Goal: Task Accomplishment & Management: Use online tool/utility

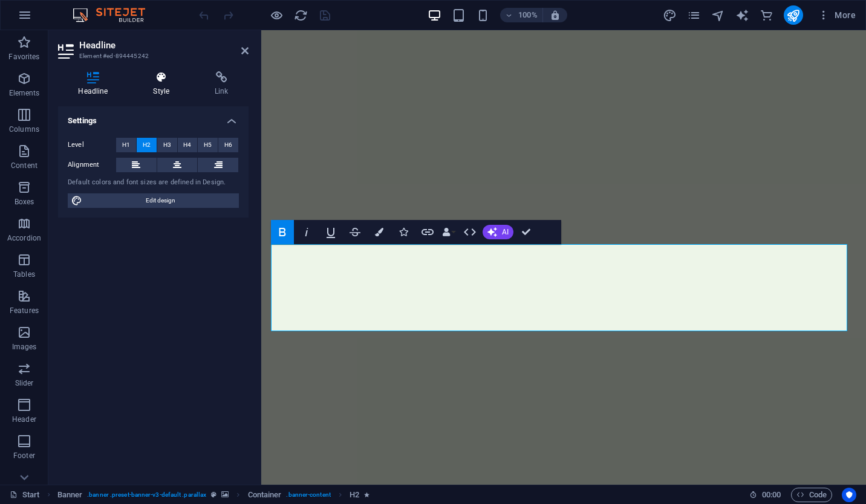
click at [169, 94] on h4 "Style" at bounding box center [164, 83] width 62 height 25
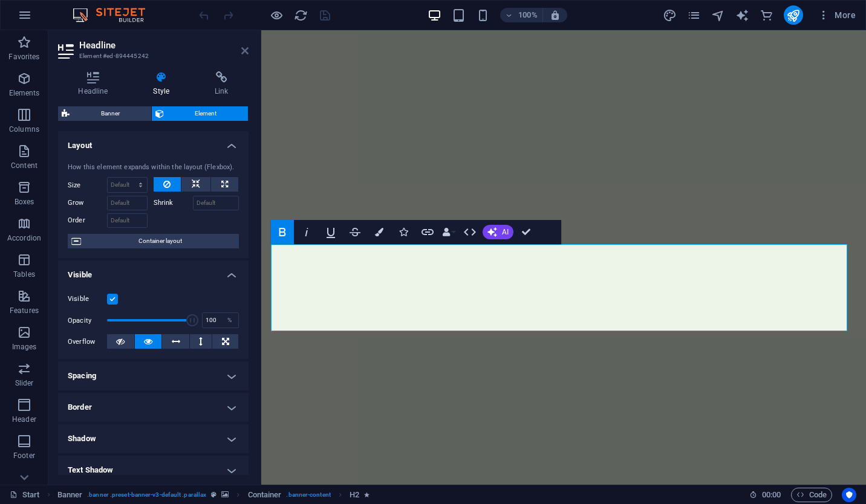
click at [241, 49] on icon at bounding box center [244, 51] width 7 height 10
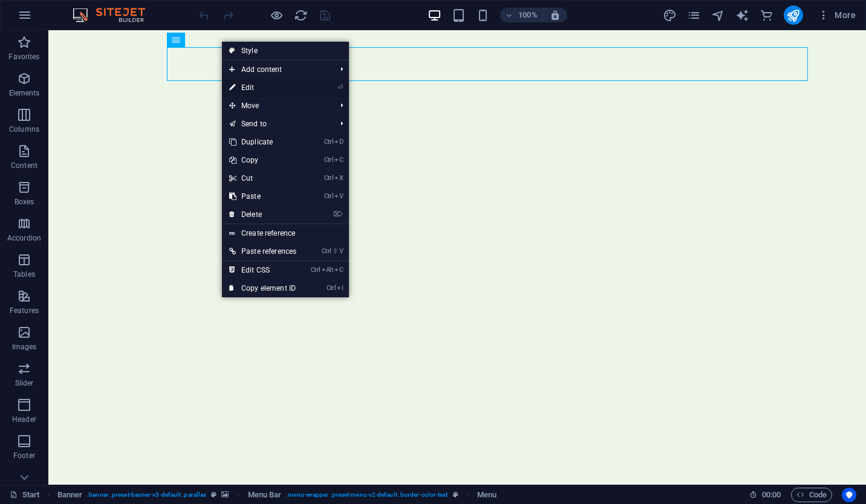
click at [285, 87] on link "⏎ Edit" at bounding box center [263, 88] width 82 height 18
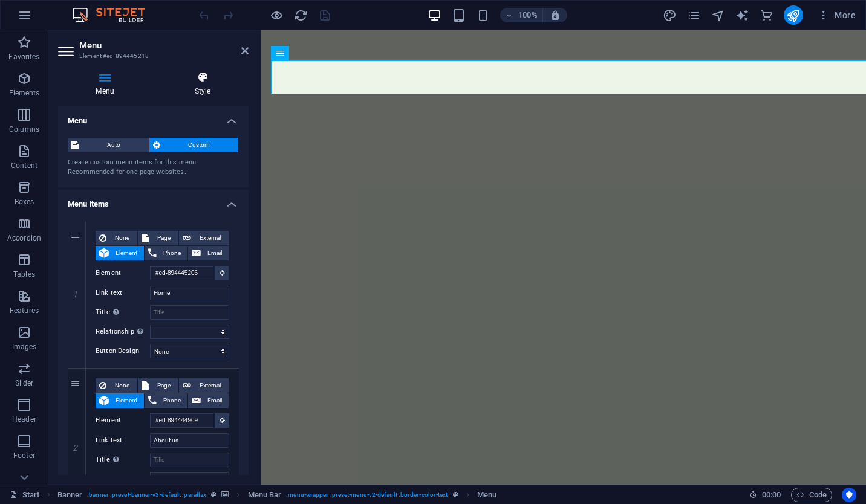
drag, startPoint x: 194, startPoint y: 100, endPoint x: 204, endPoint y: 83, distance: 19.5
click at [204, 83] on div "Menu Style Menu Auto Custom Create custom menu items for this menu. Recommended…" at bounding box center [153, 273] width 190 height 404
click at [204, 83] on h4 "Style" at bounding box center [203, 83] width 92 height 25
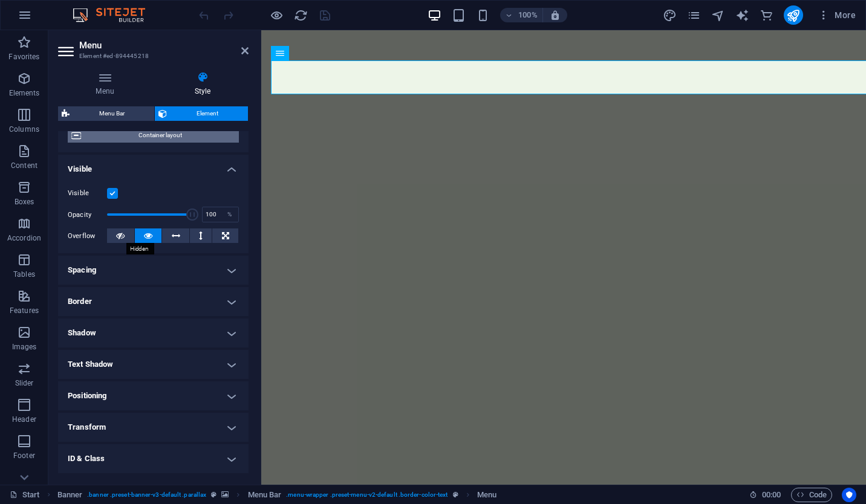
scroll to position [167, 0]
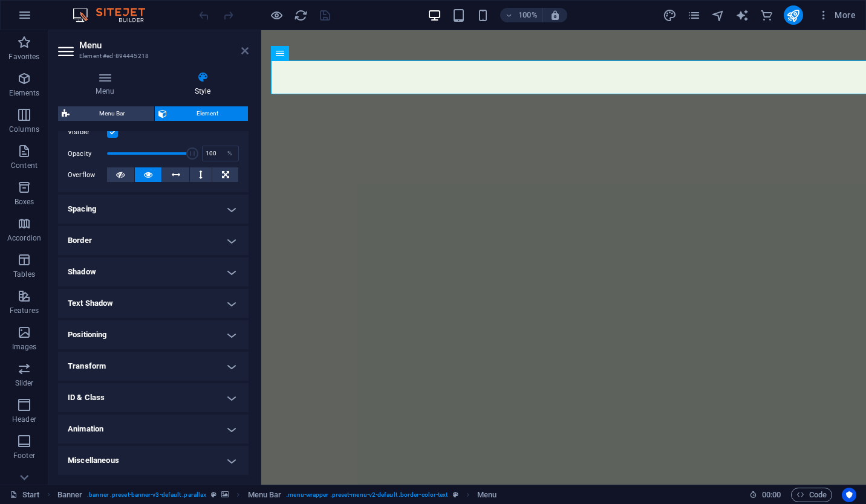
click at [245, 46] on icon at bounding box center [244, 51] width 7 height 10
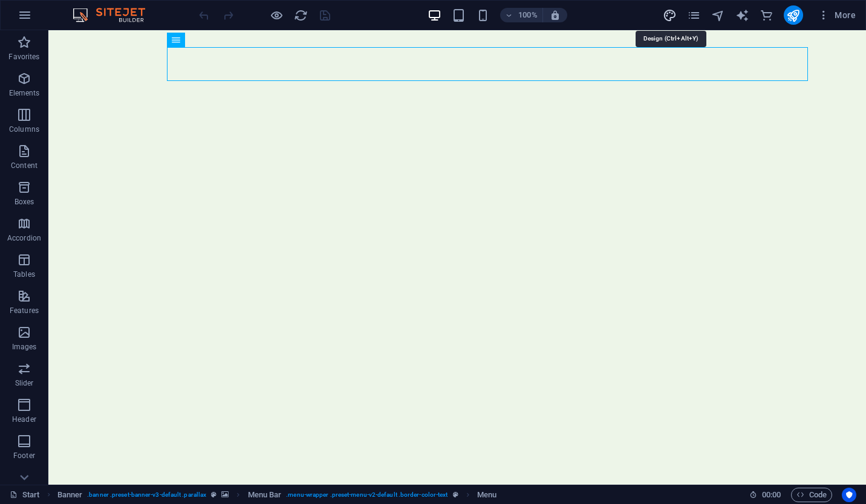
select select "rem"
select select "300"
select select "px"
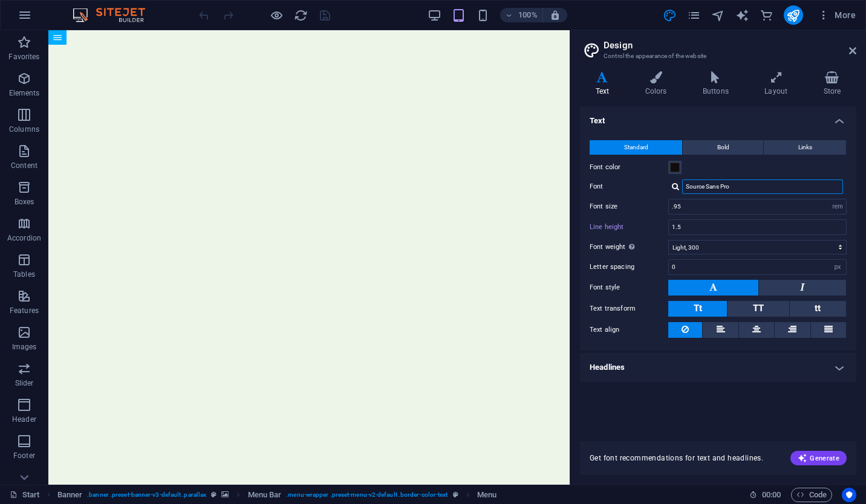
click at [742, 180] on input "Source Sans Pro" at bounding box center [762, 187] width 161 height 15
click at [676, 185] on div at bounding box center [675, 187] width 7 height 8
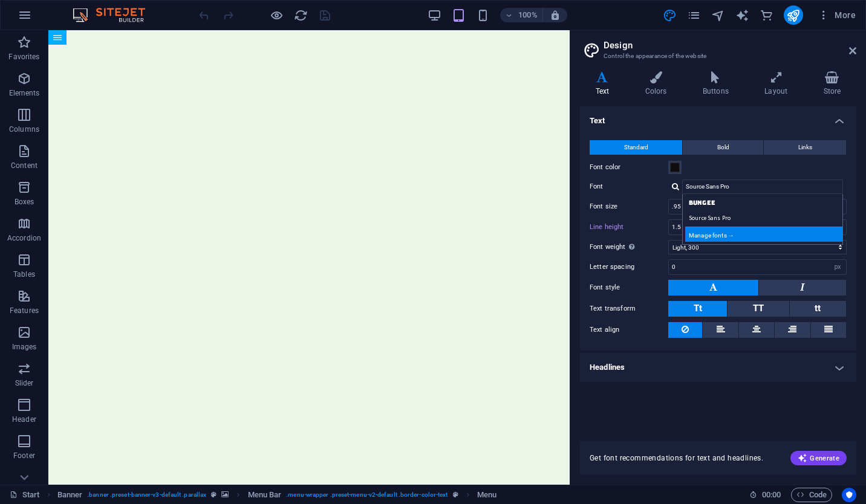
click at [726, 230] on div "Manage fonts →" at bounding box center [765, 234] width 160 height 15
select select "popularity"
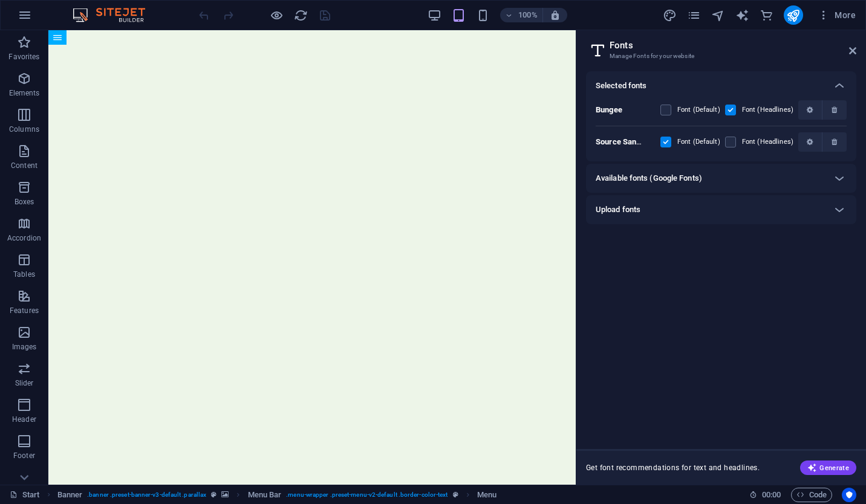
click at [691, 177] on h6 "Available fonts (Google Fonts)" at bounding box center [648, 178] width 106 height 15
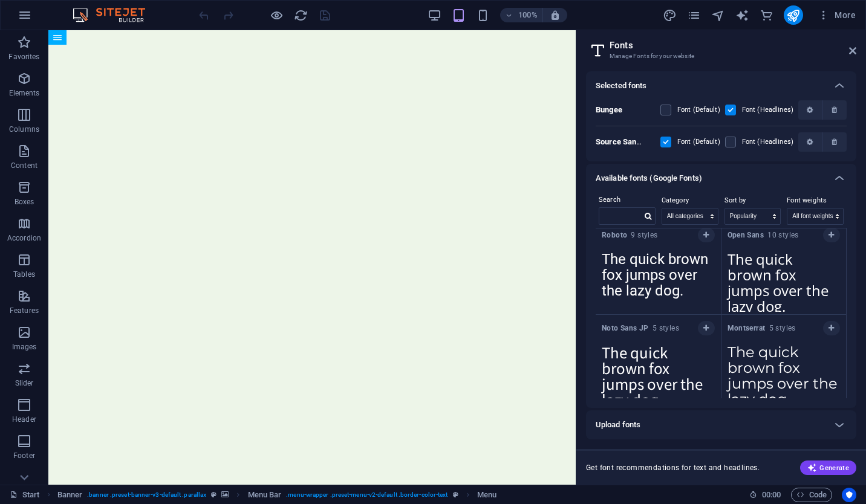
scroll to position [6, 0]
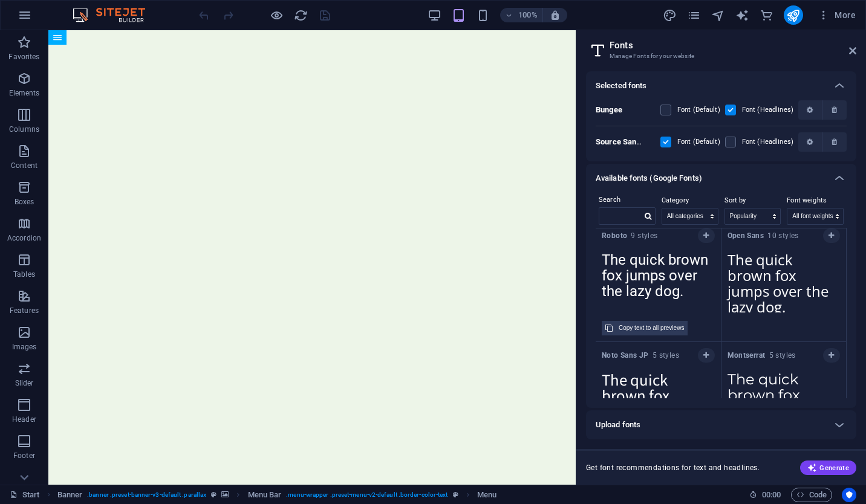
click at [678, 254] on textarea "The quick brown fox jumps over the lazy dog." at bounding box center [657, 279] width 125 height 66
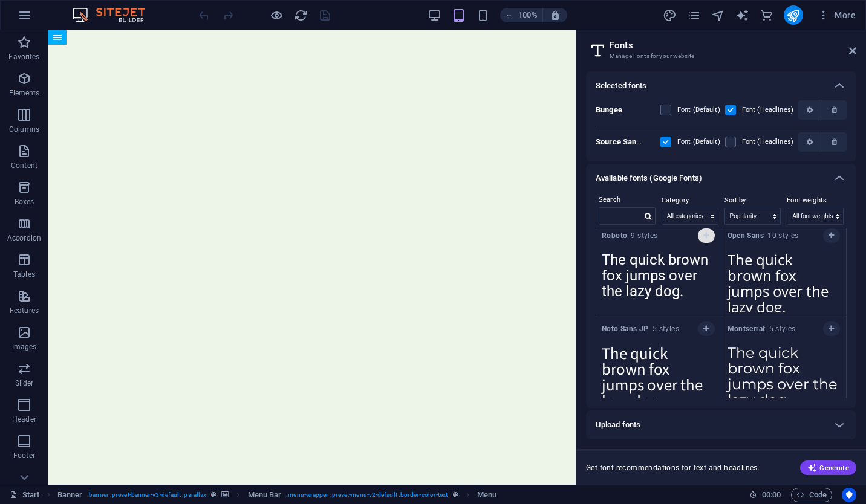
click at [703, 239] on button "button" at bounding box center [706, 236] width 17 height 15
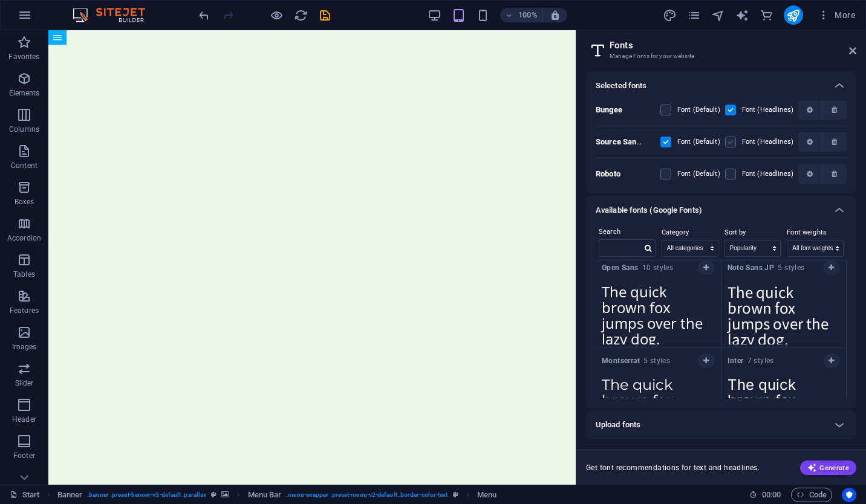
click at [727, 139] on label at bounding box center [730, 142] width 11 height 11
click at [0, 0] on Pro "checkbox" at bounding box center [0, 0] width 0 height 0
click at [853, 53] on icon at bounding box center [852, 51] width 7 height 10
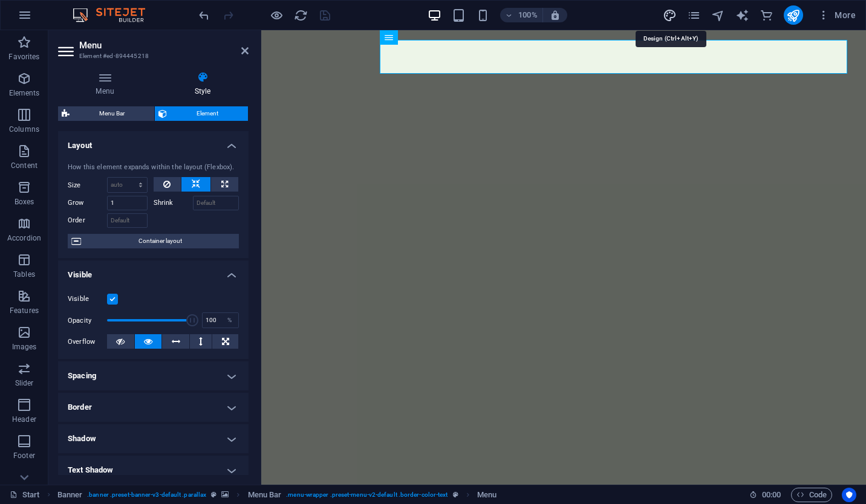
select select "rem"
select select "300"
select select "px"
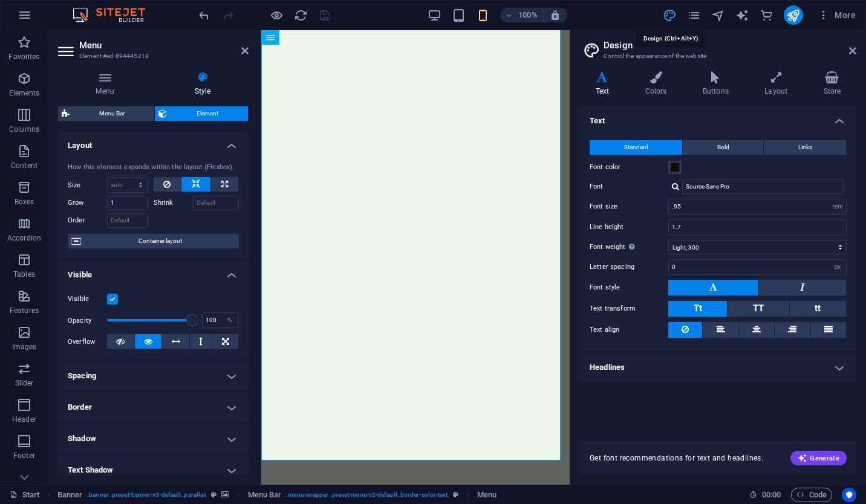
type input "1.5"
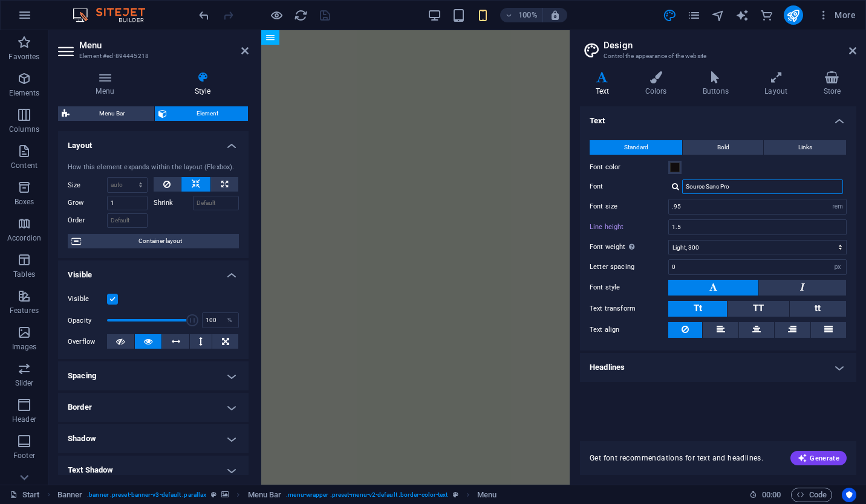
click at [722, 189] on input "Source Sans Pro" at bounding box center [762, 187] width 161 height 15
click at [735, 187] on input "Source Sans Pro" at bounding box center [762, 187] width 161 height 15
click at [672, 183] on div at bounding box center [675, 187] width 7 height 8
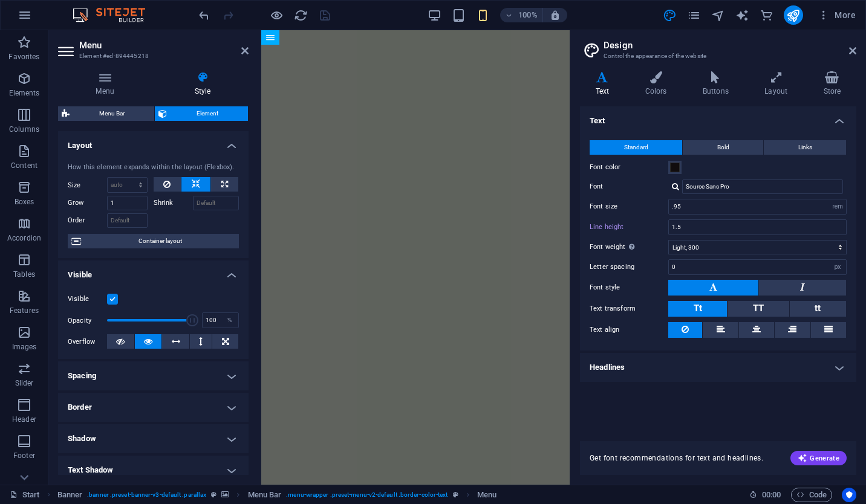
click at [672, 183] on div at bounding box center [675, 187] width 7 height 8
click at [724, 245] on div "Manage fonts →" at bounding box center [765, 249] width 160 height 15
select select "popularity"
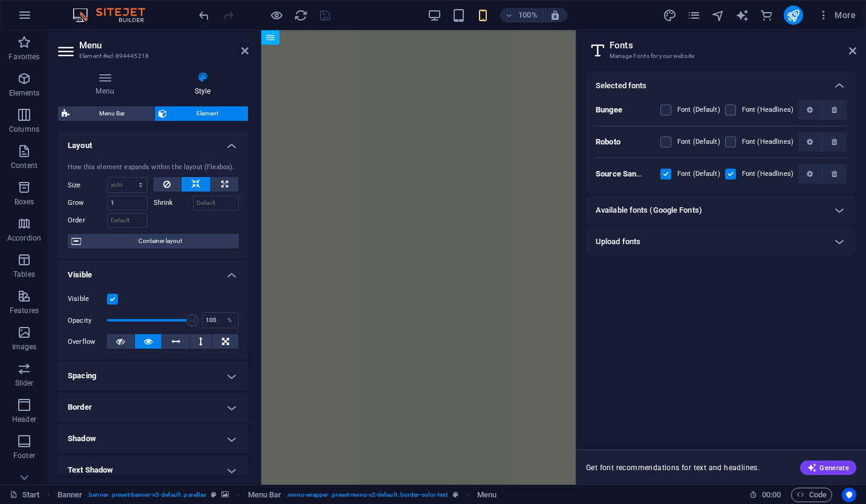
click at [643, 239] on div "Upload fonts" at bounding box center [709, 242] width 229 height 15
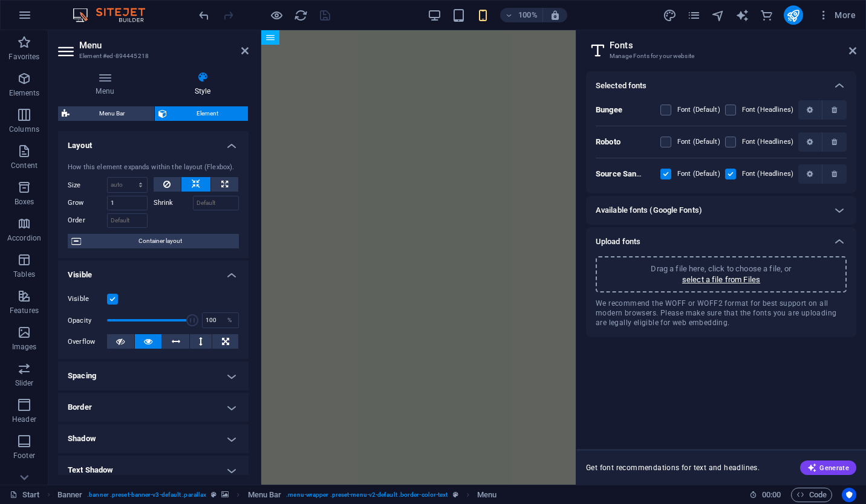
click at [676, 218] on div "Available fonts (Google Fonts)" at bounding box center [721, 210] width 270 height 29
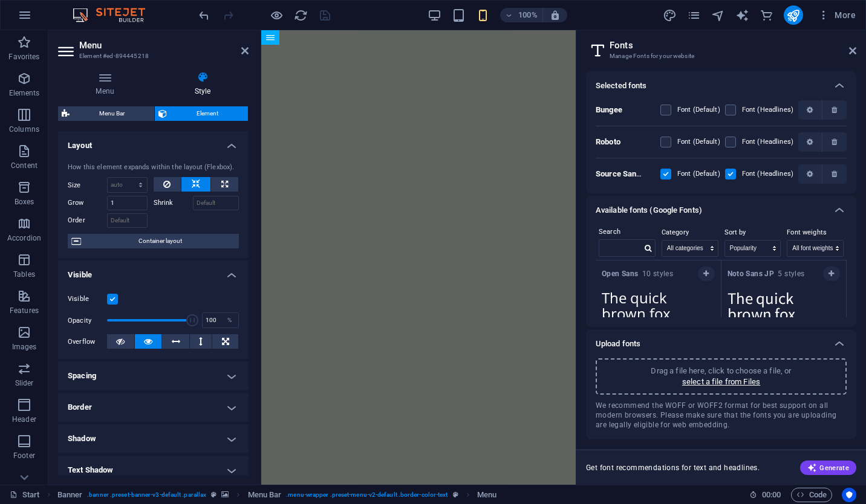
click at [697, 375] on p "Drag a file here, click to choose a file, or" at bounding box center [720, 371] width 140 height 11
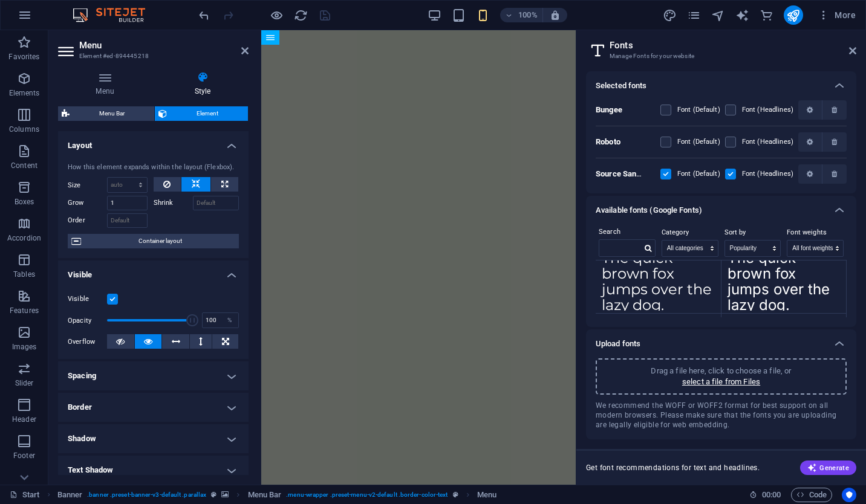
scroll to position [134, 0]
click at [713, 251] on select "All categories serif display monospace sans-serif handwriting" at bounding box center [690, 249] width 56 height 16
click at [757, 244] on select "Name Category Popularity" at bounding box center [753, 249] width 56 height 16
click at [825, 241] on div "Font weights All font weights 100 100italic 200 200italic 300 300italic 500 500…" at bounding box center [814, 242] width 63 height 34
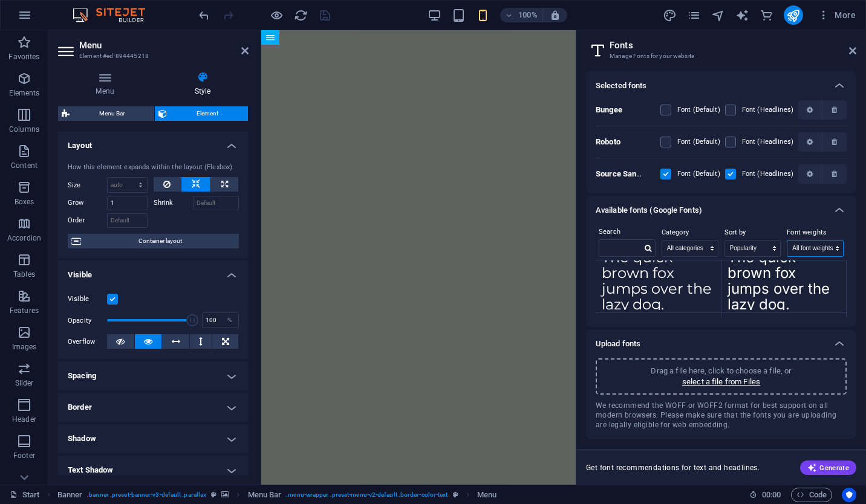
click at [825, 241] on select "All font weights 100 100italic 200 200italic 300 300italic 500 500italic 600 60…" at bounding box center [815, 249] width 56 height 16
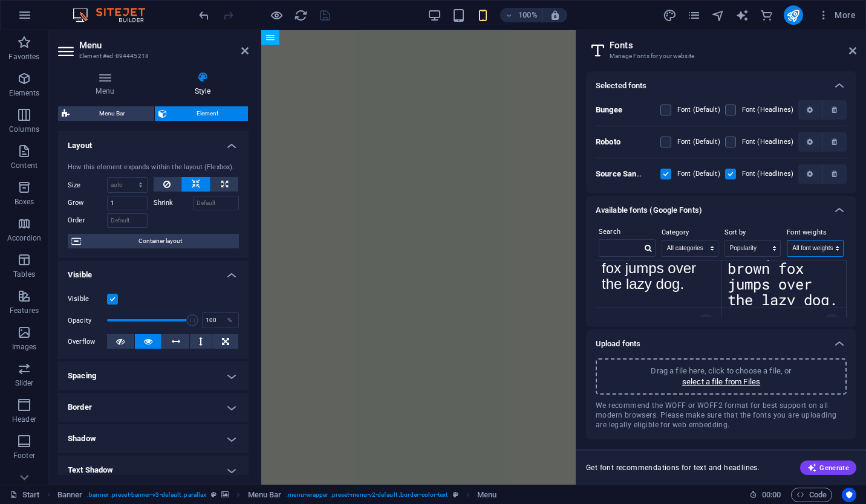
scroll to position [418, 0]
click at [663, 285] on textarea "The quick brown fox jumps over the lazy dog." at bounding box center [657, 271] width 125 height 66
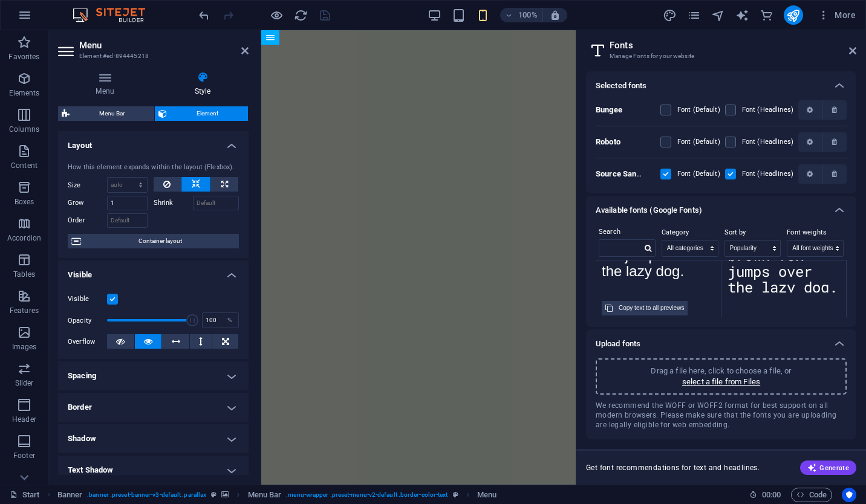
scroll to position [434, 0]
click at [638, 303] on div "Copy text to all previews" at bounding box center [650, 304] width 65 height 15
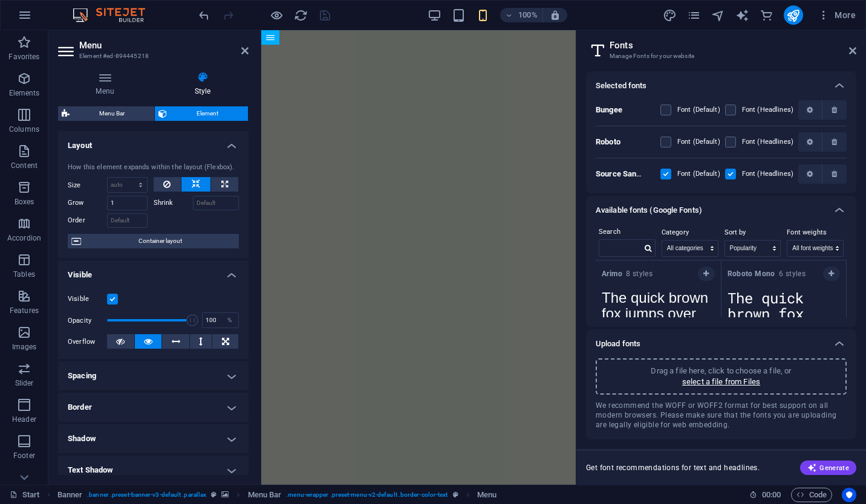
scroll to position [372, 0]
click at [707, 273] on icon "button" at bounding box center [705, 274] width 5 height 7
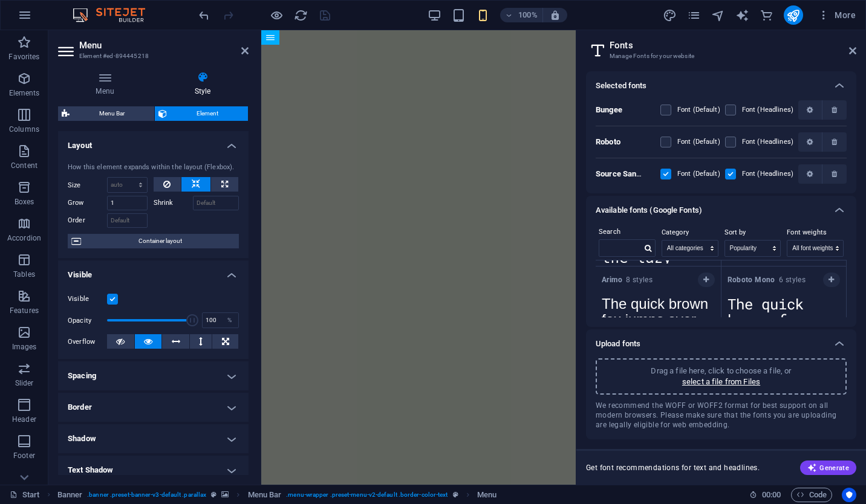
scroll to position [365, 0]
click at [704, 283] on icon "button" at bounding box center [705, 280] width 5 height 7
click at [728, 172] on label at bounding box center [730, 174] width 11 height 11
click at [0, 0] on Pro "checkbox" at bounding box center [0, 0] width 0 height 0
click at [666, 172] on label at bounding box center [665, 174] width 11 height 11
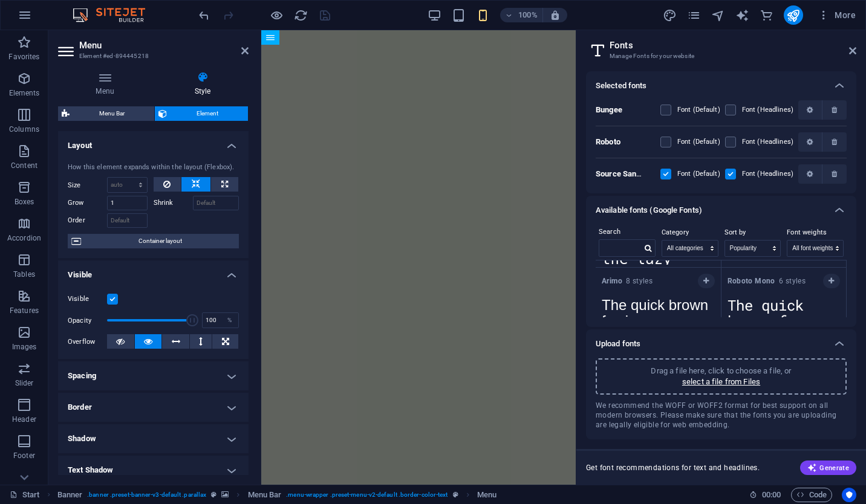
click at [0, 0] on Pro "checkbox" at bounding box center [0, 0] width 0 height 0
click at [729, 173] on label at bounding box center [730, 174] width 11 height 11
click at [0, 0] on Pro "checkbox" at bounding box center [0, 0] width 0 height 0
click at [838, 138] on span "button" at bounding box center [834, 141] width 15 height 7
click at [838, 112] on span "button" at bounding box center [834, 109] width 15 height 7
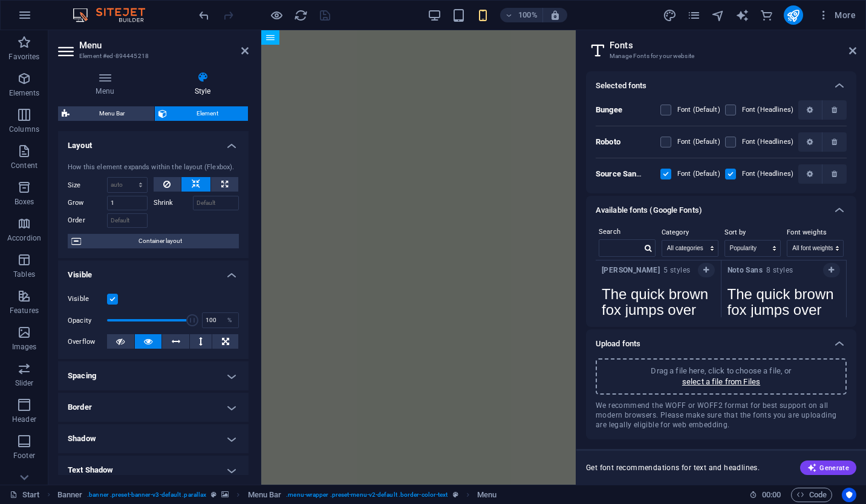
scroll to position [468, 0]
click at [706, 272] on icon "button" at bounding box center [705, 271] width 5 height 7
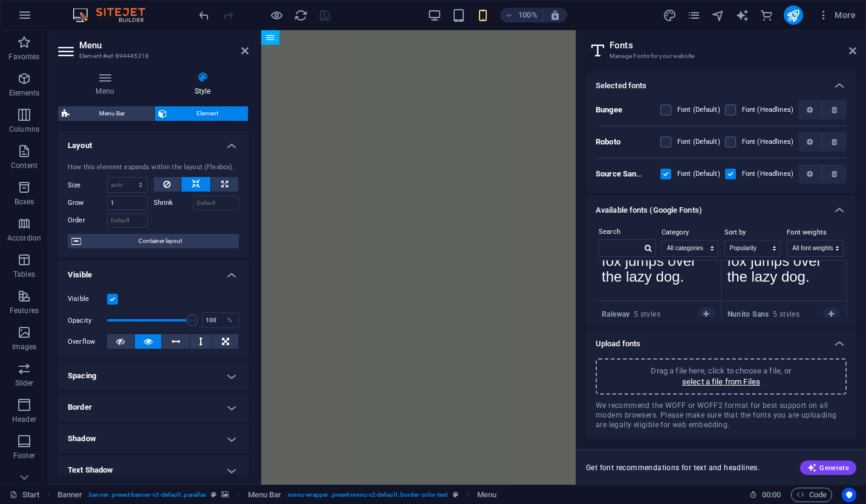
scroll to position [519, 0]
click at [852, 55] on icon at bounding box center [852, 51] width 7 height 10
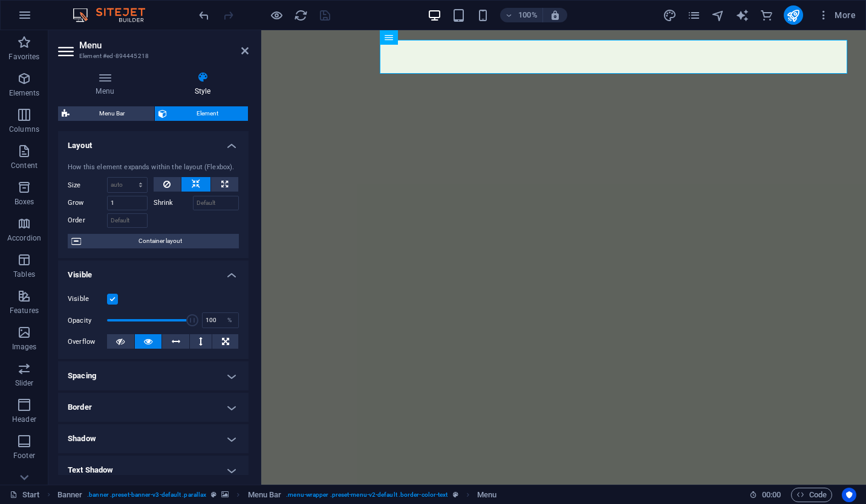
drag, startPoint x: 583, startPoint y: 45, endPoint x: 460, endPoint y: 48, distance: 123.4
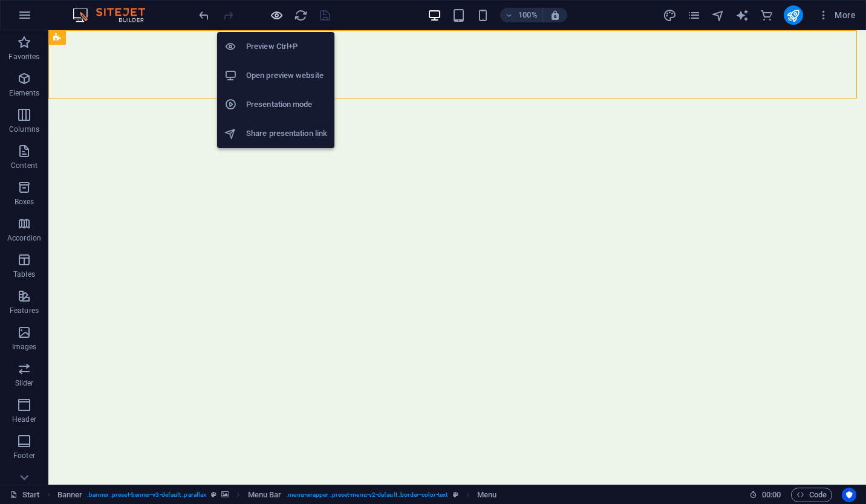
click at [265, 49] on h6 "Preview Ctrl+P" at bounding box center [286, 46] width 81 height 15
click at [284, 44] on h6 "Preview Ctrl+P" at bounding box center [286, 46] width 81 height 15
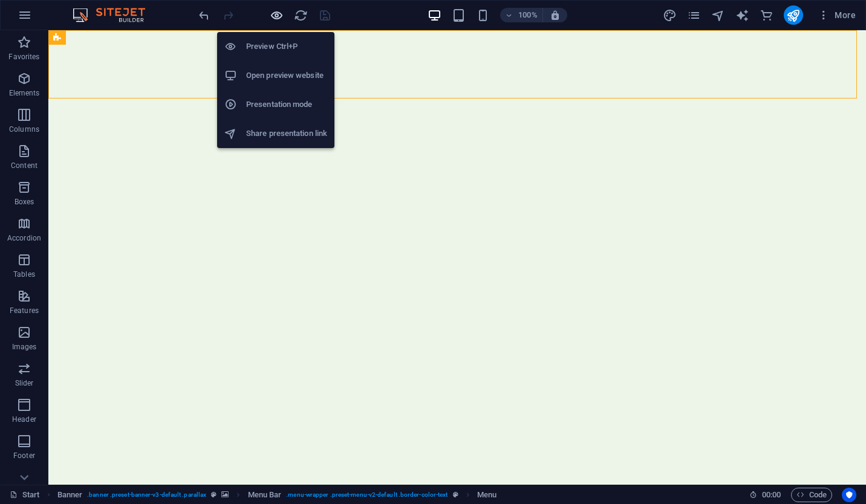
click at [269, 36] on li "Preview Ctrl+P" at bounding box center [275, 46] width 117 height 29
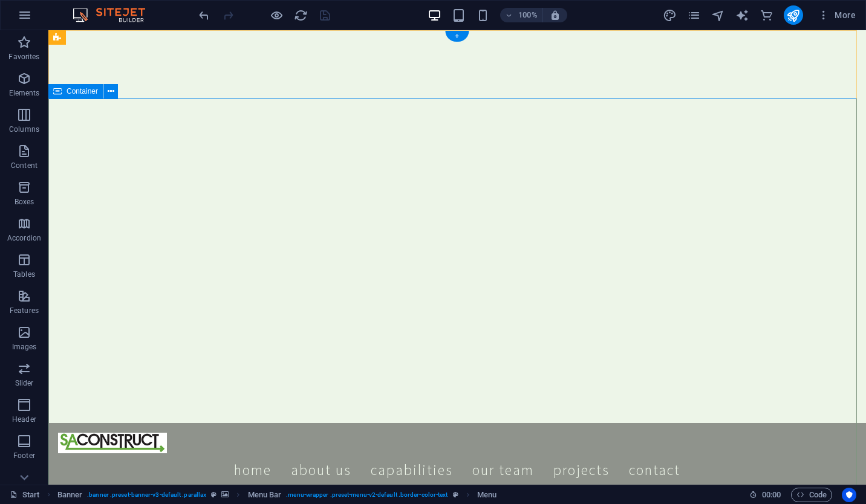
scroll to position [64, 0]
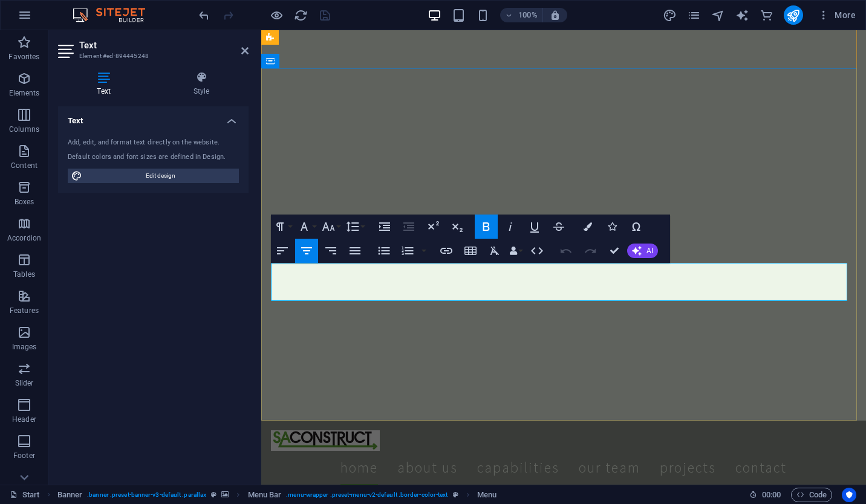
drag, startPoint x: 653, startPoint y: 271, endPoint x: 709, endPoint y: 276, distance: 55.8
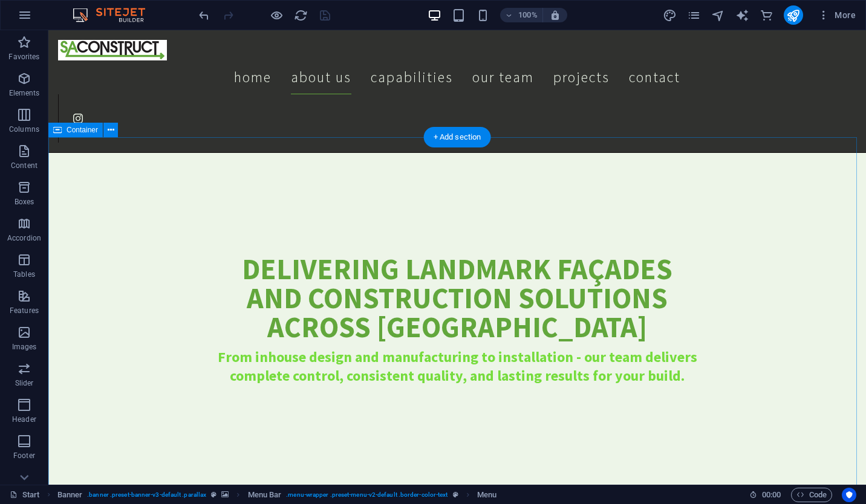
scroll to position [348, 0]
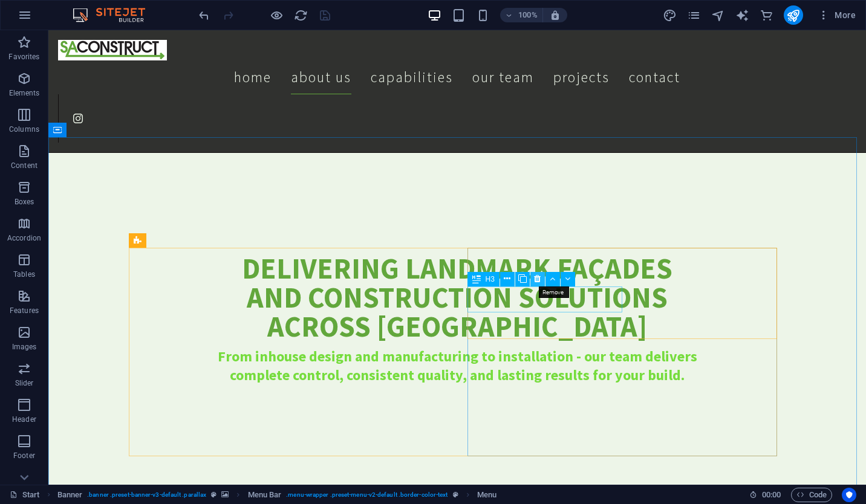
click at [540, 279] on icon at bounding box center [537, 279] width 7 height 13
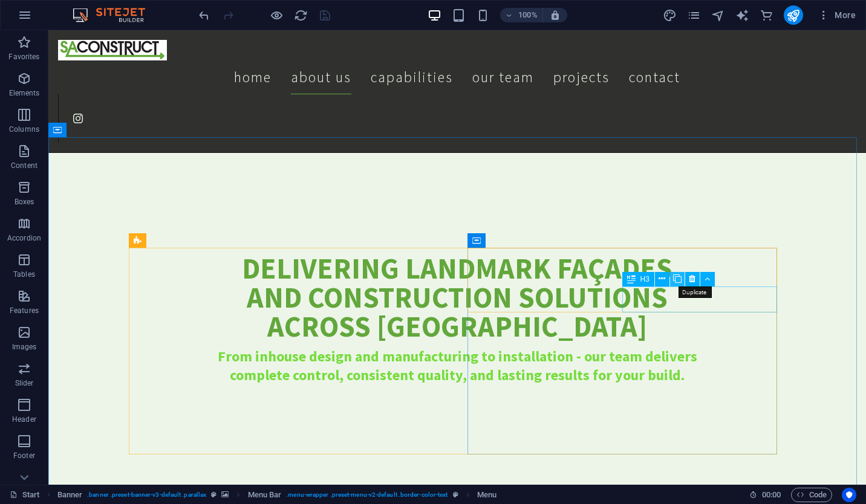
click at [681, 279] on button at bounding box center [677, 279] width 15 height 15
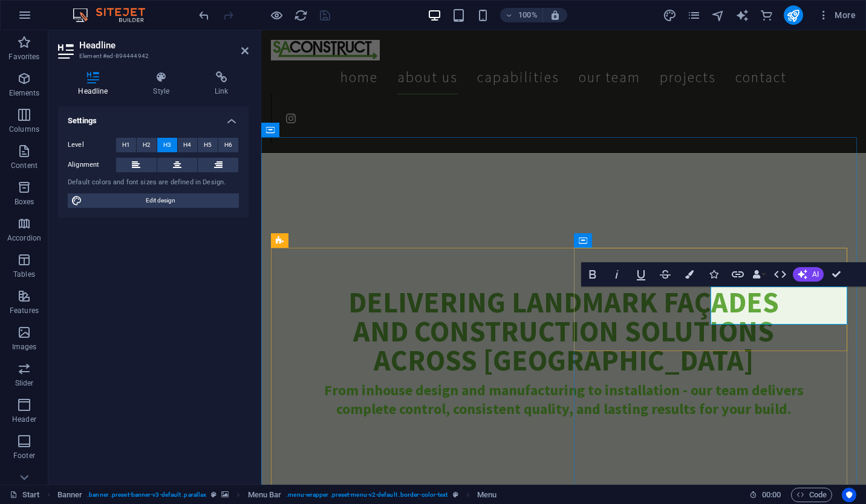
drag, startPoint x: 783, startPoint y: 302, endPoint x: 834, endPoint y: 313, distance: 51.3
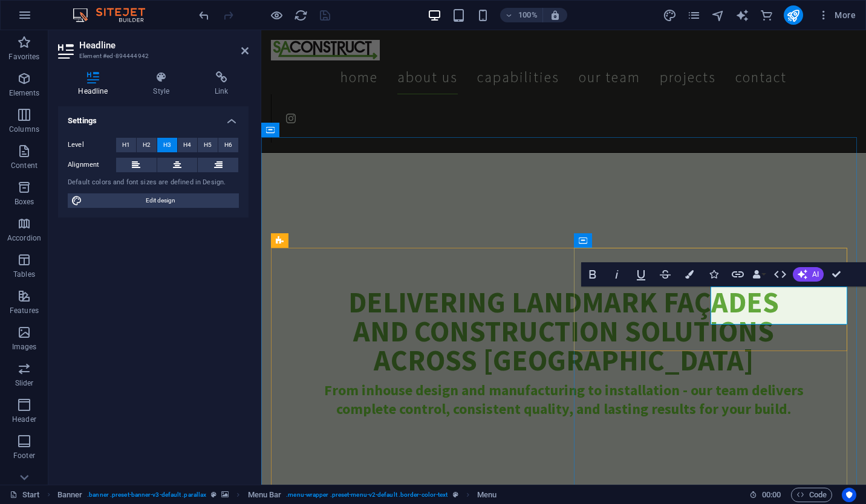
copy h3 "boundaries with advanced techniques"
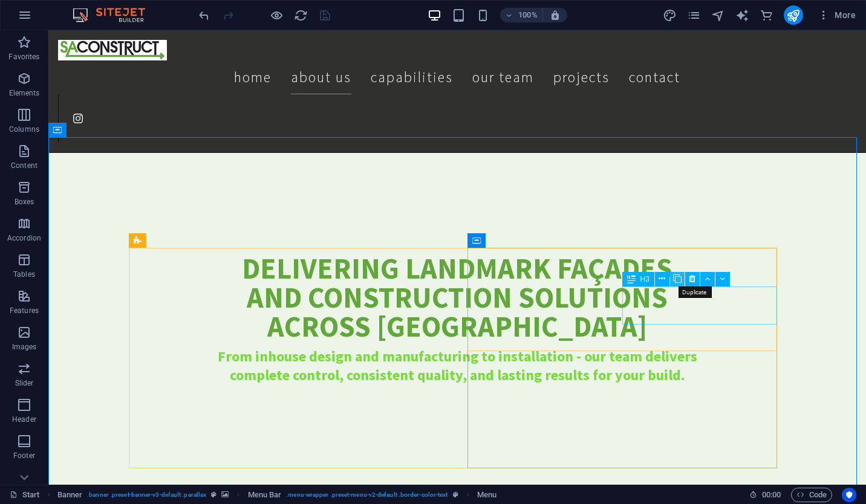
click at [676, 282] on icon at bounding box center [677, 279] width 8 height 13
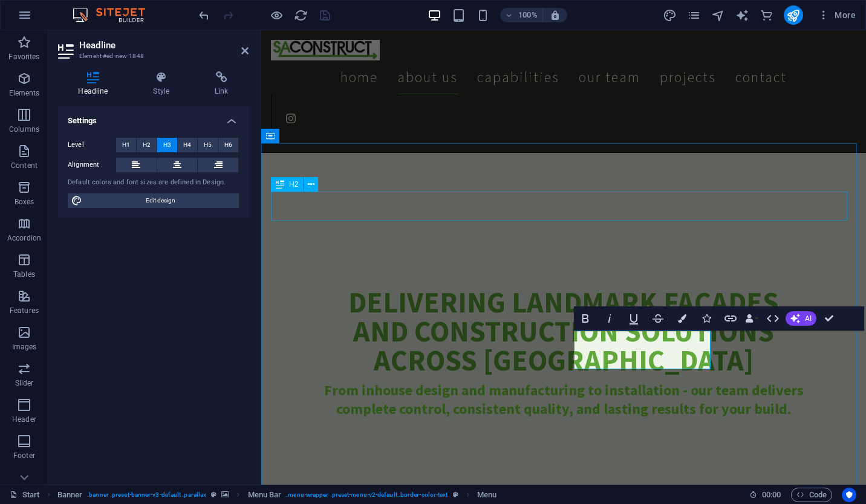
scroll to position [342, 0]
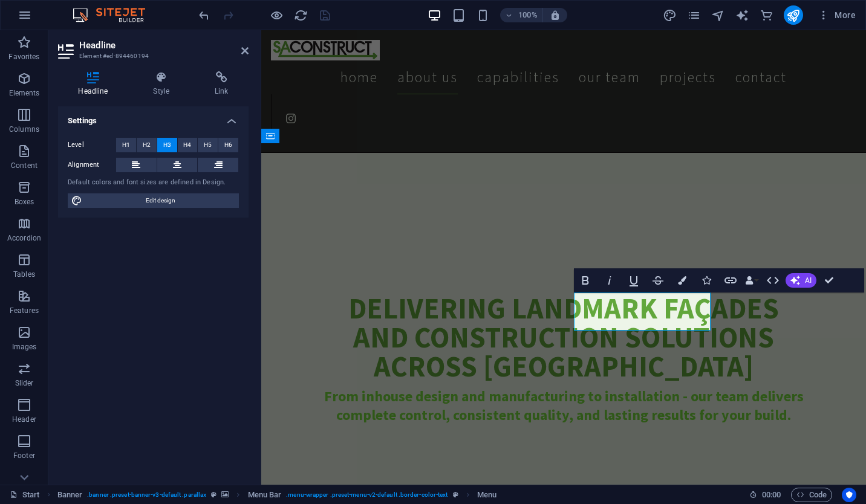
copy h3 "→"
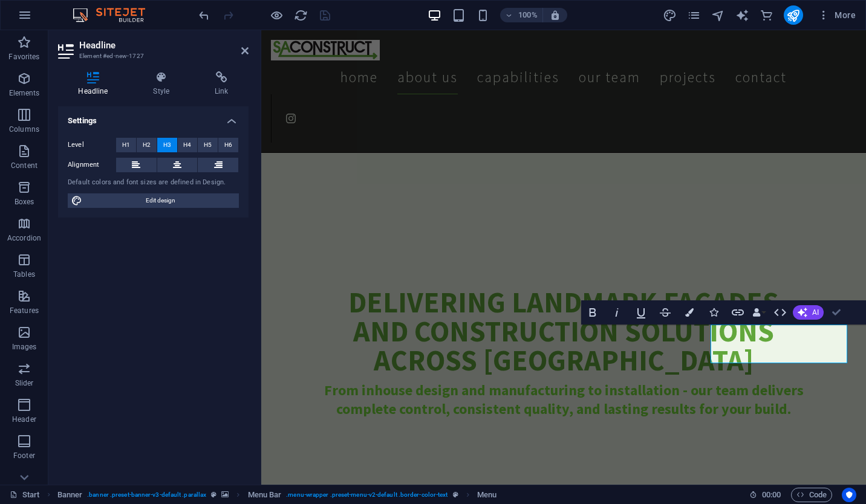
scroll to position [354, 0]
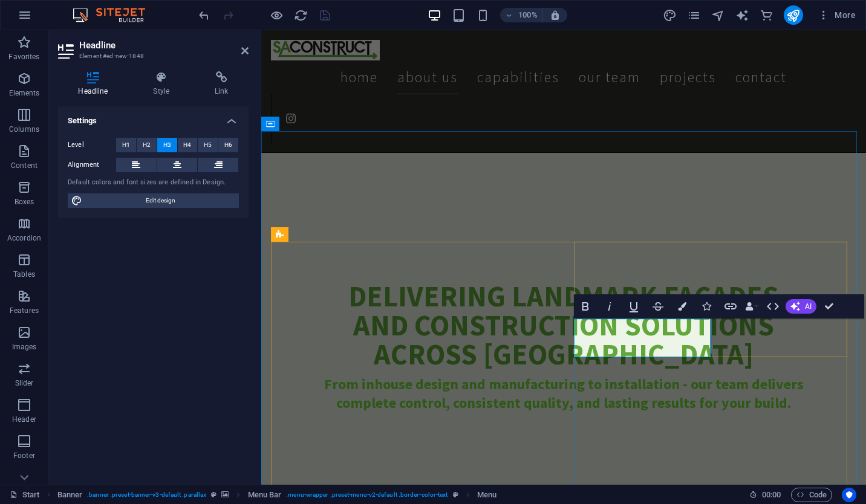
drag, startPoint x: 675, startPoint y: 349, endPoint x: 615, endPoint y: 339, distance: 60.6
copy h3 "Accountability"
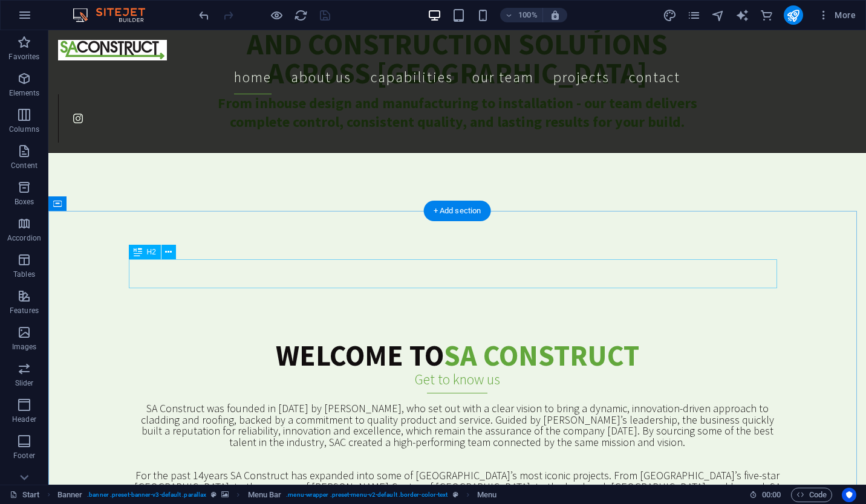
scroll to position [0, 0]
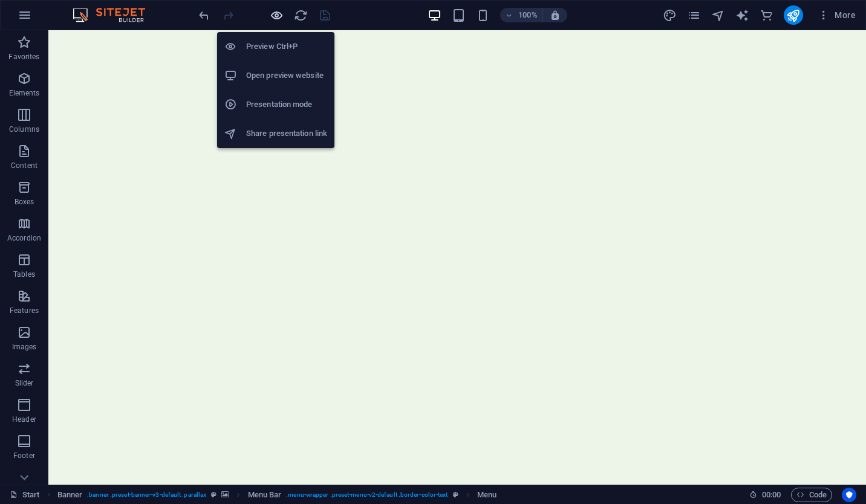
click at [267, 45] on h6 "Preview Ctrl+P" at bounding box center [286, 46] width 81 height 15
click at [266, 44] on h6 "Preview Ctrl+P" at bounding box center [286, 46] width 81 height 15
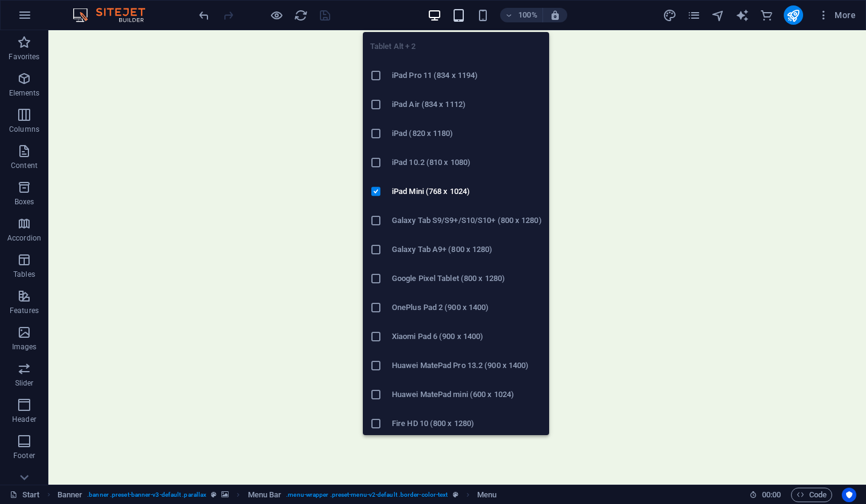
click at [0, 0] on icon "button" at bounding box center [0, 0] width 0 height 0
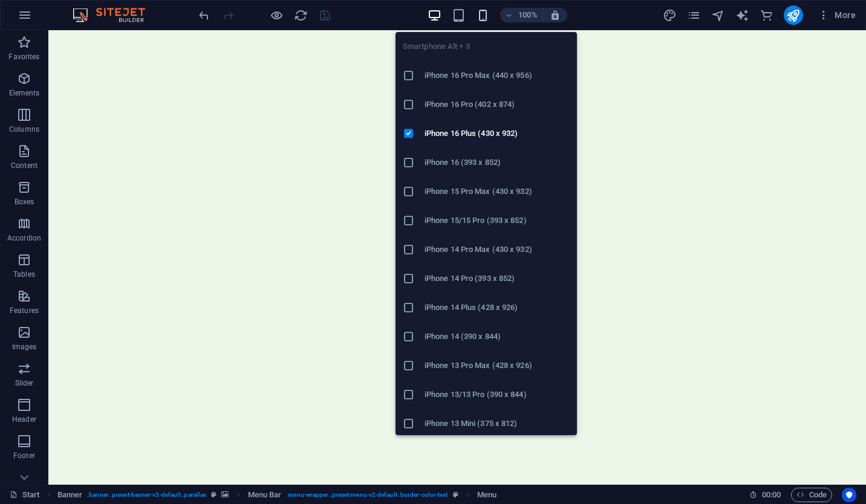
click at [482, 17] on icon "button" at bounding box center [483, 15] width 14 height 14
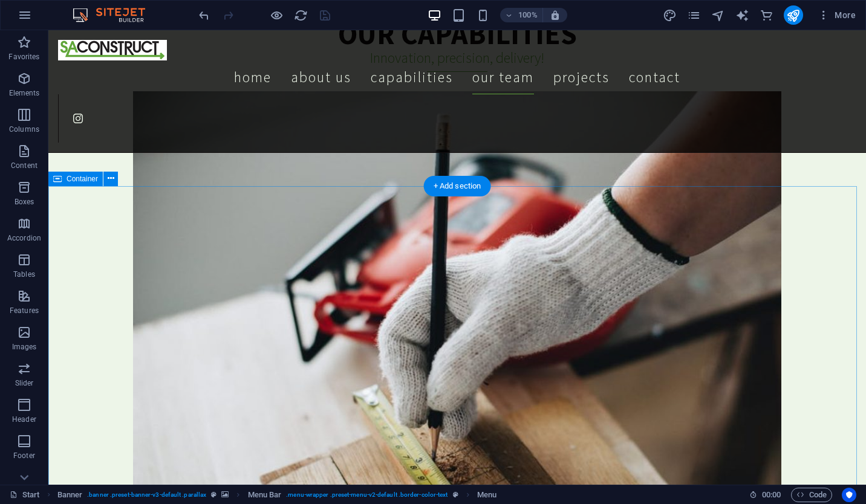
scroll to position [2643, 0]
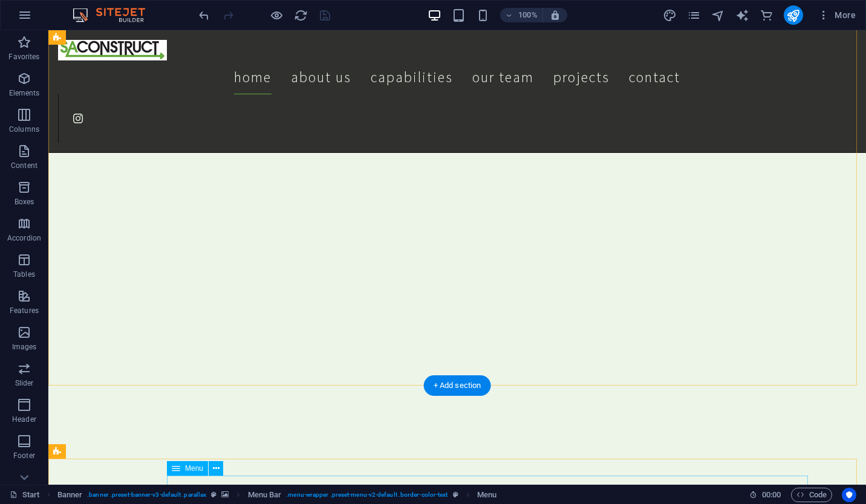
scroll to position [0, 0]
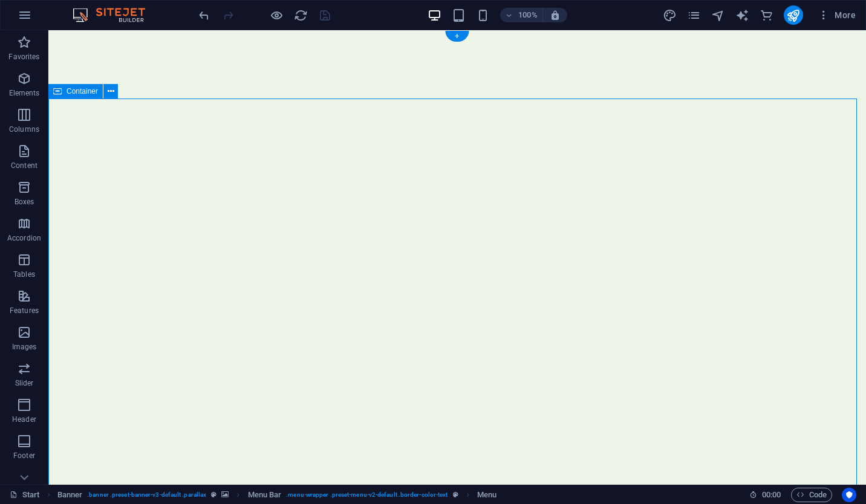
select select "vw"
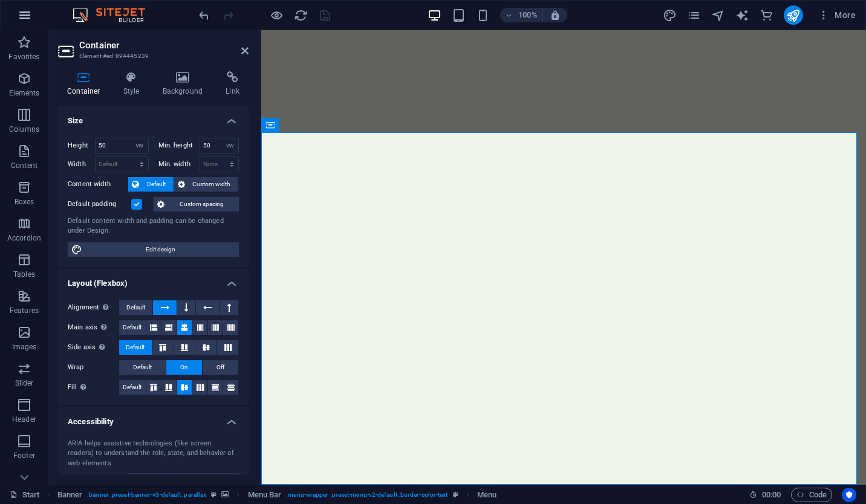
click at [36, 23] on button "button" at bounding box center [24, 15] width 29 height 29
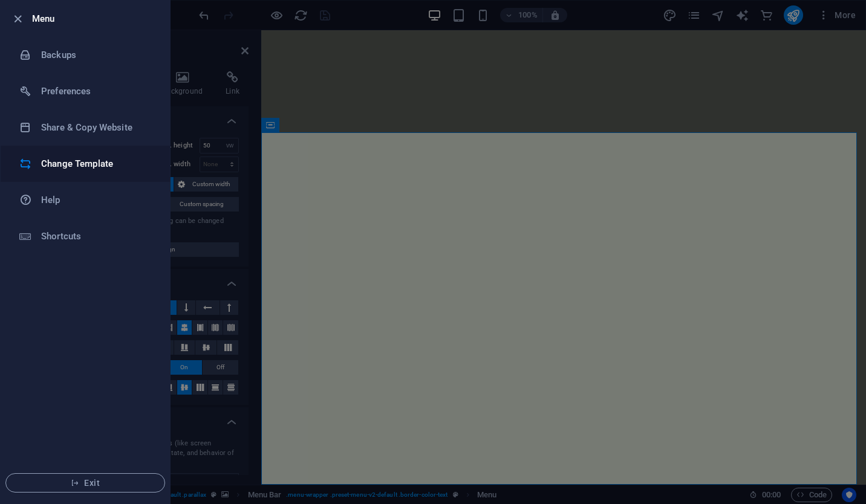
click at [69, 161] on h6 "Change Template" at bounding box center [97, 164] width 112 height 15
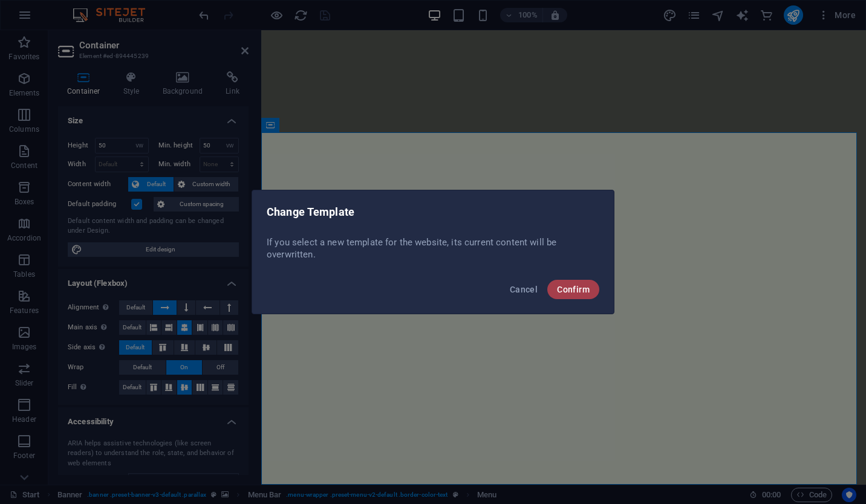
click at [571, 282] on button "Confirm" at bounding box center [573, 289] width 52 height 19
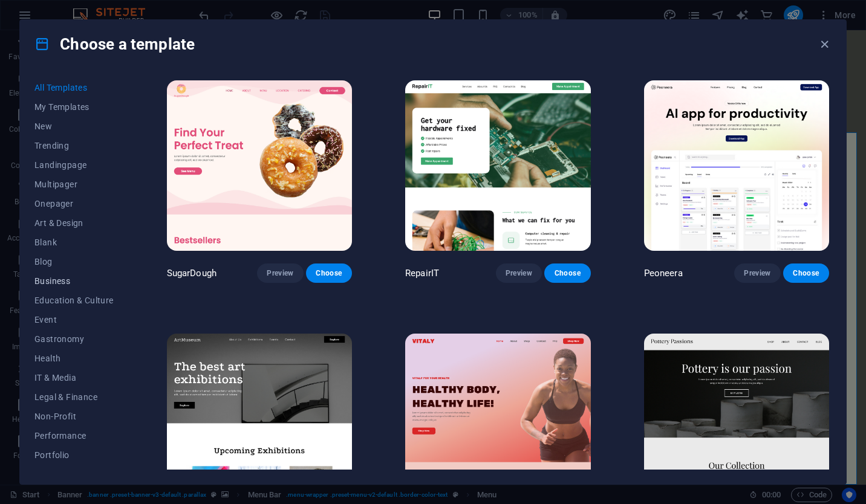
click at [57, 277] on span "Business" at bounding box center [73, 281] width 79 height 10
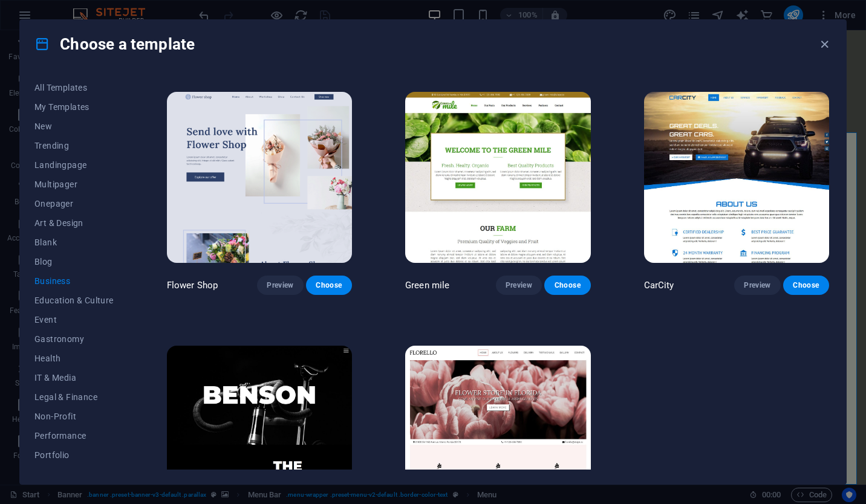
scroll to position [316, 0]
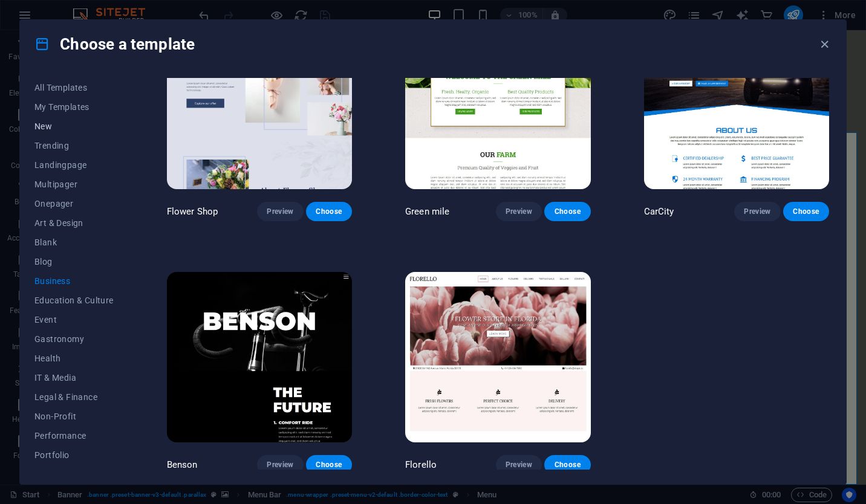
click at [50, 123] on span "New" at bounding box center [73, 127] width 79 height 10
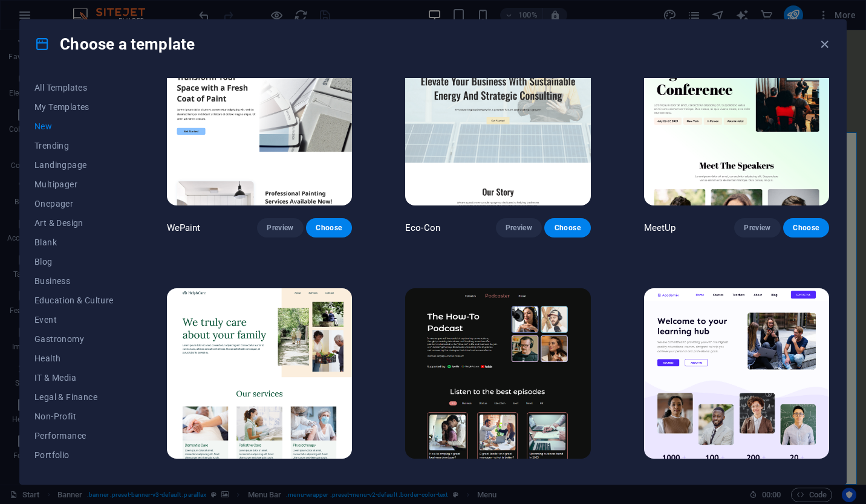
scroll to position [1071, 0]
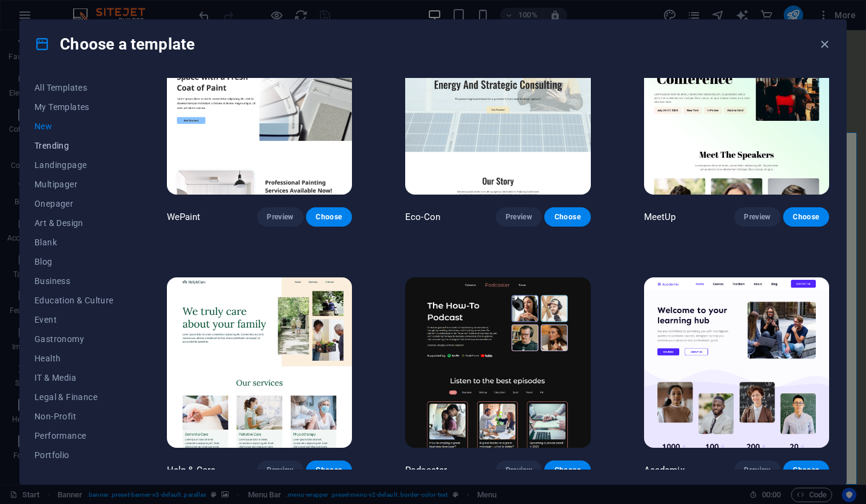
click at [63, 146] on span "Trending" at bounding box center [73, 146] width 79 height 10
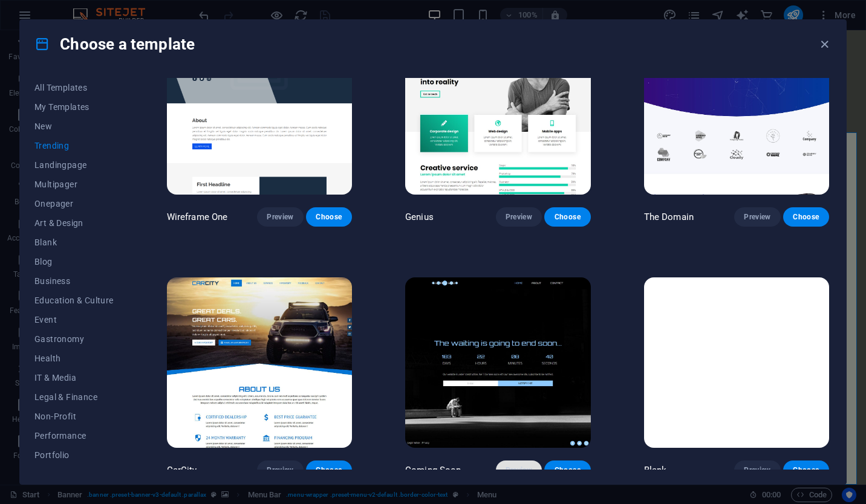
click at [511, 465] on span "Preview" at bounding box center [518, 470] width 27 height 10
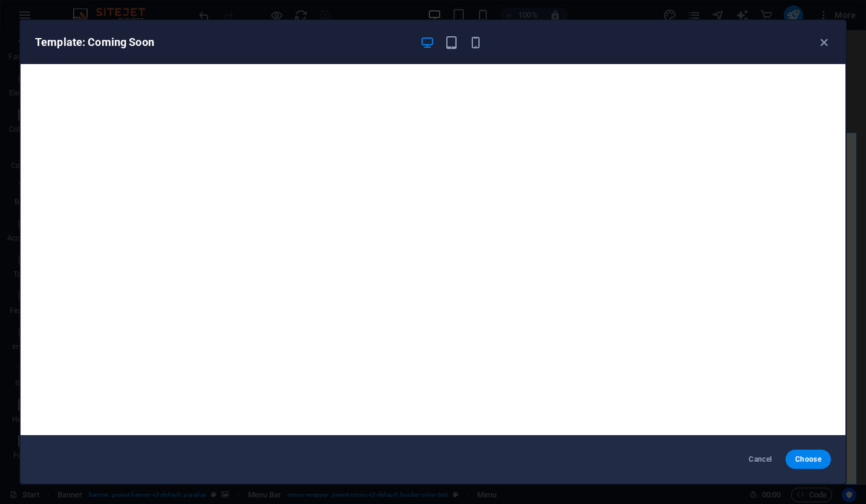
scroll to position [2, 0]
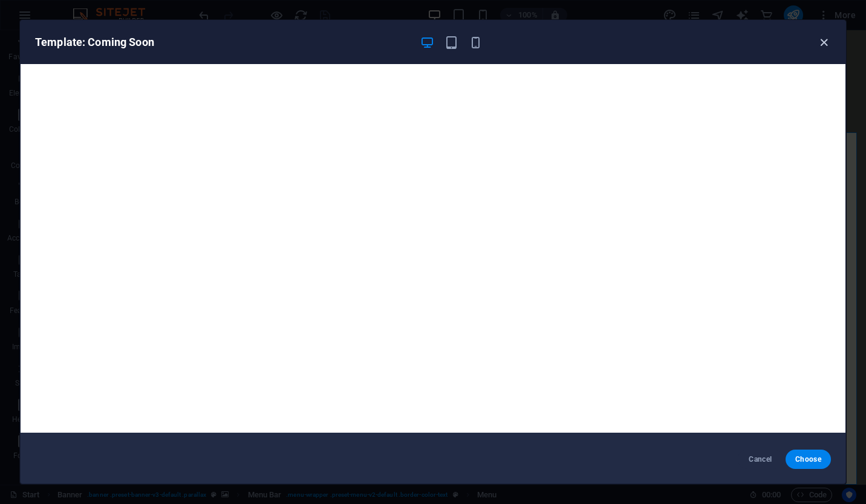
click at [822, 47] on icon "button" at bounding box center [824, 43] width 14 height 14
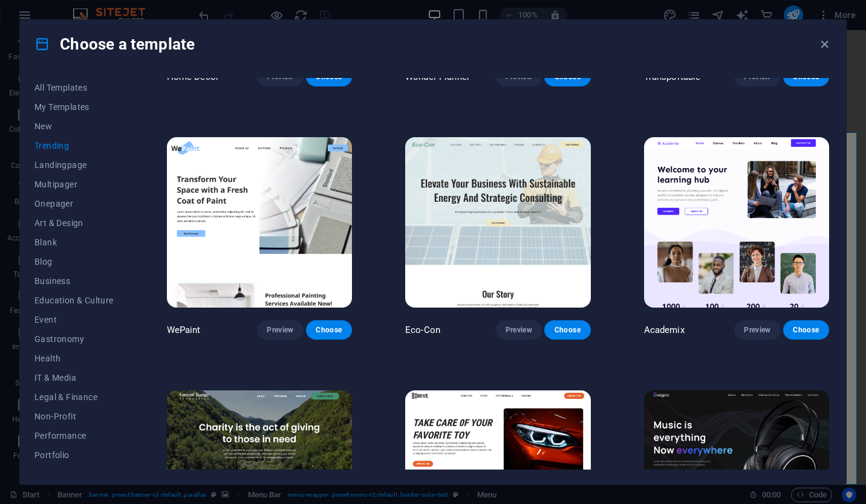
scroll to position [450, 0]
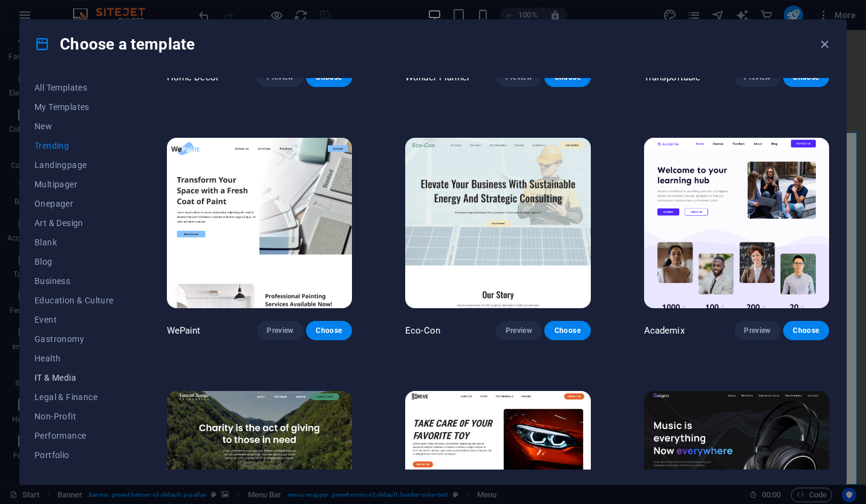
click at [57, 377] on span "IT & Media" at bounding box center [73, 378] width 79 height 10
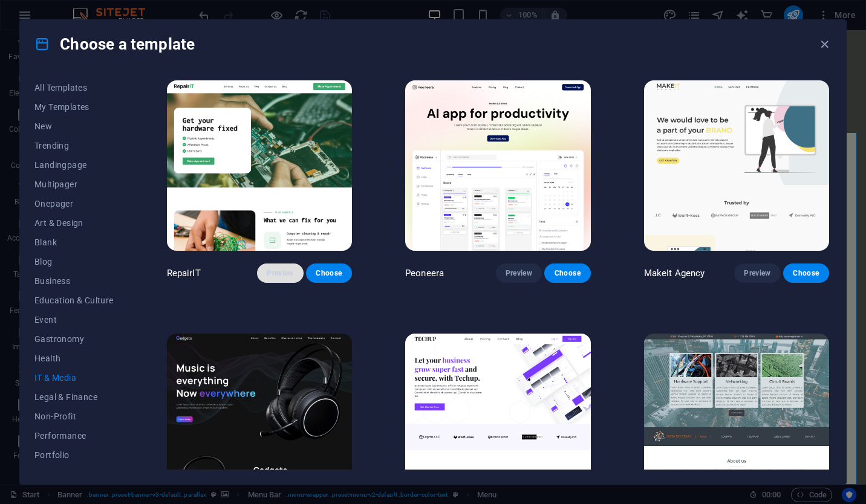
click at [291, 264] on button "Preview" at bounding box center [280, 273] width 46 height 19
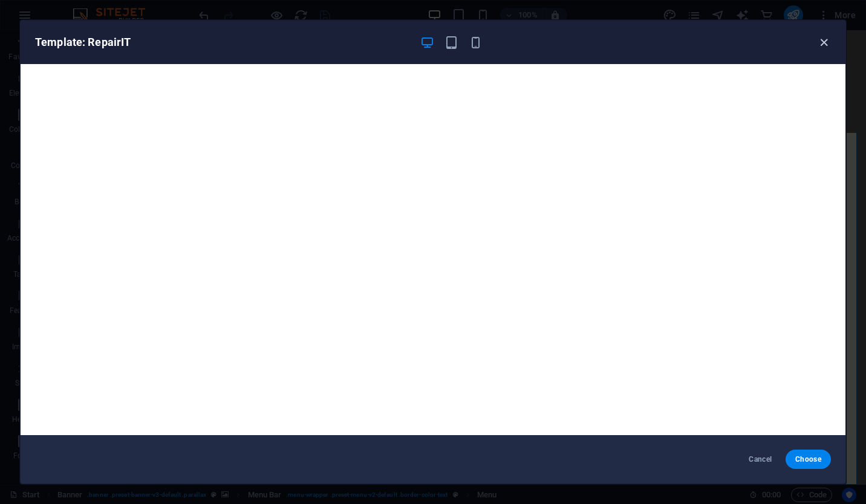
click at [829, 44] on icon "button" at bounding box center [824, 43] width 14 height 14
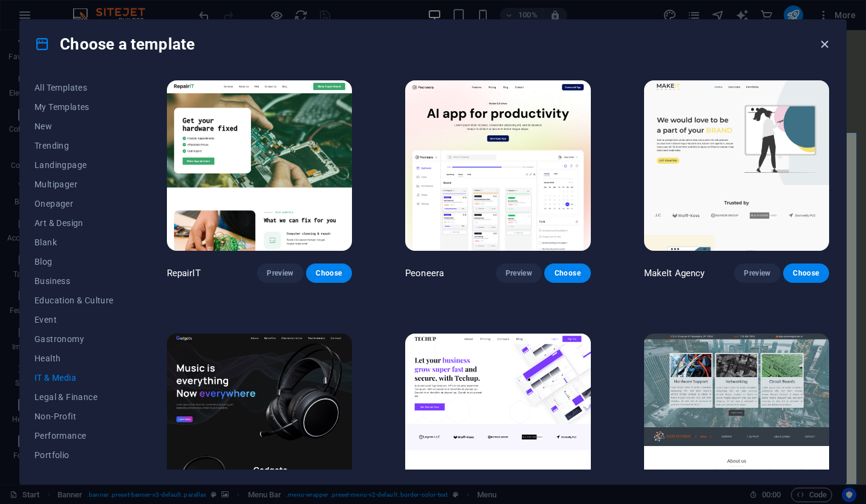
click at [830, 48] on icon "button" at bounding box center [824, 44] width 14 height 14
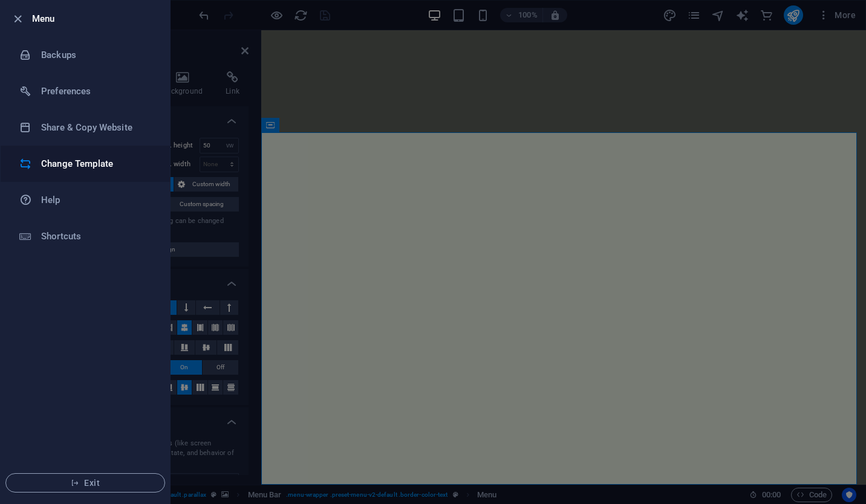
click at [90, 167] on h6 "Change Template" at bounding box center [97, 164] width 112 height 15
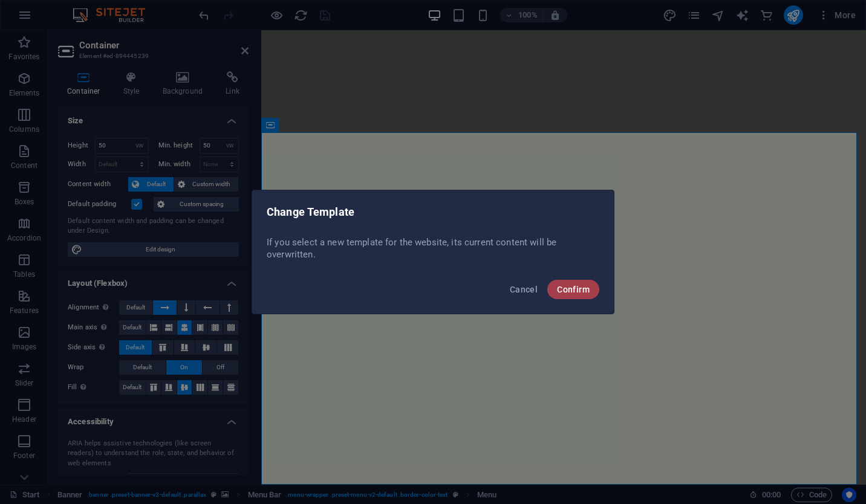
click at [582, 289] on span "Confirm" at bounding box center [573, 290] width 33 height 10
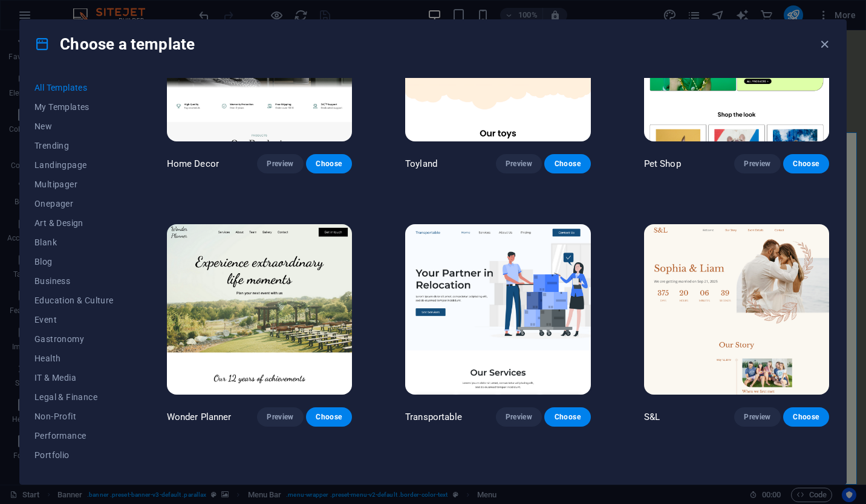
scroll to position [621, 0]
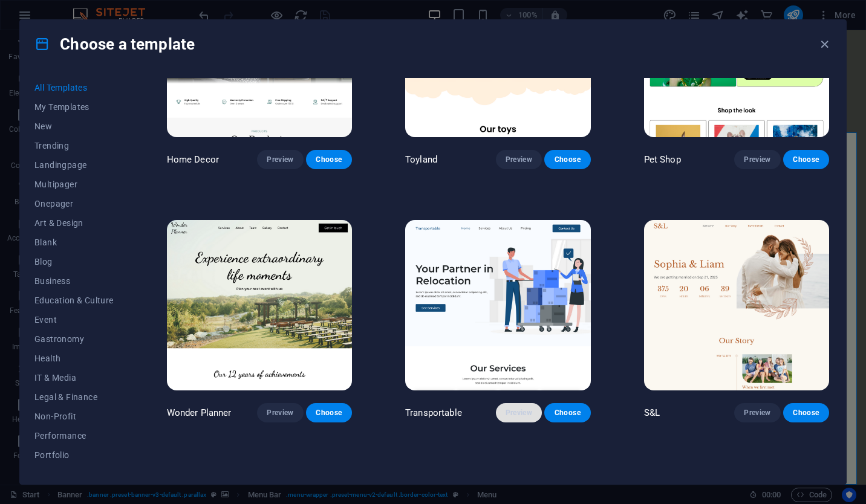
click at [523, 408] on span "Preview" at bounding box center [518, 413] width 27 height 10
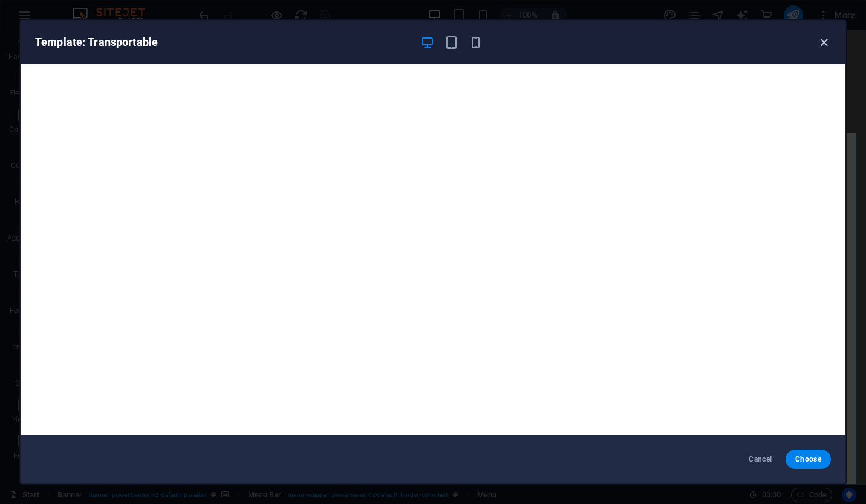
click at [825, 45] on icon "button" at bounding box center [824, 43] width 14 height 14
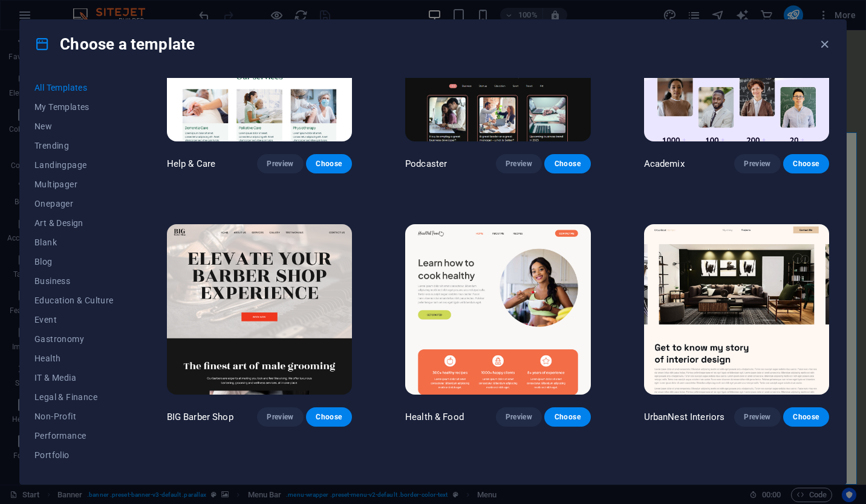
scroll to position [1378, 0]
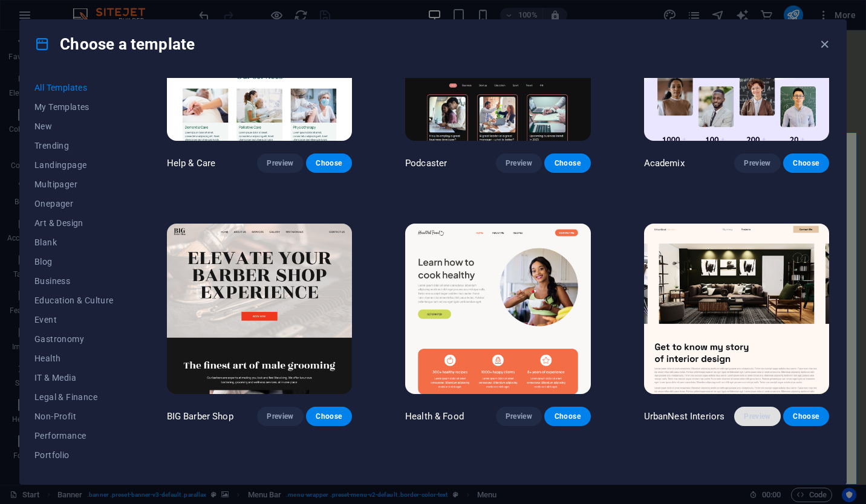
click at [764, 412] on span "Preview" at bounding box center [757, 417] width 27 height 10
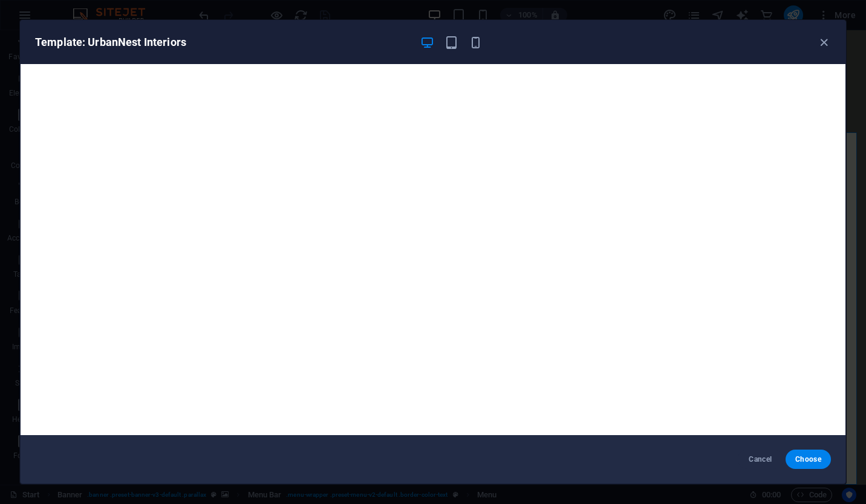
click at [831, 41] on div "Template: UrbanNest Interiors" at bounding box center [433, 43] width 825 height 44
click at [828, 42] on icon "button" at bounding box center [824, 43] width 14 height 14
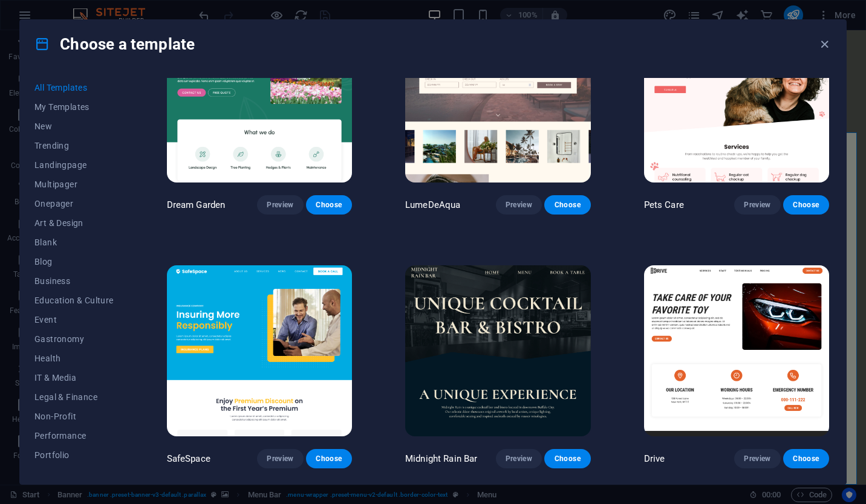
scroll to position [2350, 0]
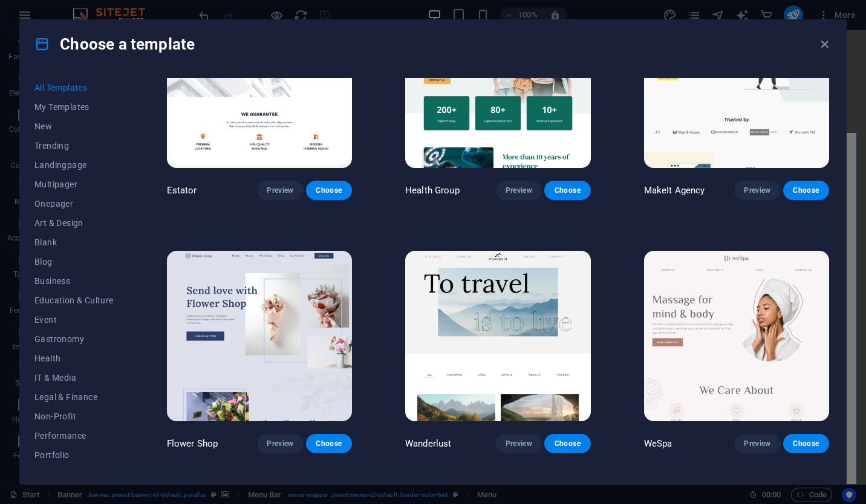
scroll to position [2873, 0]
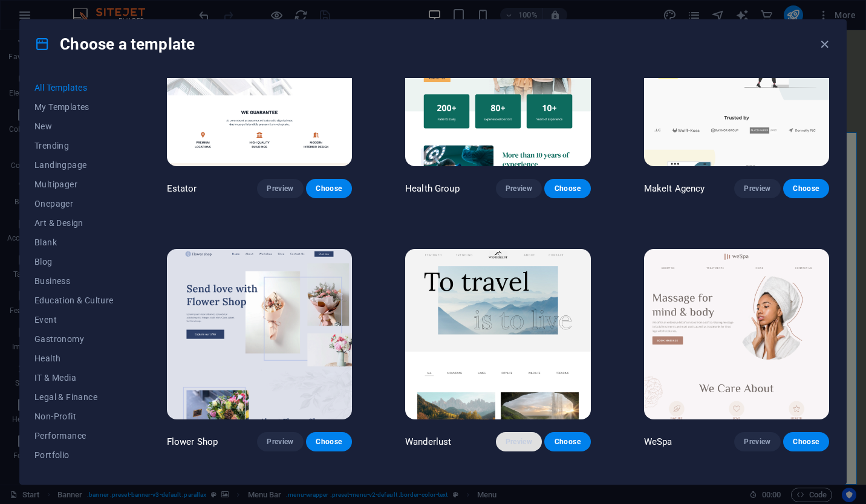
click at [525, 437] on span "Preview" at bounding box center [518, 442] width 27 height 10
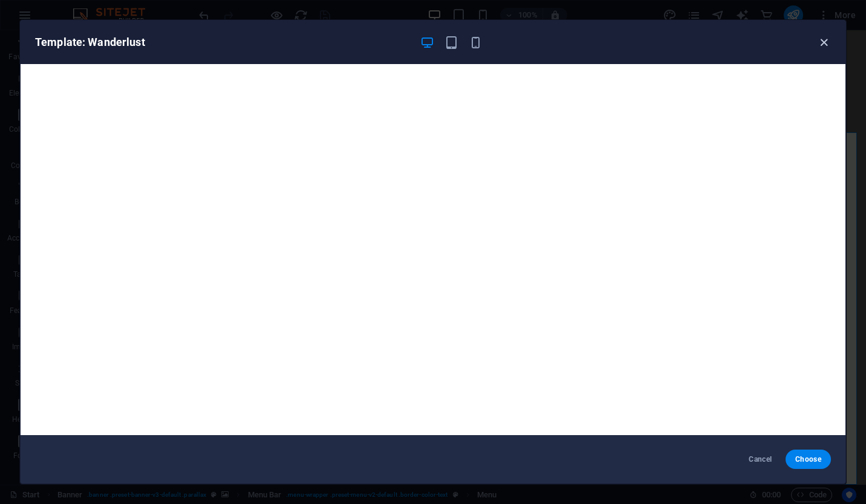
click at [822, 36] on icon "button" at bounding box center [824, 43] width 14 height 14
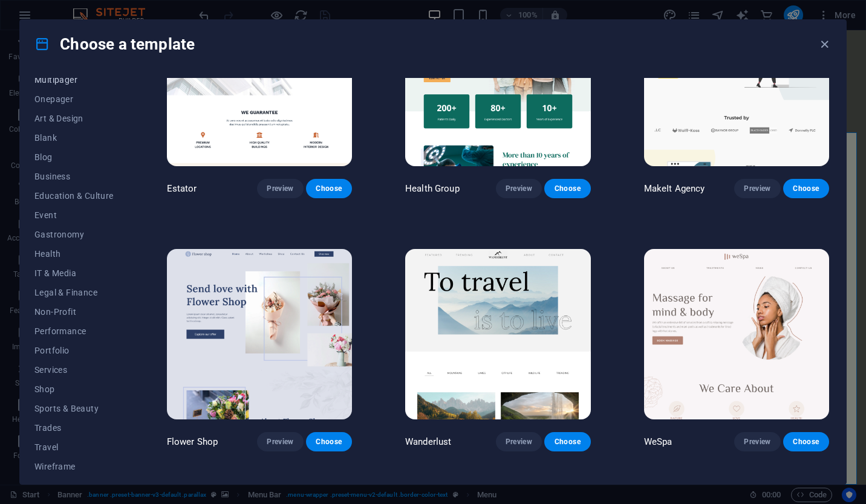
scroll to position [111, 0]
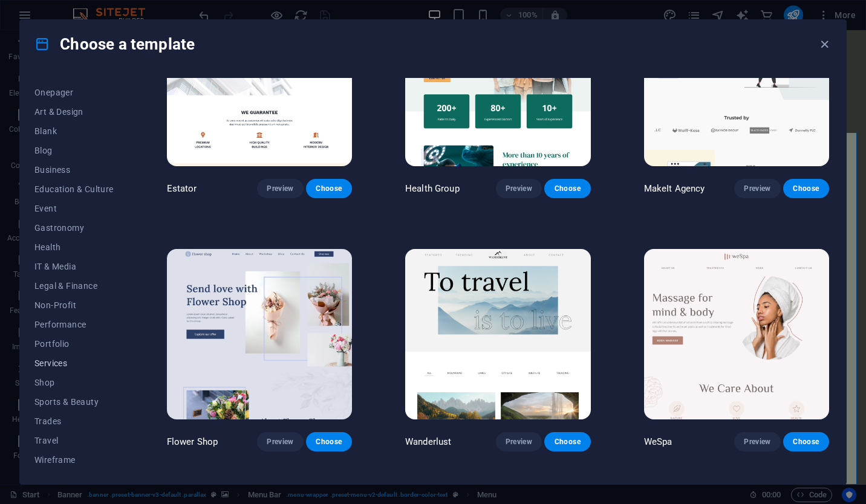
click at [63, 361] on span "Services" at bounding box center [73, 363] width 79 height 10
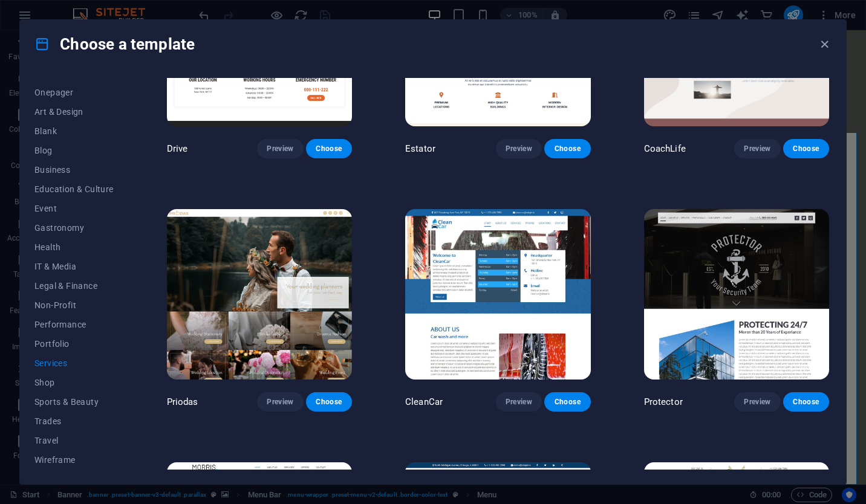
scroll to position [635, 0]
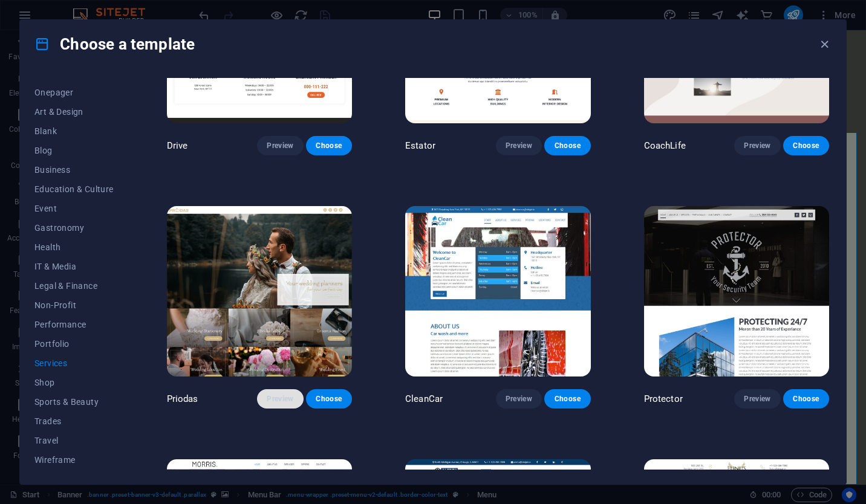
click at [282, 389] on button "Preview" at bounding box center [280, 398] width 46 height 19
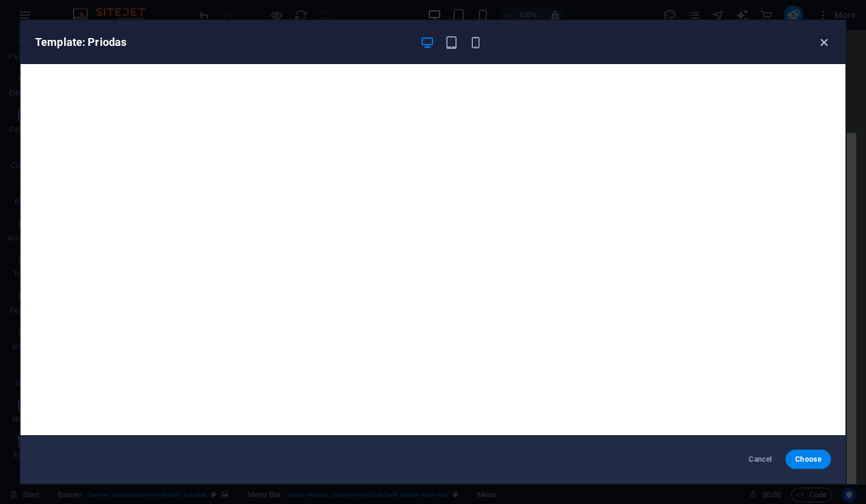
click at [821, 43] on icon "button" at bounding box center [824, 43] width 14 height 14
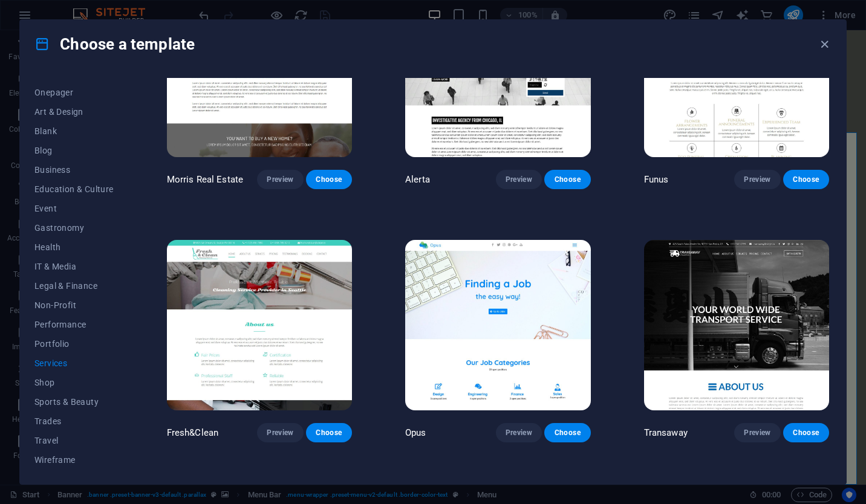
scroll to position [1113, 0]
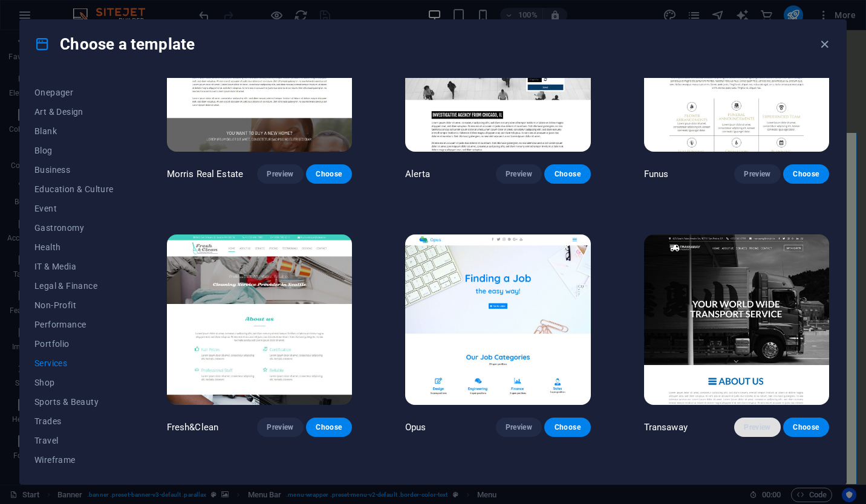
click at [737, 418] on button "Preview" at bounding box center [757, 427] width 46 height 19
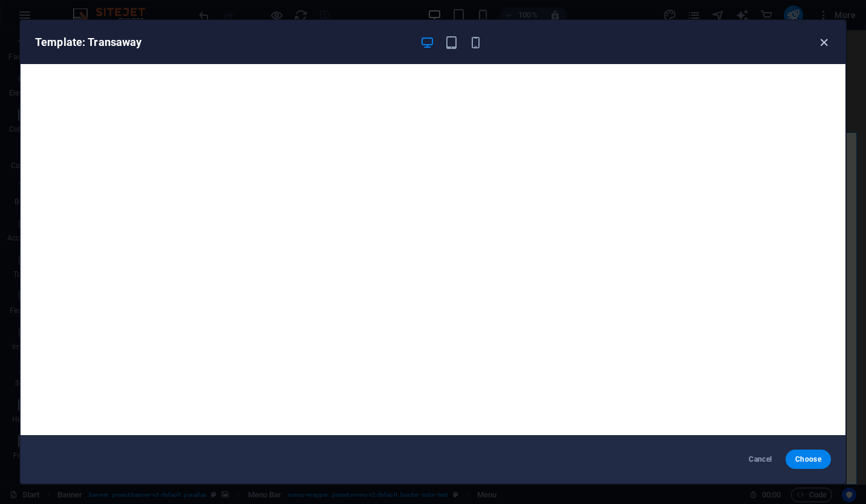
click at [823, 36] on icon "button" at bounding box center [824, 43] width 14 height 14
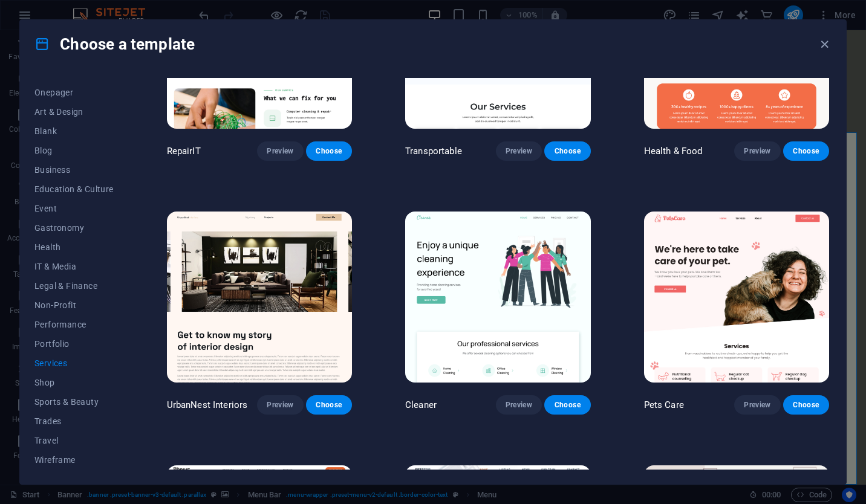
scroll to position [0, 0]
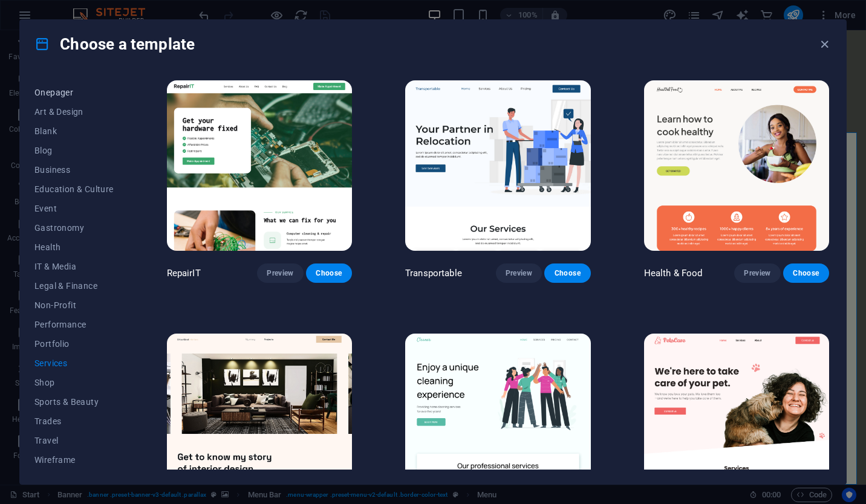
click at [71, 93] on span "Onepager" at bounding box center [73, 93] width 79 height 10
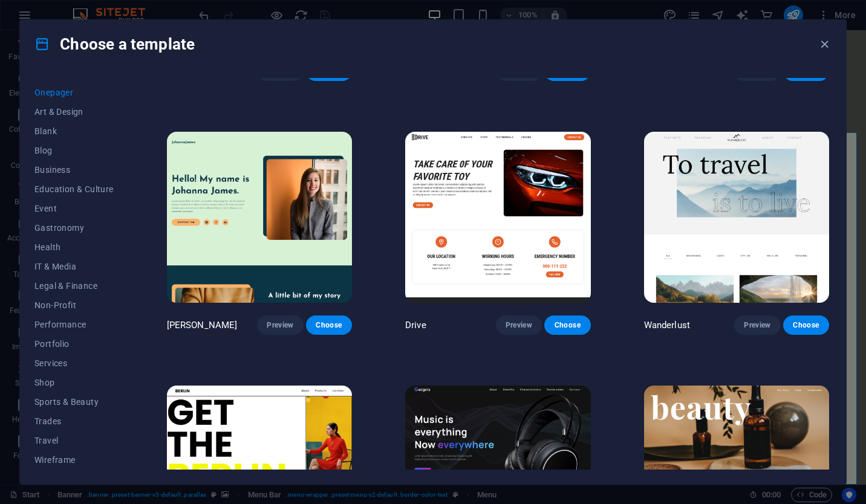
scroll to position [962, 0]
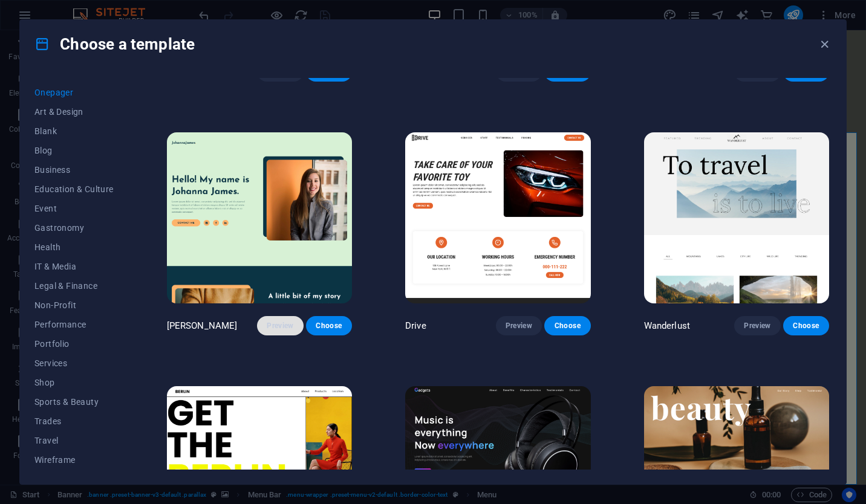
click at [289, 321] on span "Preview" at bounding box center [280, 326] width 27 height 10
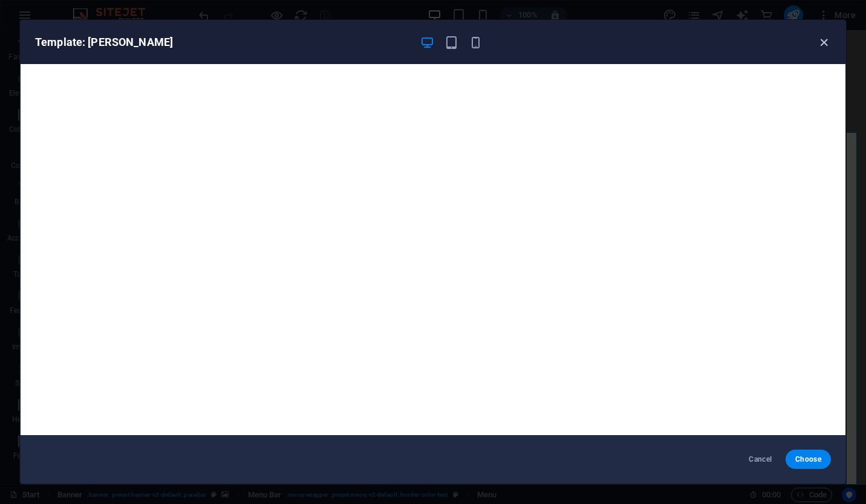
click at [818, 44] on icon "button" at bounding box center [824, 43] width 14 height 14
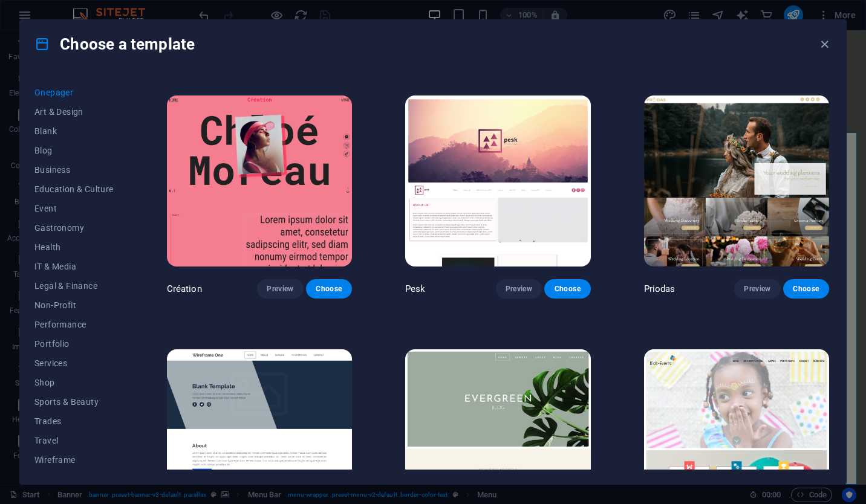
scroll to position [1760, 0]
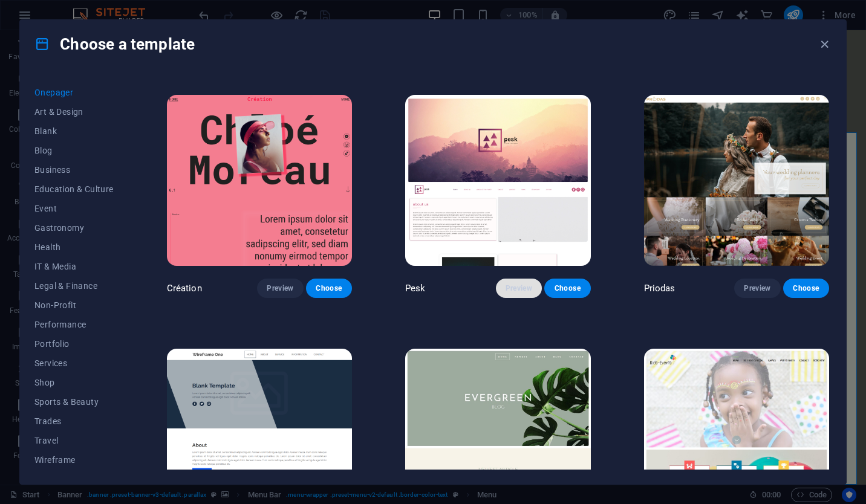
click at [505, 284] on span "Preview" at bounding box center [518, 289] width 27 height 10
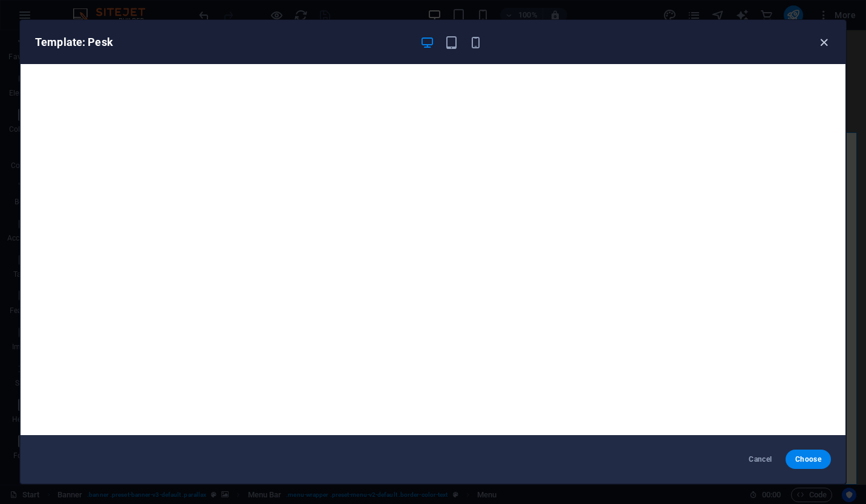
click at [816, 46] on span "button" at bounding box center [823, 43] width 15 height 14
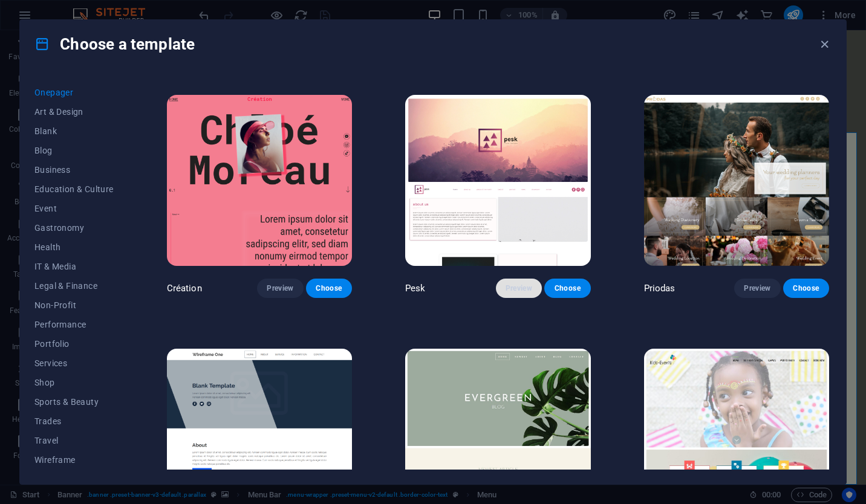
click at [522, 284] on span "Preview" at bounding box center [518, 289] width 27 height 10
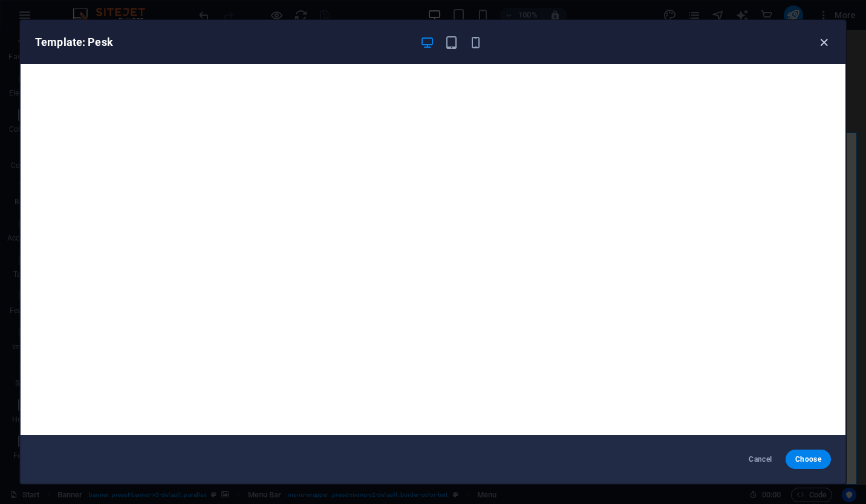
click at [826, 42] on icon "button" at bounding box center [824, 43] width 14 height 14
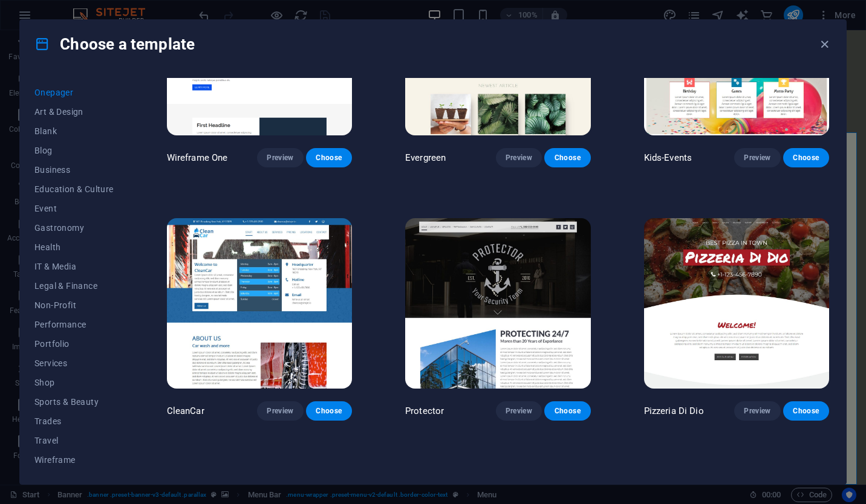
scroll to position [2145, 0]
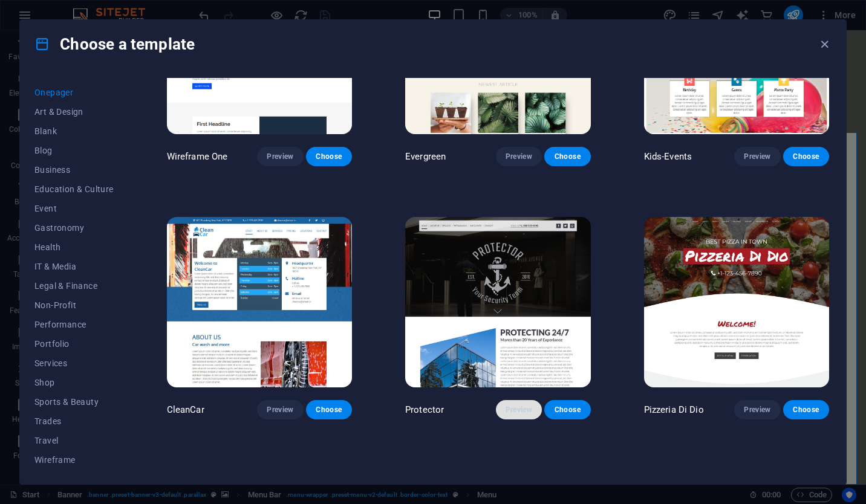
click at [516, 405] on span "Preview" at bounding box center [518, 410] width 27 height 10
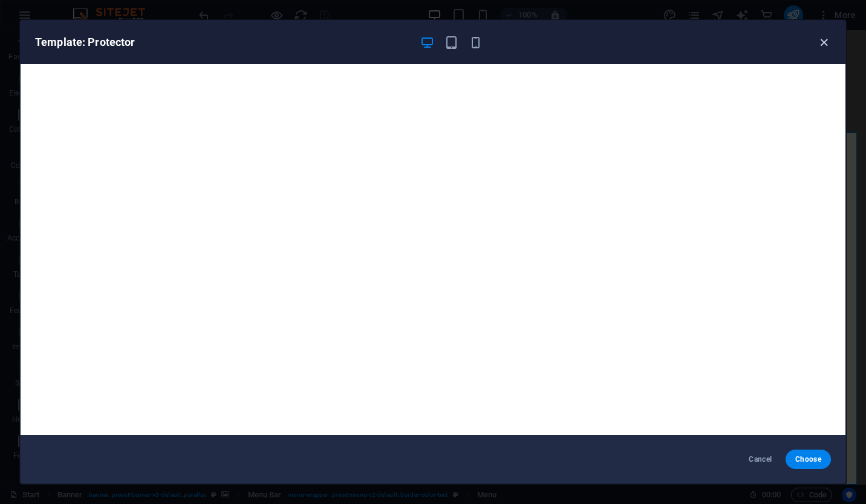
click at [821, 40] on icon "button" at bounding box center [824, 43] width 14 height 14
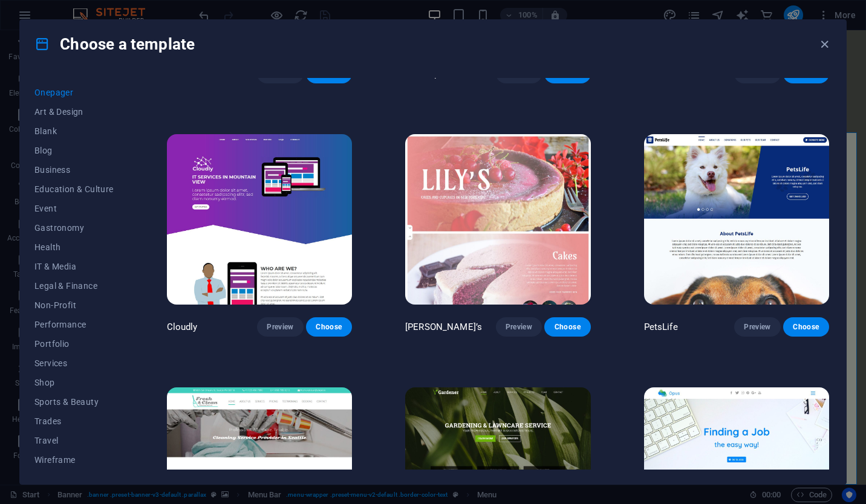
scroll to position [4256, 0]
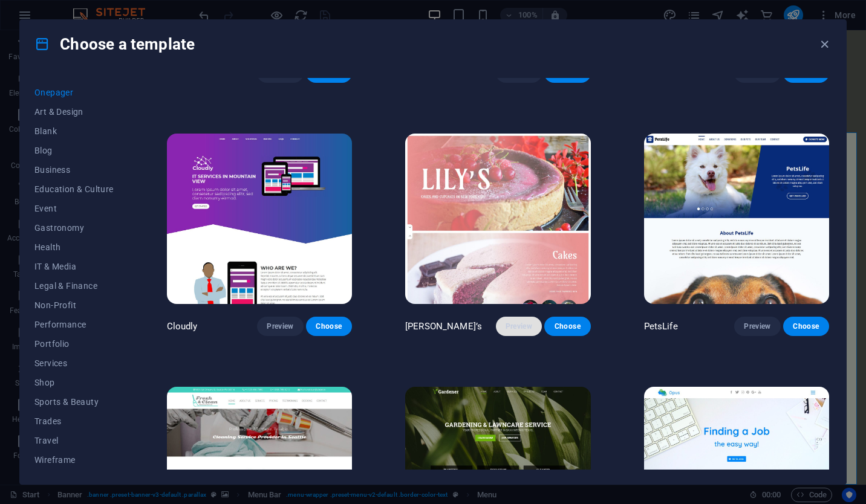
click at [522, 317] on button "Preview" at bounding box center [519, 326] width 46 height 19
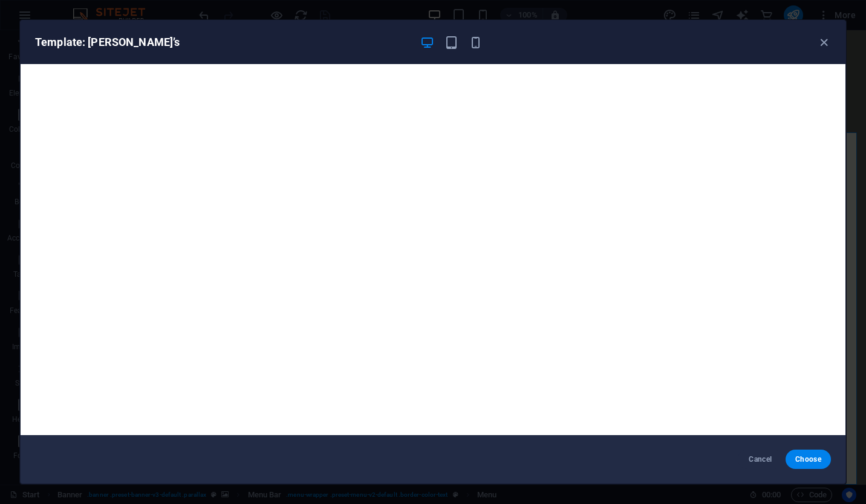
scroll to position [2, 0]
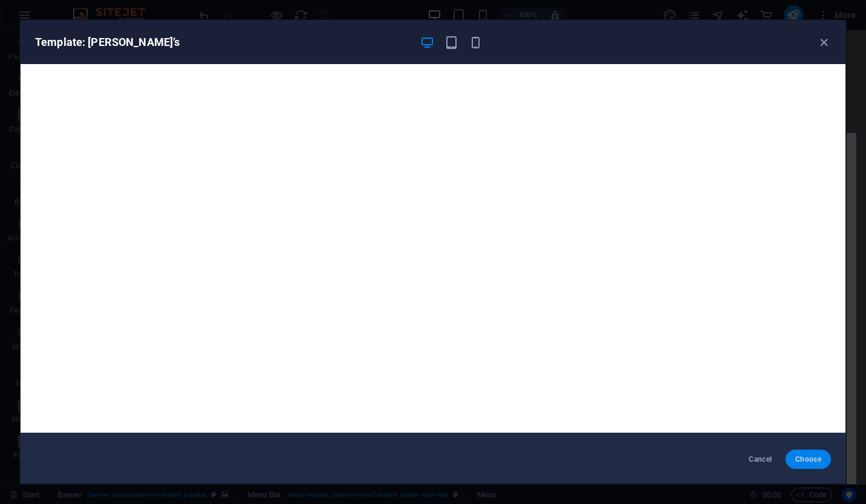
click at [802, 461] on span "Choose" at bounding box center [808, 460] width 26 height 10
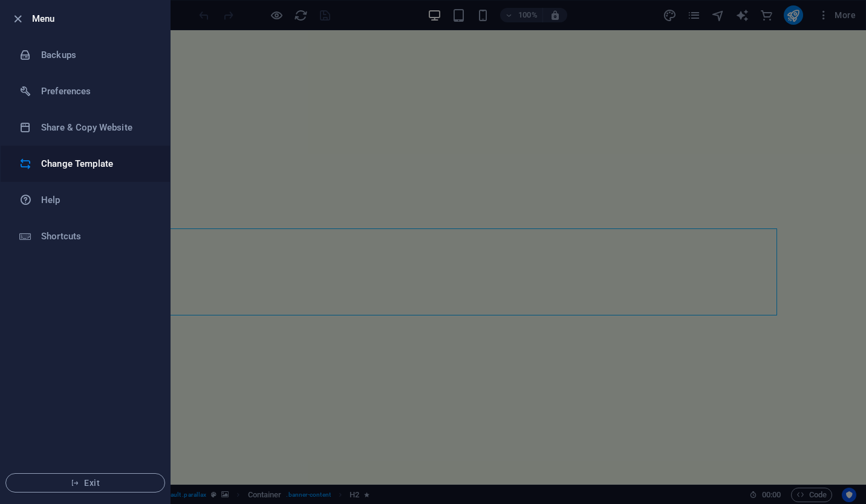
click at [99, 160] on h6 "Change Template" at bounding box center [97, 164] width 112 height 15
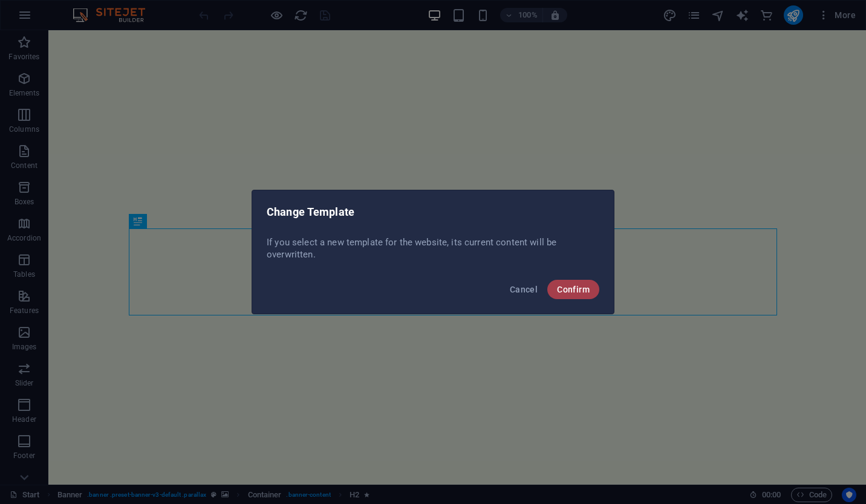
click at [575, 293] on span "Confirm" at bounding box center [573, 290] width 33 height 10
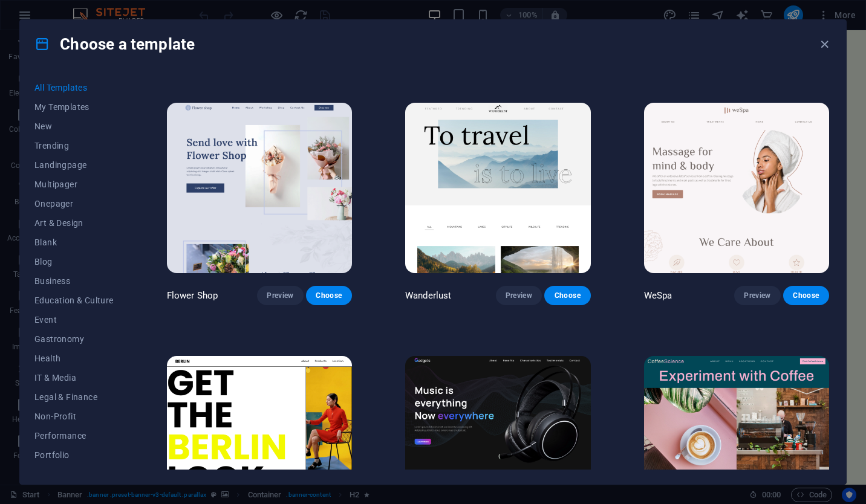
scroll to position [528, 0]
click at [62, 203] on span "Onepager" at bounding box center [73, 204] width 79 height 10
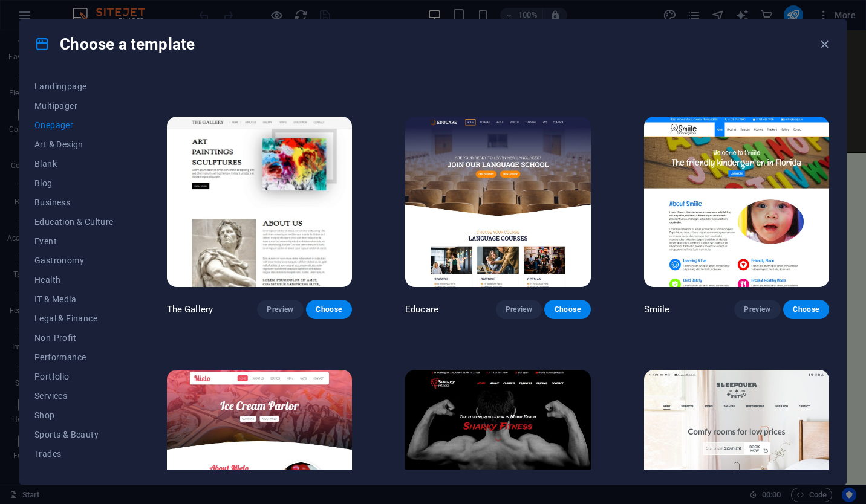
scroll to position [3431, 0]
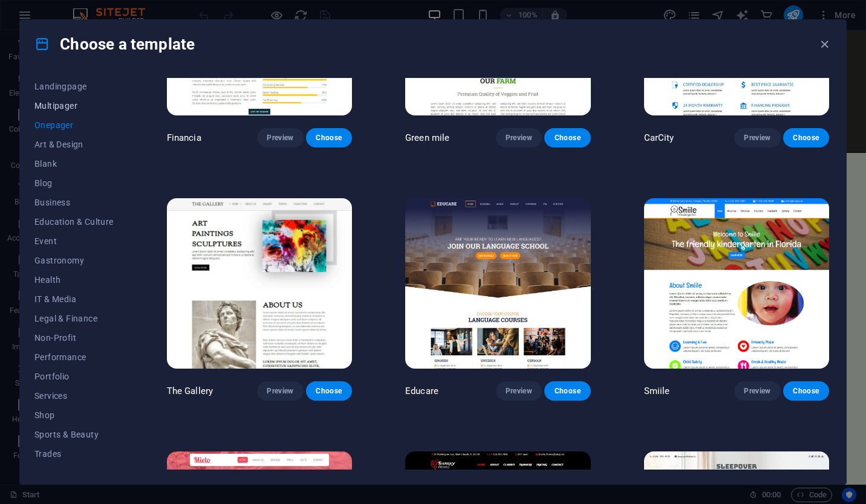
click at [68, 108] on span "Multipager" at bounding box center [73, 106] width 79 height 10
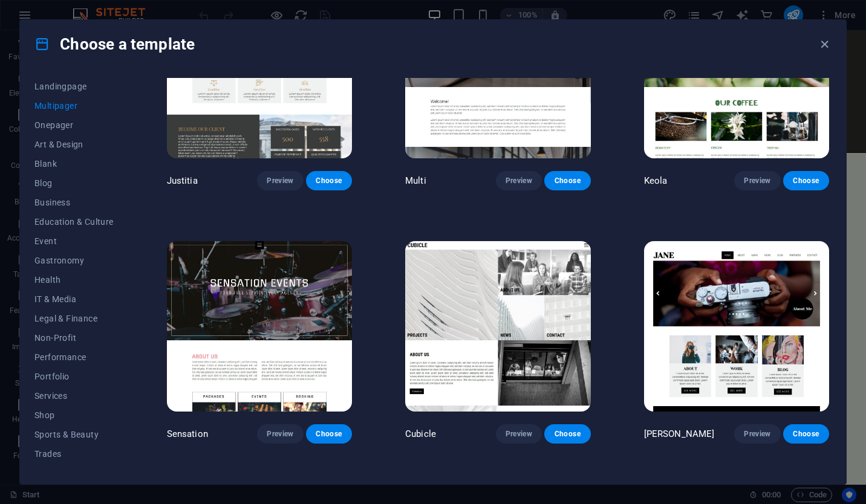
scroll to position [5609, 0]
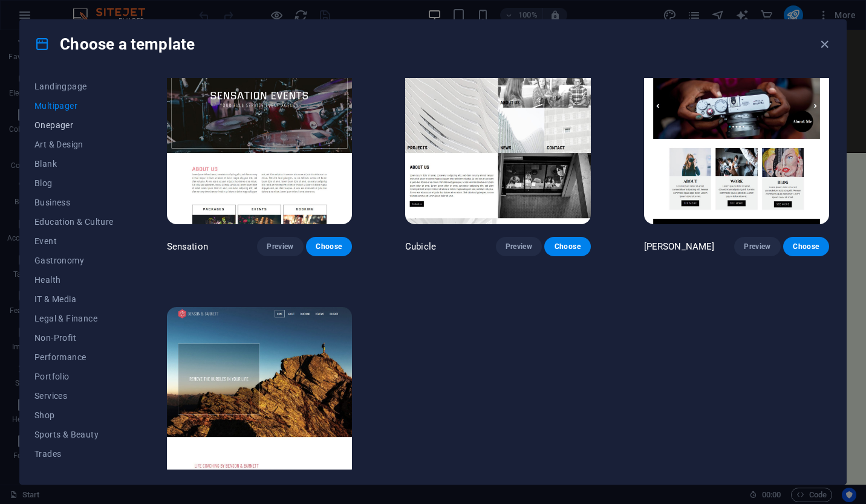
click at [66, 120] on span "Onepager" at bounding box center [73, 125] width 79 height 10
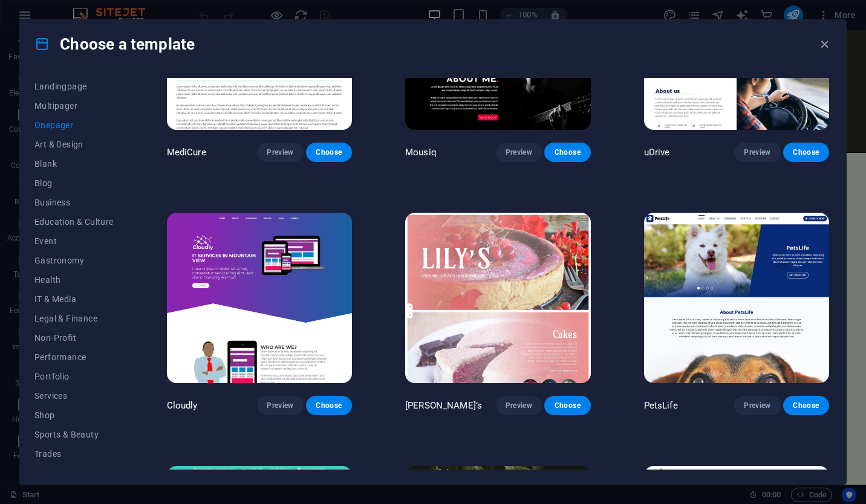
scroll to position [4176, 0]
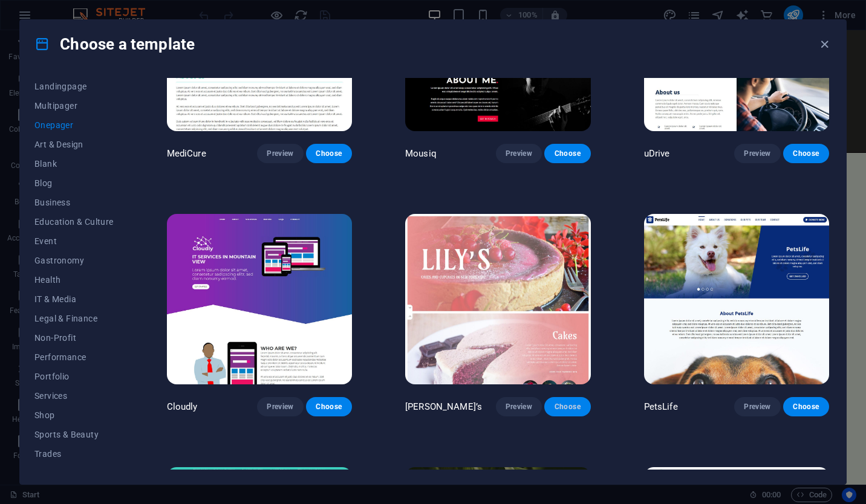
click at [555, 402] on span "Choose" at bounding box center [567, 407] width 27 height 10
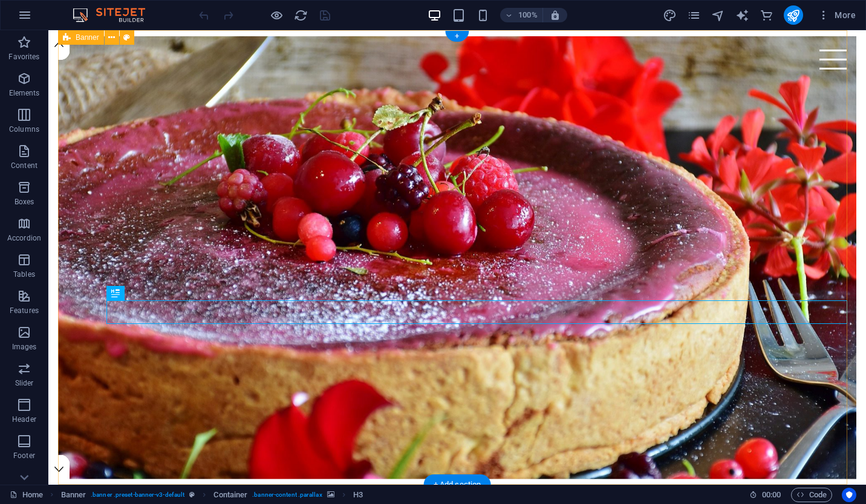
click at [143, 91] on figure at bounding box center [457, 257] width 798 height 443
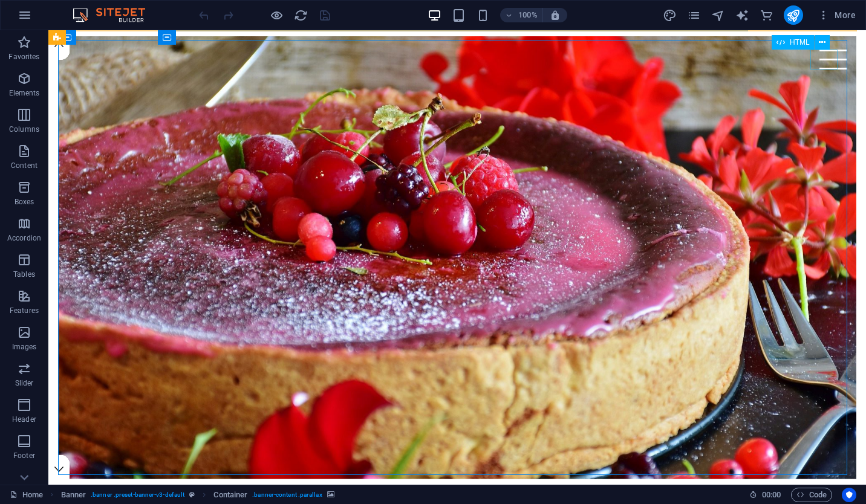
click at [828, 57] on div at bounding box center [832, 60] width 27 height 20
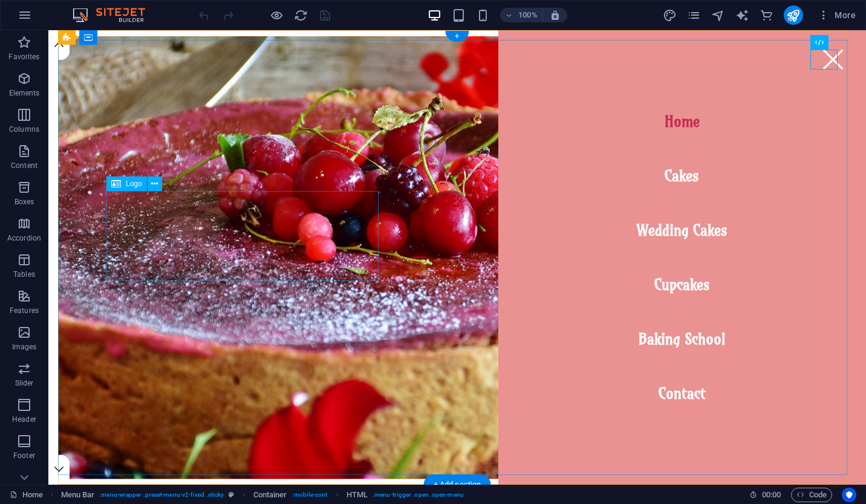
select select "px"
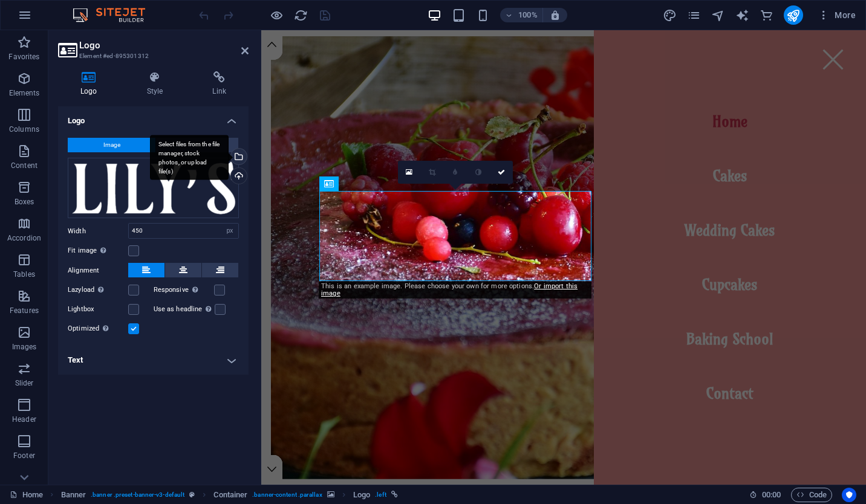
click at [229, 157] on div "Select files from the file manager, stock photos, or upload file(s)" at bounding box center [189, 157] width 79 height 45
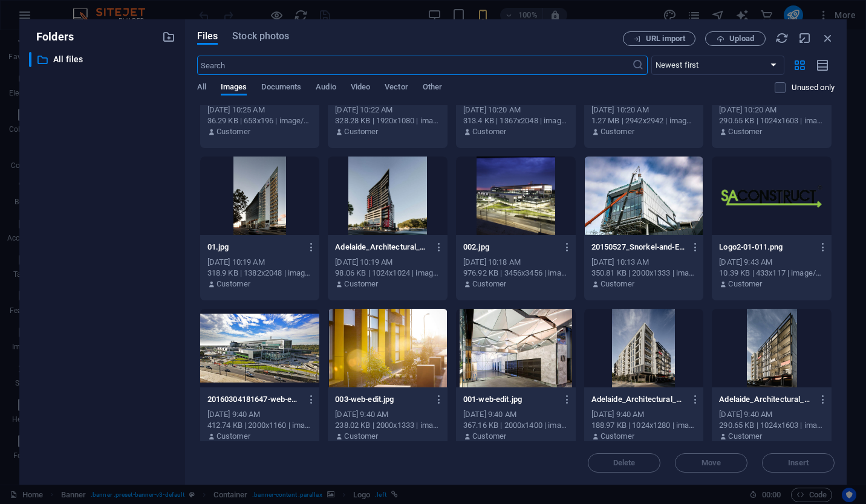
scroll to position [407, 0]
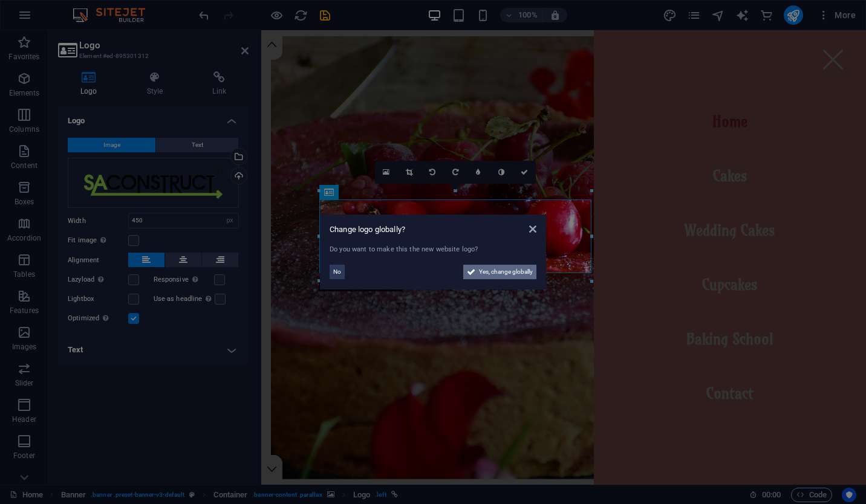
click at [511, 273] on span "Yes, change globally" at bounding box center [506, 272] width 54 height 15
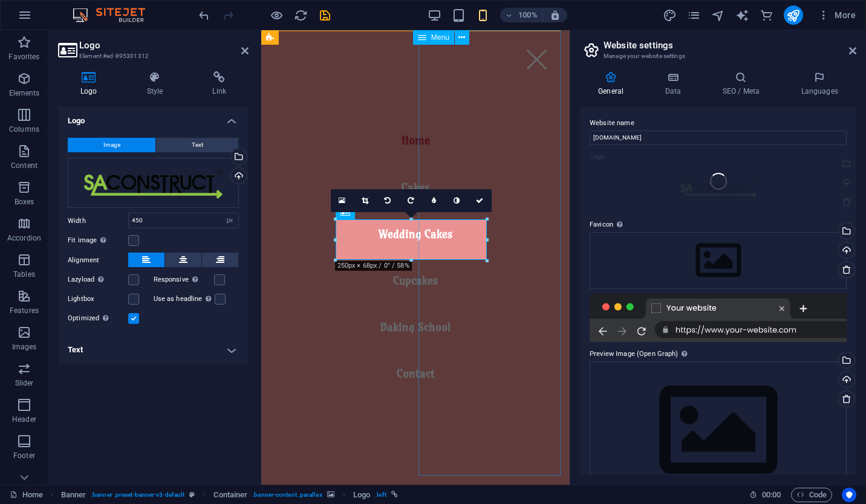
type input "250"
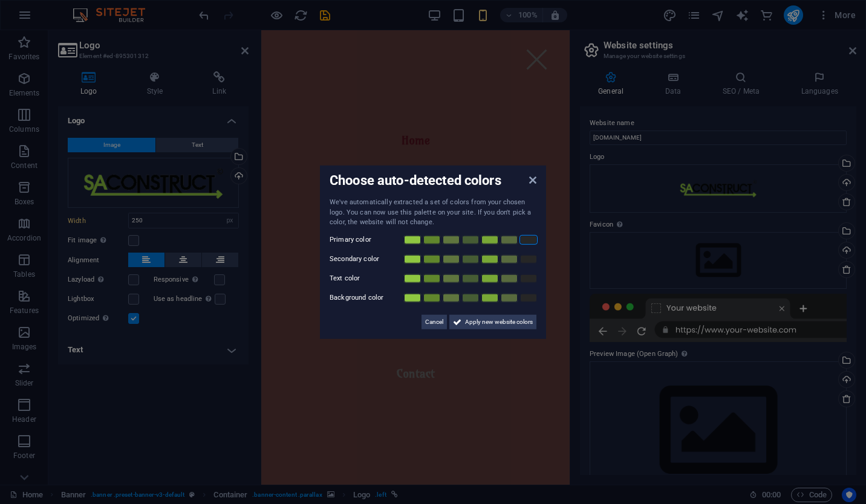
click at [531, 238] on link at bounding box center [528, 240] width 18 height 10
click at [437, 259] on link at bounding box center [432, 259] width 18 height 10
click at [530, 279] on link at bounding box center [528, 278] width 18 height 10
click at [506, 301] on link at bounding box center [509, 298] width 18 height 10
click at [487, 263] on link at bounding box center [490, 259] width 18 height 10
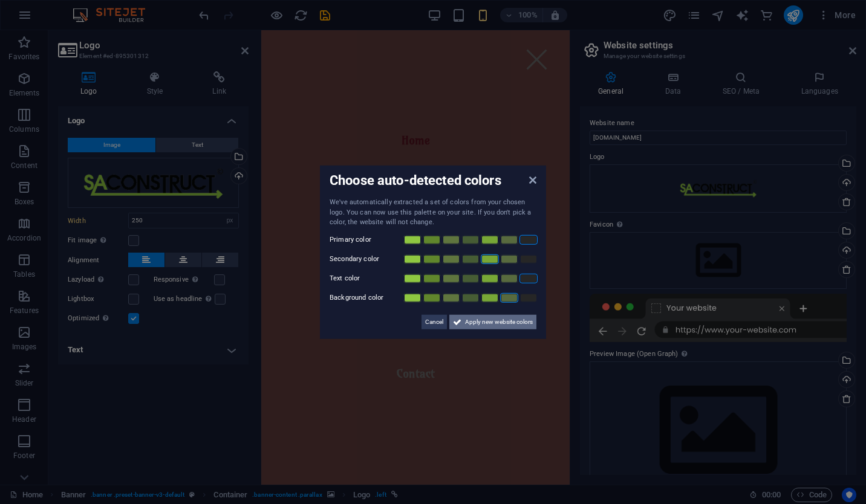
click at [470, 317] on span "Apply new website colors" at bounding box center [499, 321] width 68 height 15
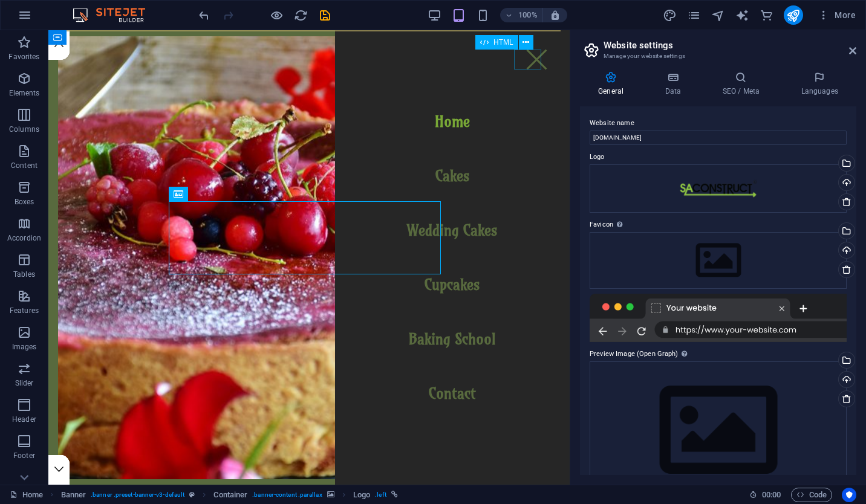
click at [526, 56] on div at bounding box center [536, 60] width 27 height 20
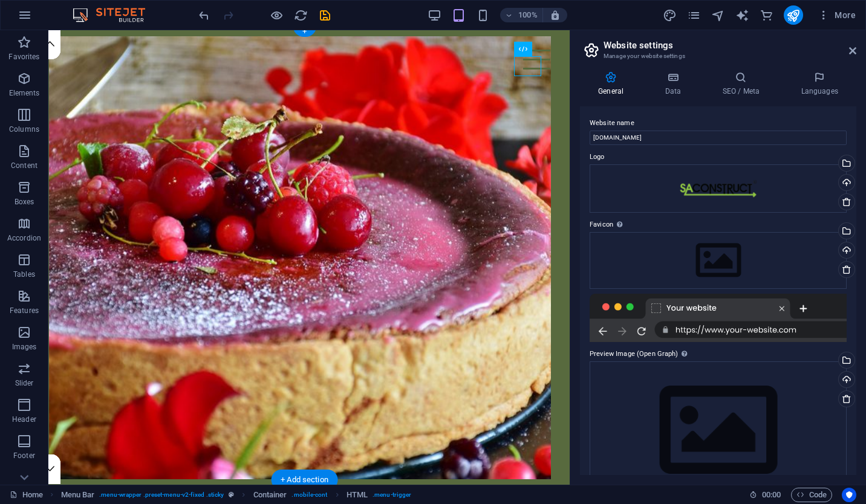
scroll to position [0, 9]
click at [6, 436] on icon "design" at bounding box center [1, 438] width 9 height 5
select select "rem"
select select "300"
select select "px"
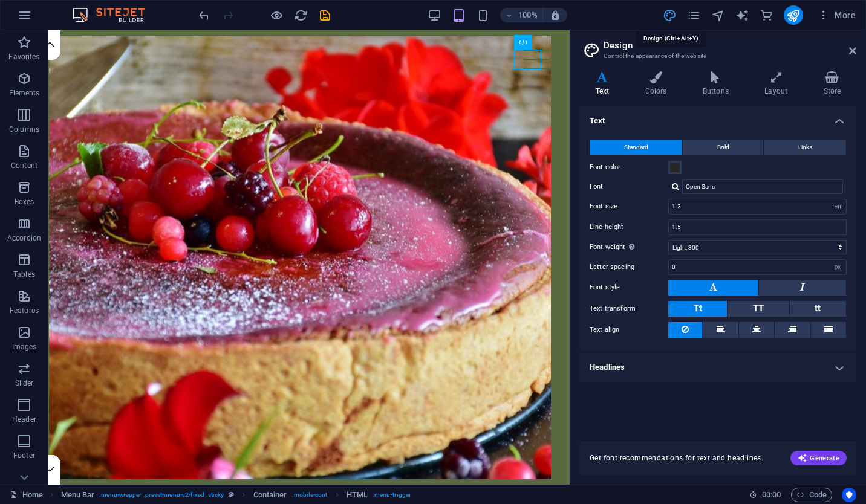
scroll to position [0, 0]
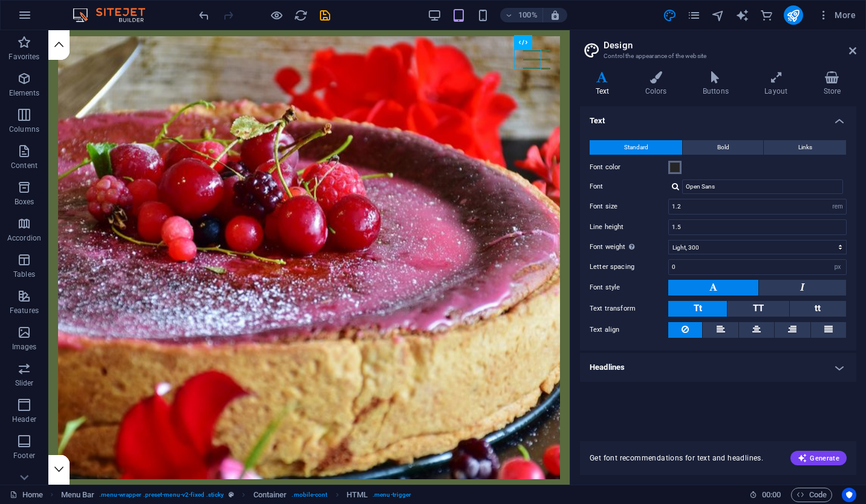
click at [676, 167] on span at bounding box center [675, 168] width 10 height 10
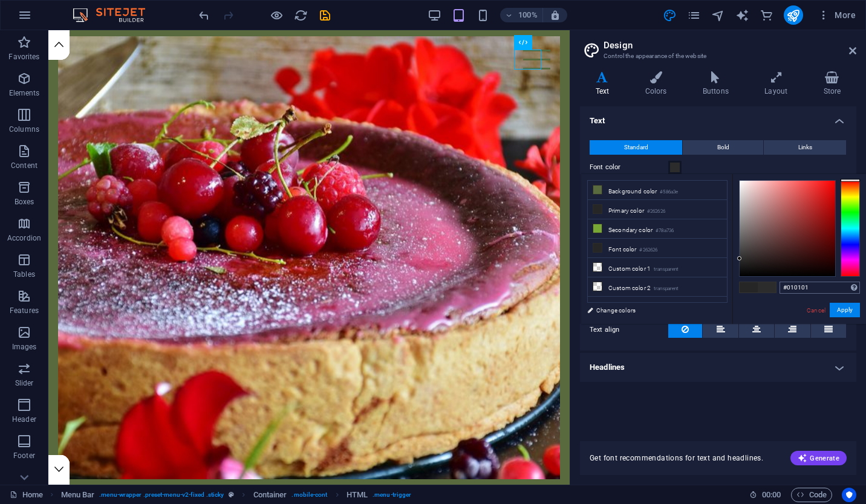
type input "#000000"
drag, startPoint x: 739, startPoint y: 259, endPoint x: 842, endPoint y: 293, distance: 108.4
click at [842, 293] on div "#000000 Supported formats #0852ed rgb(8, 82, 237) rgba(8, 82, 237, 90%) hsv(221…" at bounding box center [799, 336] width 134 height 325
click at [854, 310] on button "Apply" at bounding box center [844, 310] width 30 height 15
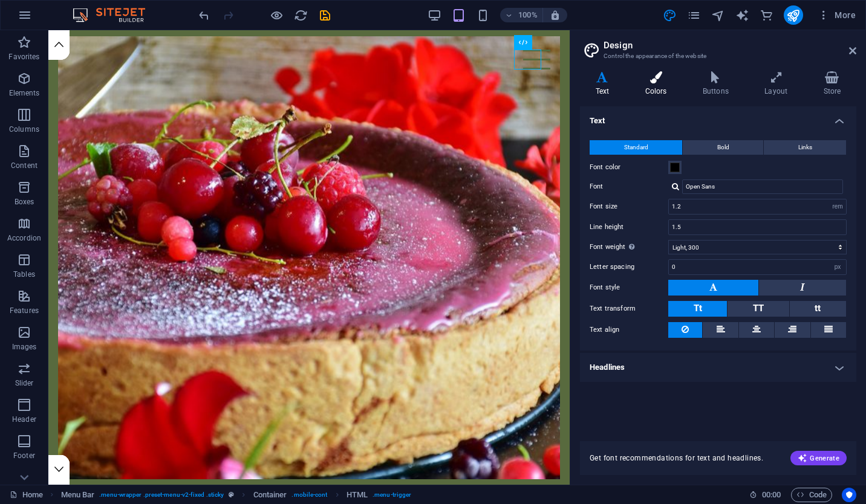
click at [672, 83] on h4 "Colors" at bounding box center [657, 83] width 57 height 25
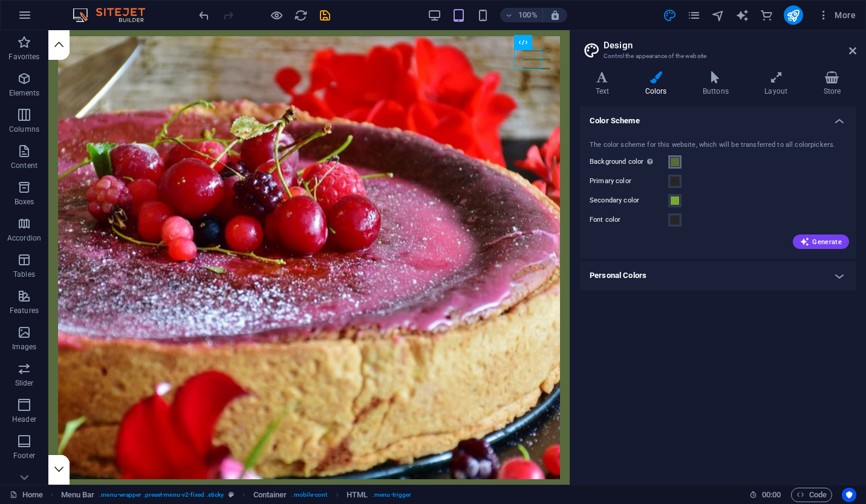
click at [675, 165] on span at bounding box center [675, 162] width 10 height 10
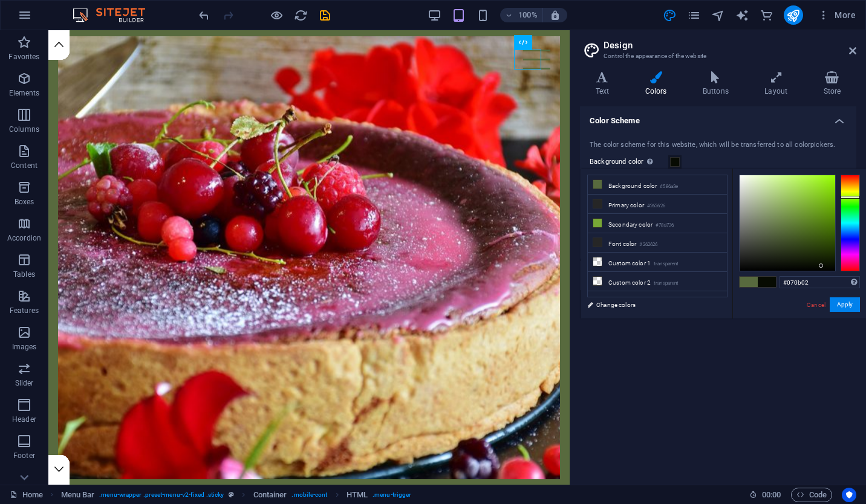
type input "#000000"
drag, startPoint x: 776, startPoint y: 225, endPoint x: 867, endPoint y: 308, distance: 123.3
click at [865, 308] on html "saconstruct.com.au Home Favorites Elements Columns Content Boxes Accordion Tabl…" at bounding box center [433, 252] width 866 height 504
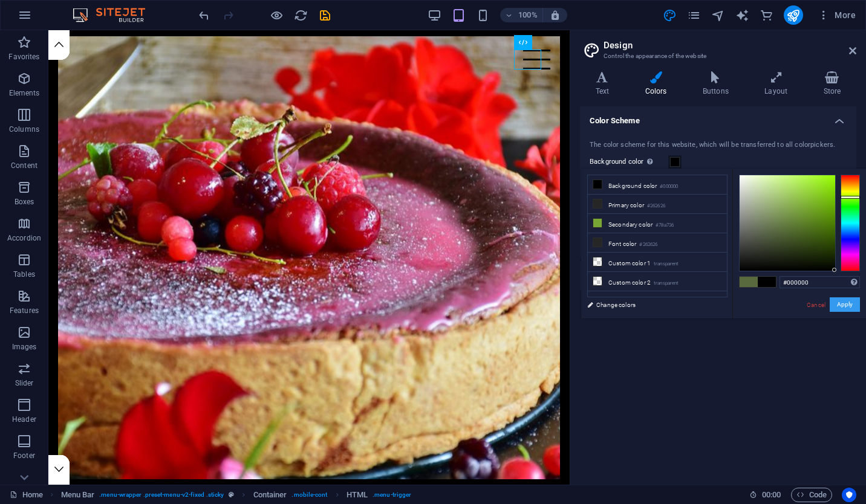
click at [852, 305] on button "Apply" at bounding box center [844, 304] width 30 height 15
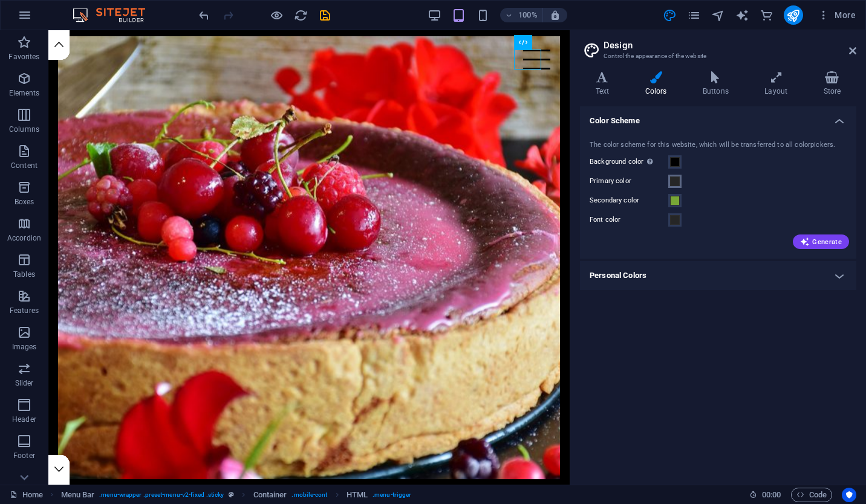
click at [676, 183] on span at bounding box center [675, 182] width 10 height 10
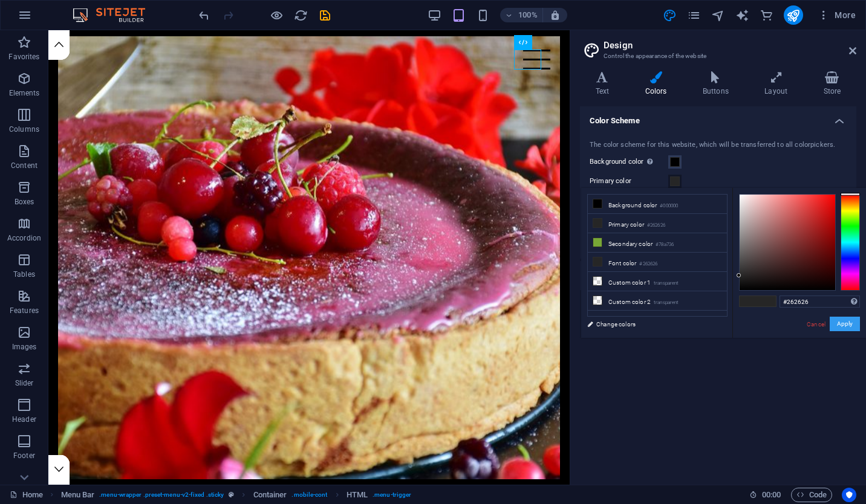
click at [847, 325] on button "Apply" at bounding box center [844, 324] width 30 height 15
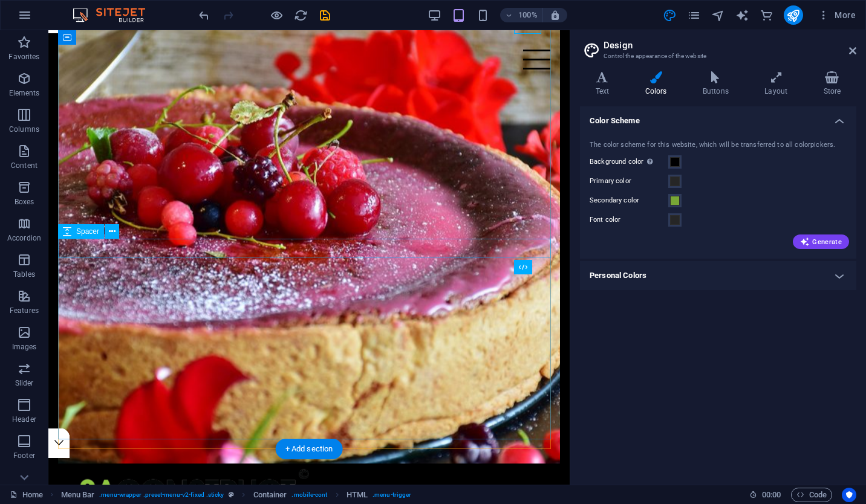
scroll to position [24, 0]
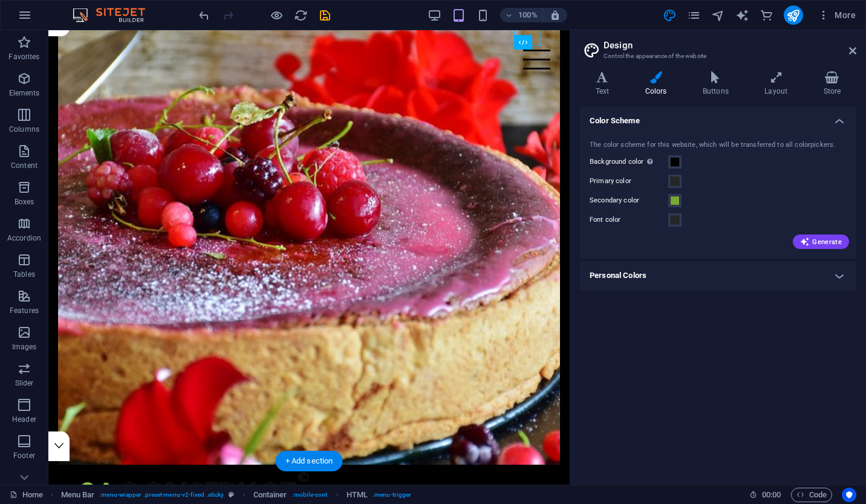
click at [384, 87] on figure at bounding box center [309, 243] width 502 height 443
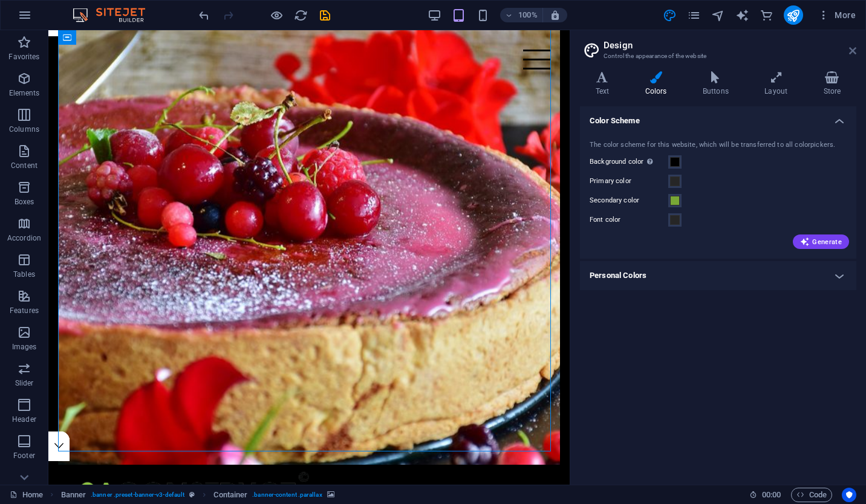
click at [849, 52] on icon at bounding box center [852, 51] width 7 height 10
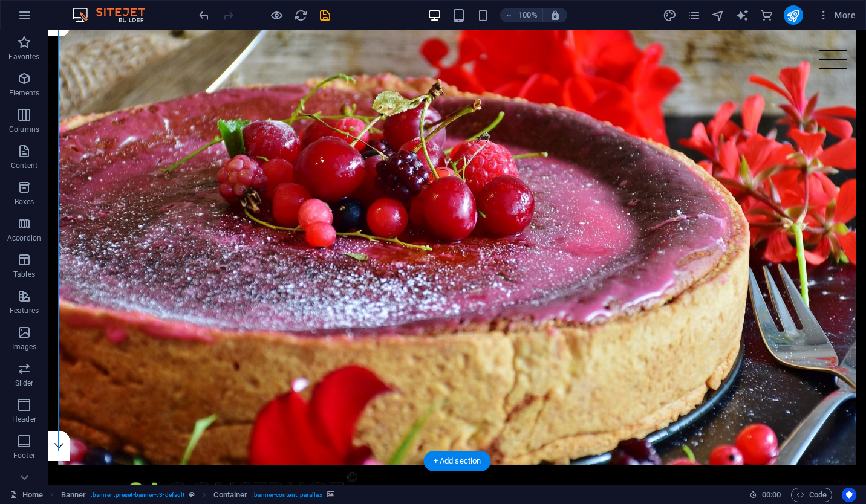
scroll to position [0, 0]
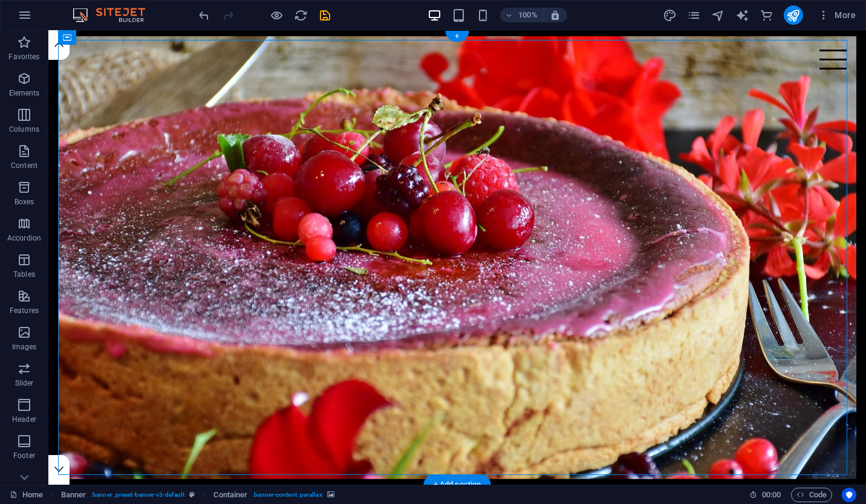
click at [111, 68] on figure at bounding box center [457, 257] width 798 height 443
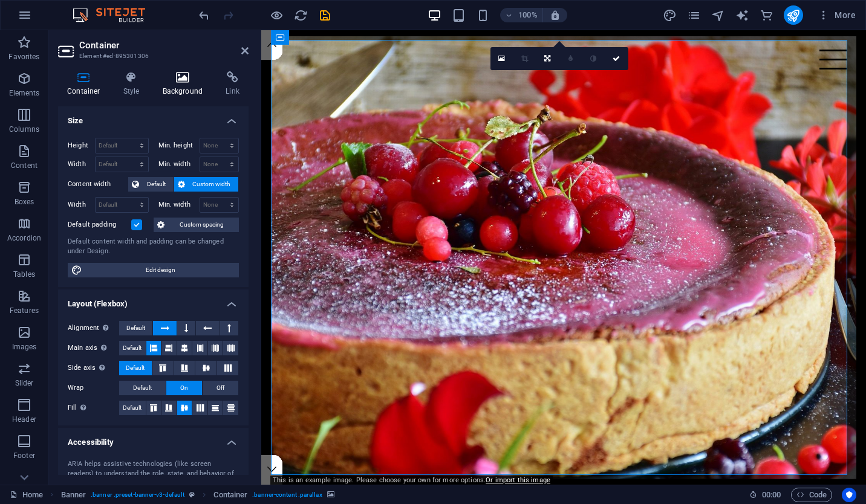
click at [195, 79] on icon at bounding box center [183, 77] width 59 height 12
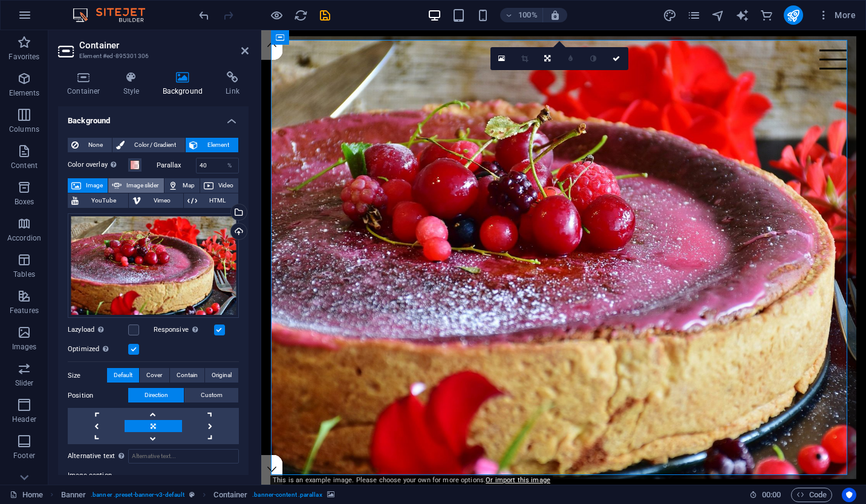
click at [162, 190] on button "Image slider" at bounding box center [135, 185] width 55 height 15
select select "ms"
select select "s"
select select "progressive"
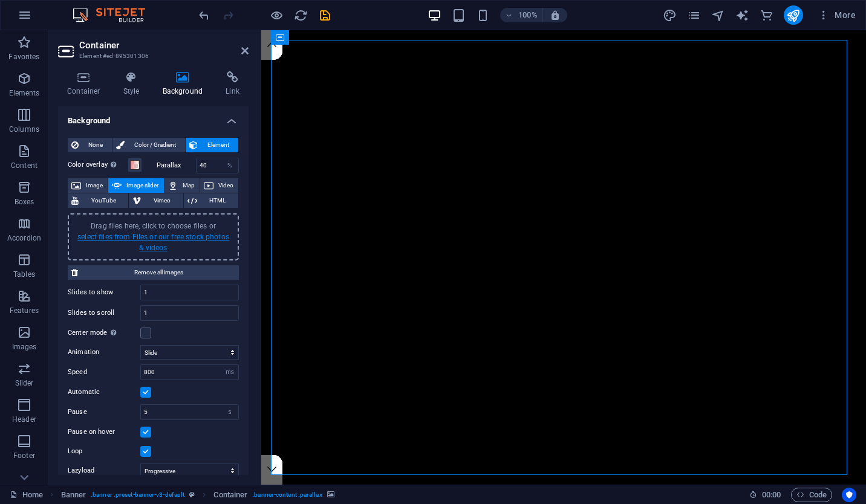
click at [164, 245] on link "select files from Files or our free stock photos & videos" at bounding box center [153, 242] width 152 height 19
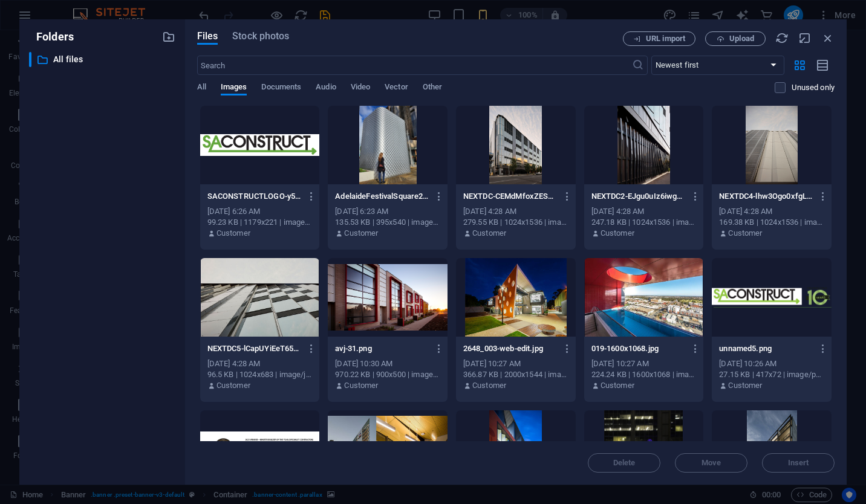
click at [406, 215] on div "Sep 1, 2025 6:23 AM" at bounding box center [387, 211] width 105 height 11
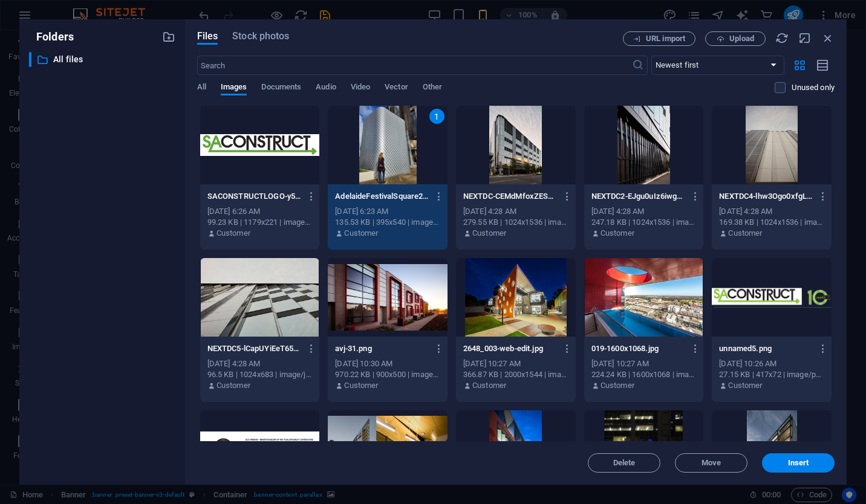
click at [545, 218] on div "279.55 KB | 1024x1536 | image/jpeg" at bounding box center [515, 222] width 105 height 11
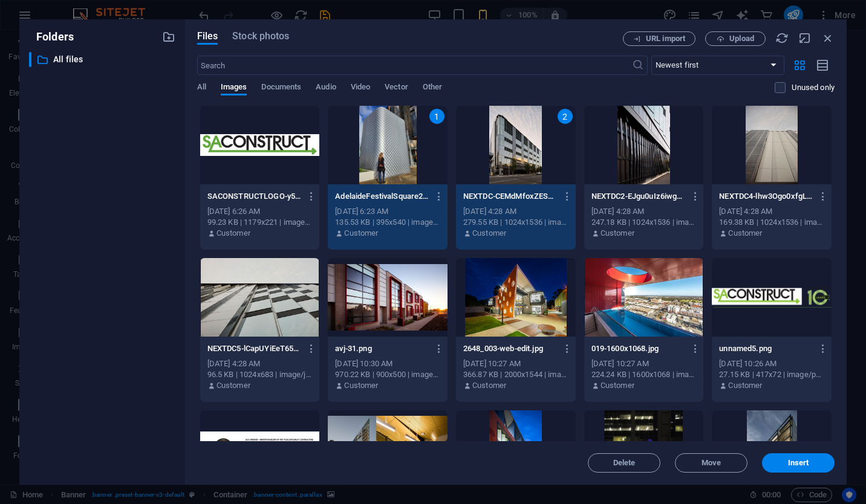
click at [518, 334] on div at bounding box center [516, 297] width 120 height 79
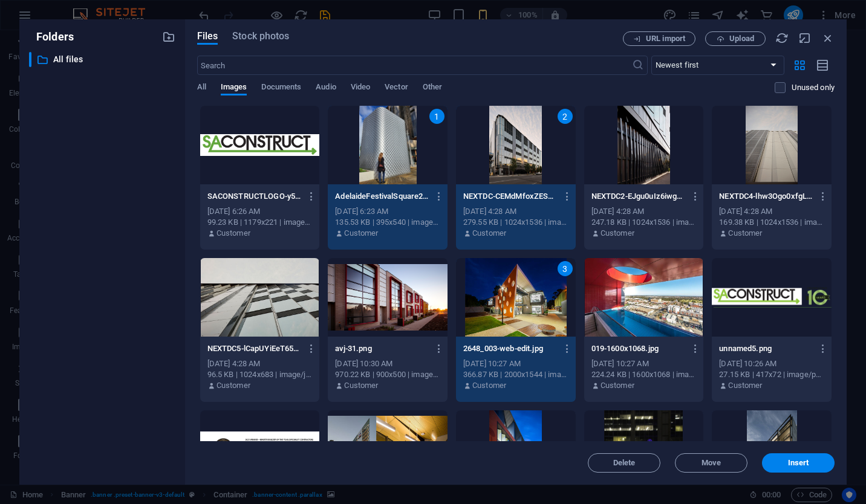
click at [383, 351] on p "avj-31.png" at bounding box center [382, 348] width 94 height 11
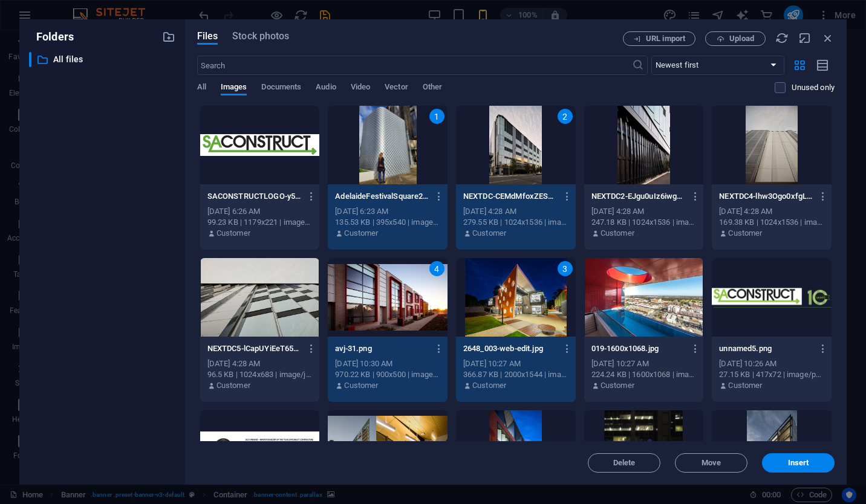
click at [280, 348] on p "NEXTDC5-lCapUYiEeT658uiceHnmqA.jpg" at bounding box center [254, 348] width 94 height 11
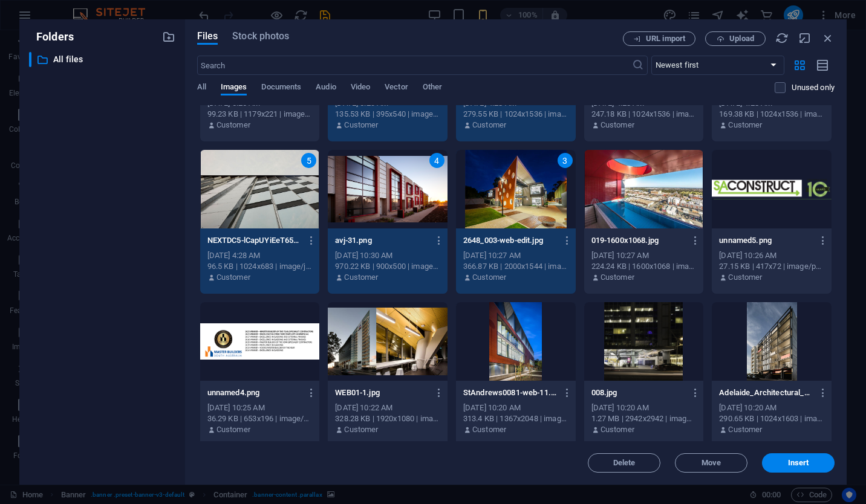
scroll to position [109, 0]
click at [248, 227] on div "5" at bounding box center [260, 188] width 120 height 79
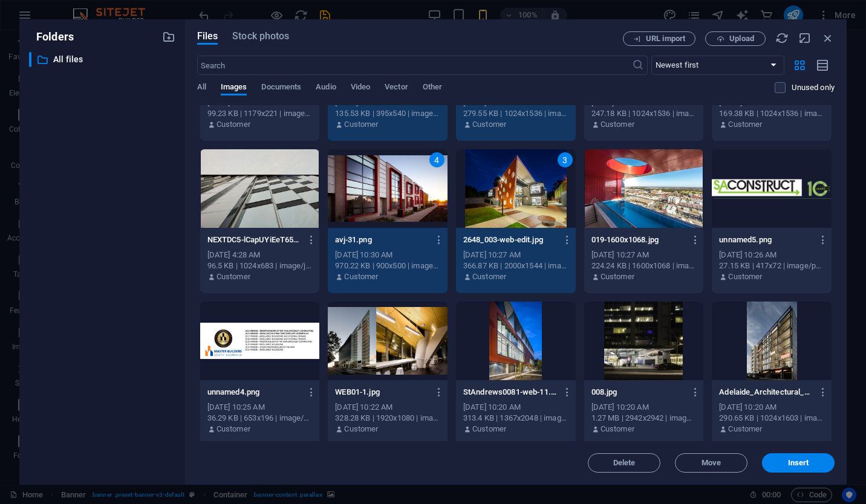
click at [659, 368] on div at bounding box center [644, 341] width 120 height 79
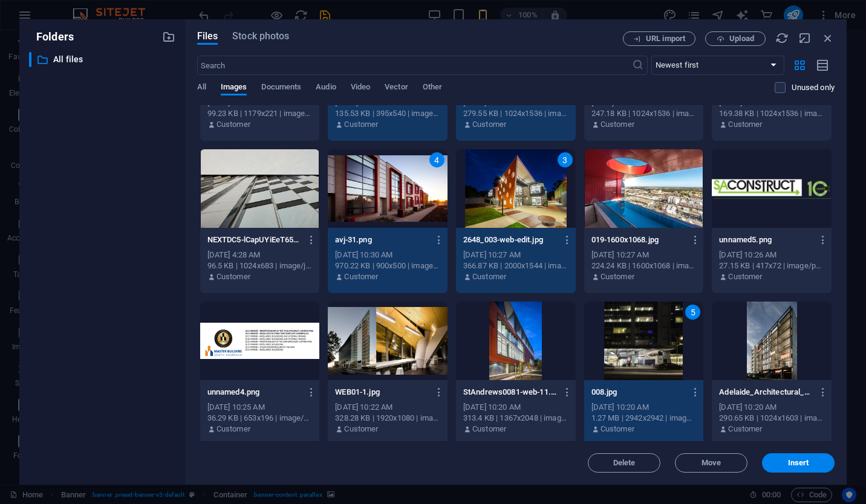
click at [762, 360] on div at bounding box center [771, 341] width 120 height 79
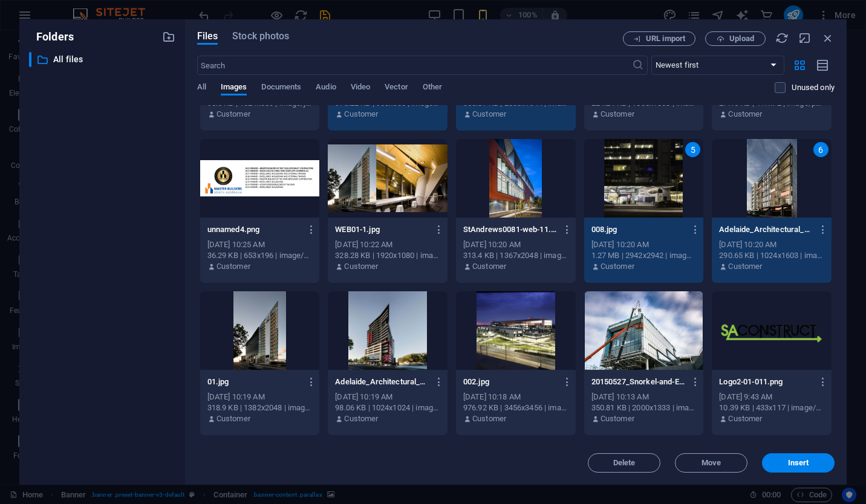
scroll to position [273, 0]
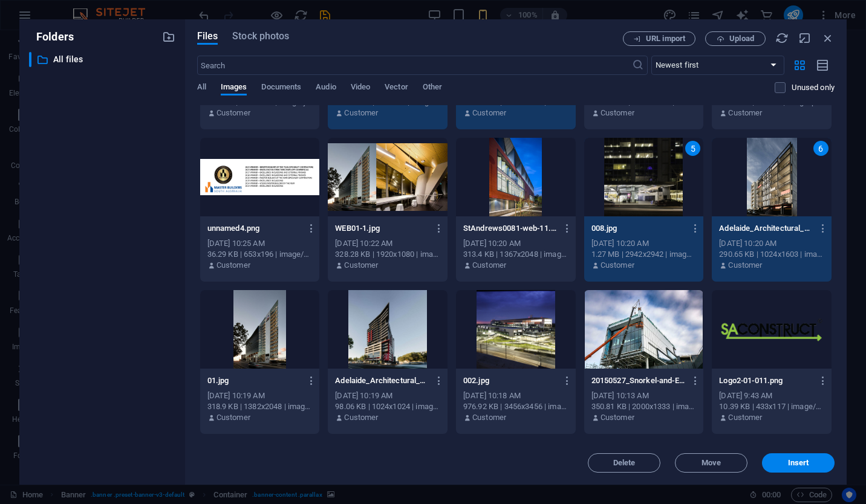
click at [510, 351] on div at bounding box center [516, 329] width 120 height 79
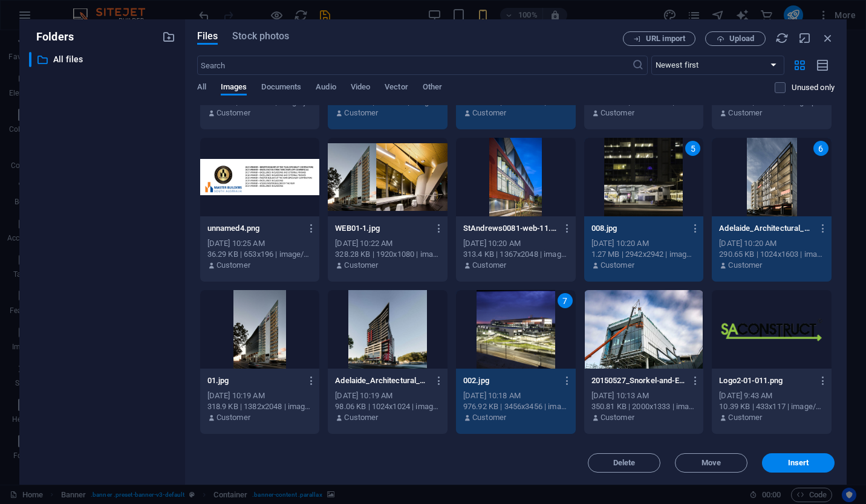
click at [634, 348] on div at bounding box center [644, 329] width 120 height 79
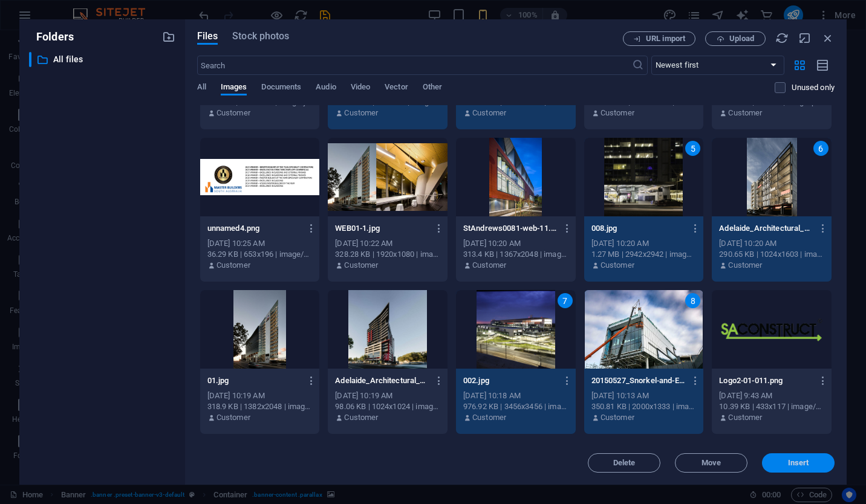
click at [807, 458] on button "Insert" at bounding box center [798, 462] width 73 height 19
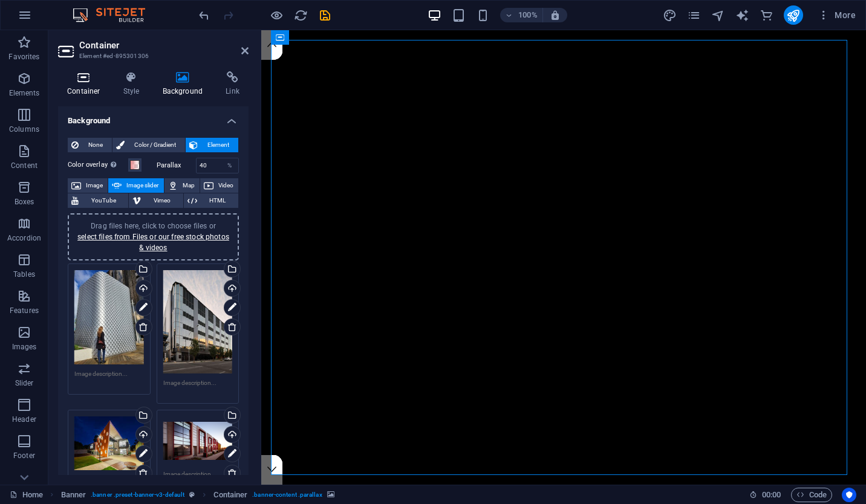
click at [97, 85] on h4 "Container" at bounding box center [86, 83] width 56 height 25
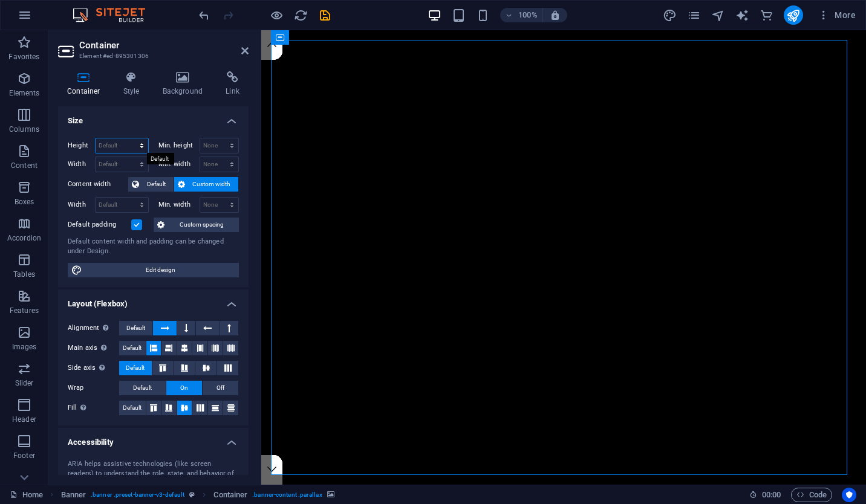
click at [124, 143] on select "Default px rem % vh vw" at bounding box center [122, 145] width 53 height 15
click at [126, 143] on select "Default px rem % vh vw" at bounding box center [122, 145] width 53 height 15
select select "vw"
click at [129, 138] on select "Default px rem % vh vw" at bounding box center [122, 145] width 53 height 15
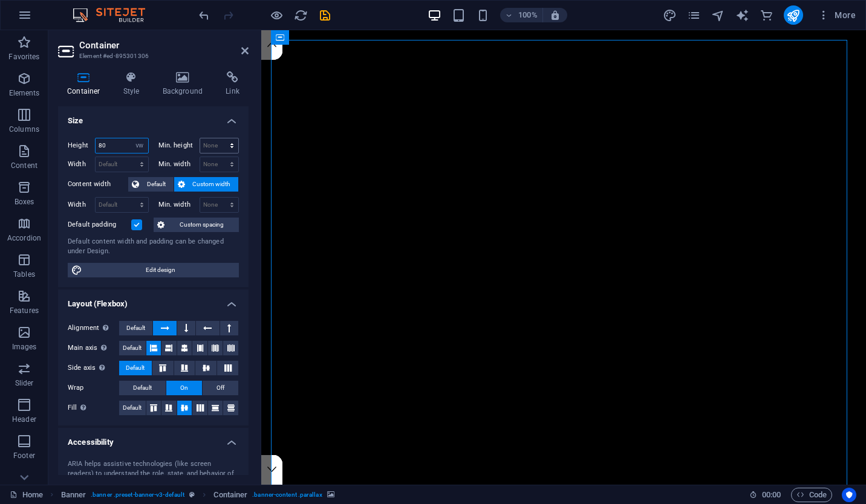
type input "80"
click at [221, 146] on select "None px rem % vh vw" at bounding box center [219, 145] width 39 height 15
click at [200, 138] on select "None px rem % vh vw" at bounding box center [219, 145] width 39 height 15
click at [0, 0] on icon "save" at bounding box center [0, 0] width 0 height 0
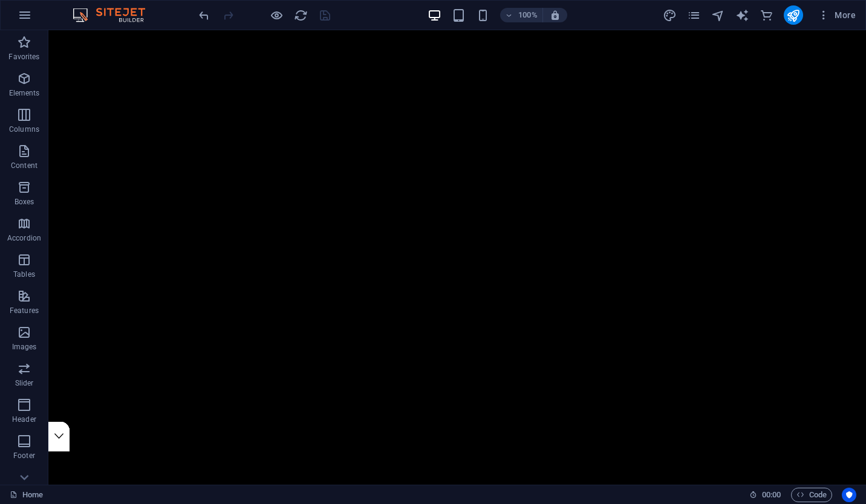
scroll to position [33, 0]
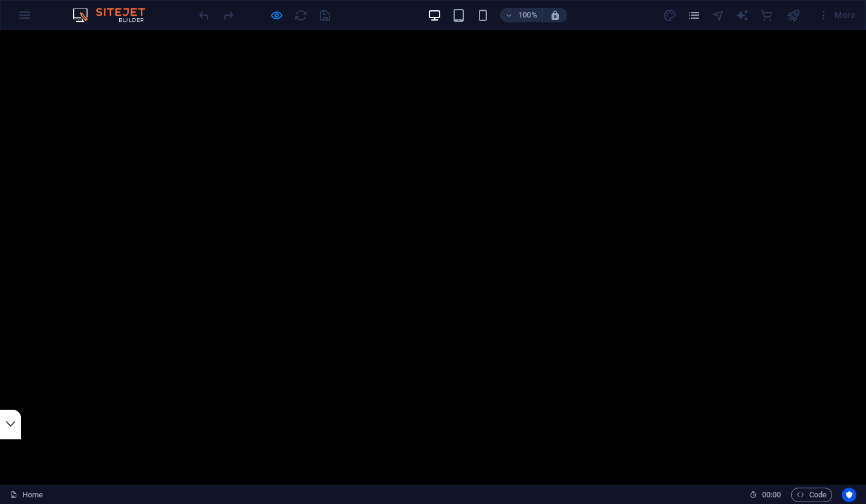
scroll to position [41, 0]
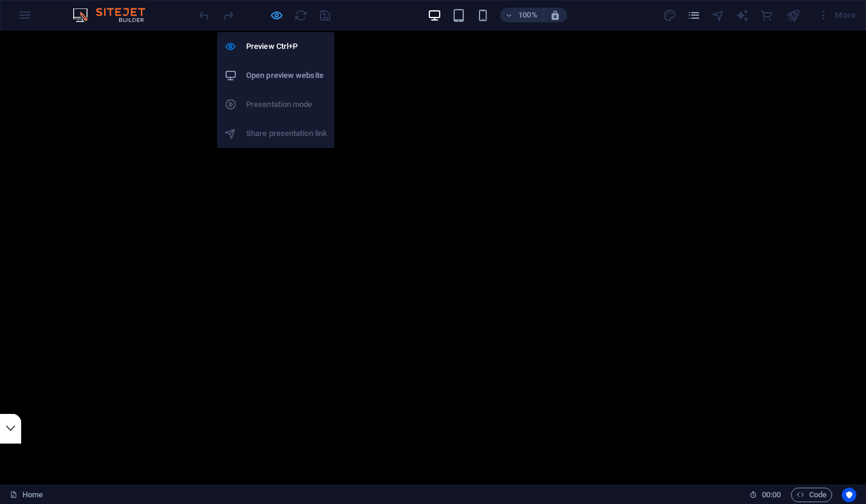
click at [0, 0] on icon "button" at bounding box center [0, 0] width 0 height 0
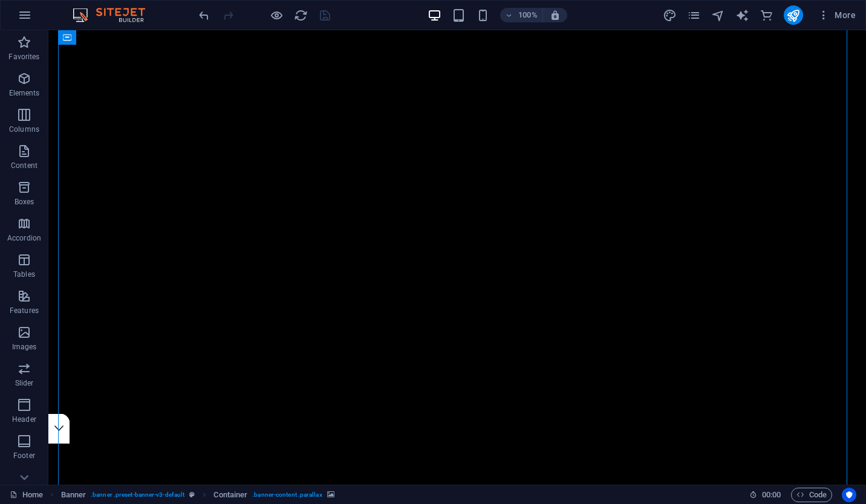
select select "vw"
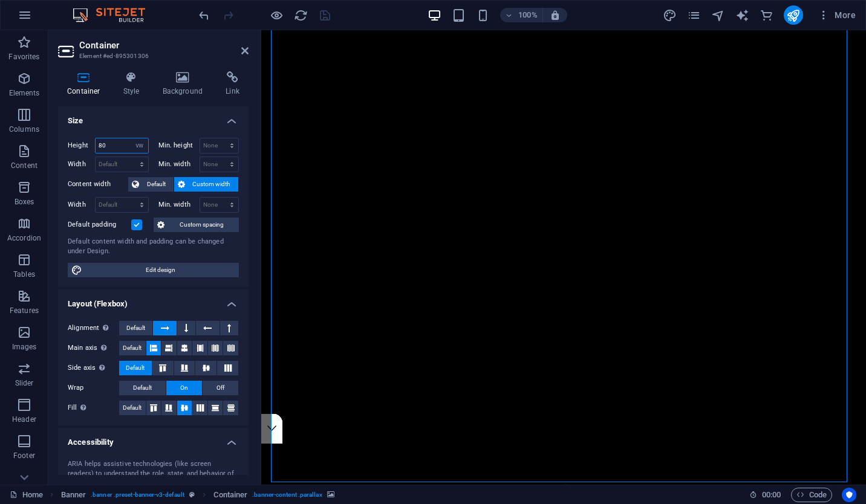
click at [109, 143] on input "80" at bounding box center [122, 145] width 53 height 15
type input "8"
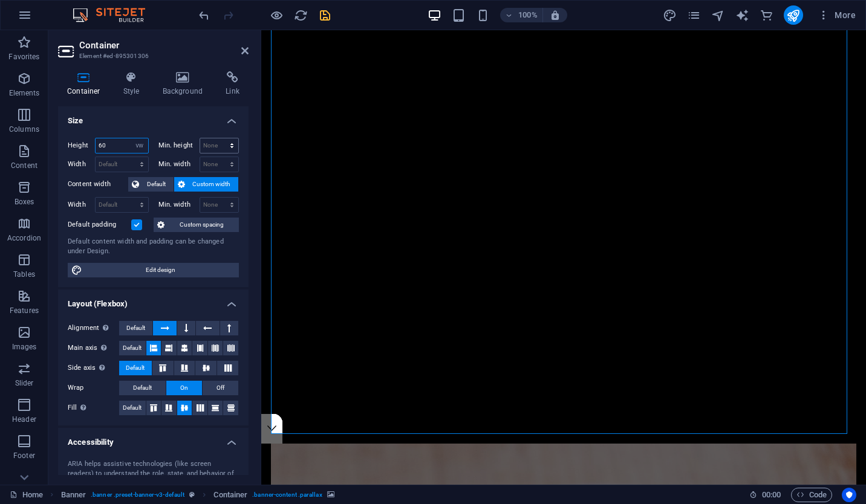
type input "60"
click at [212, 147] on select "None px rem % vh vw" at bounding box center [219, 145] width 39 height 15
click at [247, 47] on icon at bounding box center [244, 51] width 7 height 10
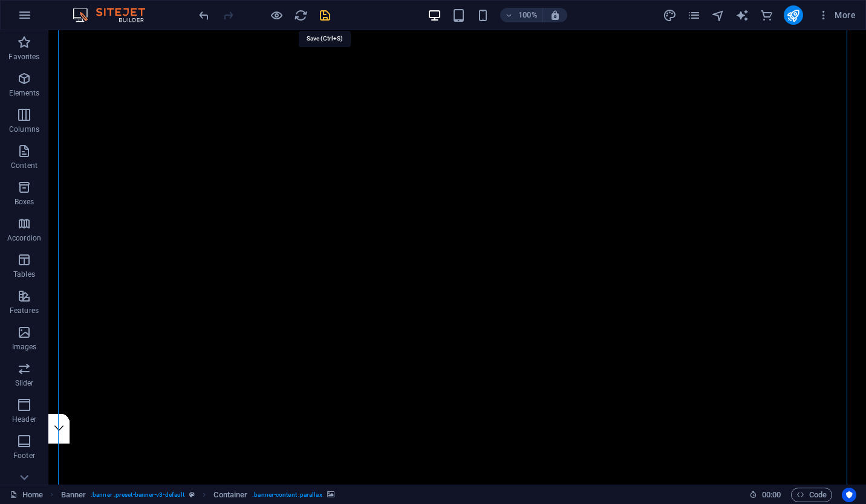
click at [319, 17] on icon "save" at bounding box center [325, 15] width 14 height 14
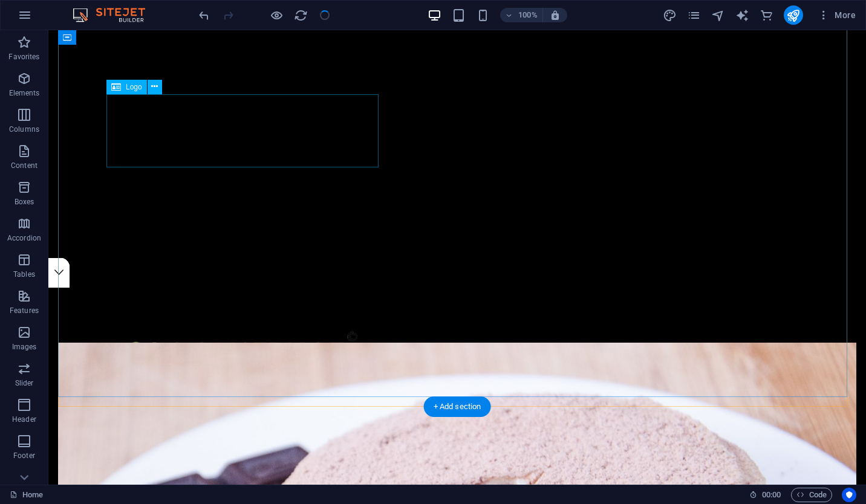
scroll to position [0, 0]
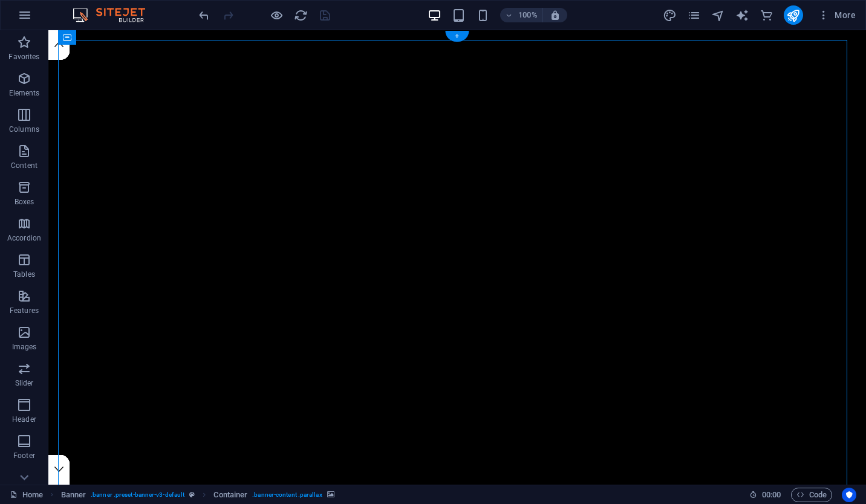
select select "vw"
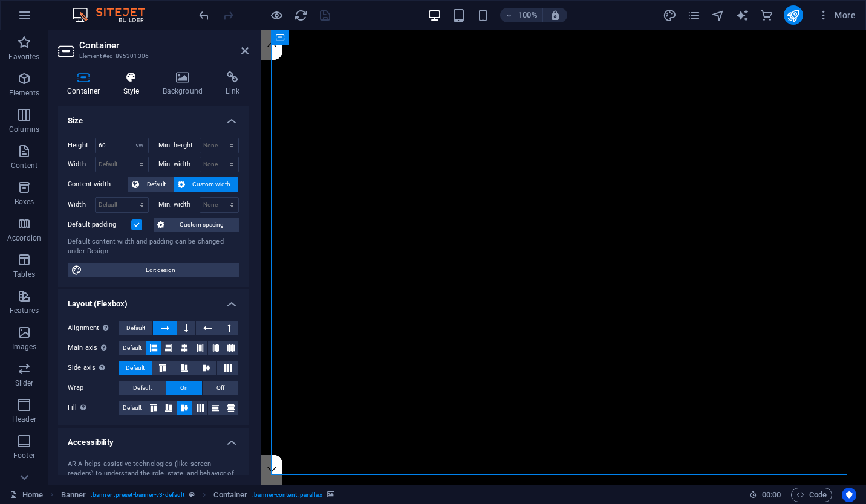
click at [137, 86] on h4 "Style" at bounding box center [133, 83] width 39 height 25
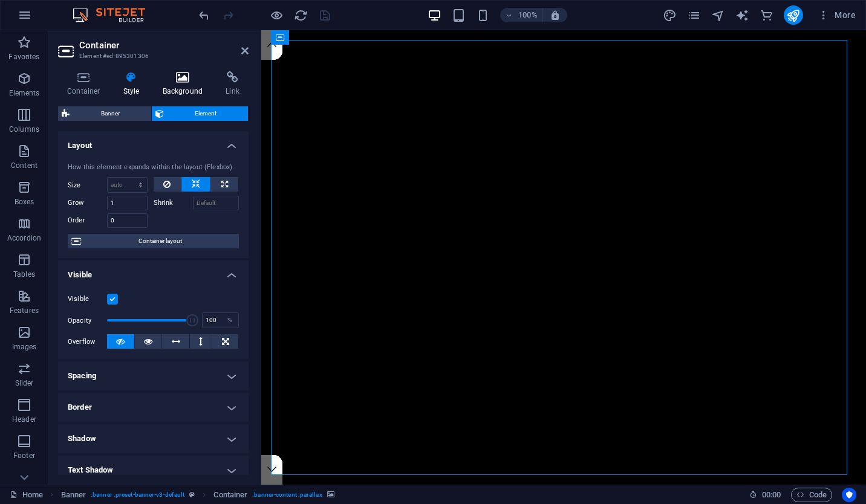
click at [172, 84] on h4 "Background" at bounding box center [185, 83] width 63 height 25
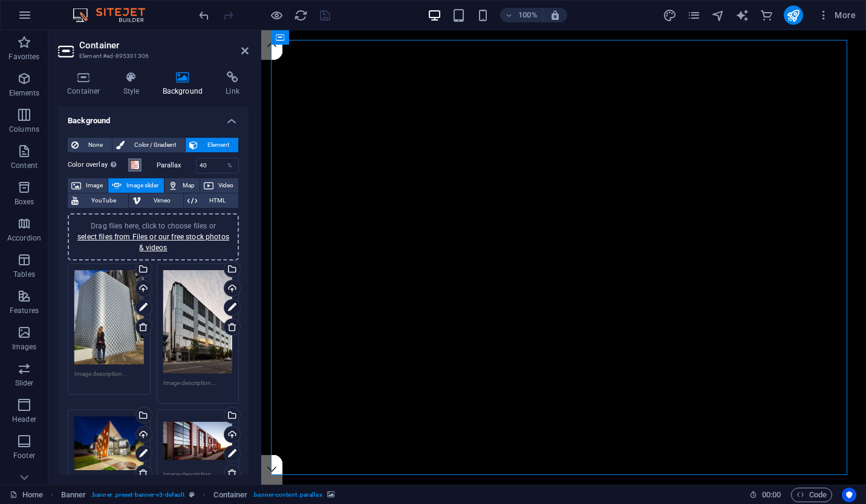
click at [135, 161] on span at bounding box center [135, 165] width 10 height 10
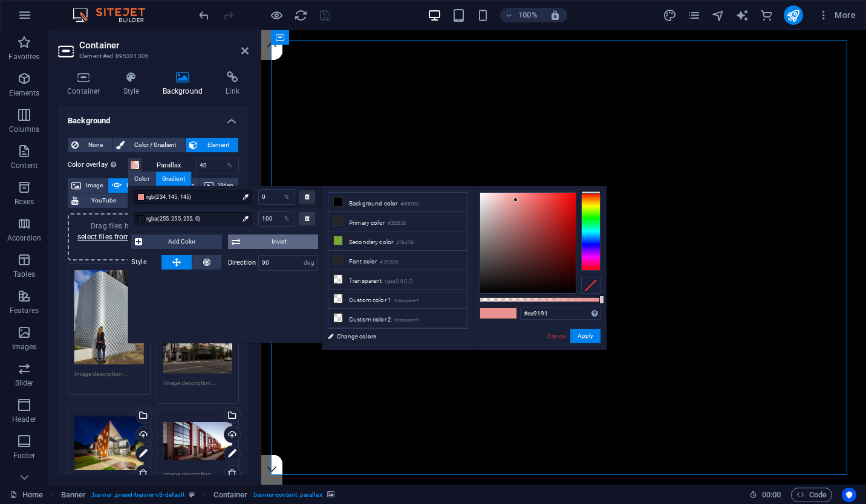
click at [288, 243] on span "Invert" at bounding box center [279, 242] width 71 height 15
click at [179, 261] on icon at bounding box center [176, 262] width 8 height 15
click at [239, 195] on div at bounding box center [245, 196] width 12 height 13
click at [487, 210] on div at bounding box center [528, 243] width 96 height 100
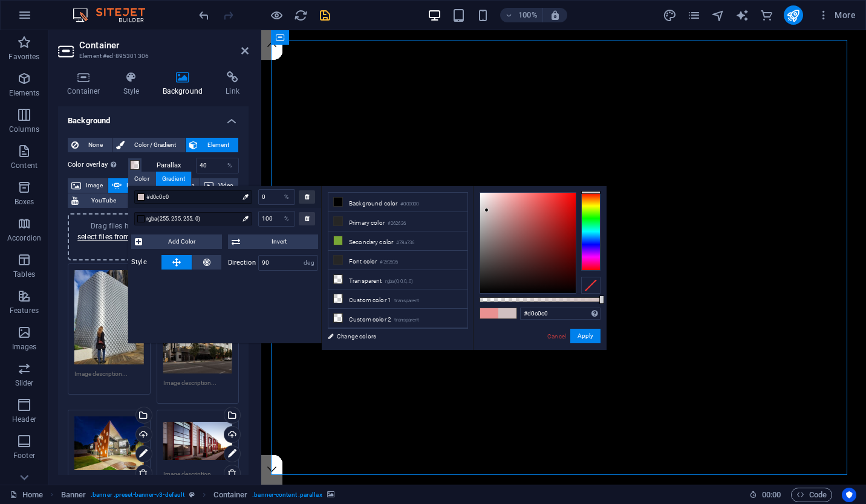
type input "#807777"
click at [486, 242] on div at bounding box center [528, 243] width 96 height 100
click at [575, 334] on button "Apply" at bounding box center [585, 336] width 30 height 15
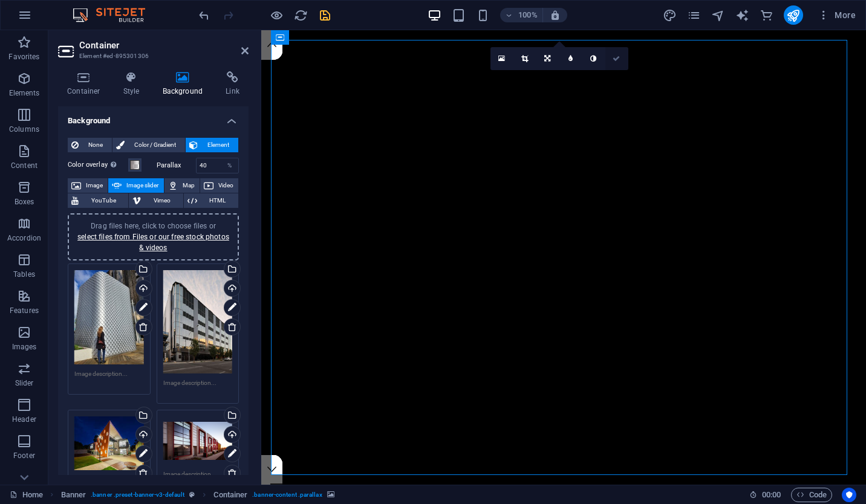
click at [619, 58] on icon at bounding box center [615, 58] width 7 height 7
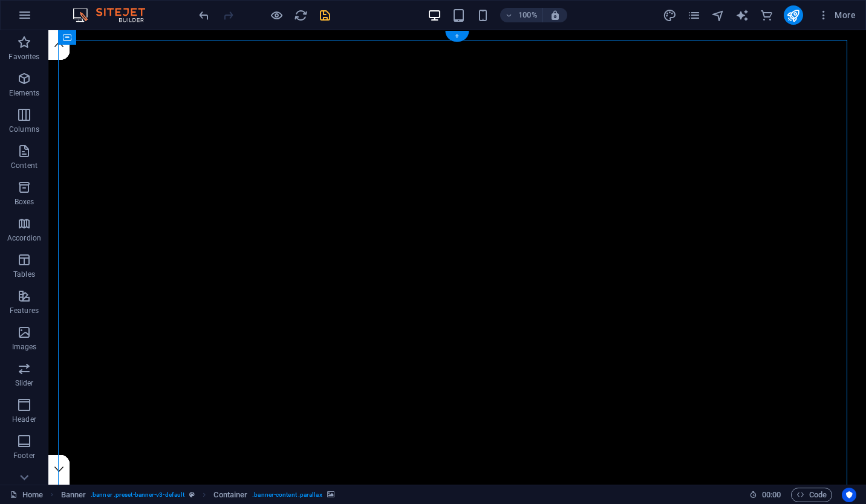
select select "ms"
select select "s"
select select "progressive"
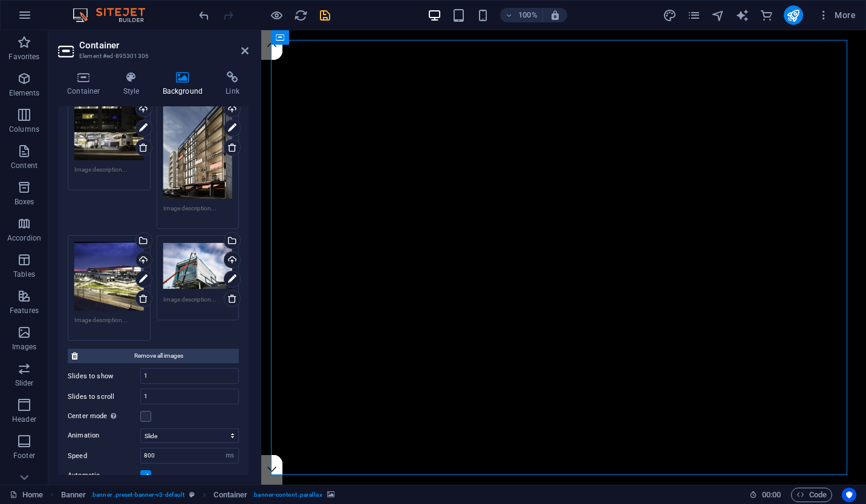
scroll to position [551, 0]
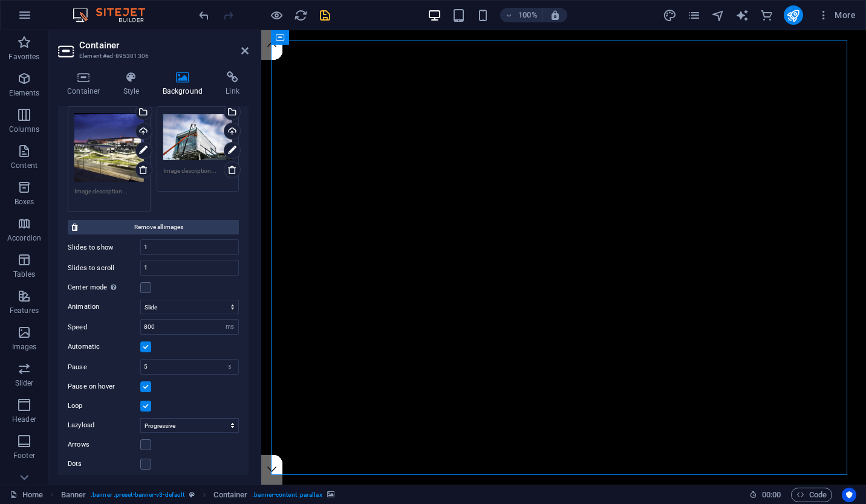
click at [149, 383] on label at bounding box center [145, 386] width 11 height 11
click at [0, 0] on input "Pause on hover" at bounding box center [0, 0] width 0 height 0
click at [241, 51] on icon at bounding box center [244, 51] width 7 height 10
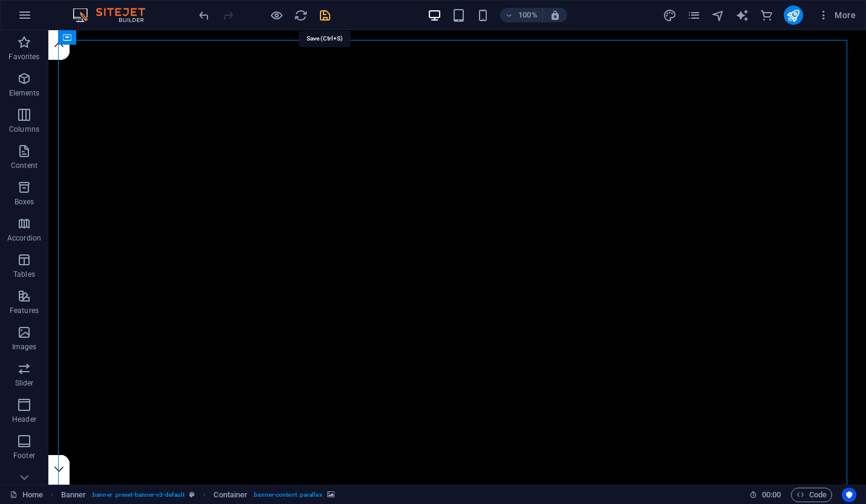
click at [323, 13] on icon "save" at bounding box center [325, 15] width 14 height 14
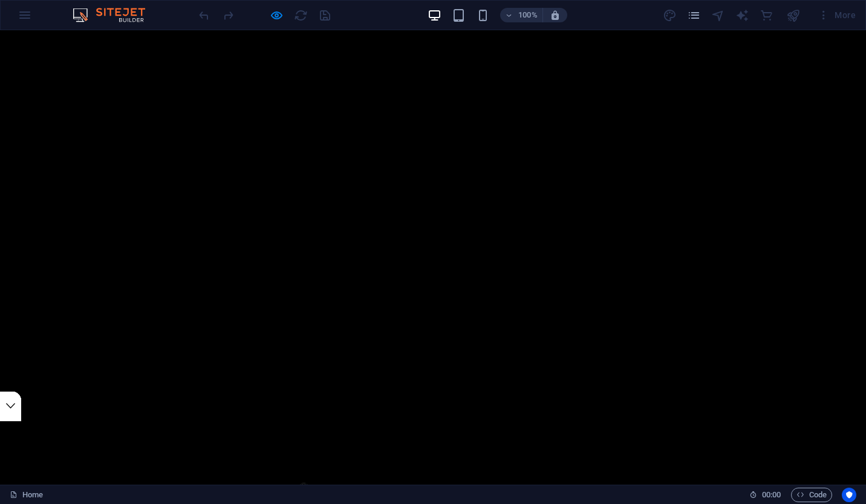
scroll to position [59, 0]
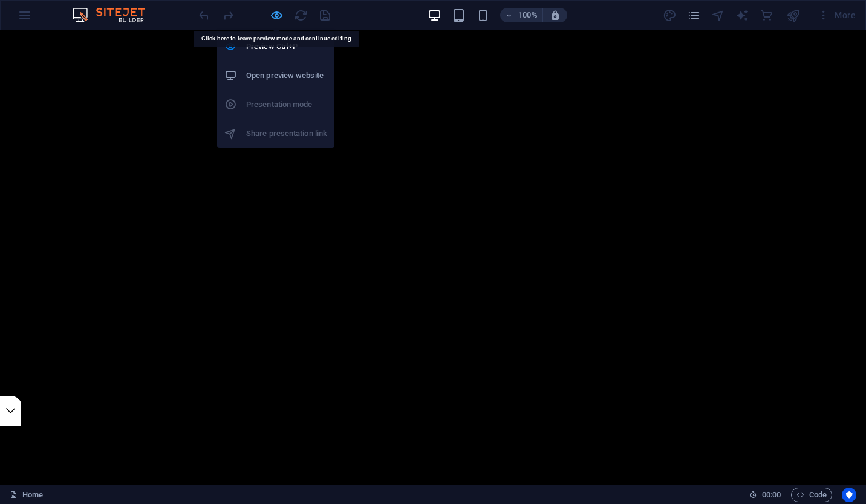
click at [0, 0] on icon "button" at bounding box center [0, 0] width 0 height 0
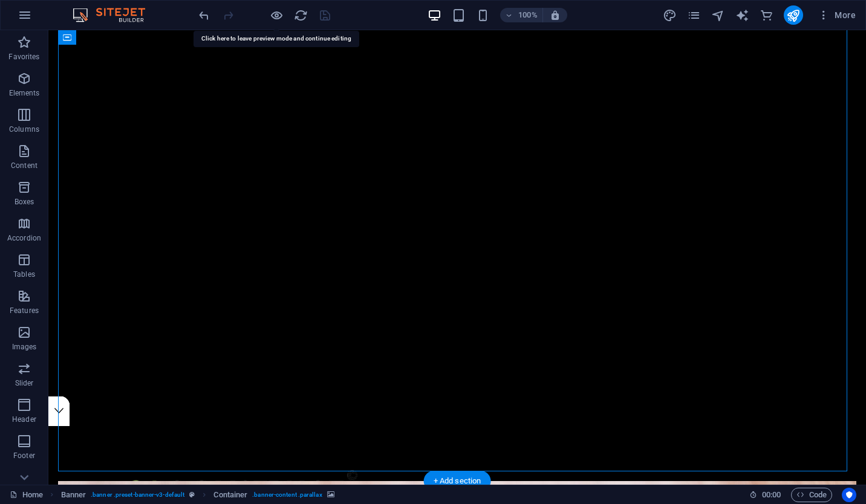
select select "ms"
select select "s"
select select "progressive"
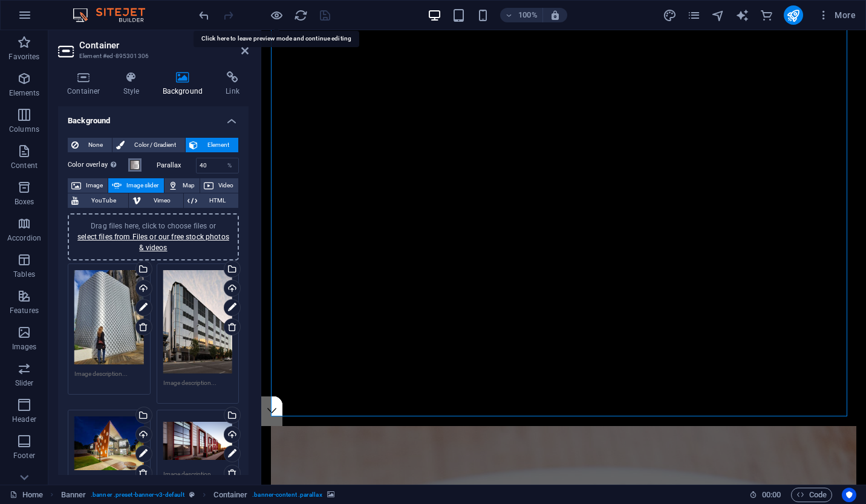
click at [134, 167] on span at bounding box center [135, 165] width 10 height 10
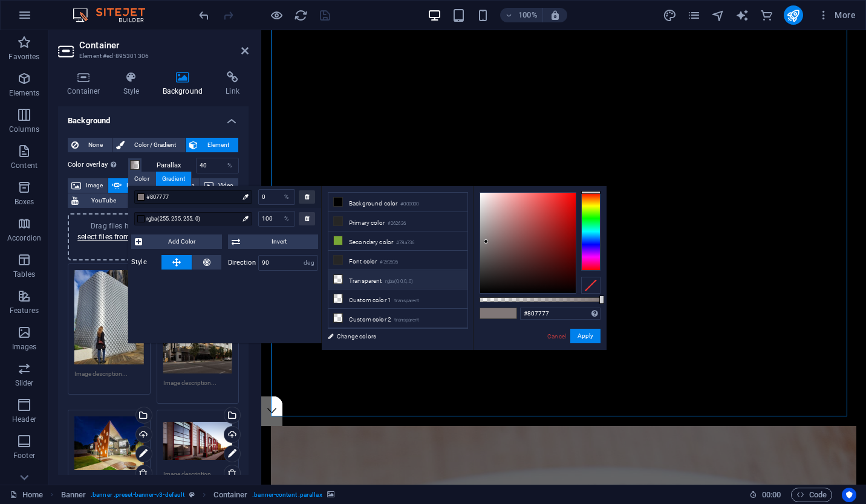
click at [387, 281] on small "rgba(0,0,0,.0)" at bounding box center [399, 281] width 28 height 8
type input "rgba(0, 0, 0, 0)"
click at [585, 334] on button "Apply" at bounding box center [585, 336] width 30 height 15
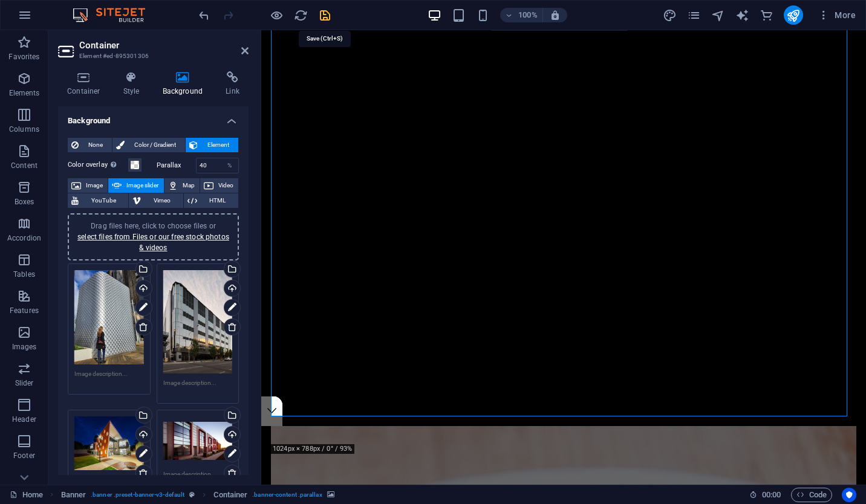
click at [323, 11] on icon "save" at bounding box center [325, 15] width 14 height 14
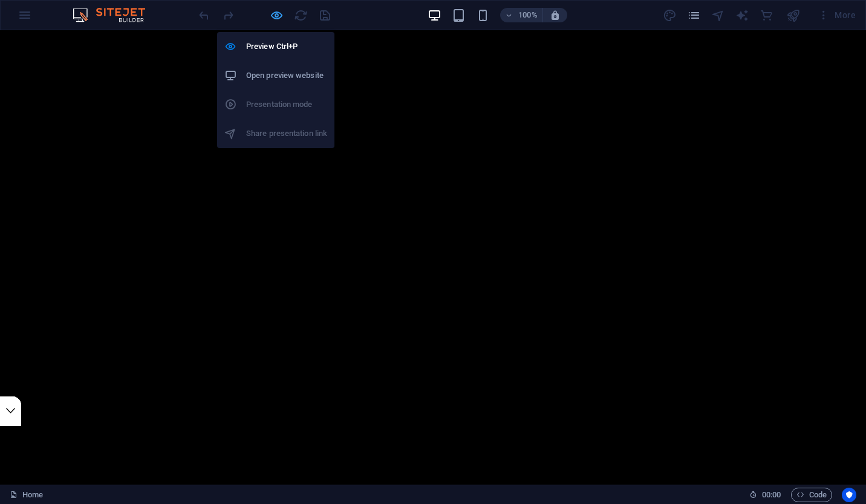
click at [0, 0] on icon "button" at bounding box center [0, 0] width 0 height 0
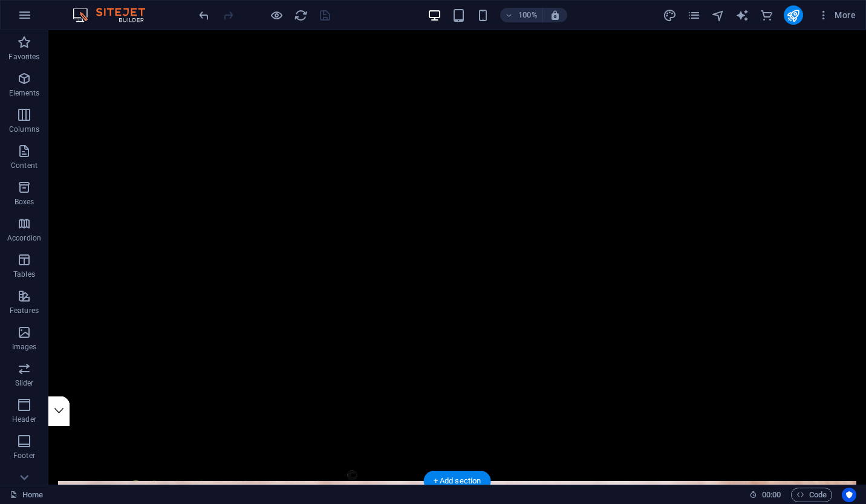
scroll to position [0, 0]
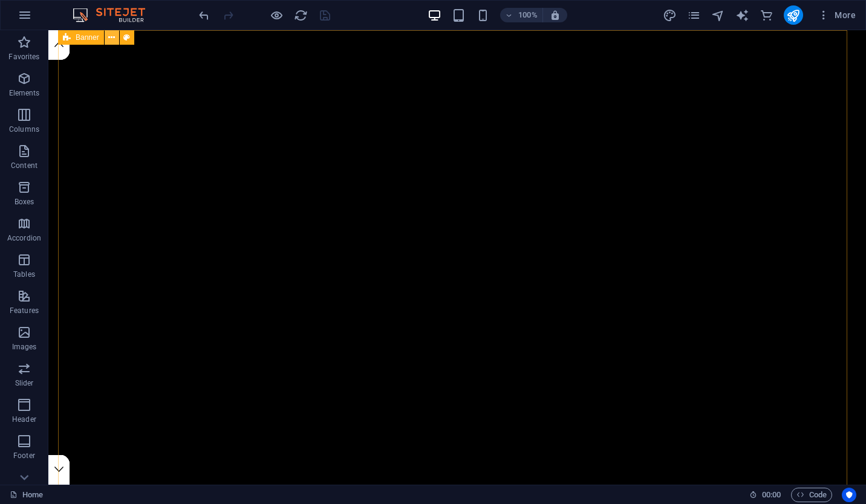
click at [107, 40] on button at bounding box center [112, 37] width 15 height 15
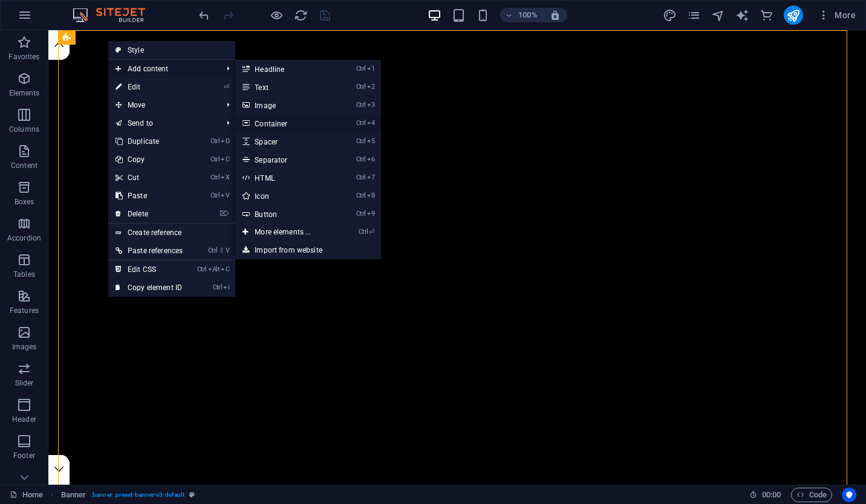
click at [311, 119] on link "Ctrl 4 Container" at bounding box center [285, 123] width 100 height 18
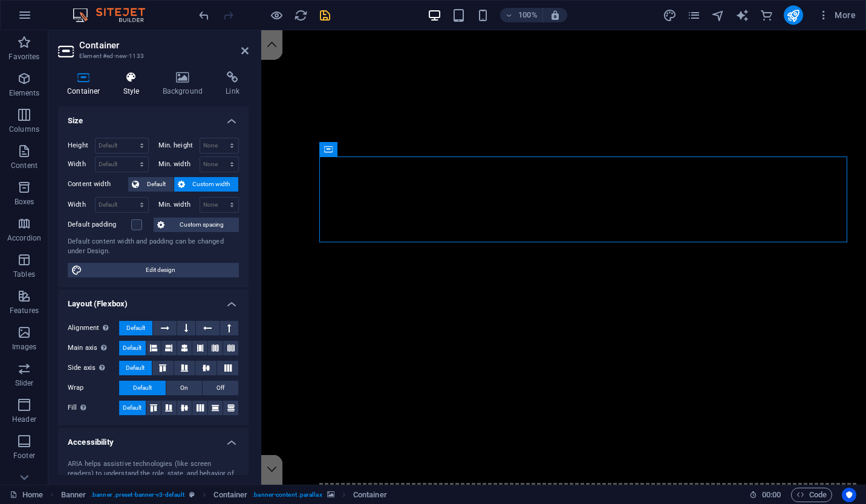
click at [128, 91] on h4 "Style" at bounding box center [133, 83] width 39 height 25
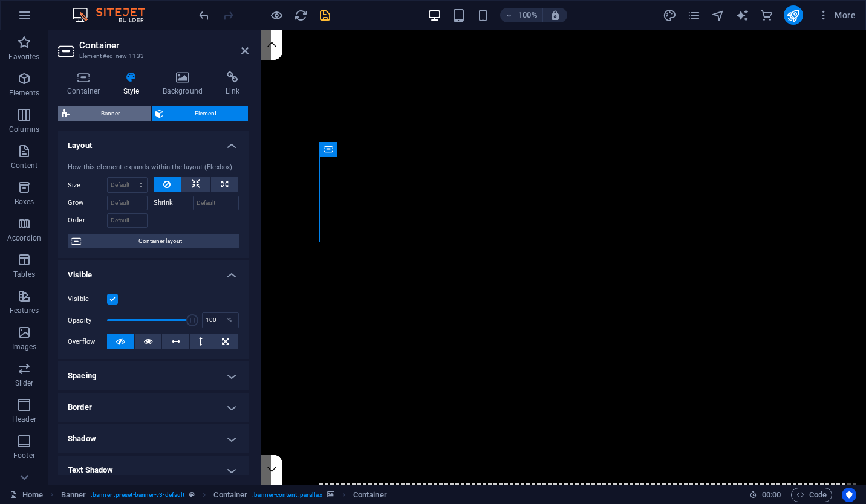
click at [133, 113] on span "Banner" at bounding box center [110, 113] width 74 height 15
select select "rem"
select select "px"
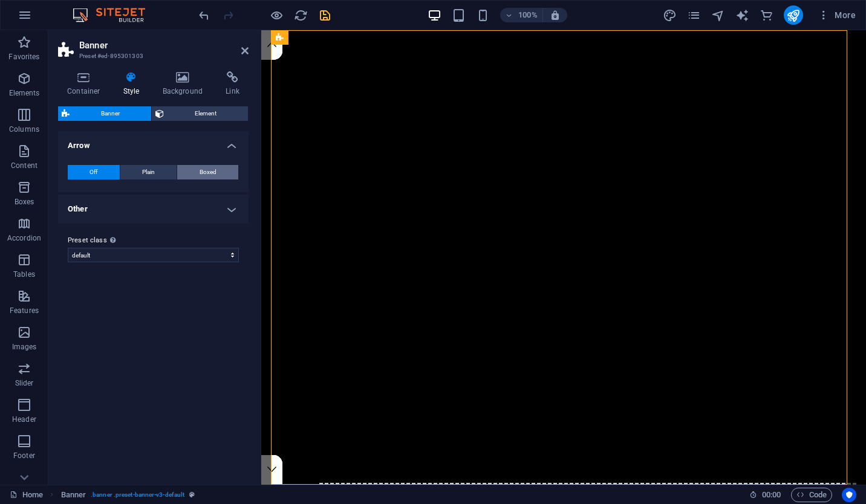
click at [206, 172] on span "Boxed" at bounding box center [207, 172] width 17 height 15
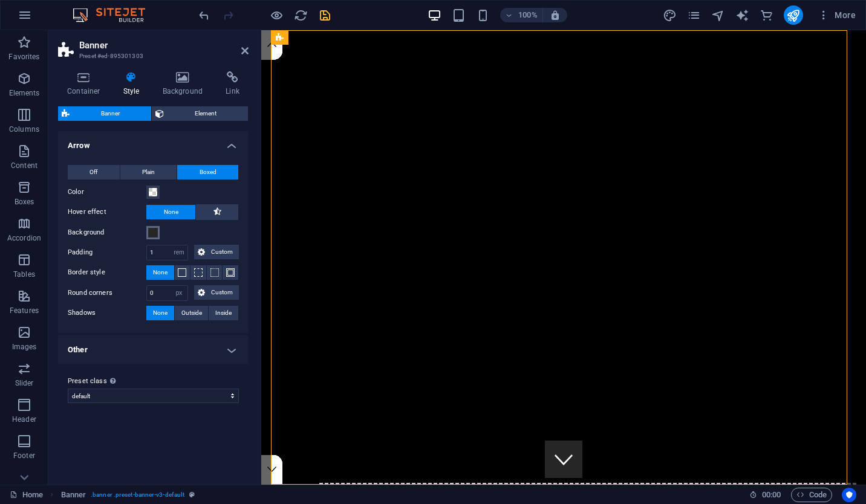
click at [154, 233] on span at bounding box center [153, 233] width 10 height 10
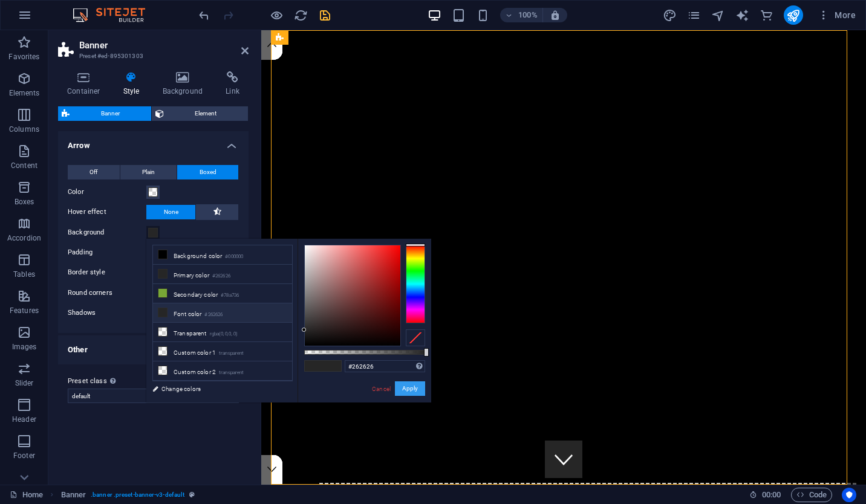
click at [412, 392] on button "Apply" at bounding box center [410, 388] width 30 height 15
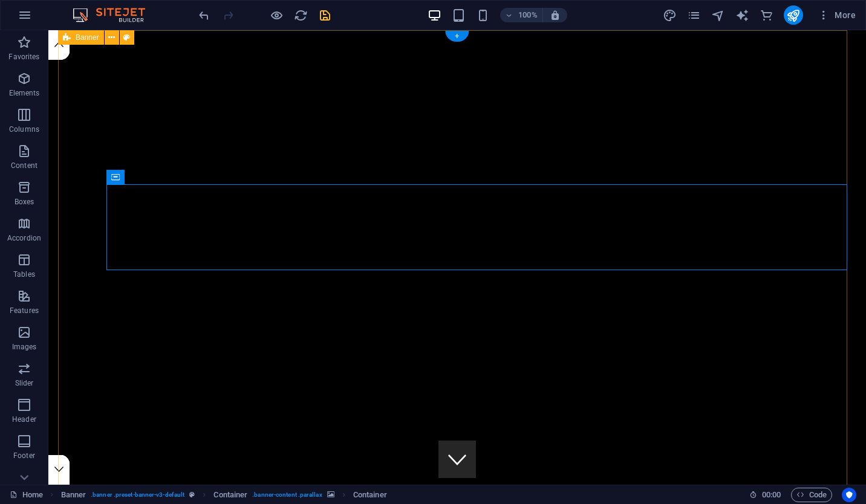
drag, startPoint x: 406, startPoint y: 181, endPoint x: 259, endPoint y: 37, distance: 205.6
drag, startPoint x: 112, startPoint y: 177, endPoint x: 92, endPoint y: 44, distance: 134.0
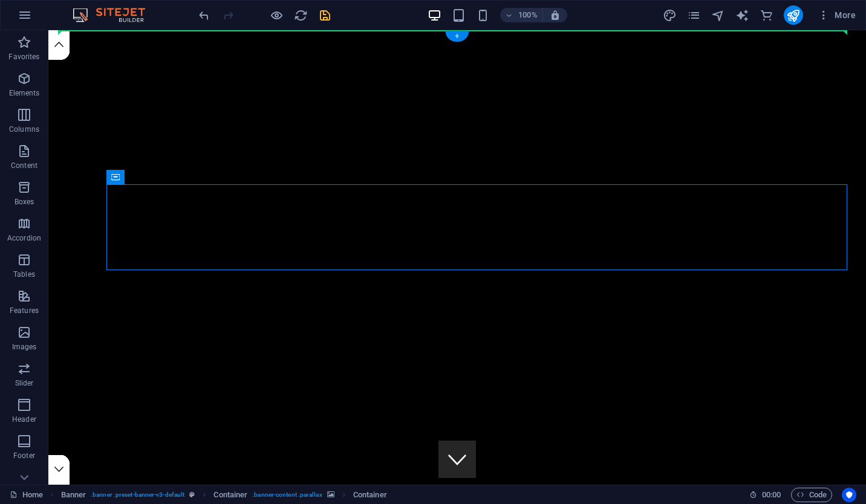
drag, startPoint x: 114, startPoint y: 169, endPoint x: 170, endPoint y: 34, distance: 145.7
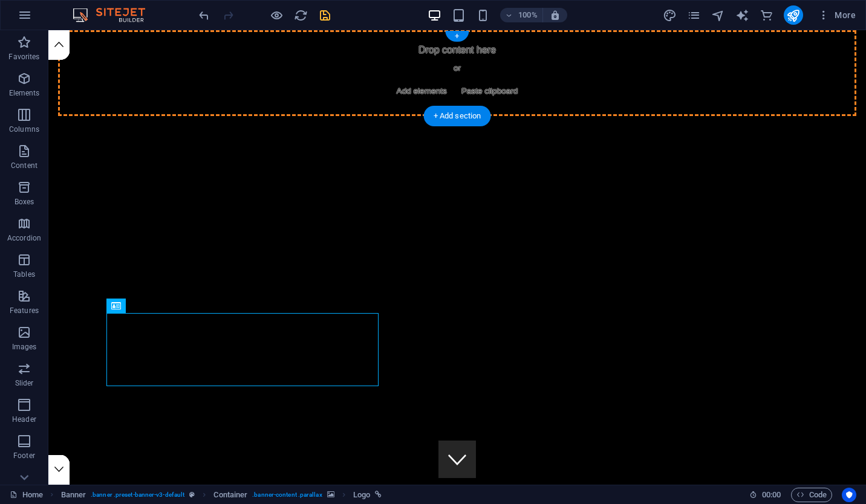
drag, startPoint x: 181, startPoint y: 340, endPoint x: 166, endPoint y: 79, distance: 261.6
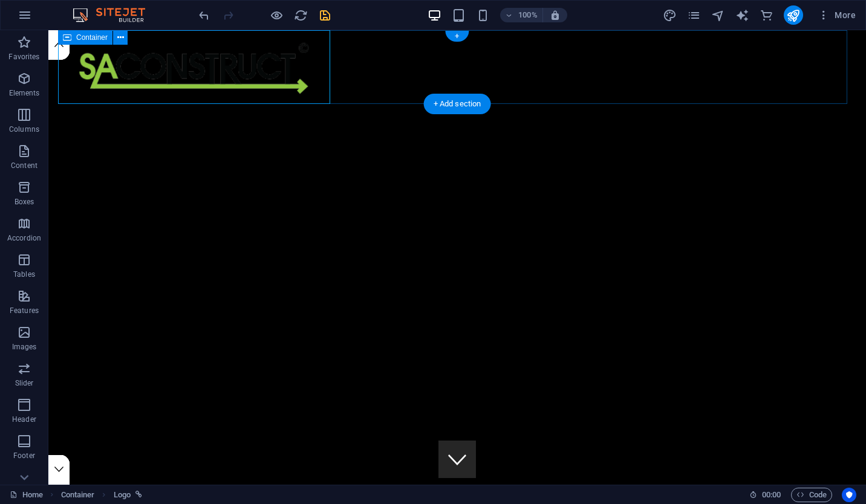
click at [379, 56] on div at bounding box center [457, 67] width 798 height 74
click at [366, 51] on div at bounding box center [457, 67] width 798 height 74
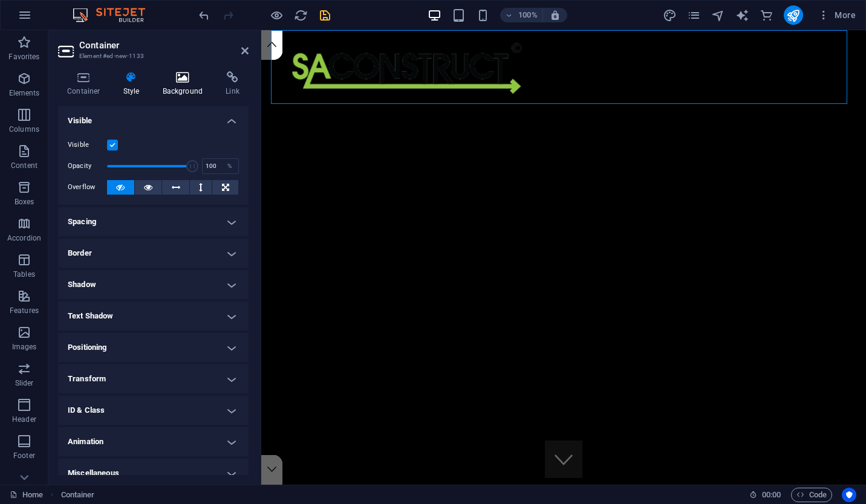
click at [175, 82] on icon at bounding box center [183, 77] width 59 height 12
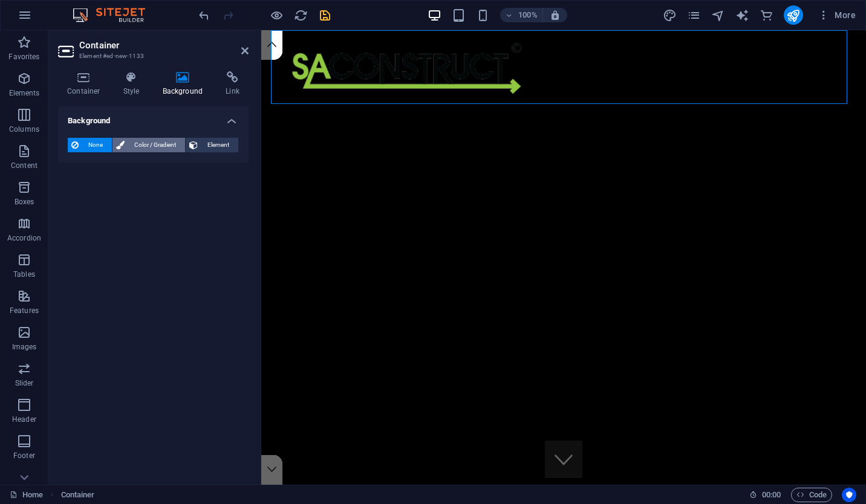
click at [170, 147] on span "Color / Gradient" at bounding box center [154, 145] width 53 height 15
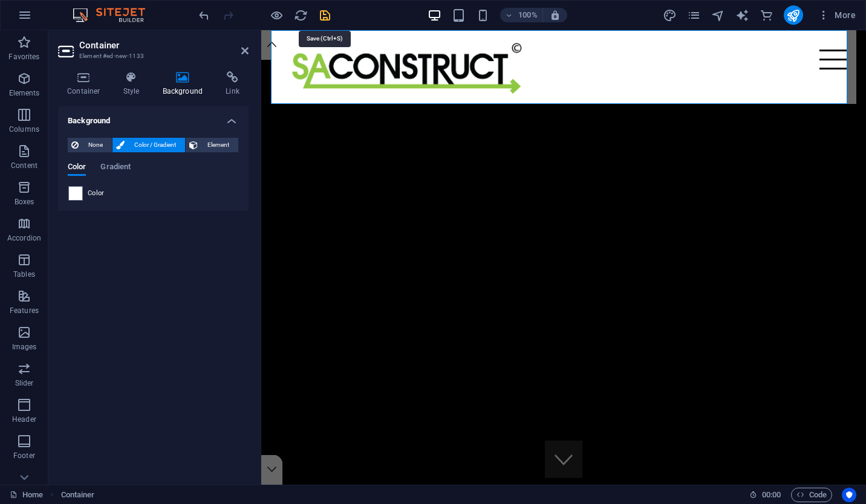
click at [325, 17] on icon "save" at bounding box center [325, 15] width 14 height 14
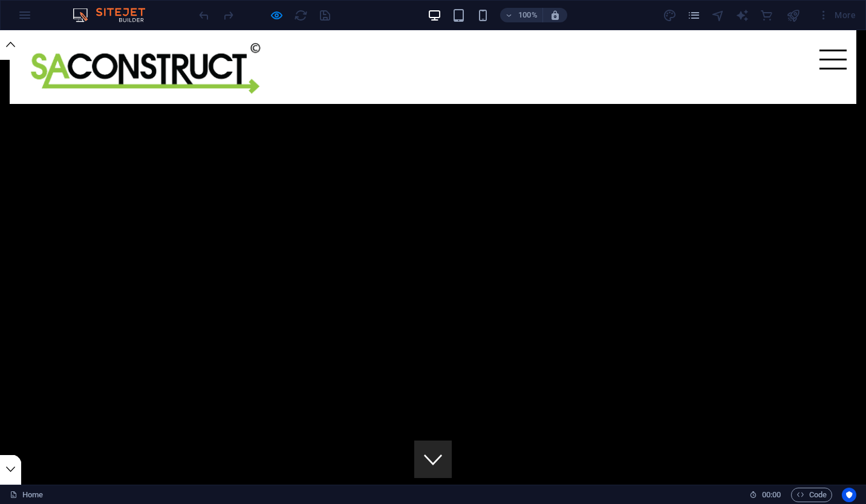
click at [819, 62] on div at bounding box center [832, 60] width 27 height 20
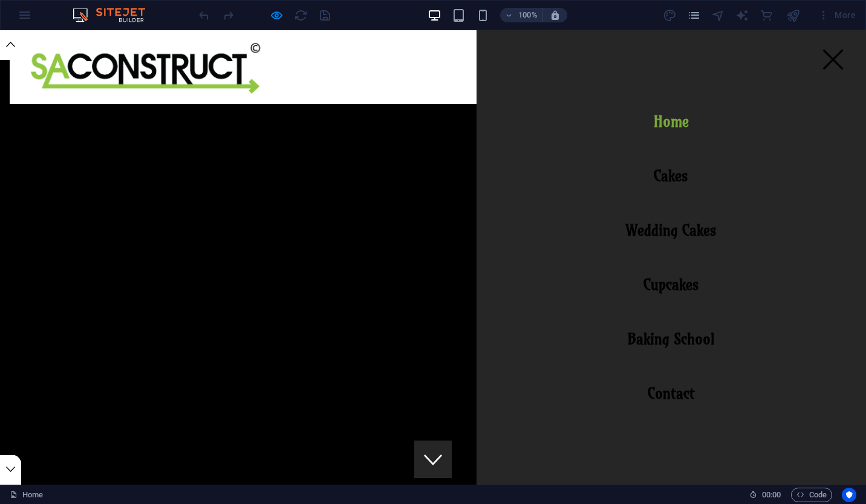
click at [819, 62] on div at bounding box center [832, 60] width 27 height 20
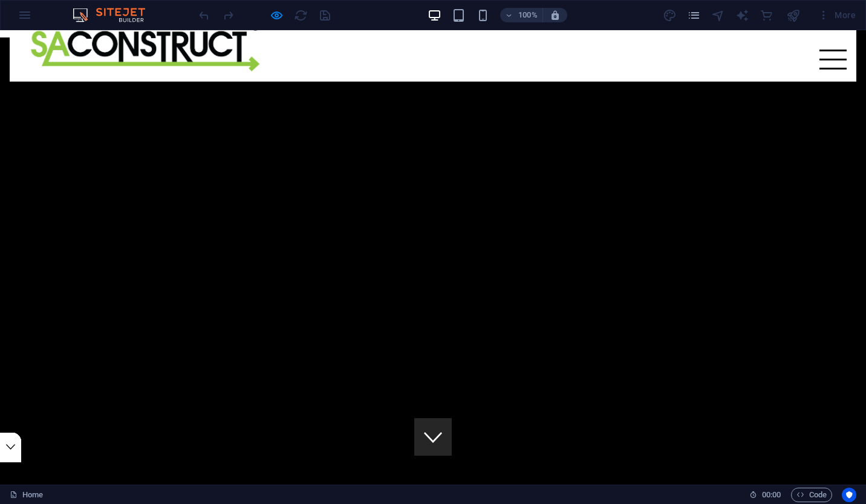
scroll to position [22, 0]
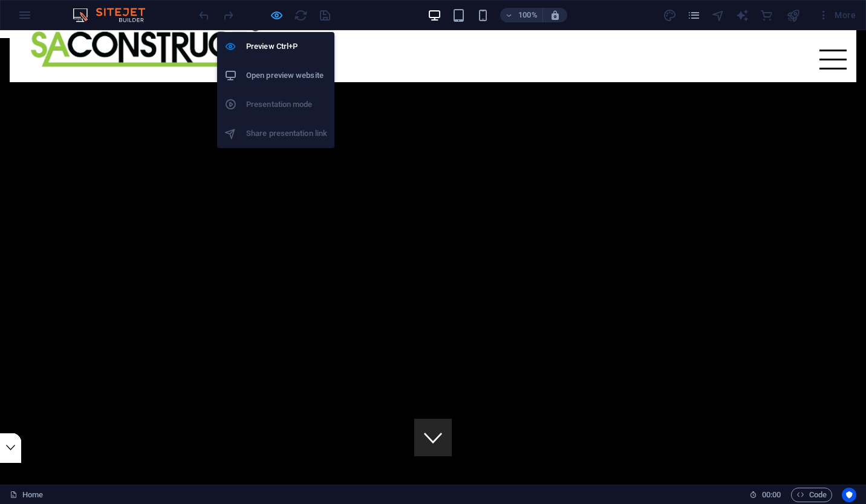
click at [0, 0] on icon "button" at bounding box center [0, 0] width 0 height 0
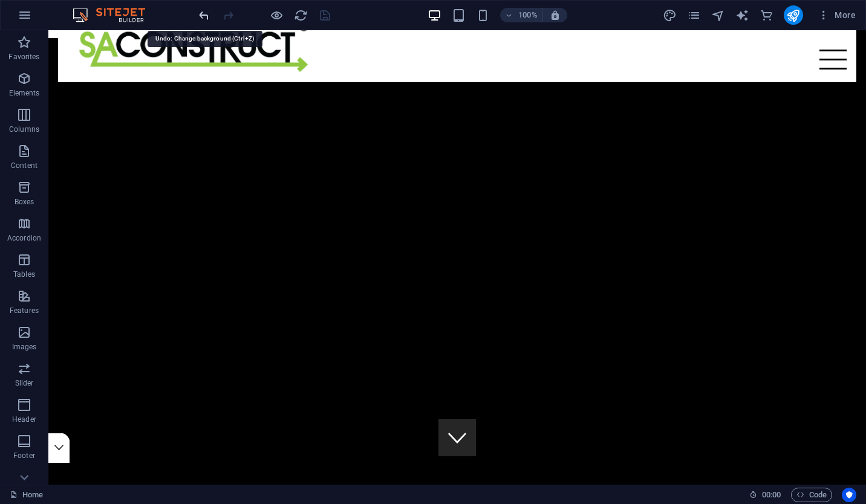
click at [201, 16] on icon "undo" at bounding box center [204, 15] width 14 height 14
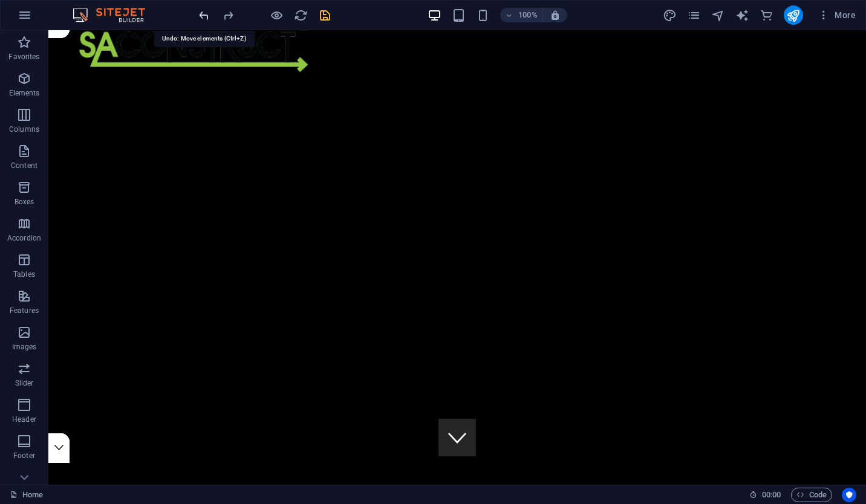
click at [201, 16] on icon "undo" at bounding box center [204, 15] width 14 height 14
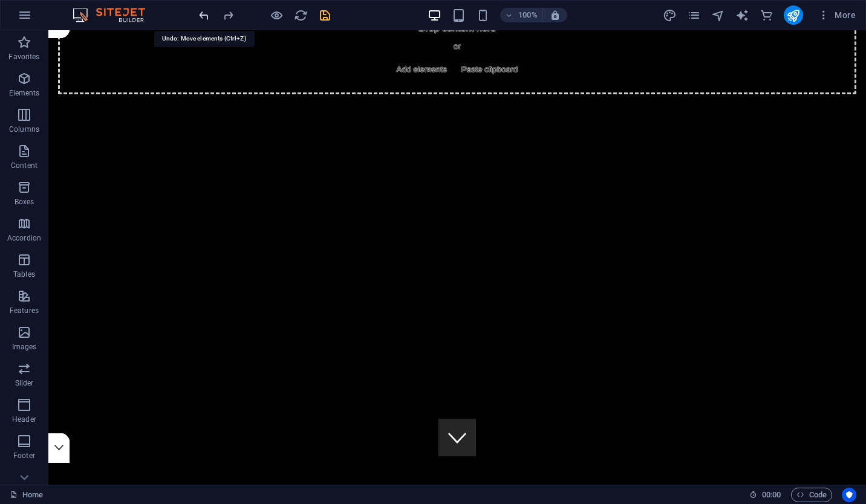
click at [201, 16] on icon "undo" at bounding box center [204, 15] width 14 height 14
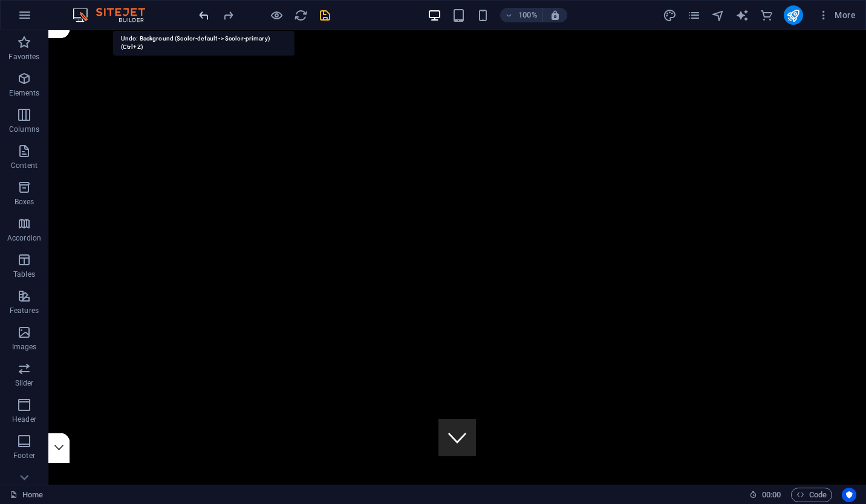
click at [201, 16] on icon "undo" at bounding box center [204, 15] width 14 height 14
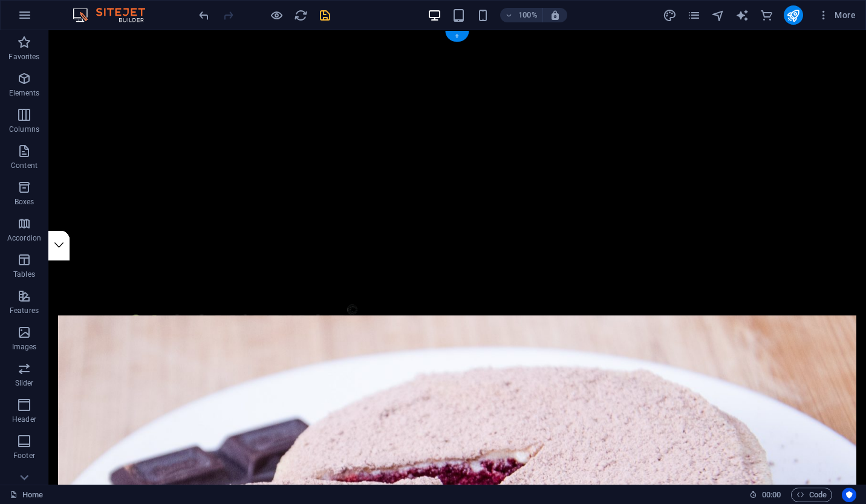
scroll to position [0, 0]
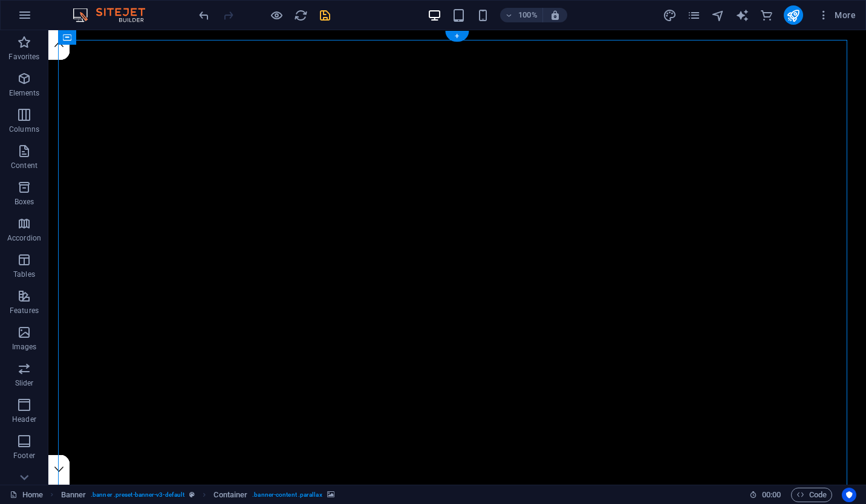
select select "ms"
select select "s"
select select "progressive"
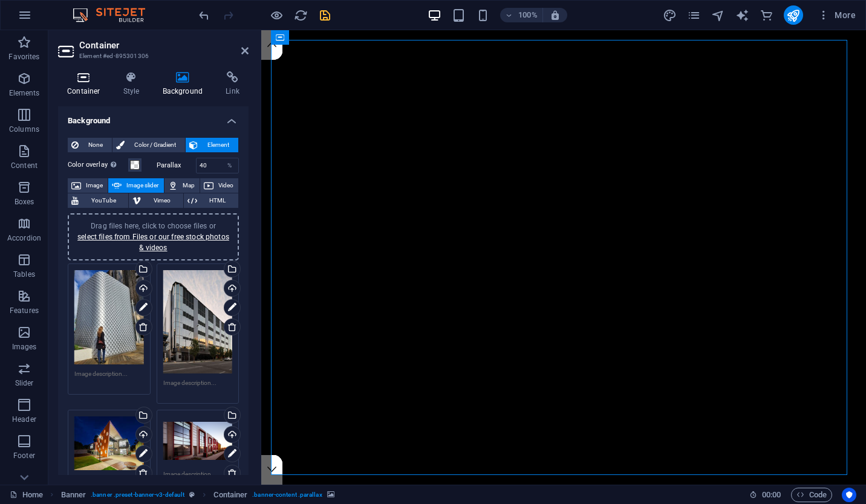
click at [90, 84] on h4 "Container" at bounding box center [86, 83] width 56 height 25
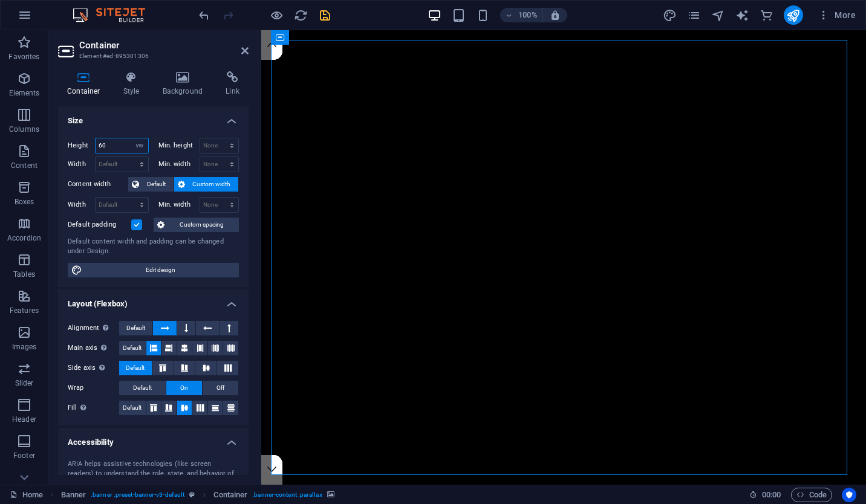
click at [120, 149] on input "60" at bounding box center [122, 145] width 53 height 15
type input "40"
click at [137, 143] on select "Default px rem % vh vw" at bounding box center [139, 145] width 17 height 15
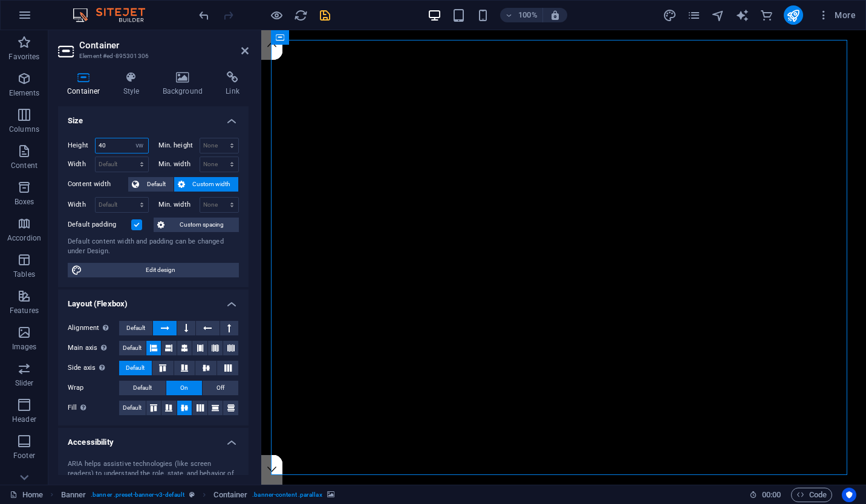
select select "vh"
click at [131, 138] on select "Default px rem % vh vw" at bounding box center [139, 145] width 17 height 15
click at [123, 145] on input "40" at bounding box center [122, 145] width 53 height 15
type input "30"
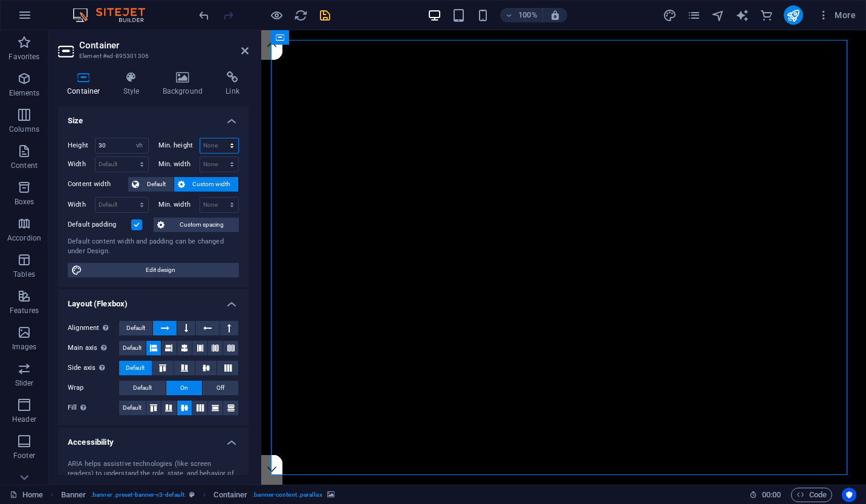
click at [211, 144] on select "None px rem % vh vw" at bounding box center [219, 145] width 39 height 15
select select "vh"
click at [219, 138] on select "None px rem % vh vw" at bounding box center [219, 145] width 39 height 15
type input "30"
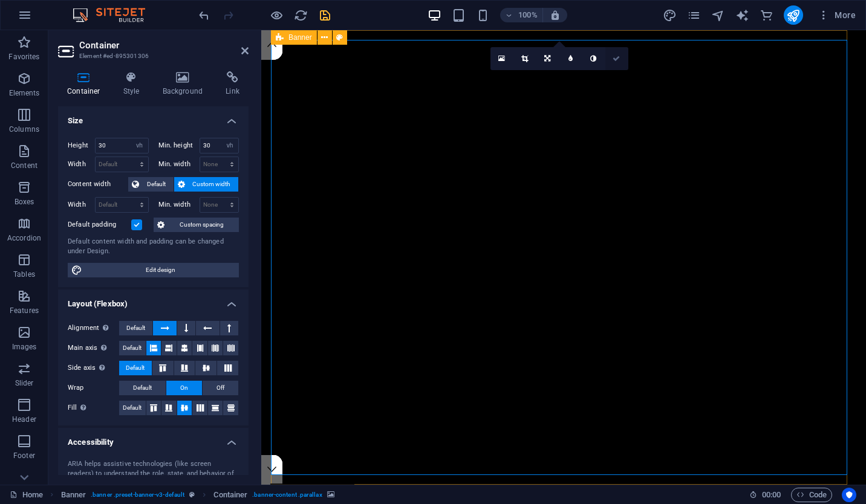
click at [614, 60] on icon at bounding box center [615, 58] width 7 height 7
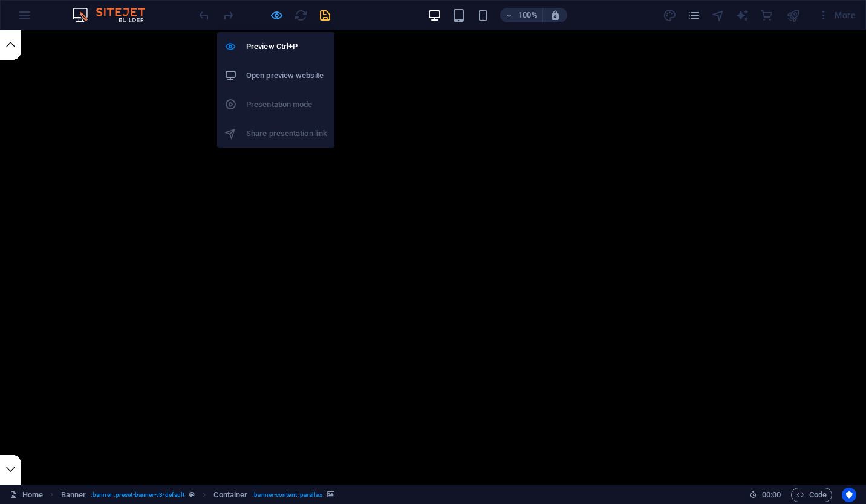
click at [0, 0] on icon "button" at bounding box center [0, 0] width 0 height 0
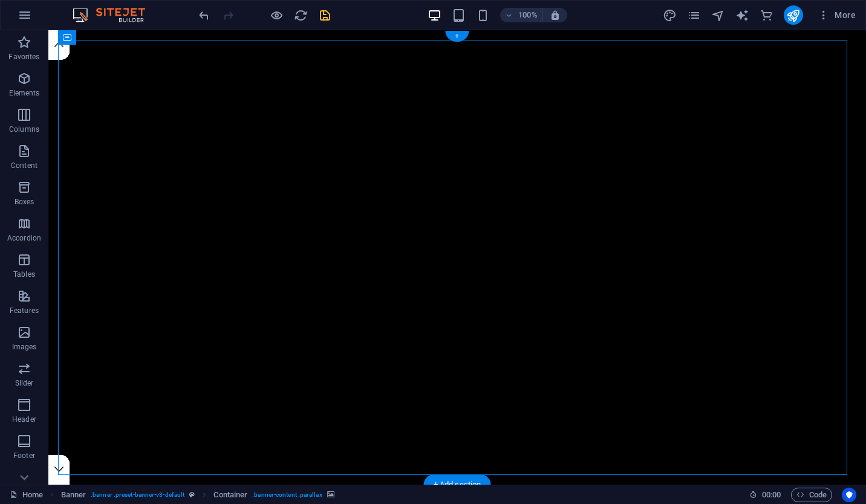
select select "vh"
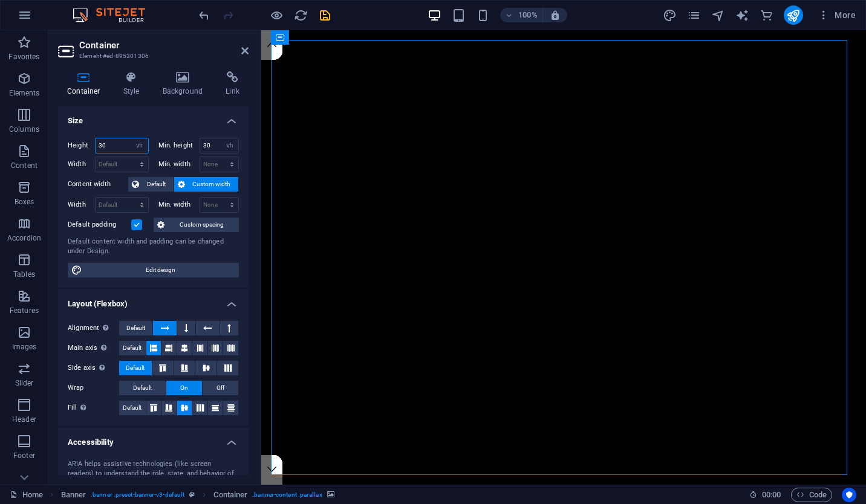
click at [117, 148] on input "30" at bounding box center [122, 145] width 53 height 15
click at [105, 146] on input "30" at bounding box center [122, 145] width 53 height 15
type input "4"
type input "20"
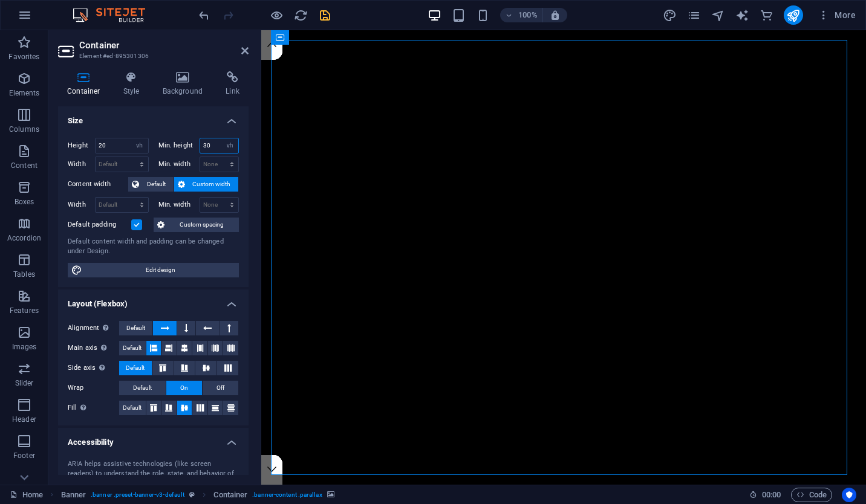
click at [216, 149] on input "30" at bounding box center [219, 145] width 39 height 15
type input "20"
click at [158, 189] on span "Default" at bounding box center [156, 184] width 27 height 15
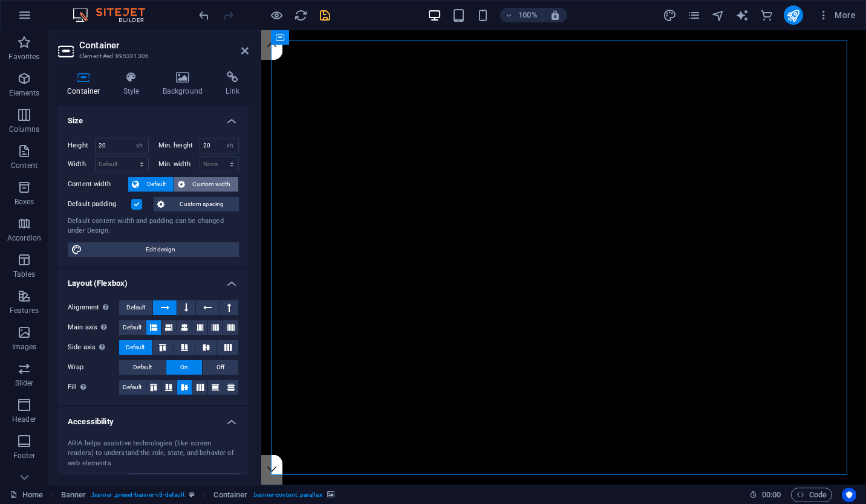
click at [193, 189] on span "Custom width" at bounding box center [212, 184] width 47 height 15
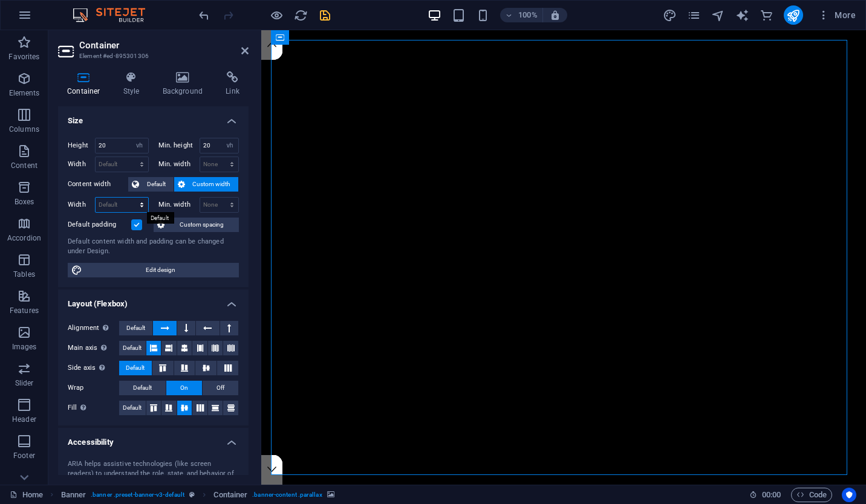
click at [126, 203] on select "Default px rem % em vh vw" at bounding box center [122, 205] width 53 height 15
select select "vh"
click at [129, 198] on select "Default px rem % em vh vw" at bounding box center [122, 205] width 53 height 15
type input "129.3"
click at [216, 208] on select "None px rem % vh vw" at bounding box center [219, 205] width 39 height 15
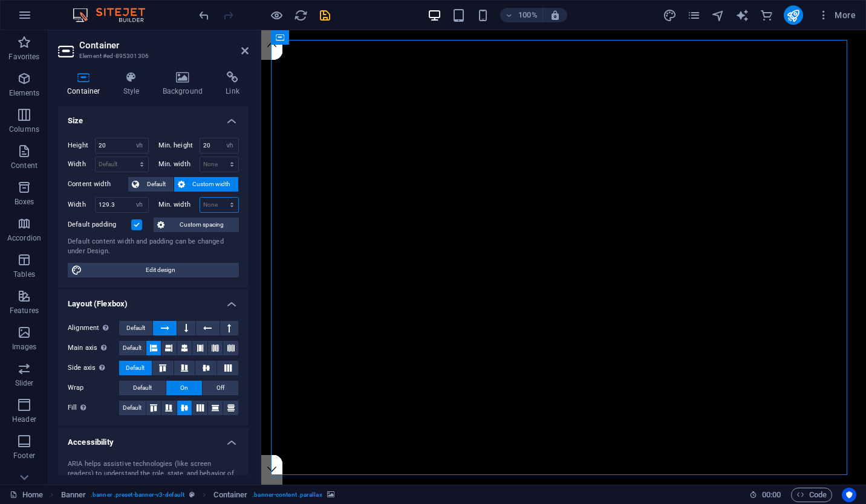
select select "vh"
click at [219, 198] on select "None px rem % vh vw" at bounding box center [219, 205] width 39 height 15
type input "0"
click at [115, 206] on input "129.3" at bounding box center [122, 205] width 53 height 15
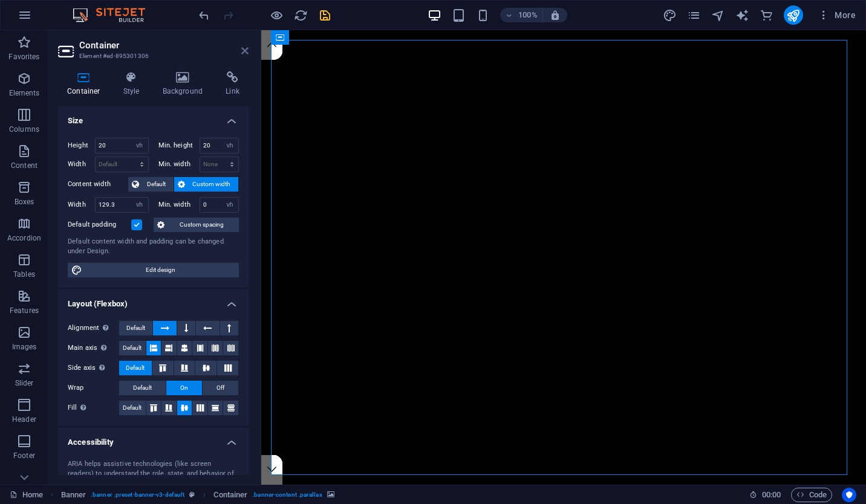
click at [246, 54] on icon at bounding box center [244, 51] width 7 height 10
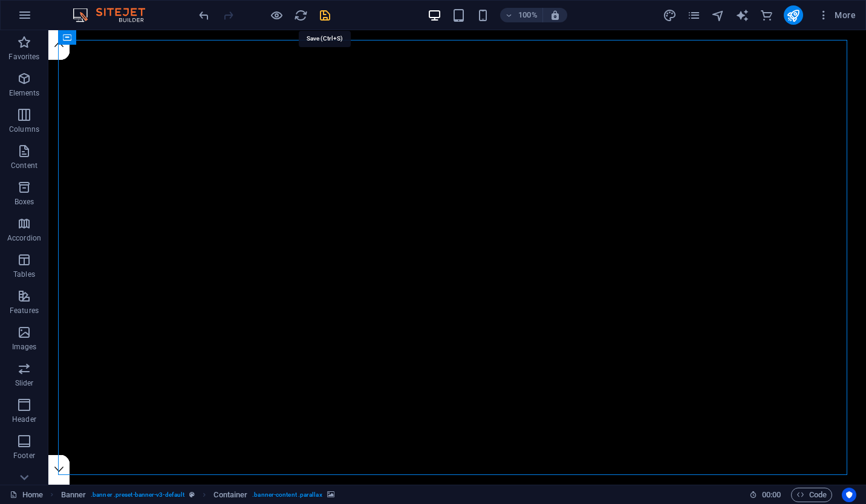
click at [320, 11] on icon "save" at bounding box center [325, 15] width 14 height 14
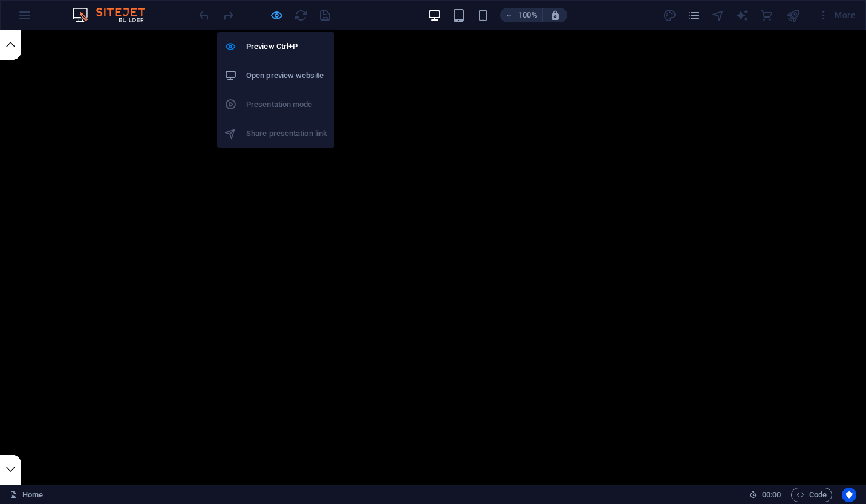
click at [0, 0] on icon "button" at bounding box center [0, 0] width 0 height 0
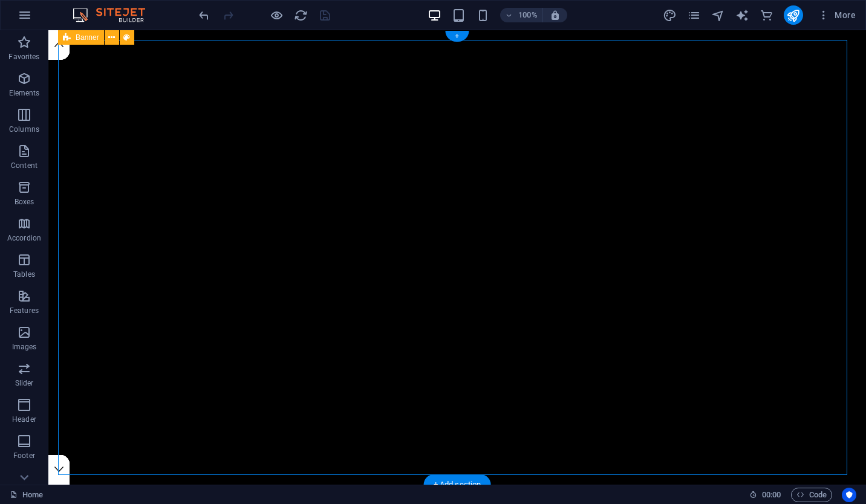
select select "vh"
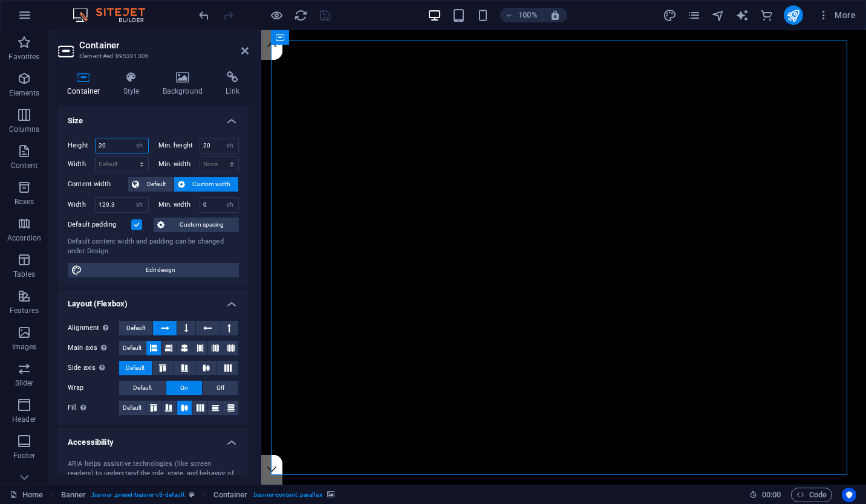
click at [118, 142] on input "20" at bounding box center [122, 145] width 53 height 15
click at [135, 224] on label at bounding box center [136, 224] width 11 height 11
click at [0, 0] on input "Default padding" at bounding box center [0, 0] width 0 height 0
click at [135, 224] on label at bounding box center [136, 224] width 11 height 11
click at [0, 0] on input "Default padding" at bounding box center [0, 0] width 0 height 0
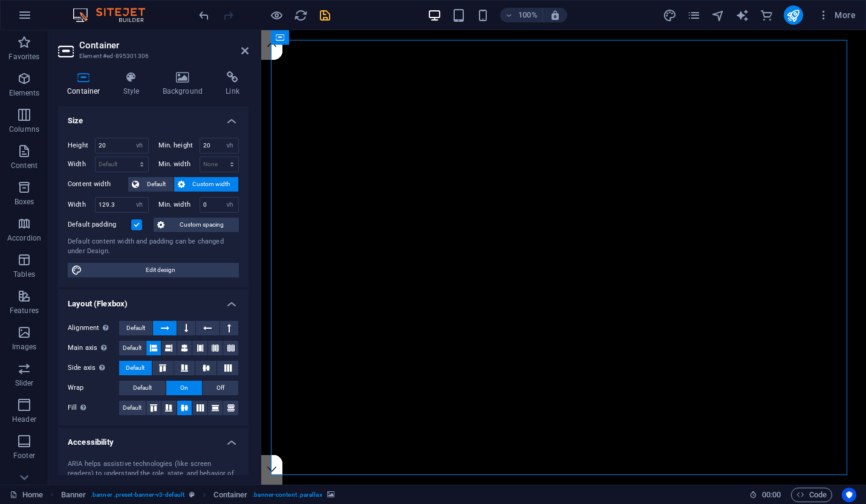
click at [135, 224] on label at bounding box center [136, 224] width 11 height 11
click at [0, 0] on input "Default padding" at bounding box center [0, 0] width 0 height 0
click at [135, 224] on label at bounding box center [136, 224] width 11 height 11
click at [0, 0] on input "Default padding" at bounding box center [0, 0] width 0 height 0
click at [195, 224] on span "Custom spacing" at bounding box center [201, 225] width 67 height 15
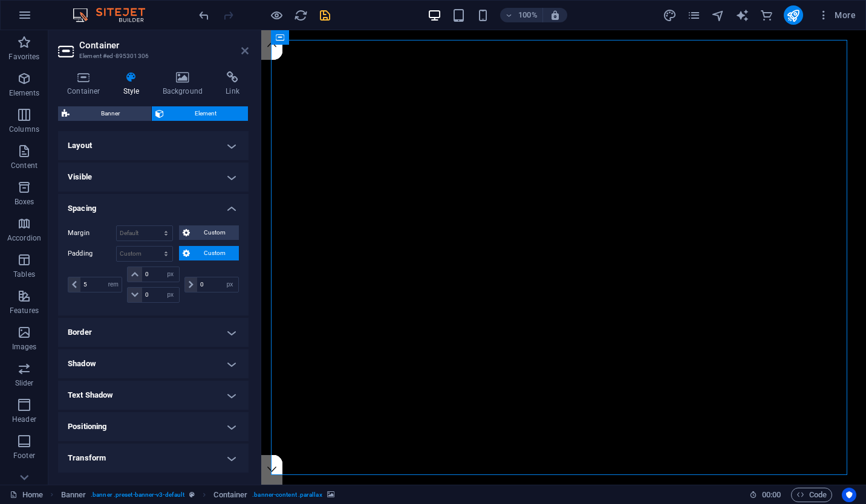
click at [244, 48] on icon at bounding box center [244, 51] width 7 height 10
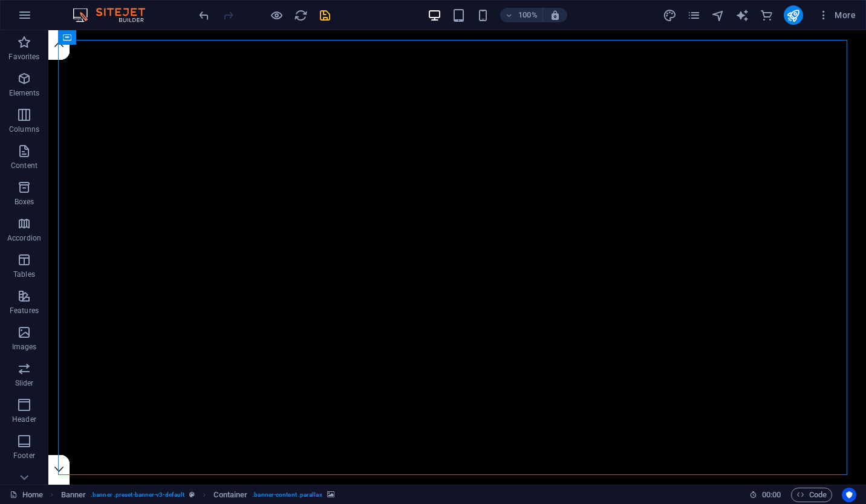
click at [337, 18] on div "100% More" at bounding box center [528, 14] width 664 height 19
click at [329, 17] on icon "save" at bounding box center [325, 15] width 14 height 14
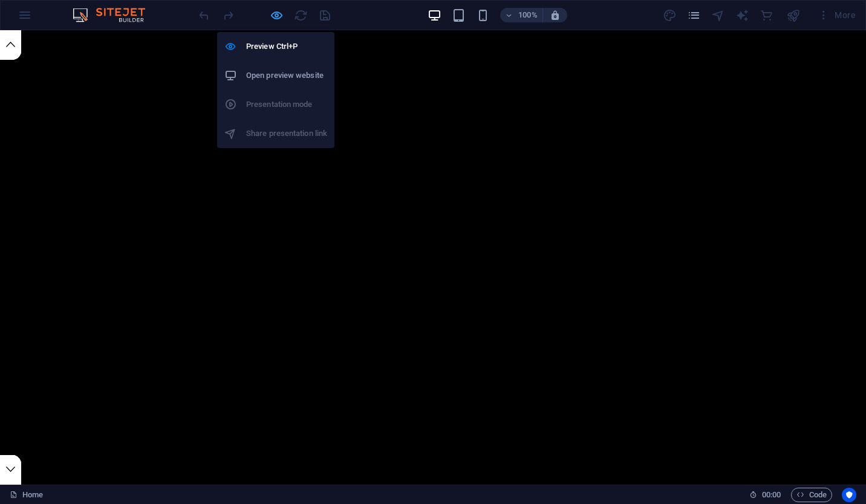
click at [0, 0] on icon "button" at bounding box center [0, 0] width 0 height 0
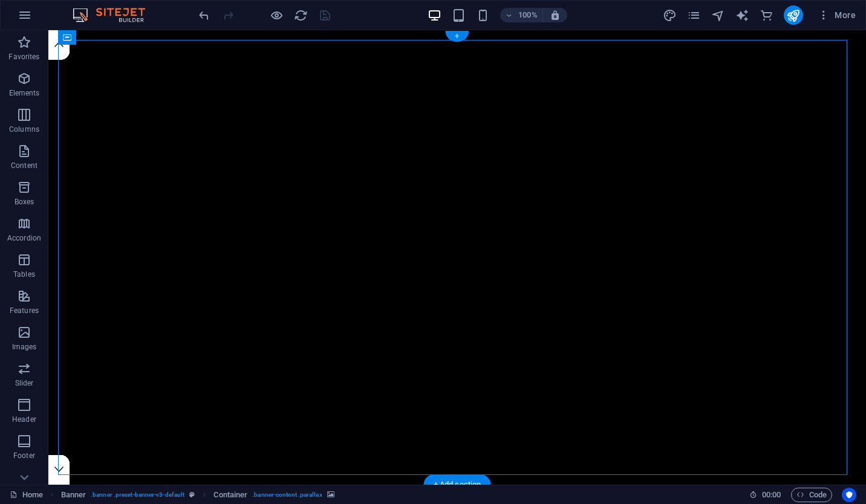
scroll to position [48, 0]
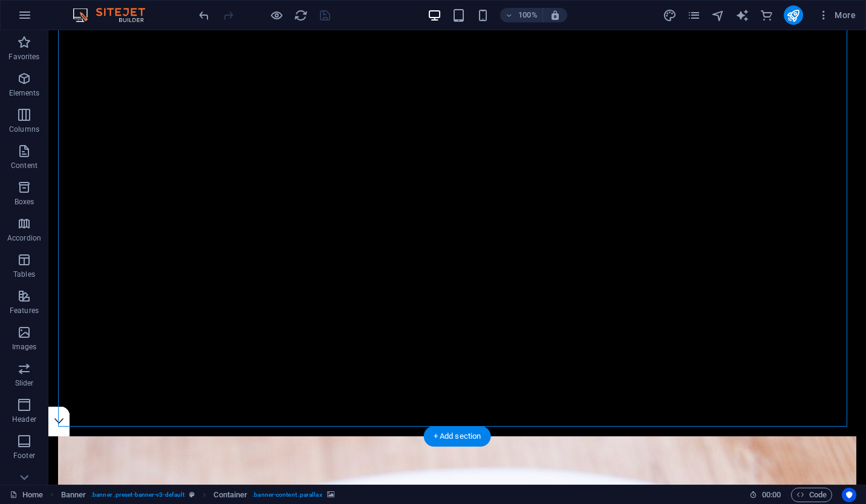
click at [114, 73] on div at bounding box center [457, 228] width 798 height 443
select select "rem"
select select "px"
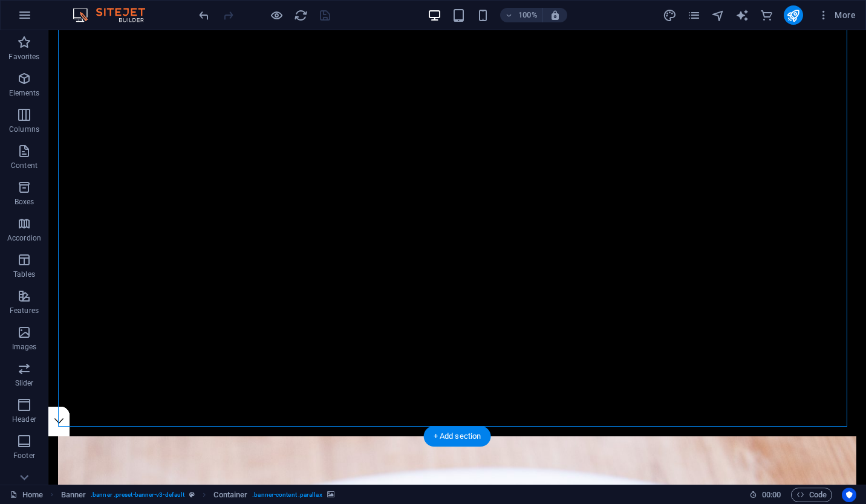
select select "px"
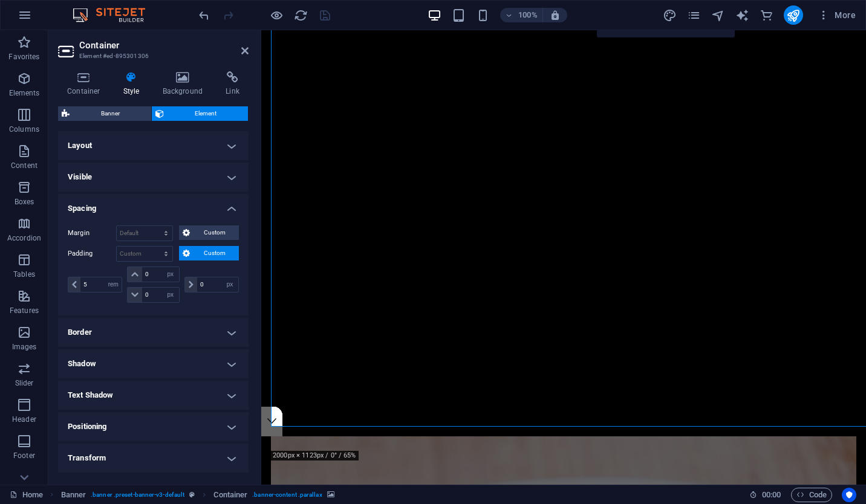
select select "px"
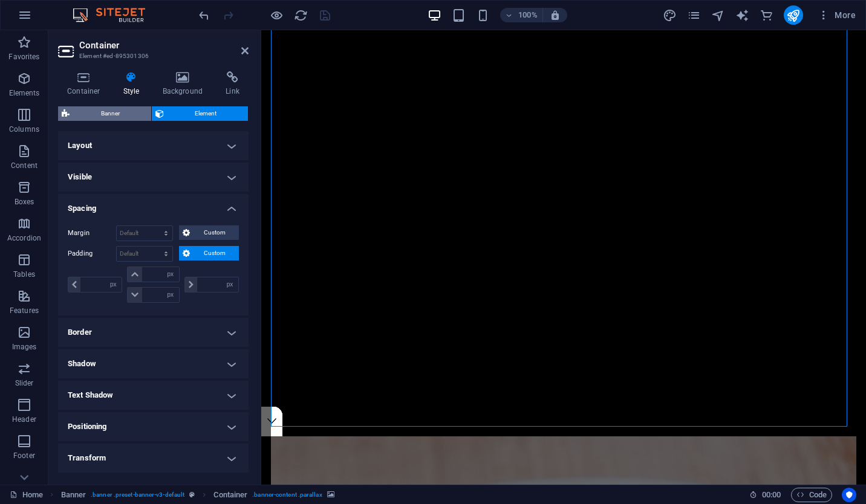
click at [120, 115] on span "Banner" at bounding box center [110, 113] width 74 height 15
select select "px"
select select "rem"
select select "px"
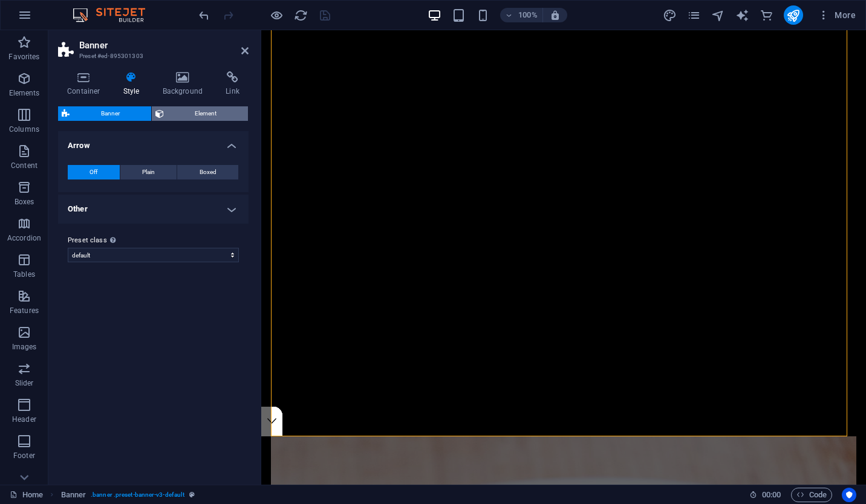
click at [181, 114] on span "Element" at bounding box center [205, 113] width 77 height 15
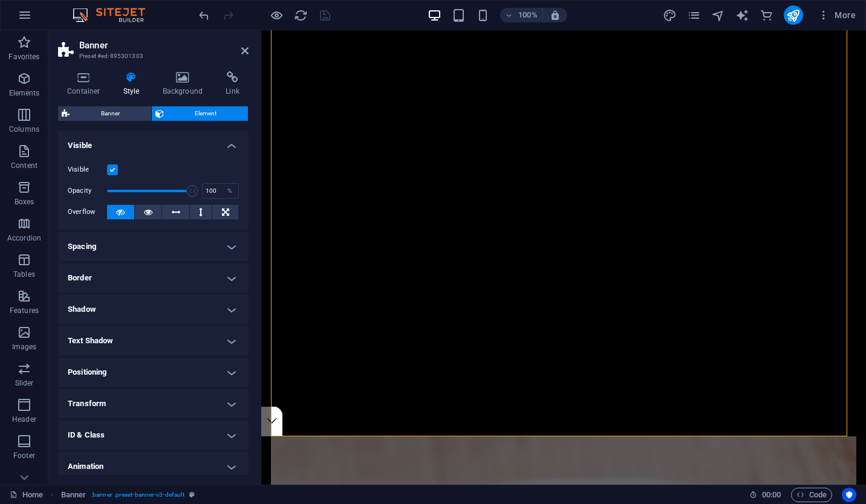
click at [138, 240] on h4 "Spacing" at bounding box center [153, 246] width 190 height 29
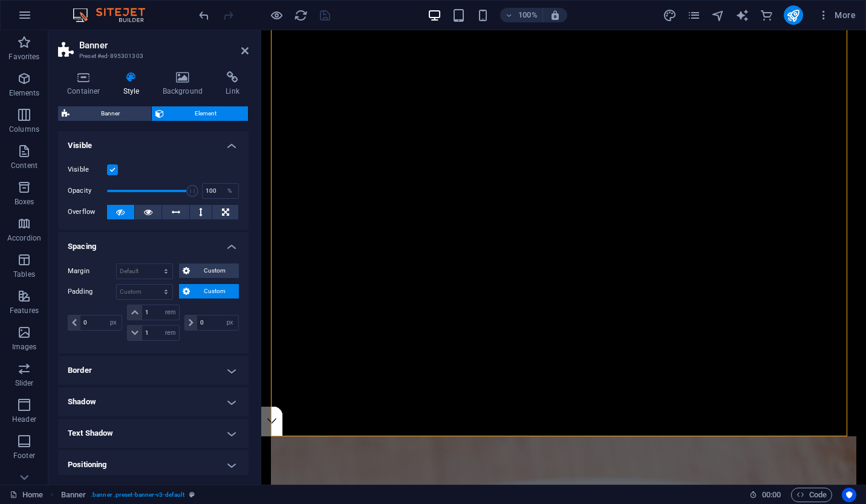
click at [196, 290] on span "Custom" at bounding box center [214, 291] width 42 height 15
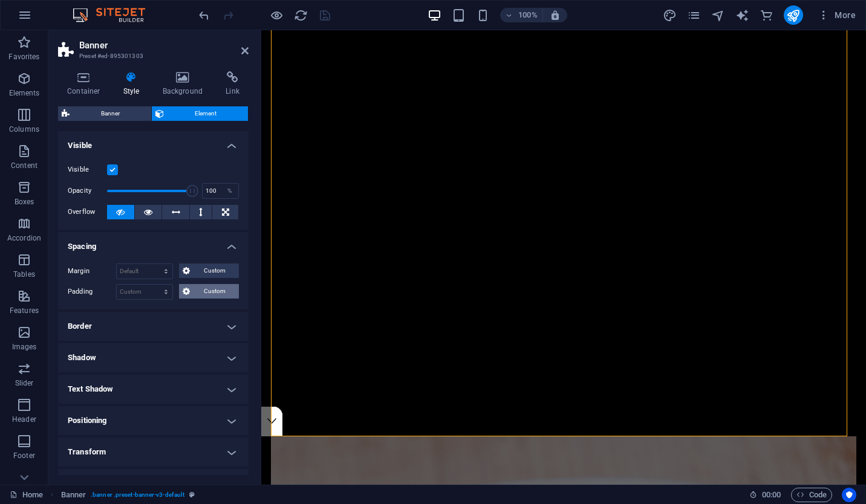
click at [196, 290] on span "Custom" at bounding box center [214, 291] width 42 height 15
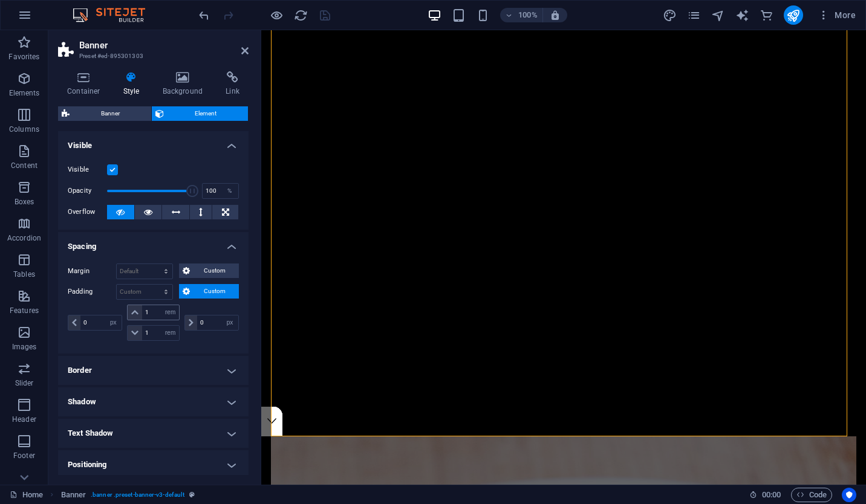
click at [137, 310] on icon at bounding box center [134, 312] width 7 height 7
click at [133, 336] on icon at bounding box center [134, 332] width 7 height 7
click at [155, 312] on input "1" at bounding box center [160, 312] width 36 height 15
type input "0"
click at [154, 337] on input "1" at bounding box center [160, 333] width 36 height 15
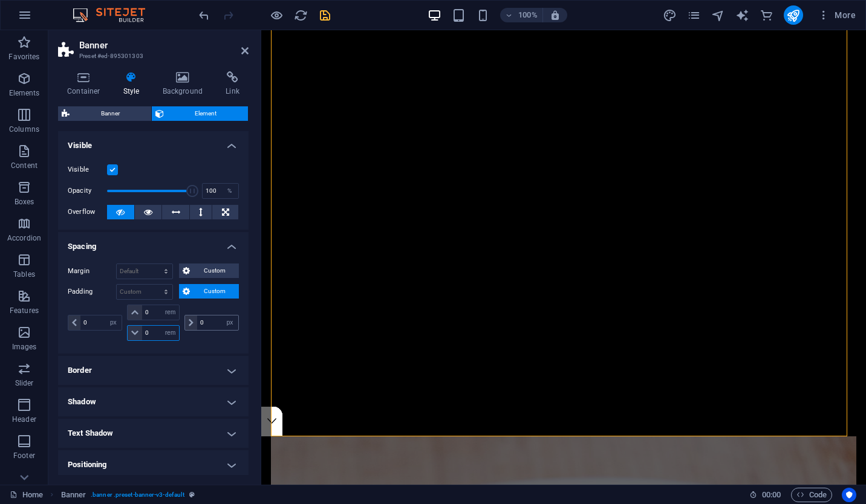
type input "0"
click at [207, 317] on input "0" at bounding box center [217, 323] width 41 height 15
click at [323, 16] on icon "save" at bounding box center [325, 15] width 14 height 14
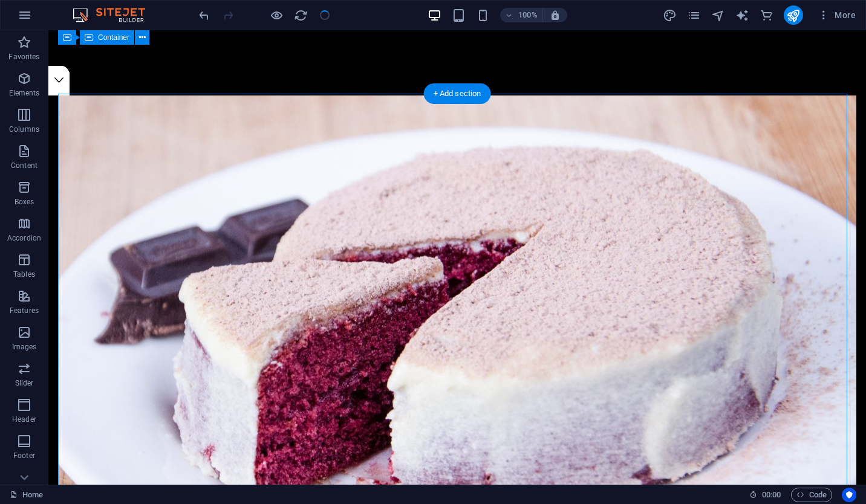
scroll to position [0, 0]
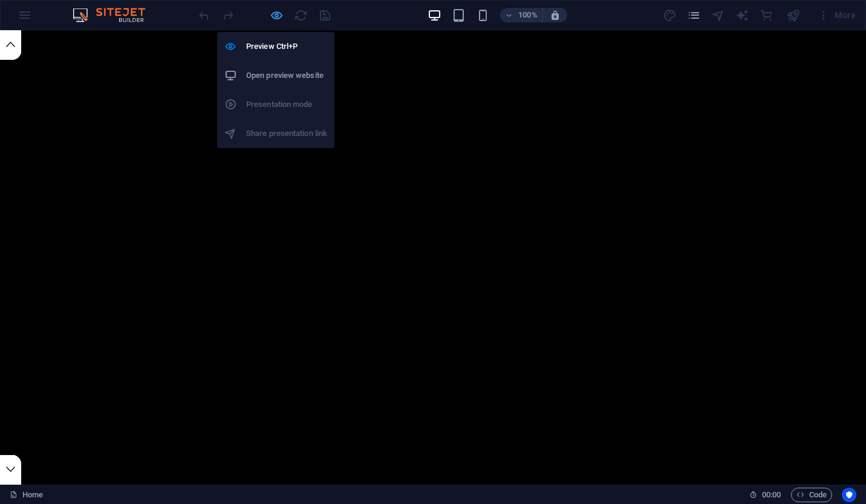
click at [0, 0] on icon "button" at bounding box center [0, 0] width 0 height 0
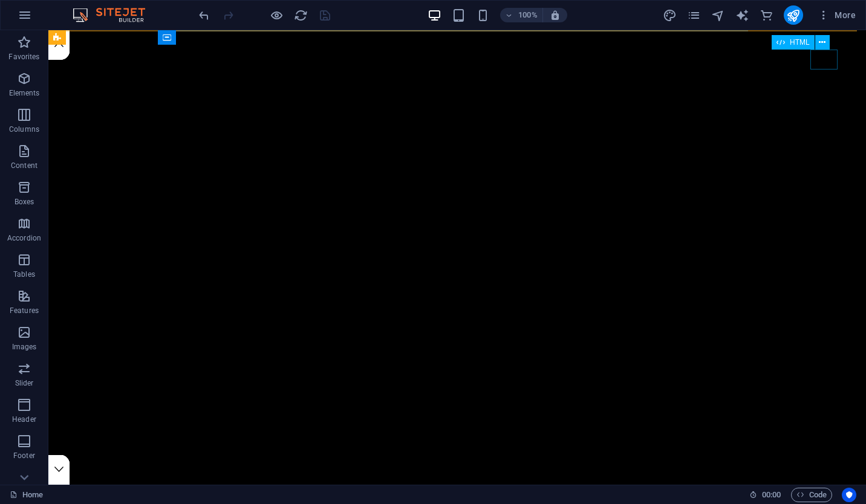
click at [824, 56] on div at bounding box center [832, 60] width 27 height 20
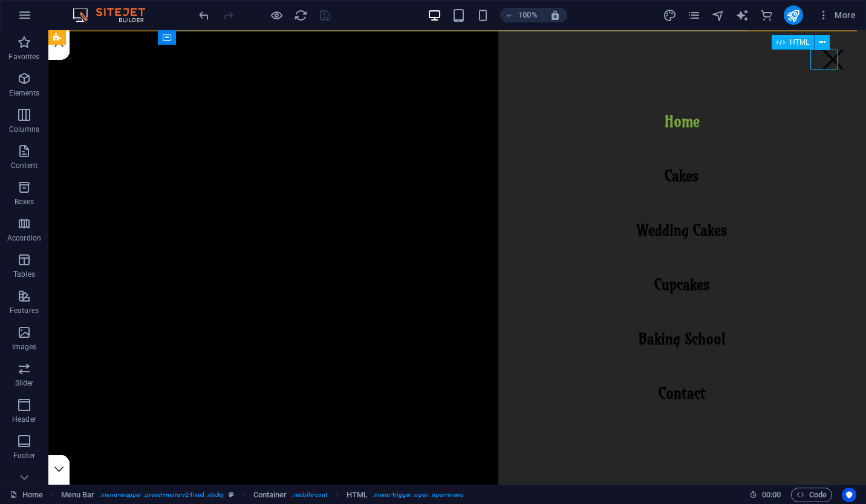
click at [823, 60] on div at bounding box center [832, 60] width 27 height 20
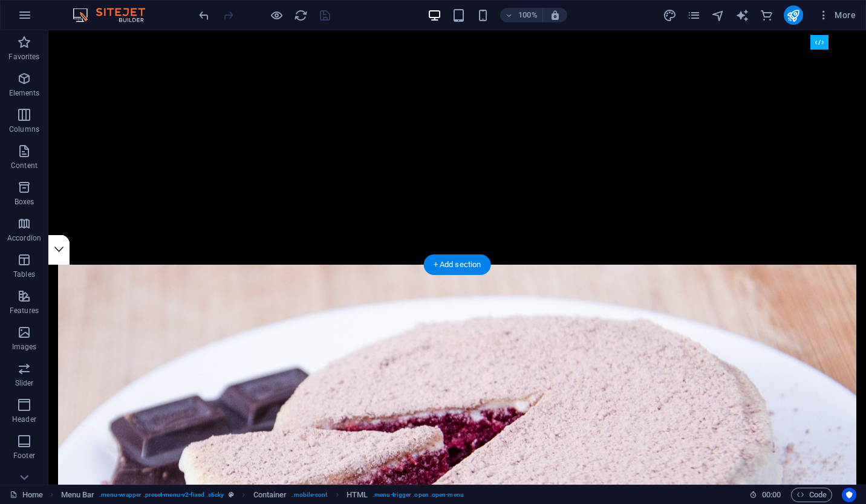
scroll to position [221, 0]
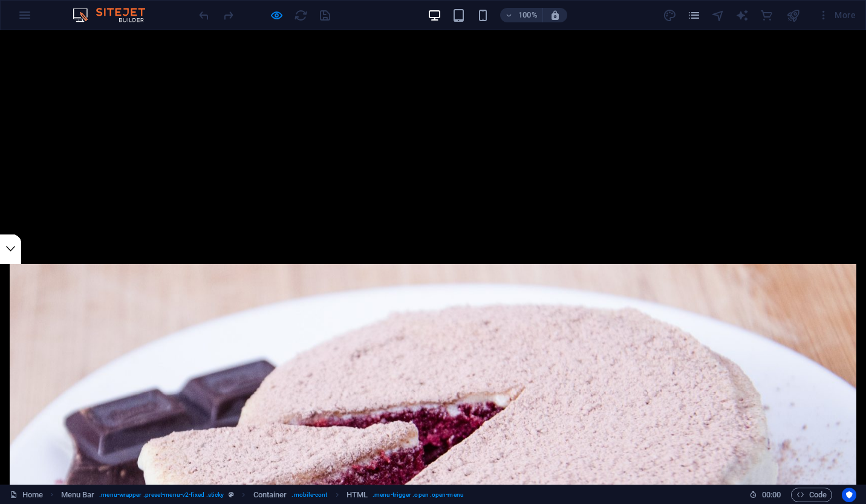
click at [15, 248] on icon at bounding box center [10, 248] width 9 height 9
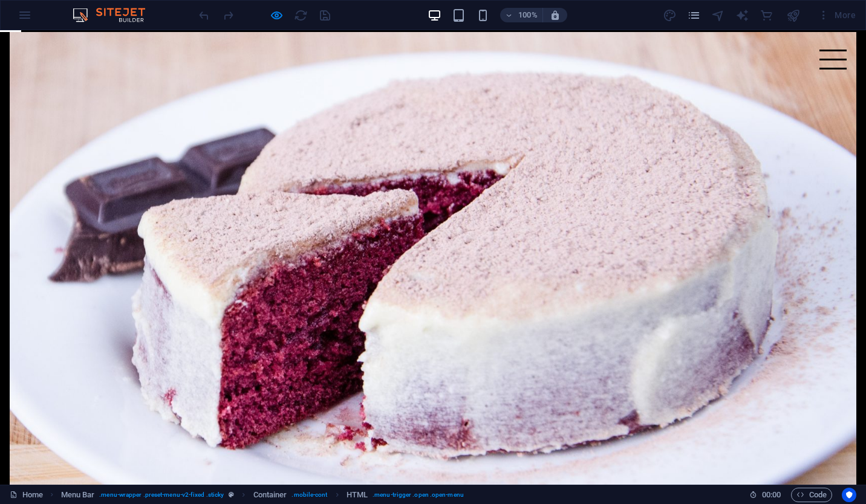
scroll to position [455, 0]
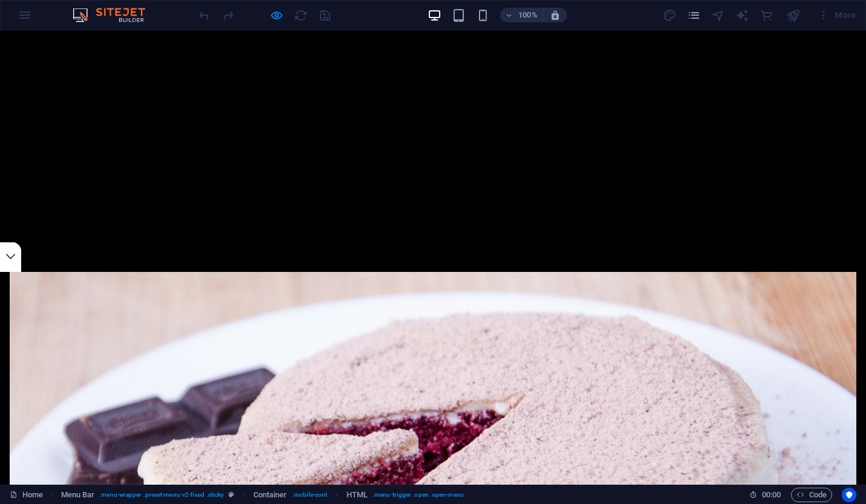
scroll to position [0, 0]
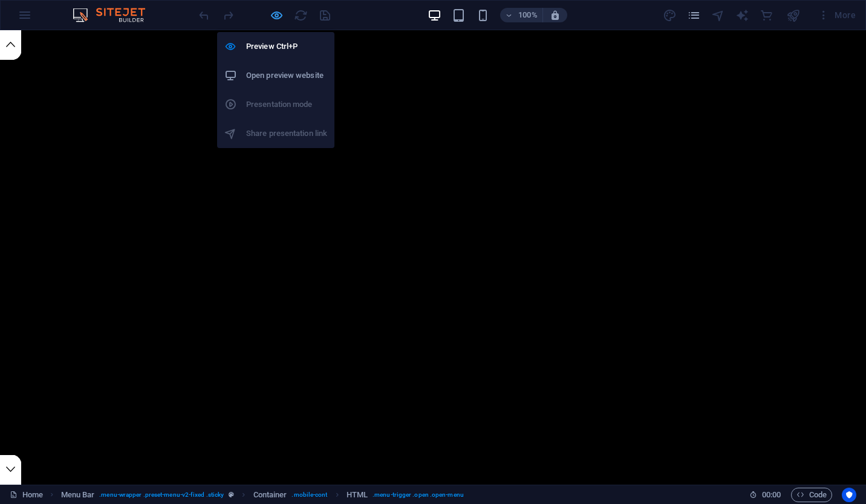
click at [0, 0] on icon "button" at bounding box center [0, 0] width 0 height 0
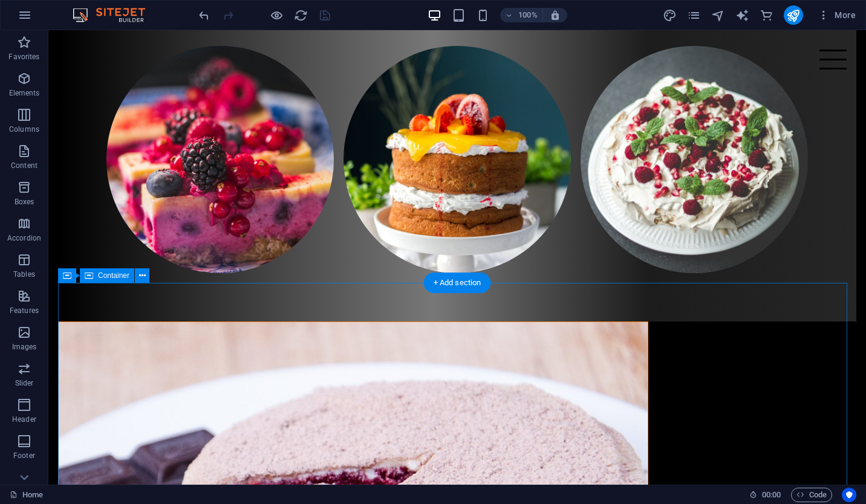
scroll to position [1113, 0]
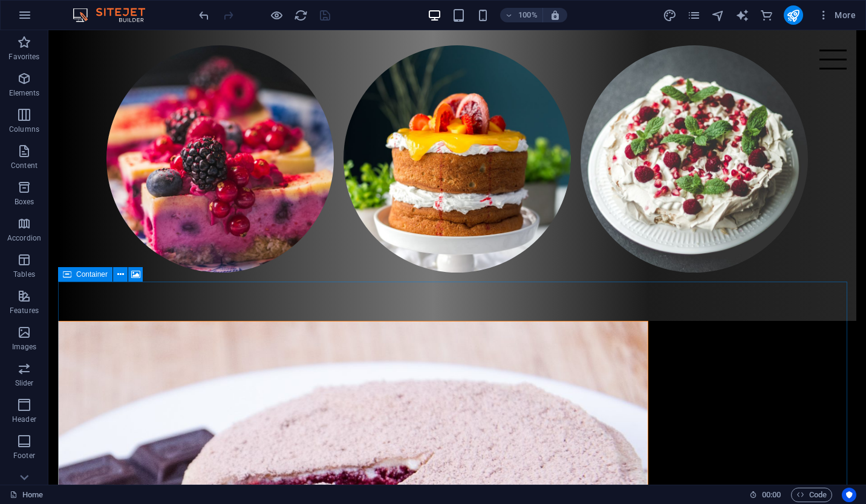
click at [70, 276] on icon at bounding box center [67, 274] width 8 height 15
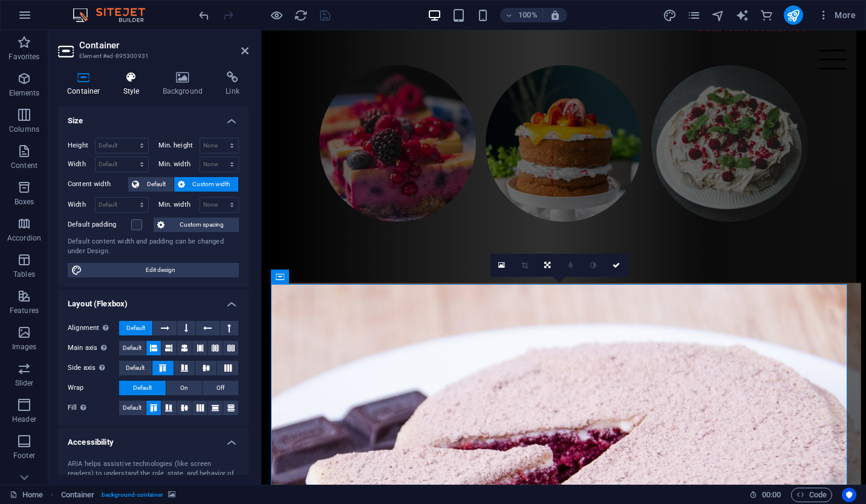
click at [125, 88] on h4 "Style" at bounding box center [133, 83] width 39 height 25
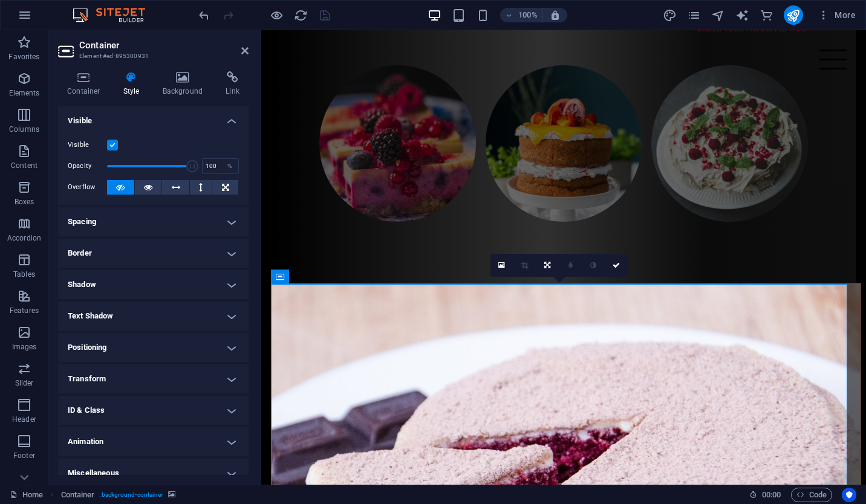
click at [187, 215] on h4 "Spacing" at bounding box center [153, 221] width 190 height 29
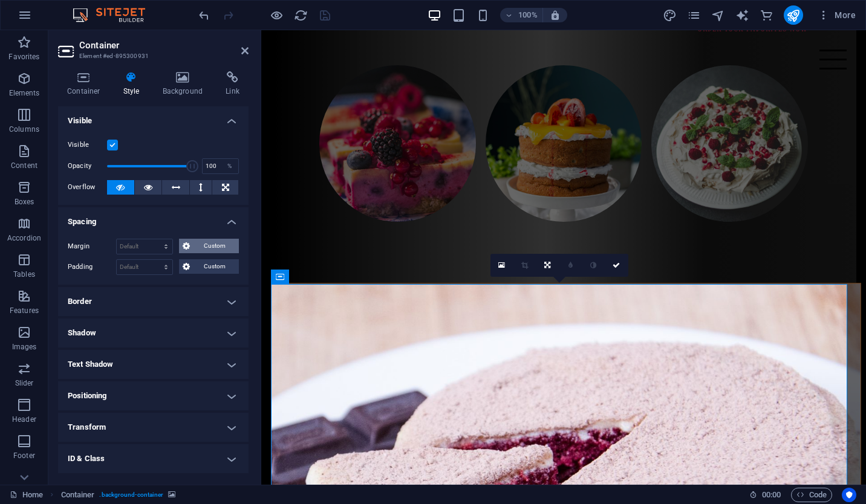
click at [195, 244] on span "Custom" at bounding box center [214, 246] width 42 height 15
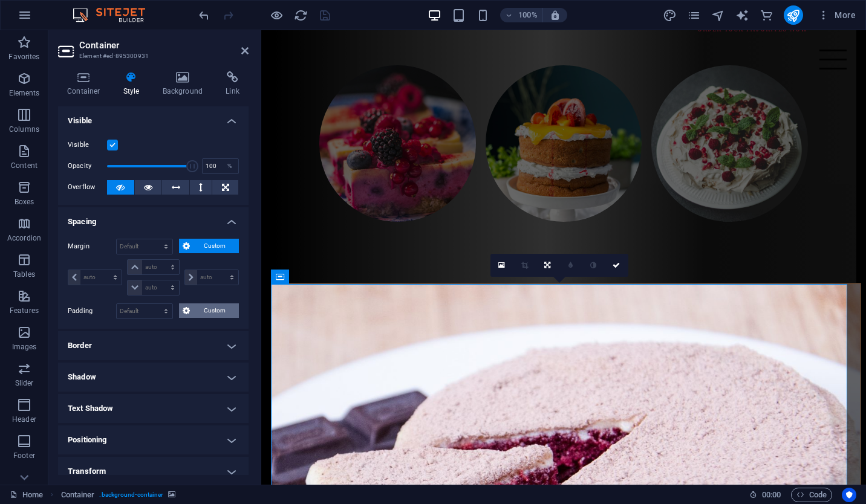
click at [201, 303] on span "Custom" at bounding box center [214, 310] width 42 height 15
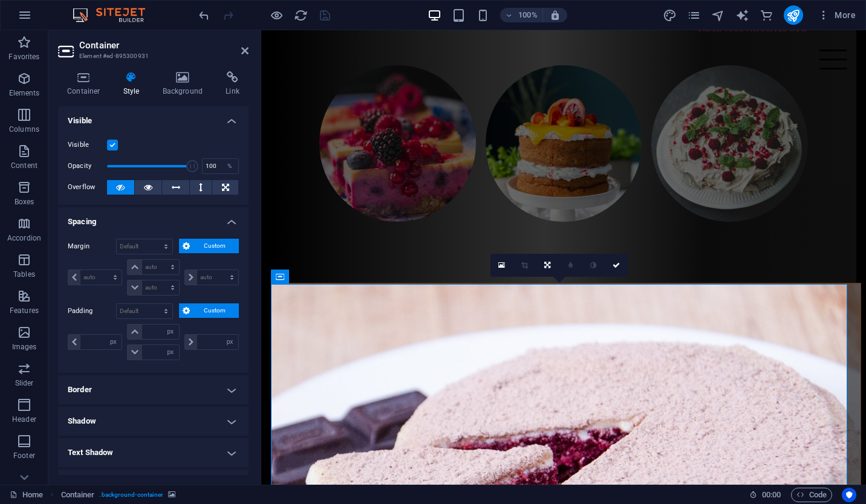
click at [222, 225] on h4 "Spacing" at bounding box center [153, 218] width 190 height 22
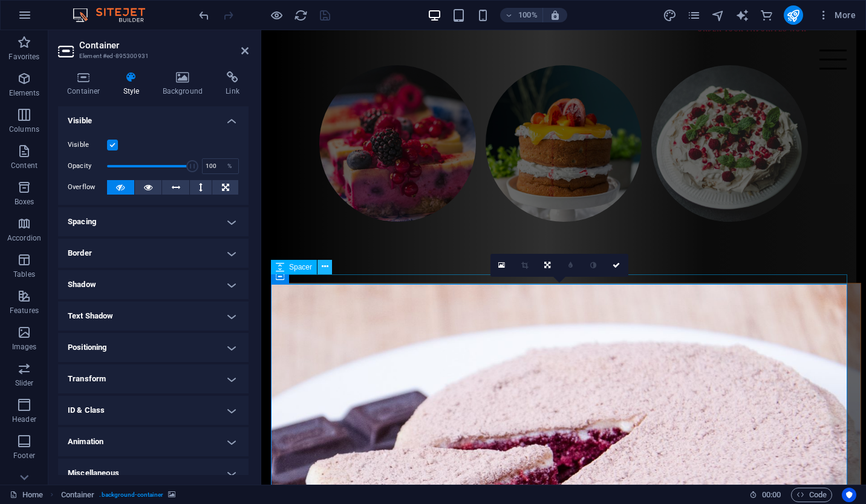
click at [323, 270] on icon at bounding box center [325, 267] width 7 height 13
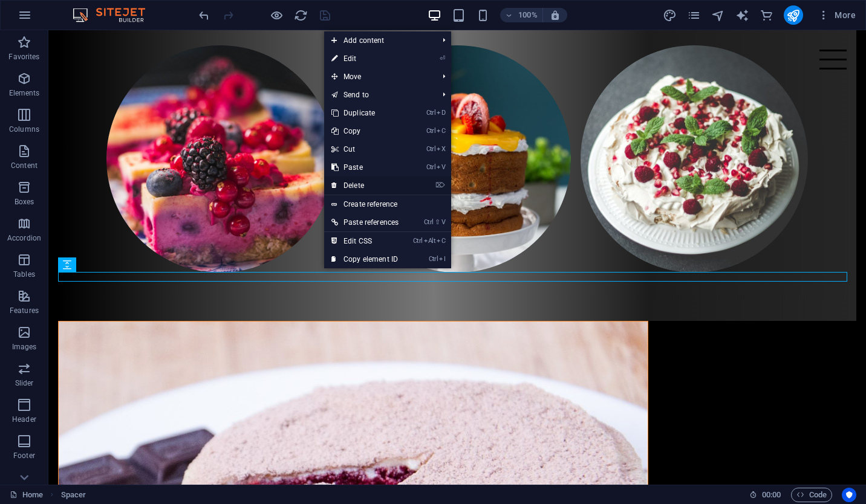
click at [394, 187] on link "⌦ Delete" at bounding box center [365, 186] width 82 height 18
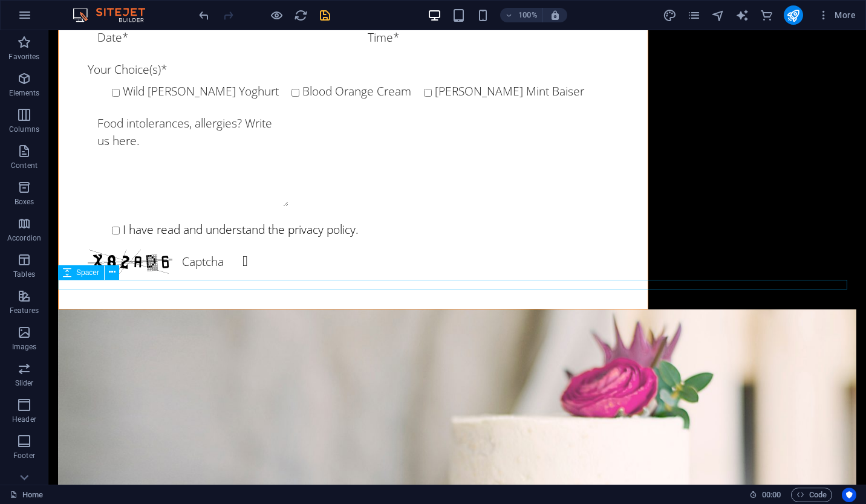
scroll to position [2037, 0]
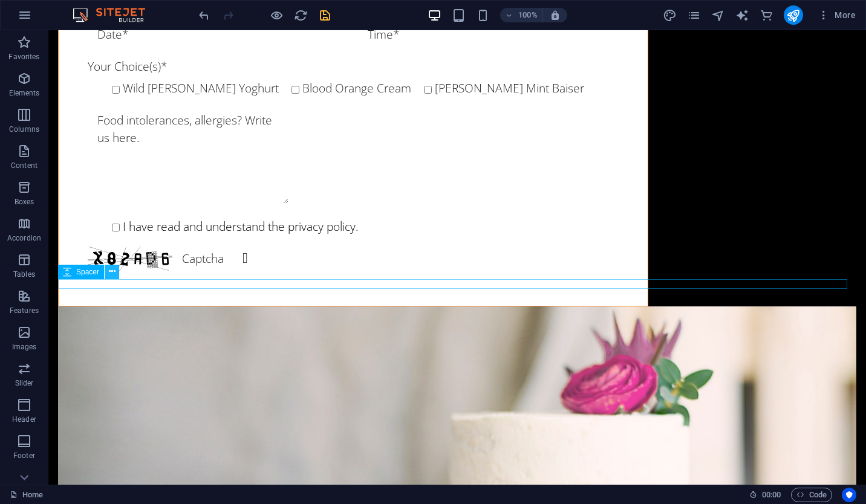
click at [111, 277] on icon at bounding box center [112, 271] width 7 height 13
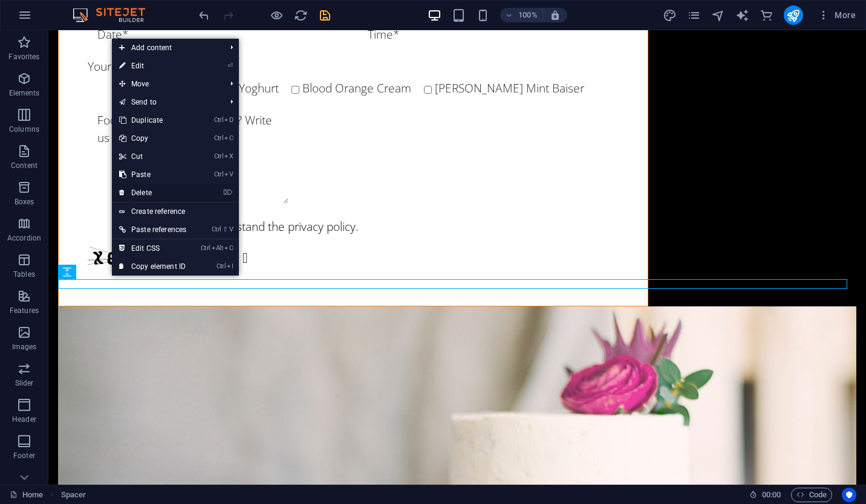
click at [170, 185] on link "⌦ Delete" at bounding box center [153, 193] width 82 height 18
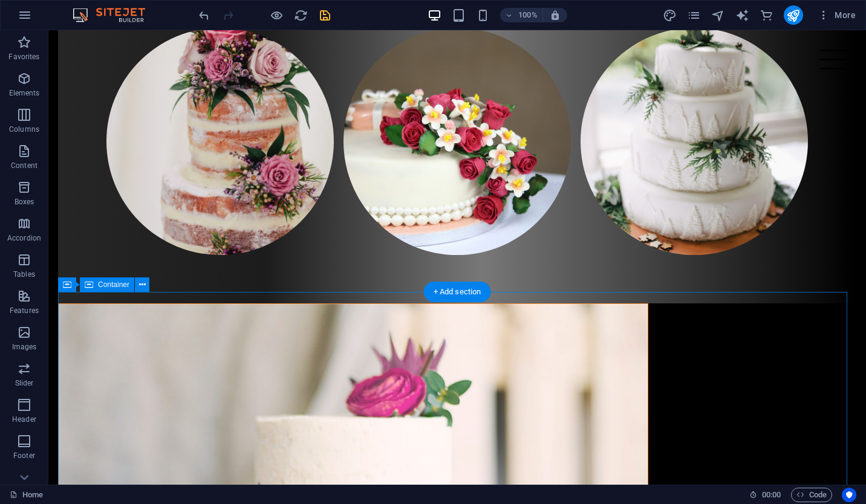
scroll to position [3045, 0]
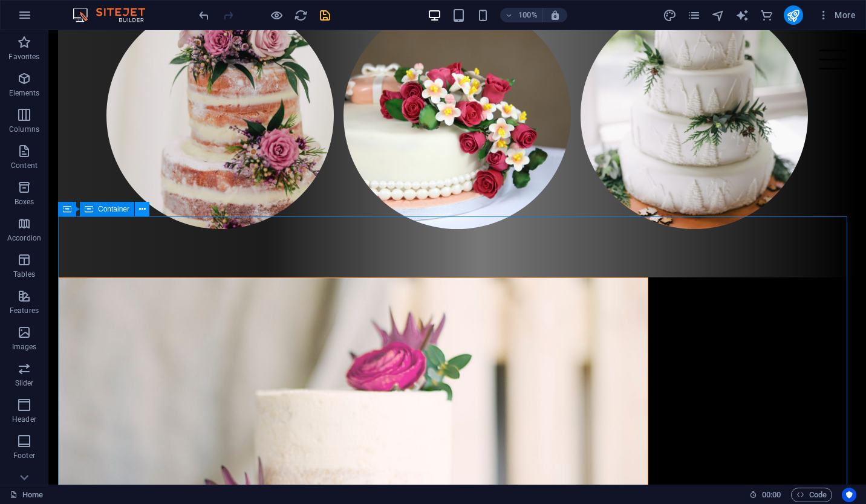
click at [139, 213] on icon at bounding box center [142, 209] width 7 height 13
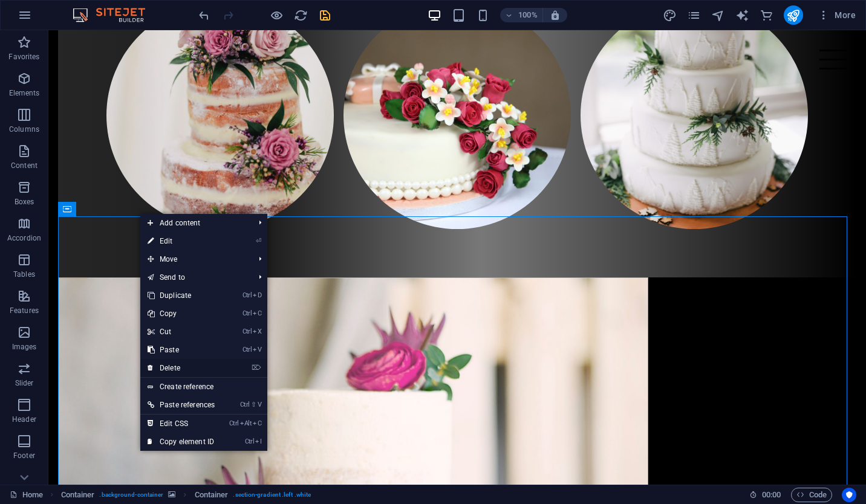
click at [191, 364] on link "⌦ Delete" at bounding box center [181, 368] width 82 height 18
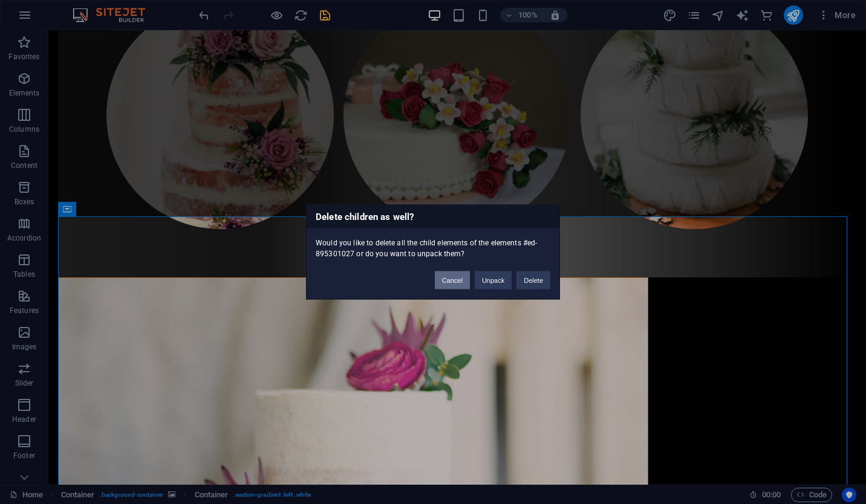
click at [468, 280] on button "Cancel" at bounding box center [452, 280] width 35 height 18
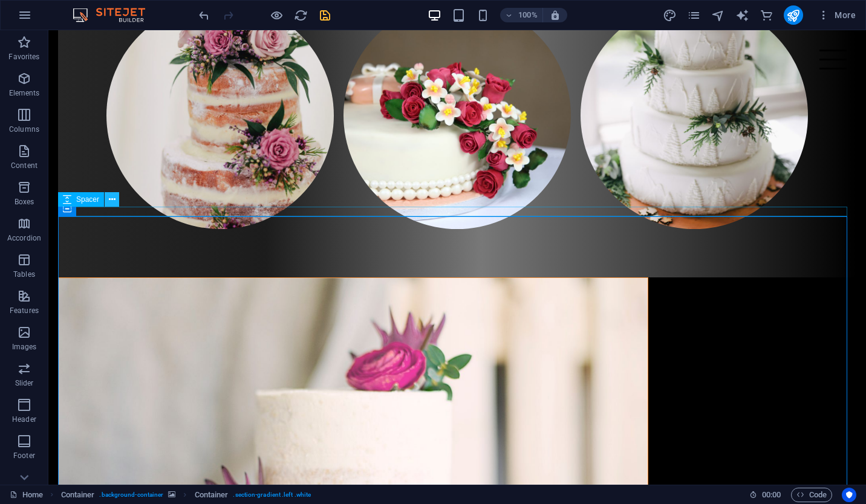
click at [109, 198] on icon at bounding box center [112, 199] width 7 height 13
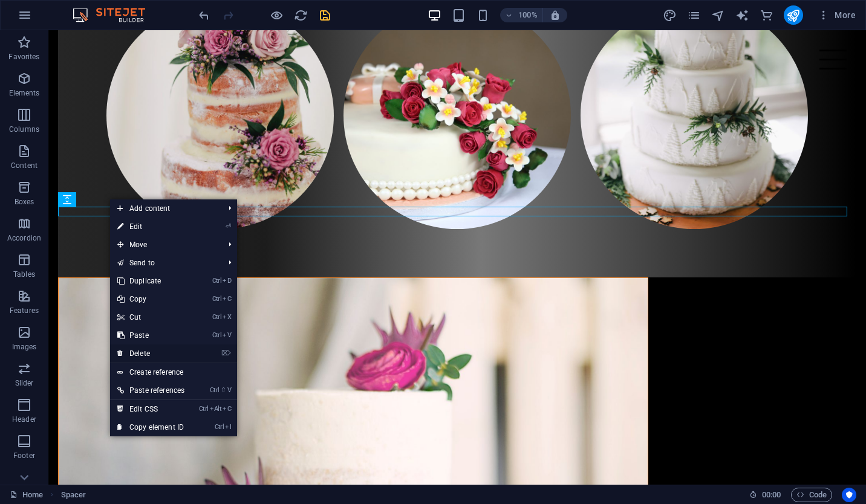
click at [192, 351] on link "⌦ Delete" at bounding box center [151, 354] width 82 height 18
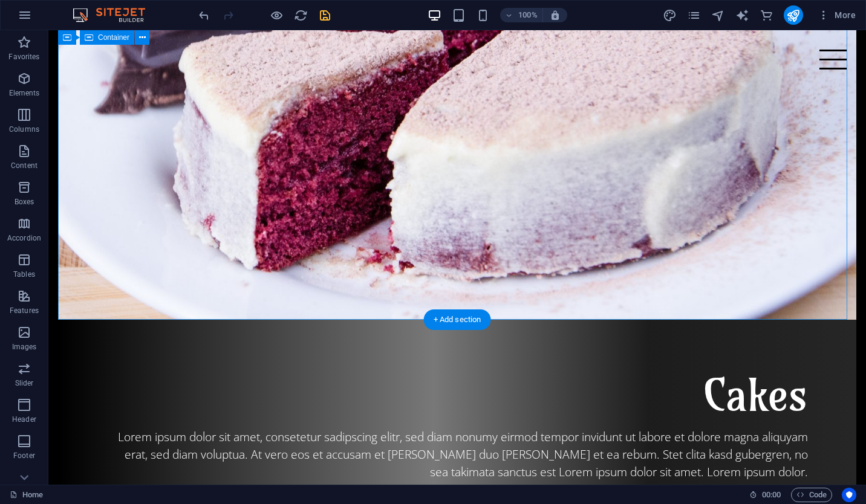
scroll to position [0, 0]
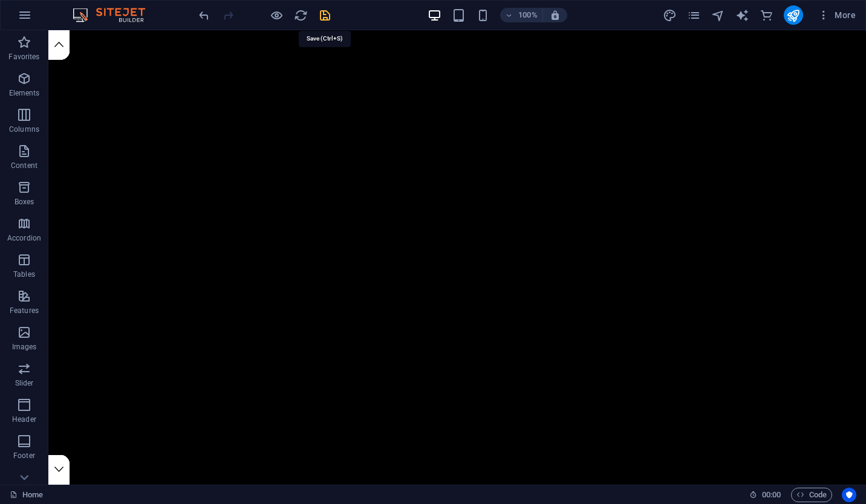
click at [322, 17] on icon "save" at bounding box center [325, 15] width 14 height 14
click at [15, 436] on icon "design" at bounding box center [10, 438] width 9 height 5
select select "rem"
select select "300"
select select "px"
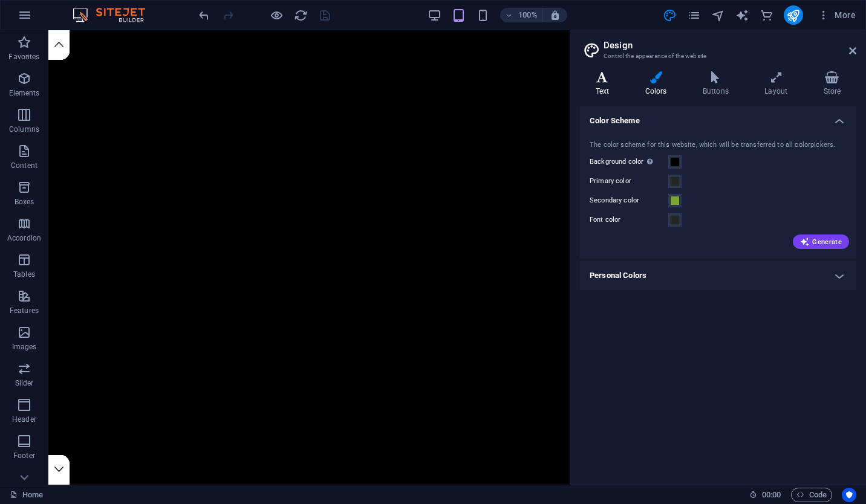
click at [613, 87] on h4 "Text" at bounding box center [605, 83] width 50 height 25
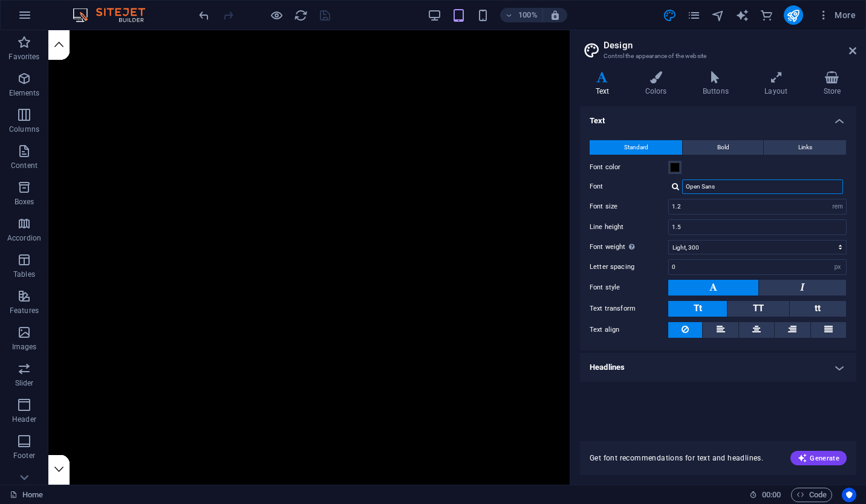
click at [732, 191] on input "Open Sans" at bounding box center [762, 187] width 161 height 15
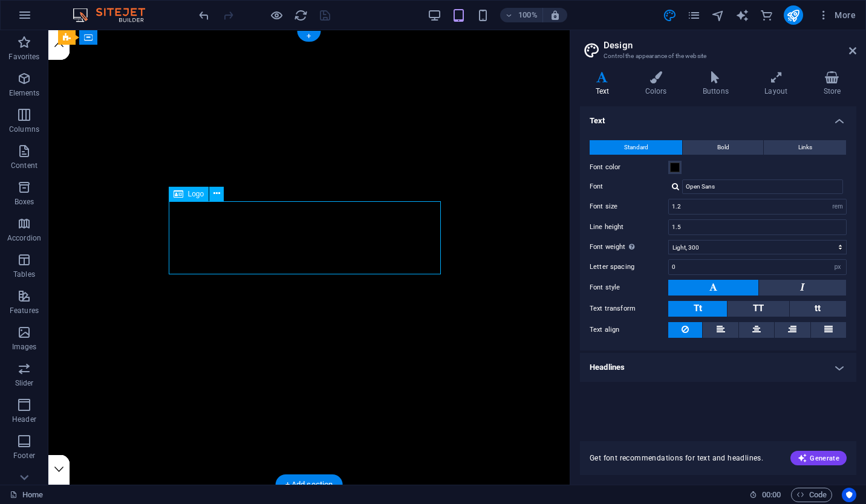
select select "px"
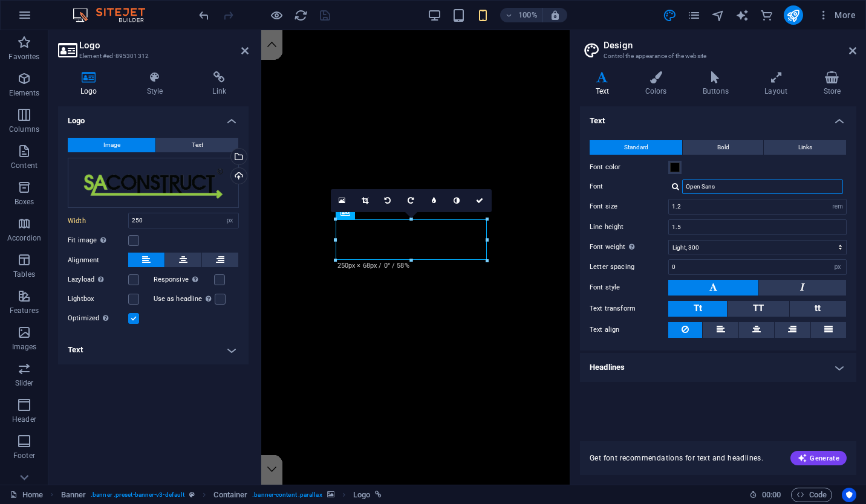
click at [725, 189] on input "Open Sans" at bounding box center [762, 187] width 161 height 15
click at [678, 186] on div at bounding box center [675, 187] width 7 height 8
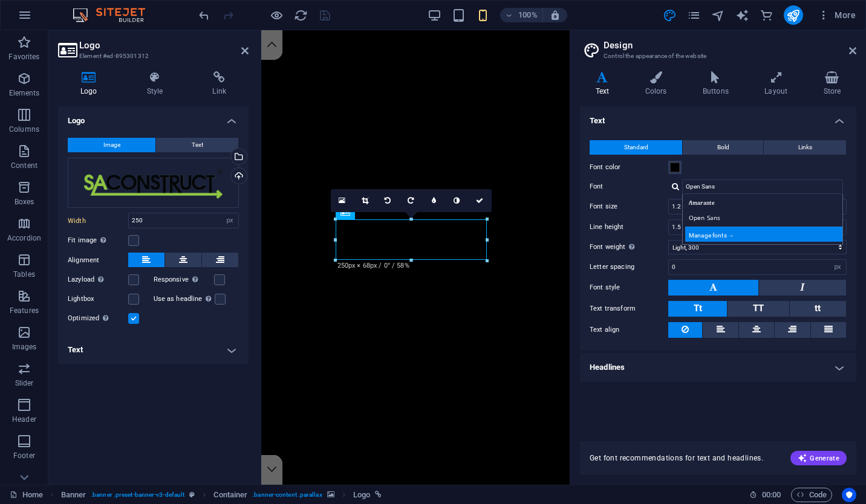
click at [733, 232] on div "Manage fonts →" at bounding box center [765, 234] width 160 height 15
select select "popularity"
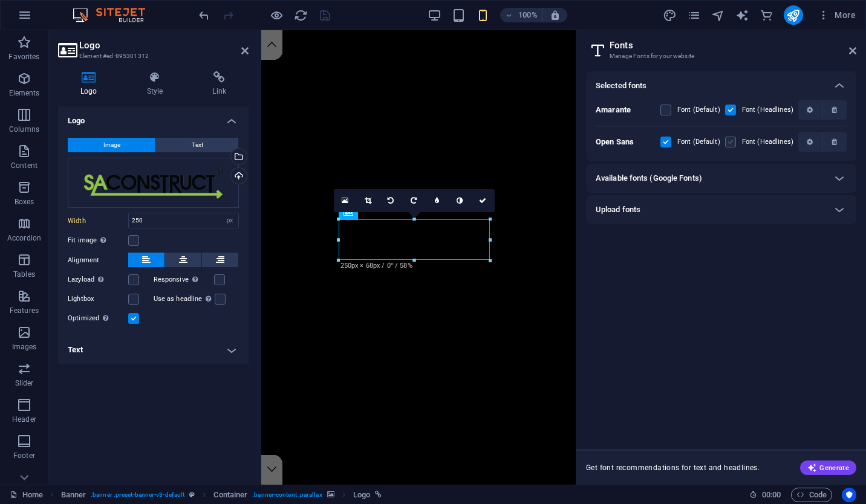
click at [731, 139] on label at bounding box center [730, 142] width 11 height 11
click at [0, 0] on Sans "checkbox" at bounding box center [0, 0] width 0 height 0
click at [851, 53] on icon at bounding box center [852, 51] width 7 height 10
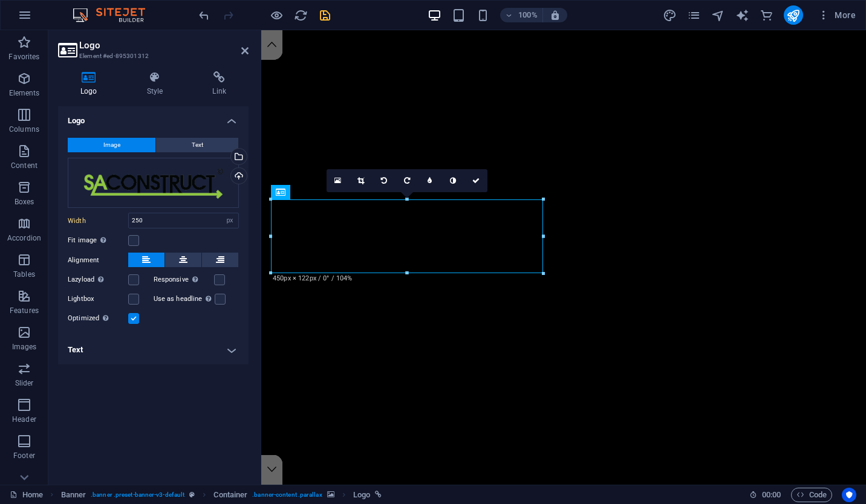
type input "450"
click at [324, 12] on icon "save" at bounding box center [325, 15] width 14 height 14
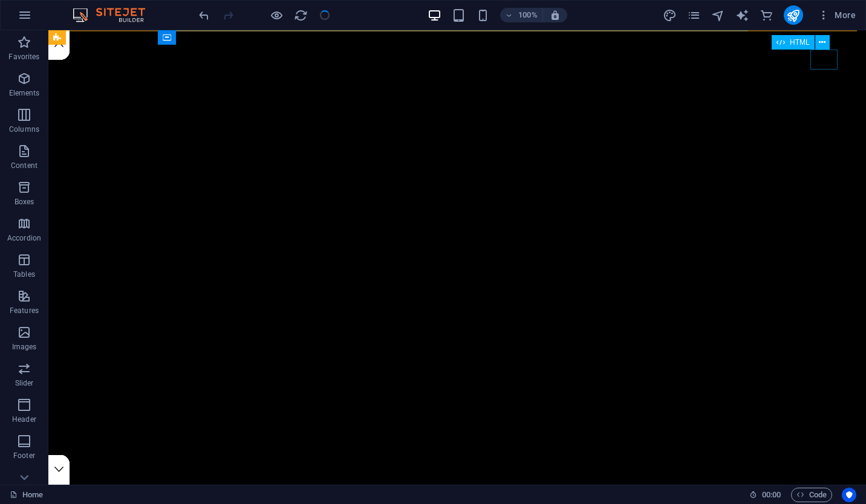
click at [826, 65] on div at bounding box center [832, 60] width 27 height 20
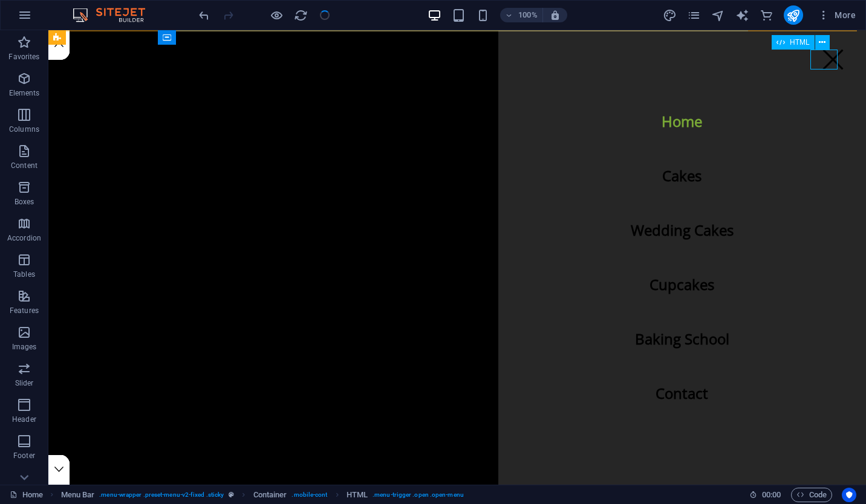
click at [824, 64] on div at bounding box center [832, 60] width 27 height 20
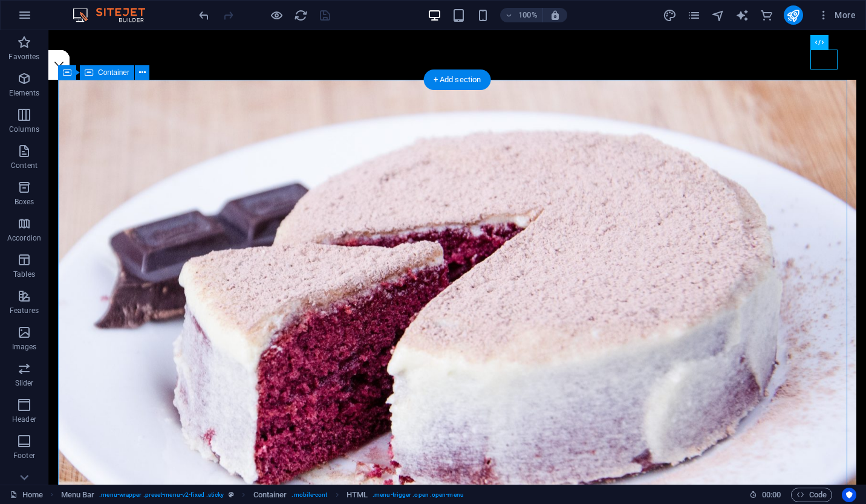
scroll to position [406, 0]
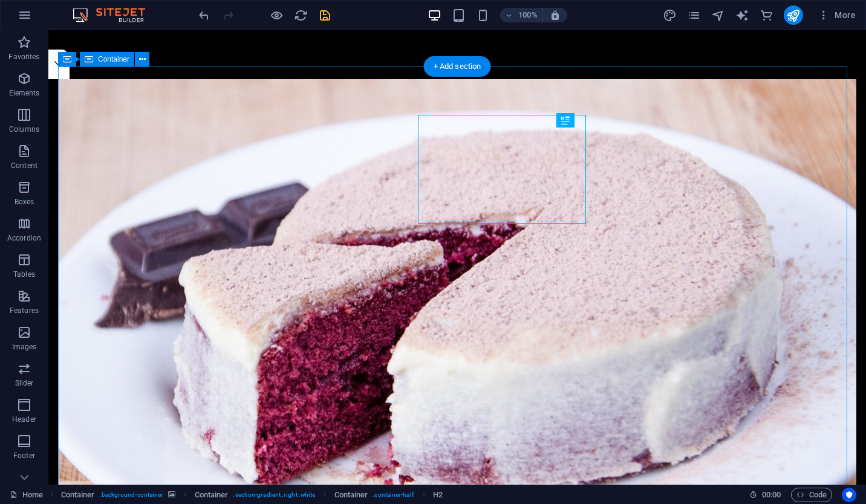
scroll to position [418, 0]
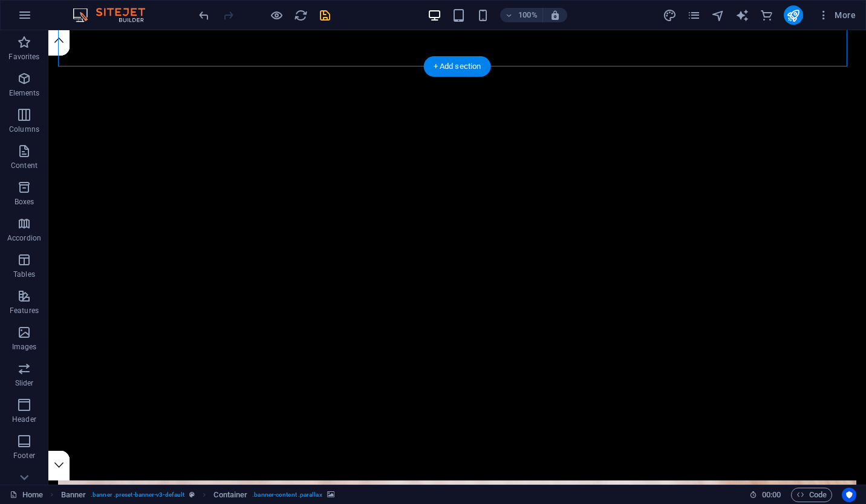
select select "px"
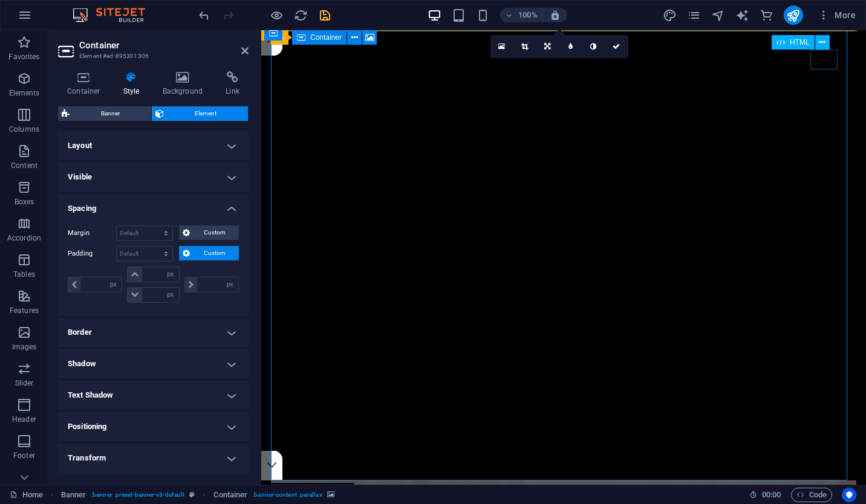
click at [825, 63] on div at bounding box center [832, 60] width 27 height 20
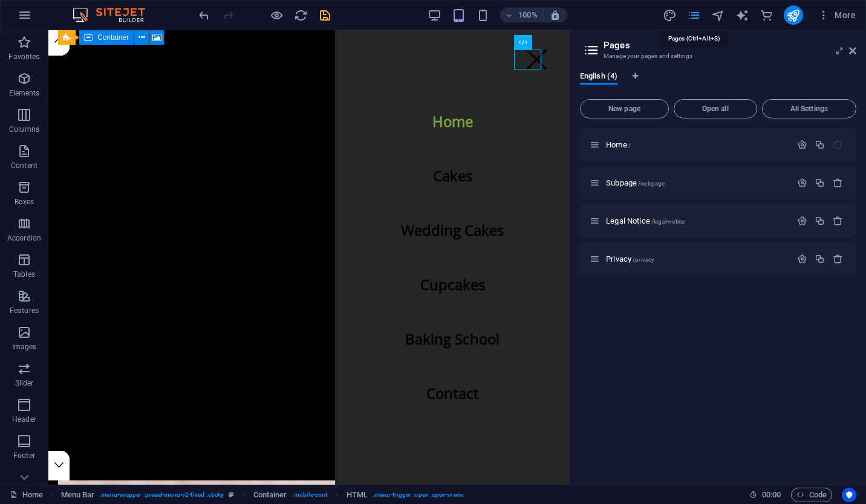
click at [455, 170] on nav "Home Cakes Wedding Cakes Cupcakes Baking School Contact" at bounding box center [452, 257] width 235 height 455
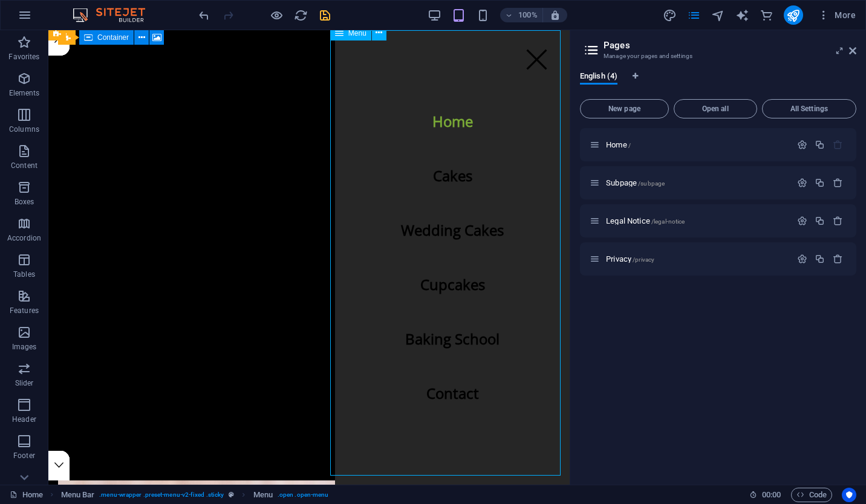
click at [455, 170] on nav "Home Cakes Wedding Cakes Cupcakes Baking School Contact" at bounding box center [452, 257] width 235 height 455
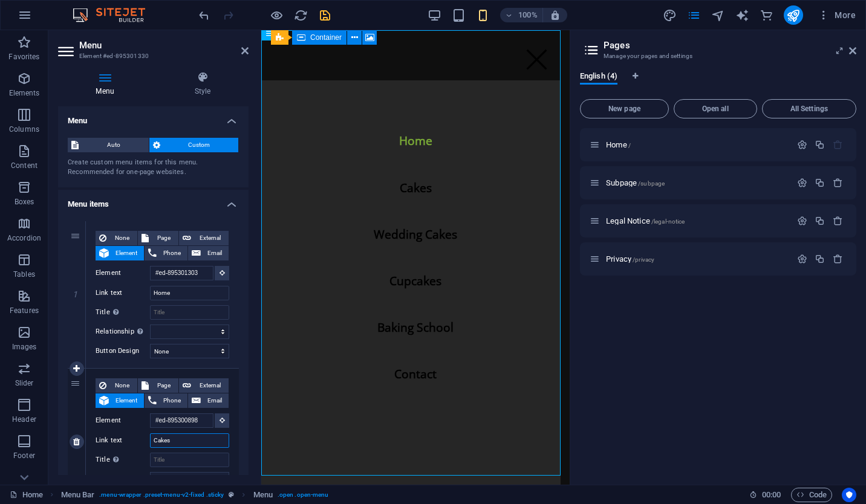
click at [160, 435] on input "Cakes" at bounding box center [189, 440] width 79 height 15
type input "About US"
select select
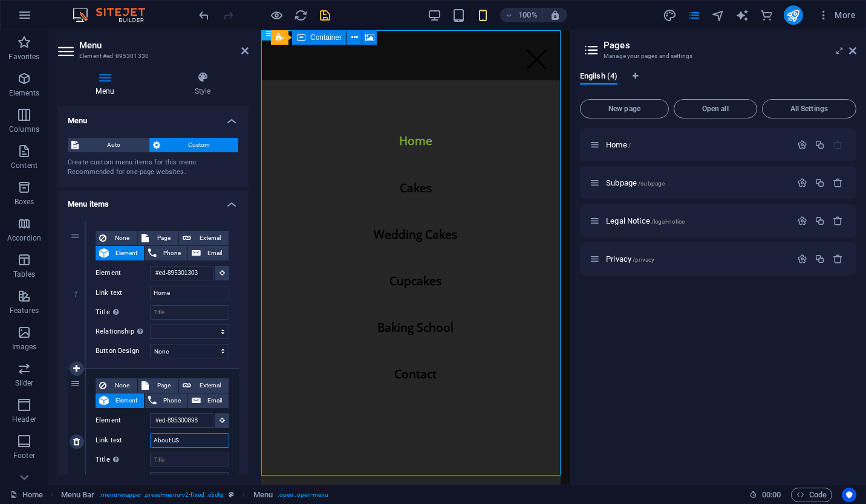
select select
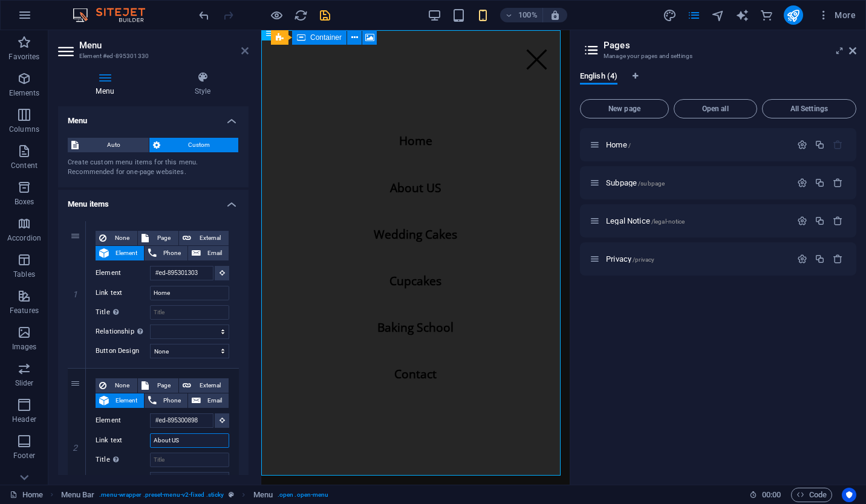
type input "About US"
click at [245, 52] on icon at bounding box center [244, 51] width 7 height 10
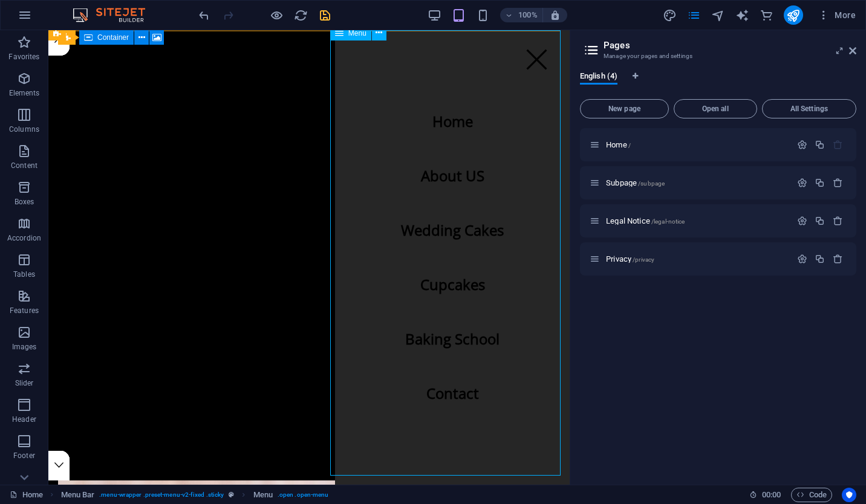
click at [462, 167] on nav "Home About US Wedding Cakes Cupcakes Baking School Contact" at bounding box center [452, 257] width 235 height 455
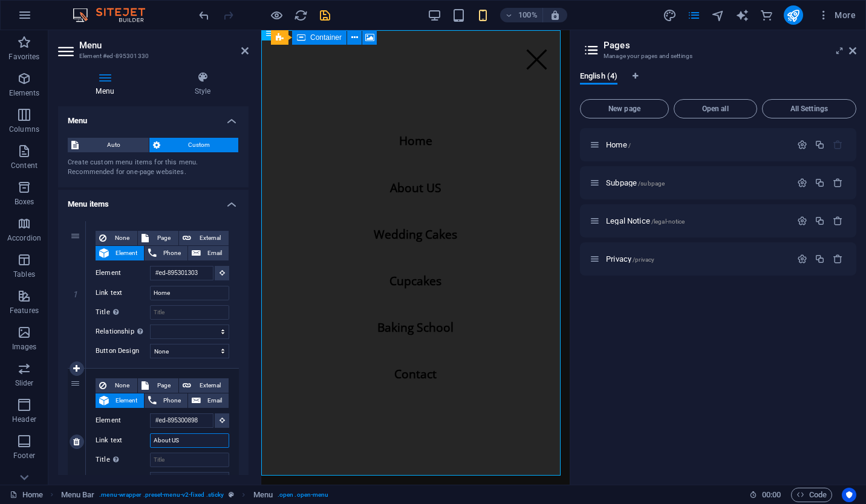
click at [184, 441] on input "About US" at bounding box center [189, 440] width 79 height 15
type input "About Us"
select select
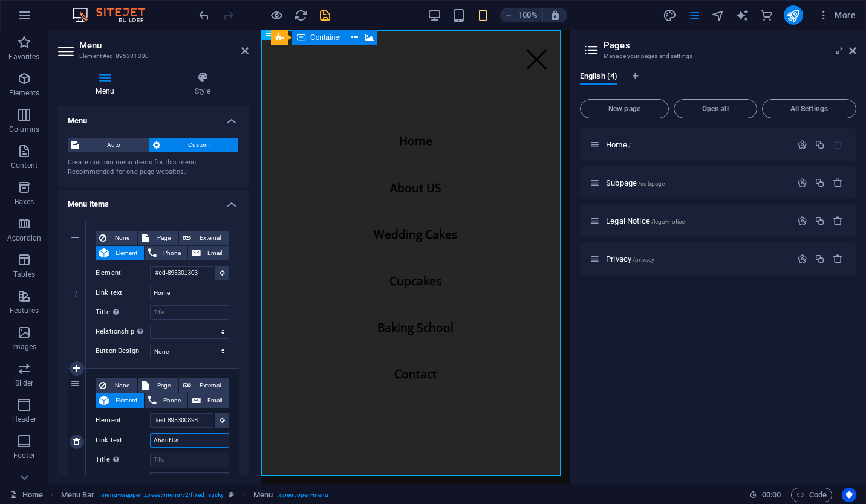
select select
type input "About Us"
click at [246, 51] on icon at bounding box center [244, 51] width 7 height 10
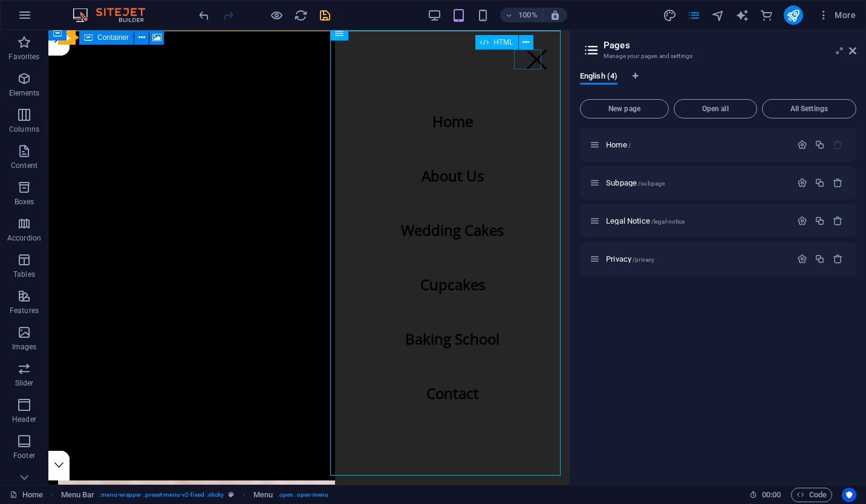
click at [527, 54] on div at bounding box center [536, 60] width 27 height 20
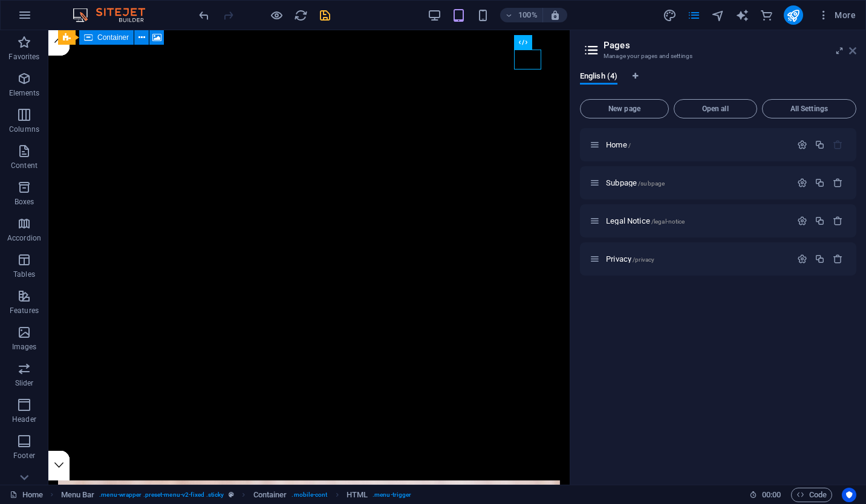
click at [854, 50] on icon at bounding box center [852, 51] width 7 height 10
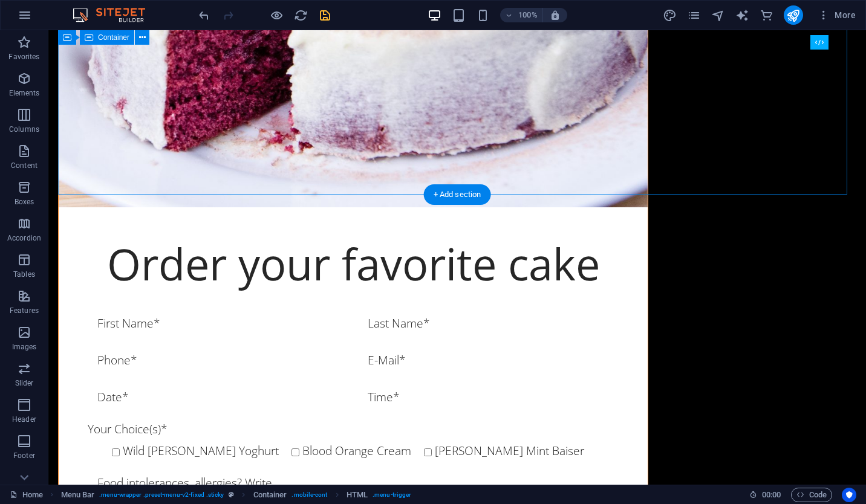
scroll to position [1674, 0]
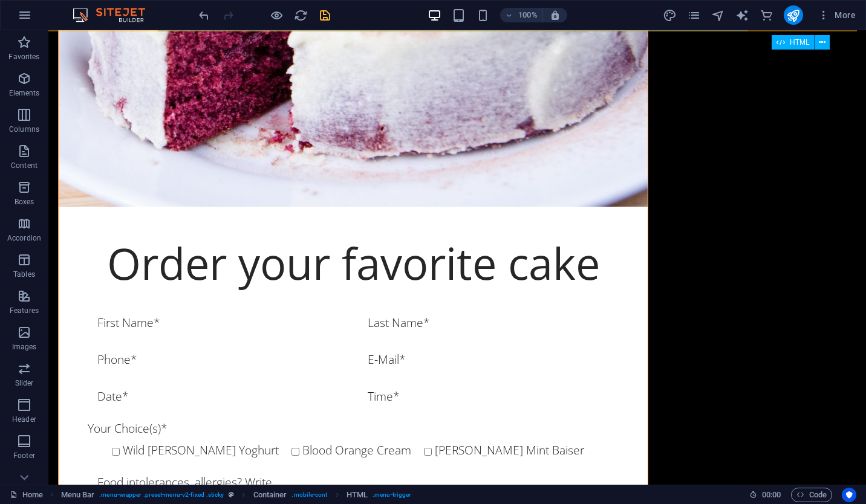
click at [831, 69] on div at bounding box center [832, 60] width 27 height 20
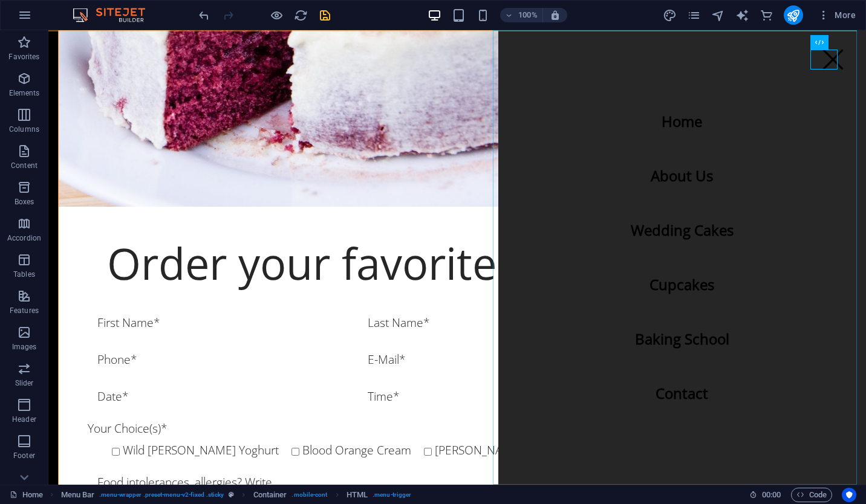
click at [680, 173] on nav "Home About Us Wedding Cakes Cupcakes Baking School Contact" at bounding box center [682, 257] width 368 height 455
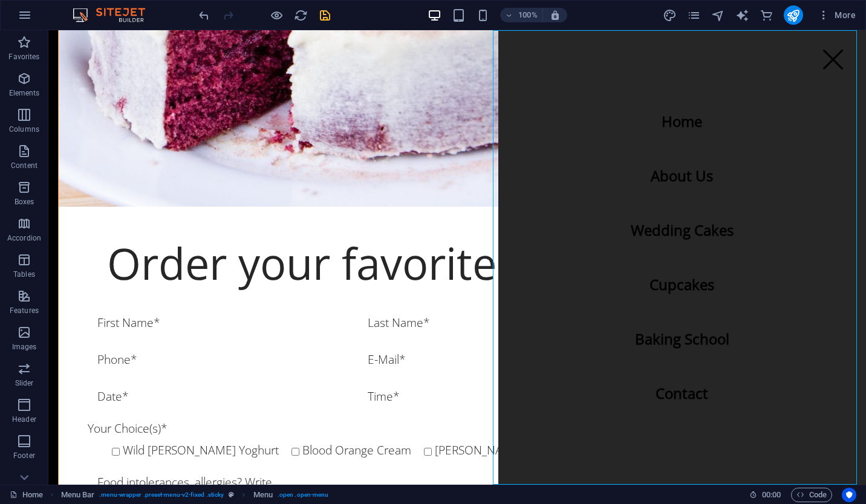
click at [680, 173] on nav "Home About Us Wedding Cakes Cupcakes Baking School Contact" at bounding box center [682, 257] width 368 height 455
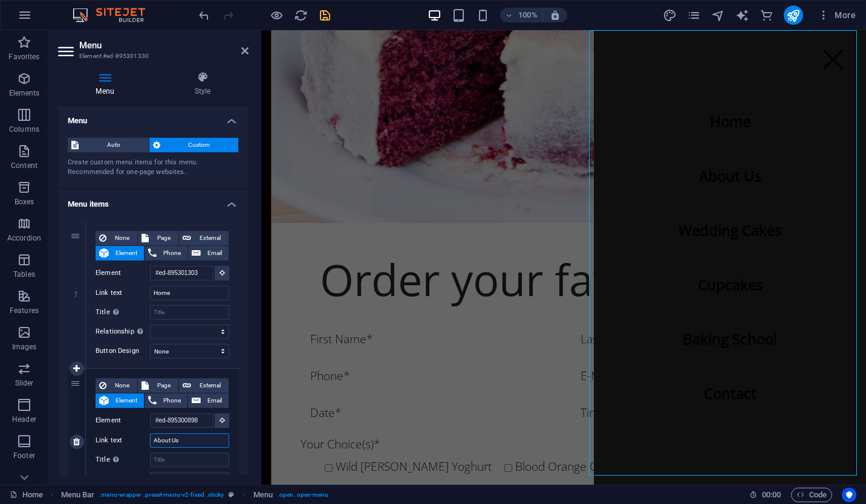
click at [191, 444] on input "About Us" at bounding box center [189, 440] width 79 height 15
type input "Cap"
select select
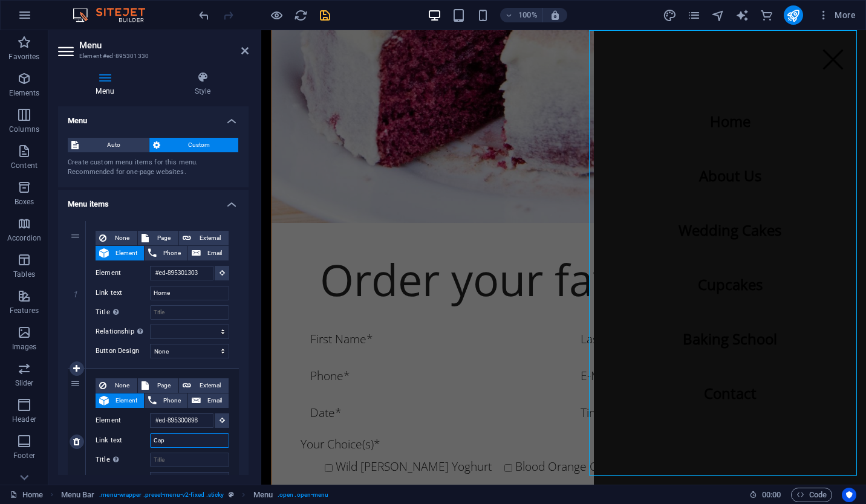
select select
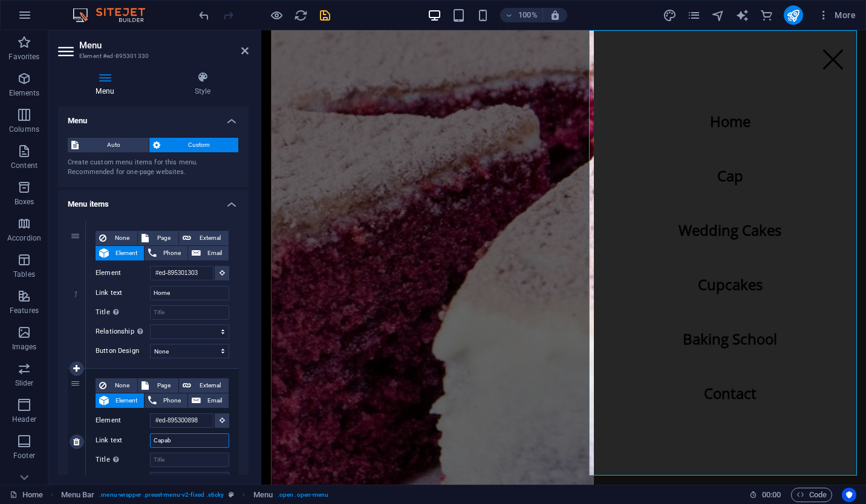
type input "Capabi"
select select
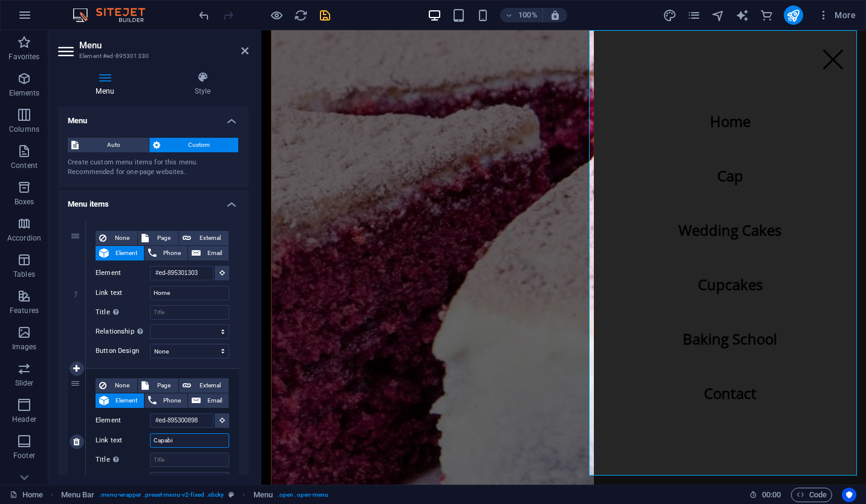
select select
type input "Capabilities"
select select
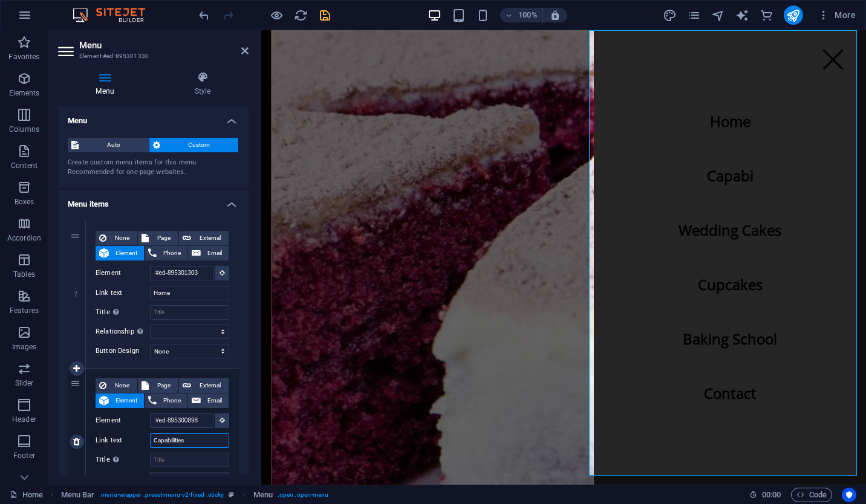
select select
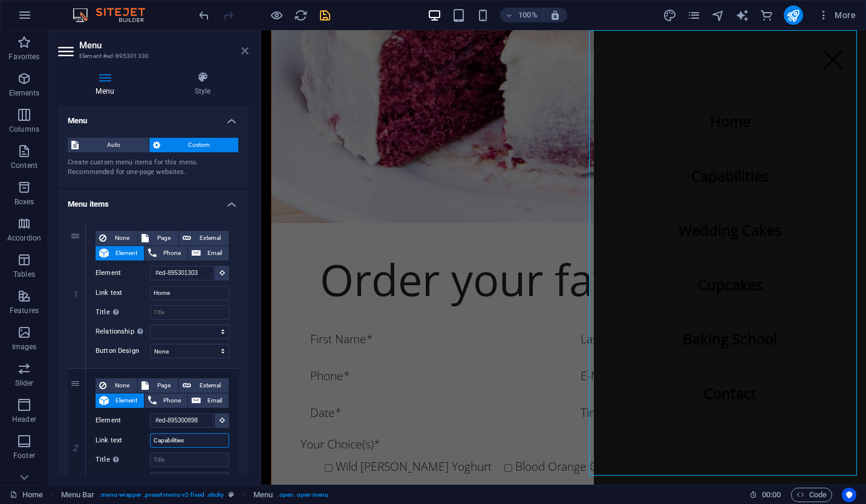
type input "Capabilities"
click at [245, 54] on icon at bounding box center [244, 51] width 7 height 10
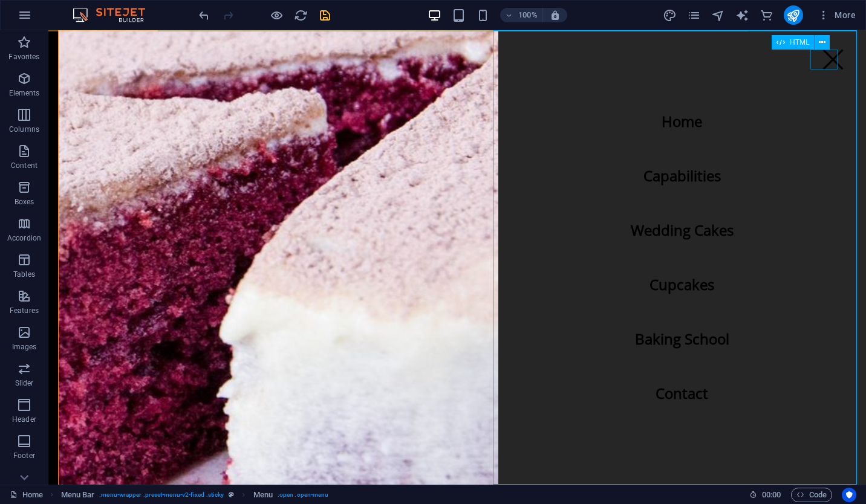
click at [831, 56] on div at bounding box center [832, 60] width 27 height 20
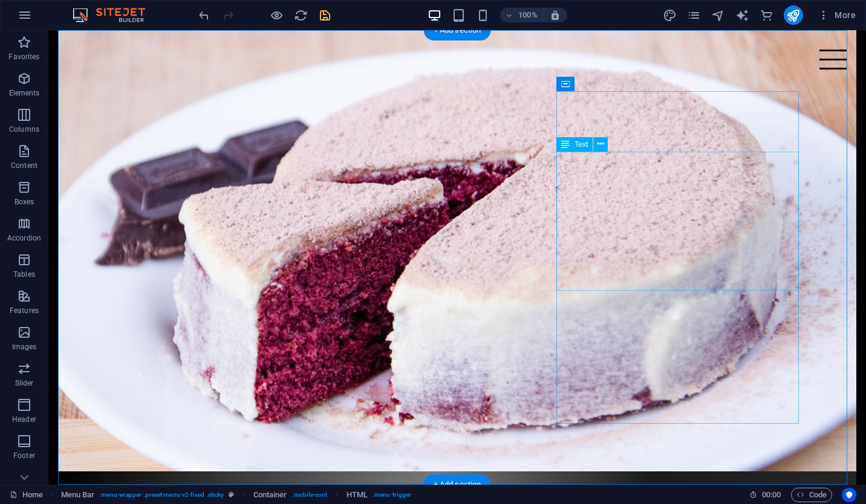
scroll to position [470, 0]
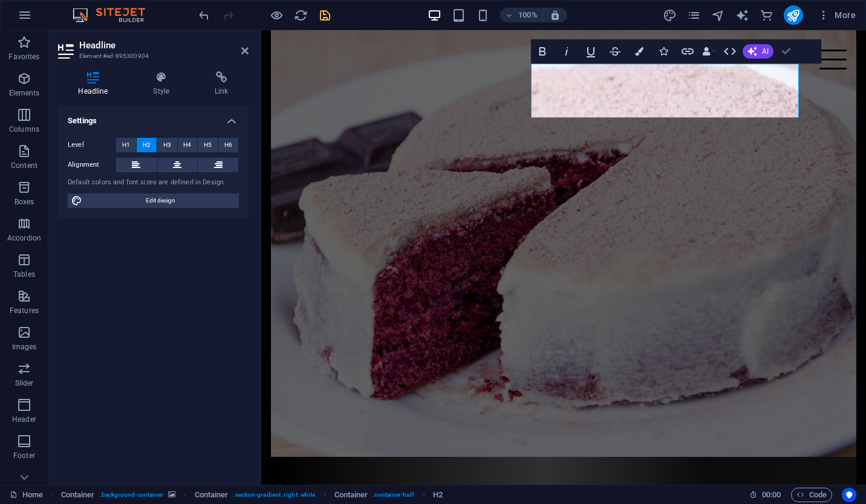
scroll to position [0, 25]
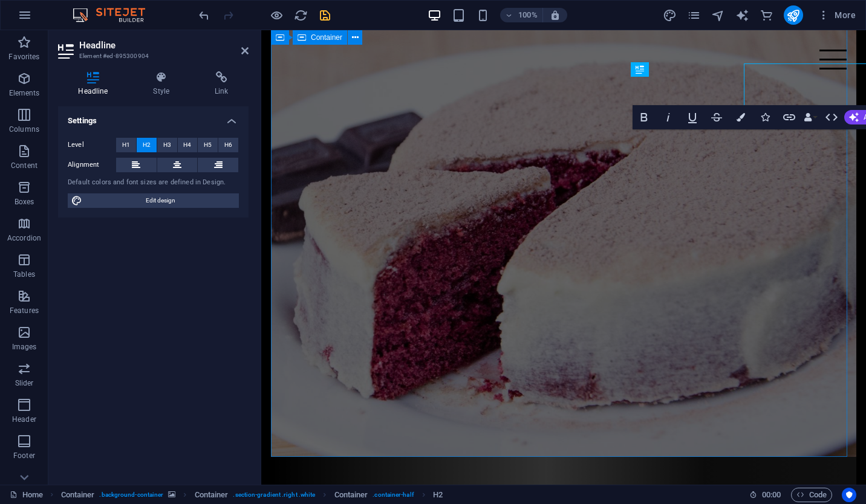
scroll to position [0, 0]
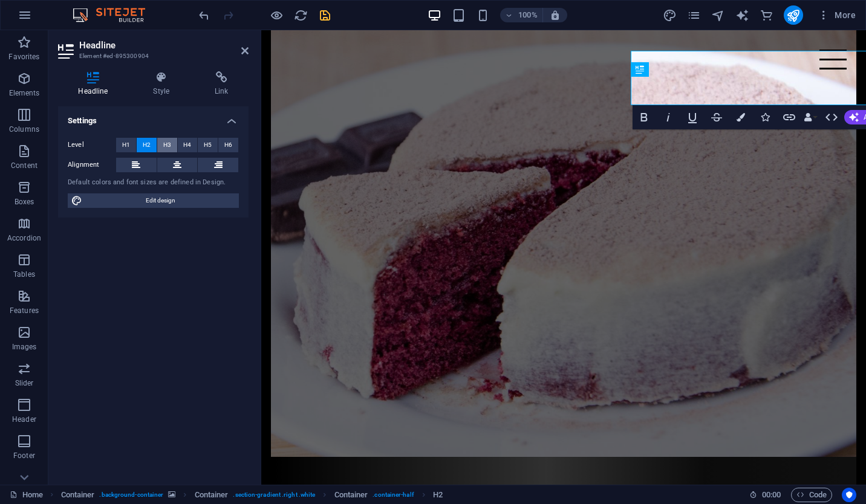
click at [164, 141] on span "H3" at bounding box center [167, 145] width 8 height 15
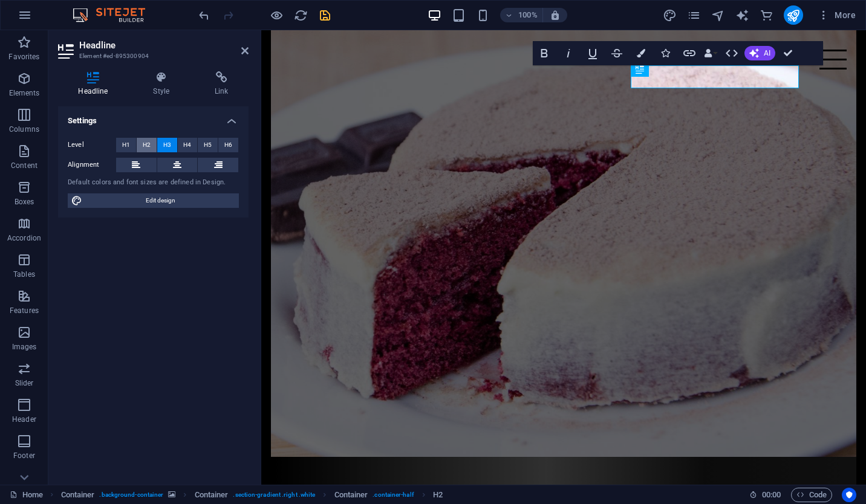
click at [141, 143] on button "H2" at bounding box center [147, 145] width 20 height 15
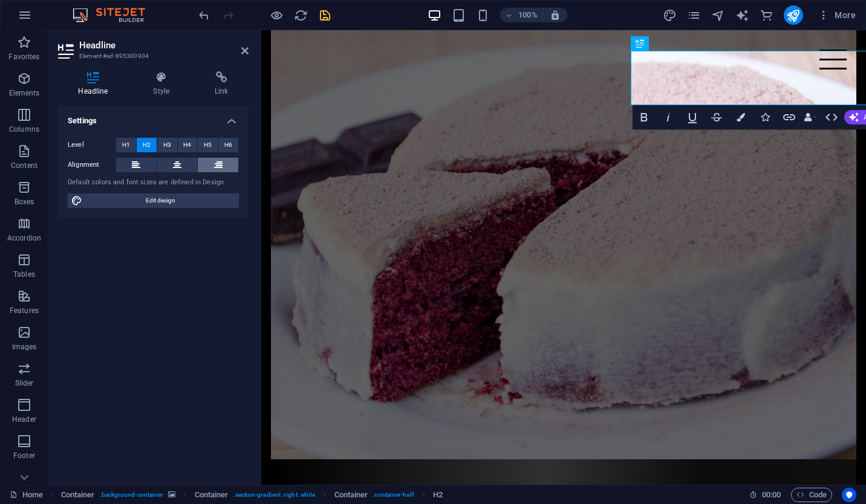
click at [206, 166] on button at bounding box center [218, 165] width 41 height 15
click at [244, 50] on icon at bounding box center [244, 51] width 7 height 10
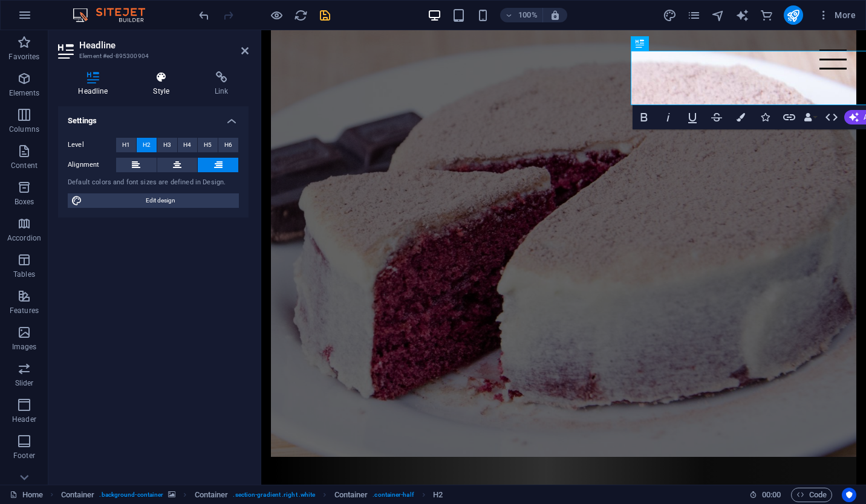
click at [164, 80] on icon at bounding box center [161, 77] width 57 height 12
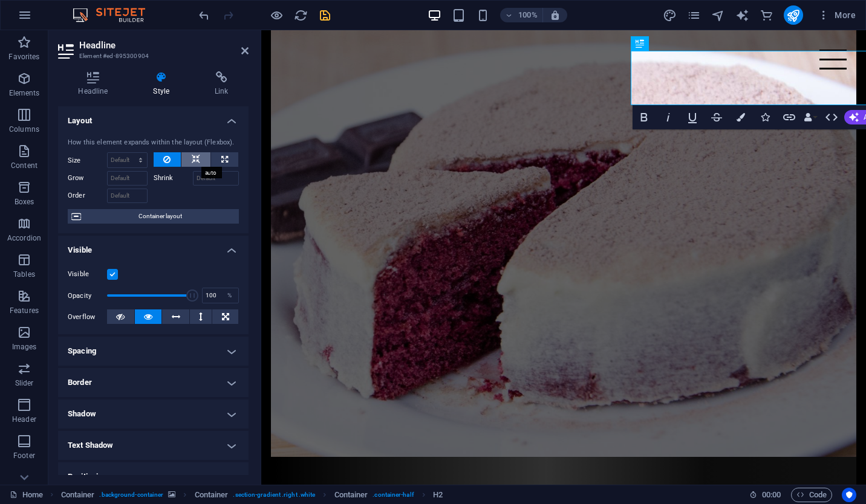
click at [198, 156] on icon at bounding box center [196, 159] width 8 height 15
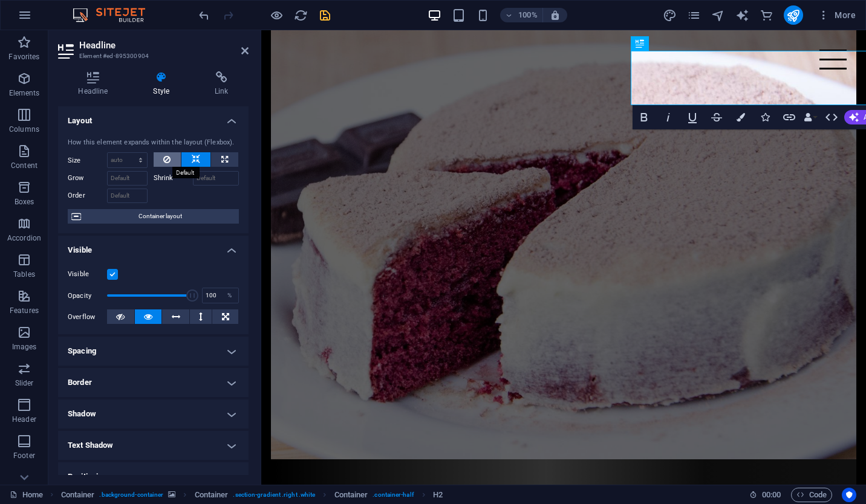
click at [170, 158] on button at bounding box center [168, 159] width 28 height 15
click at [193, 163] on icon at bounding box center [196, 159] width 8 height 15
drag, startPoint x: 193, startPoint y: 163, endPoint x: 247, endPoint y: 53, distance: 123.3
click at [247, 53] on aside "Headline Element #ed-895300904 Headline Style Link Settings Level H1 H2 H3 H4 H…" at bounding box center [154, 257] width 213 height 455
click at [247, 53] on icon at bounding box center [244, 51] width 7 height 10
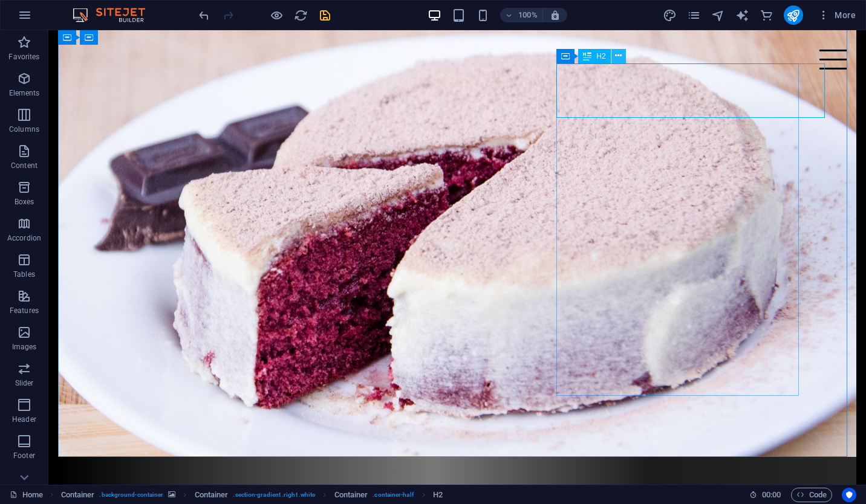
click at [621, 59] on icon at bounding box center [618, 56] width 7 height 13
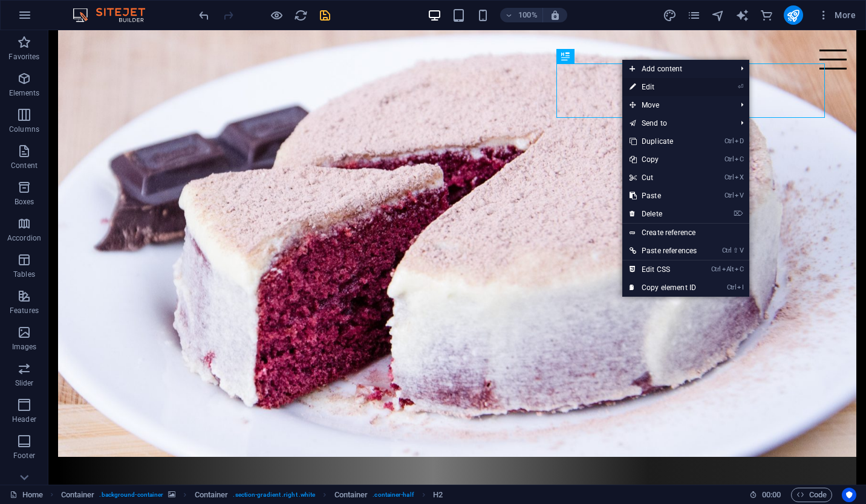
click at [687, 84] on link "⏎ Edit" at bounding box center [663, 87] width 82 height 18
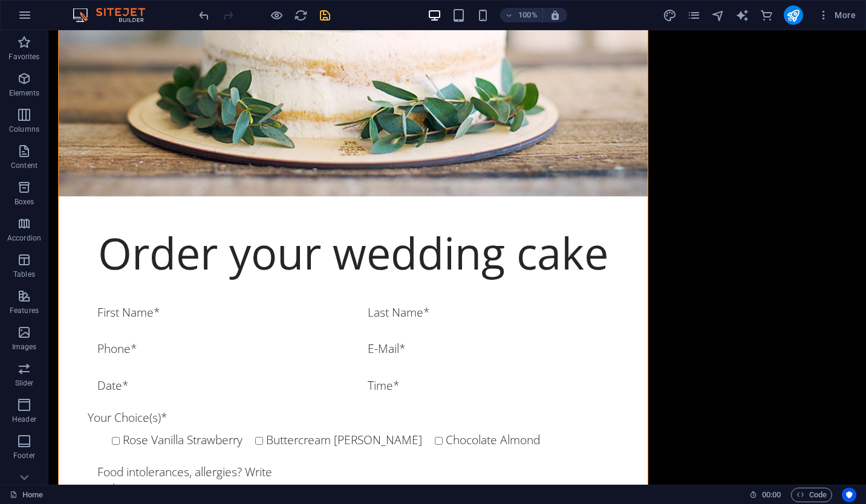
scroll to position [3567, 0]
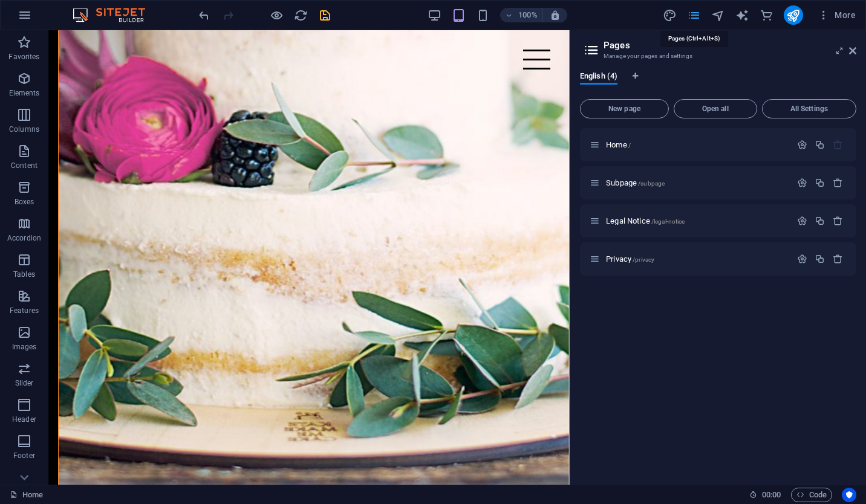
click at [849, 48] on icon at bounding box center [852, 51] width 7 height 10
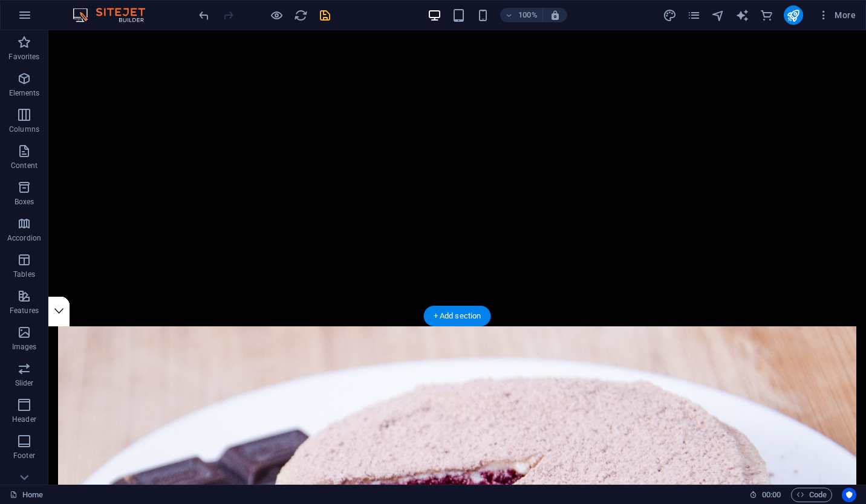
scroll to position [0, 0]
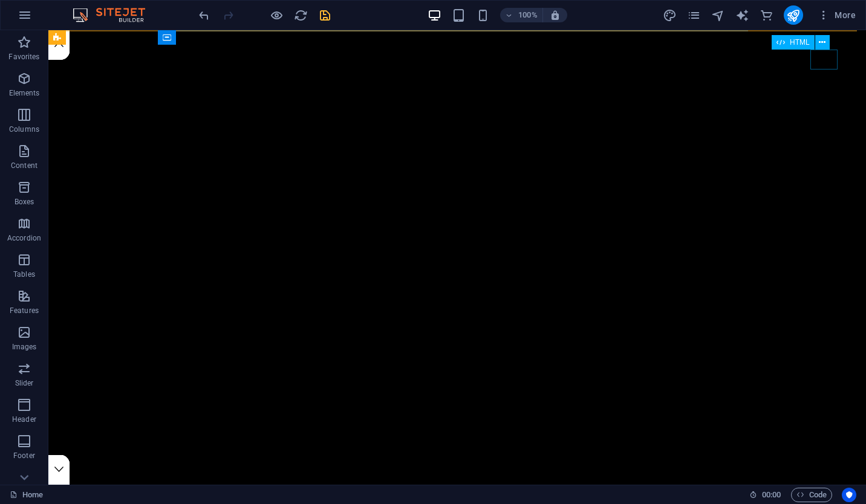
click at [819, 66] on div at bounding box center [832, 60] width 27 height 20
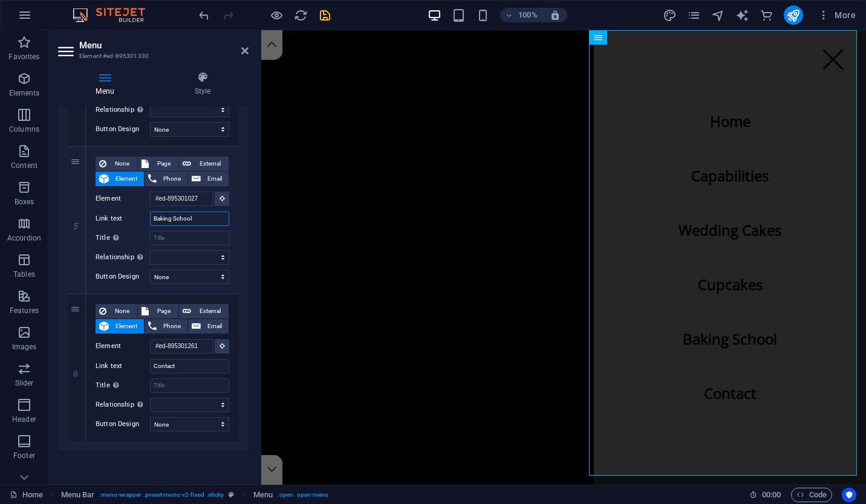
drag, startPoint x: 198, startPoint y: 213, endPoint x: -2, endPoint y: 167, distance: 205.9
click at [0, 167] on html "saconstruct.com.au Home Favorites Elements Columns Content Boxes Accordion Tabl…" at bounding box center [433, 252] width 866 height 504
type input "About Us"
select select
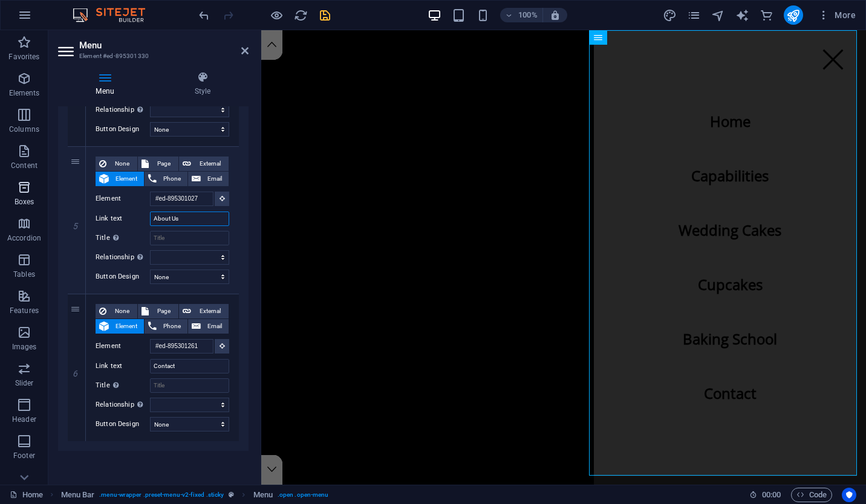
select select
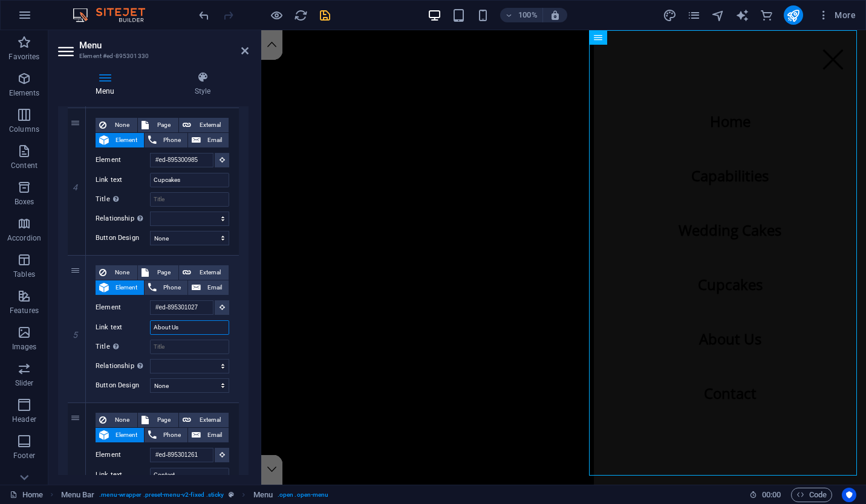
type input "About Us"
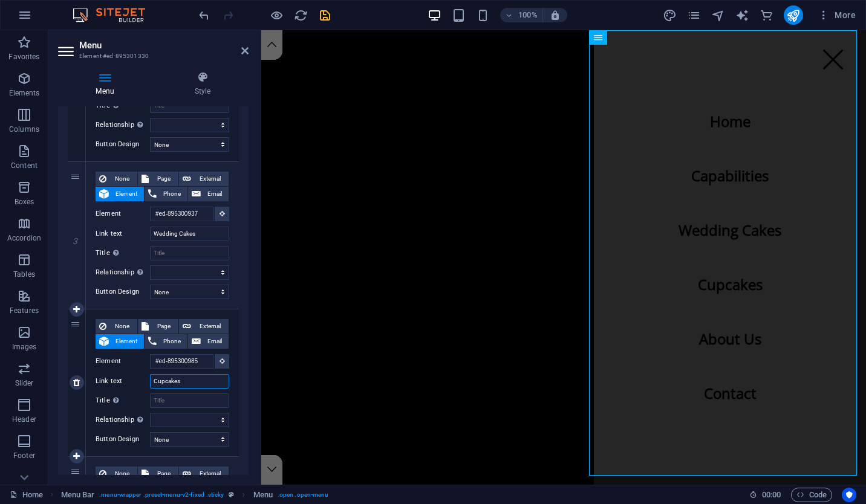
click at [175, 378] on input "Cupcakes" at bounding box center [189, 381] width 79 height 15
type input "Careers"
select select
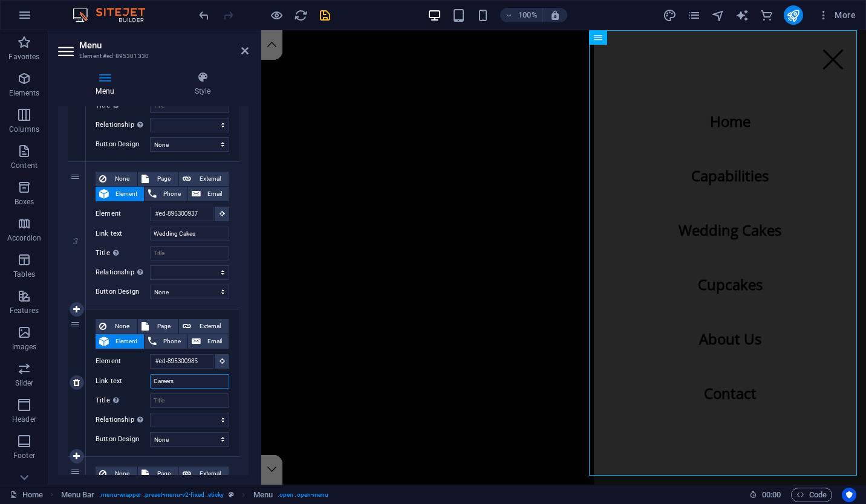
select select
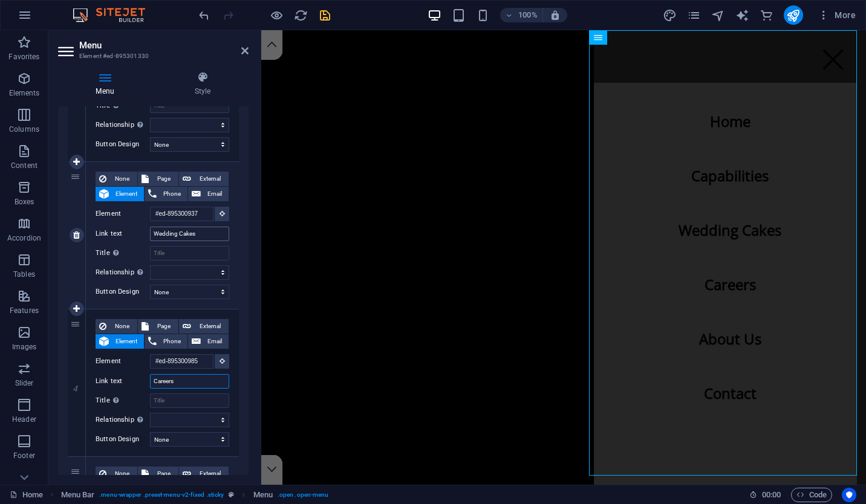
type input "Careers"
drag, startPoint x: 209, startPoint y: 235, endPoint x: 30, endPoint y: 210, distance: 180.7
click at [30, 210] on section "Favorites Elements Columns Content Boxes Accordion Tables Features Images Slide…" at bounding box center [433, 257] width 866 height 455
type input "Projects"
select select
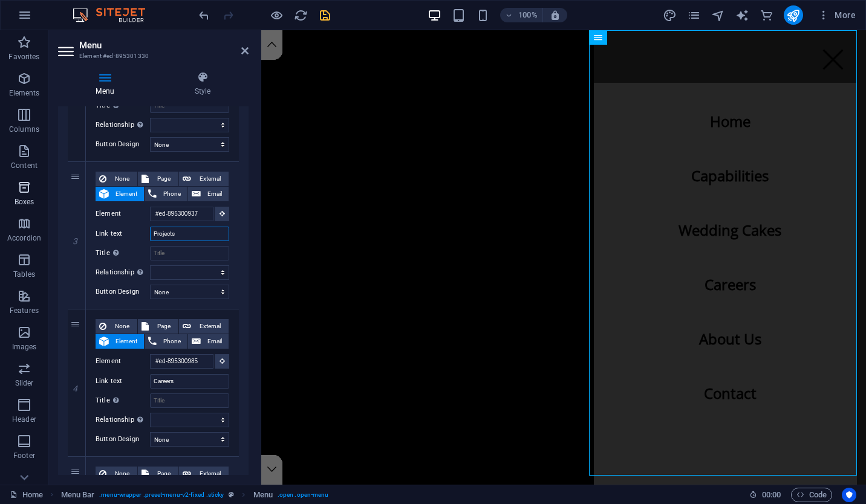
select select
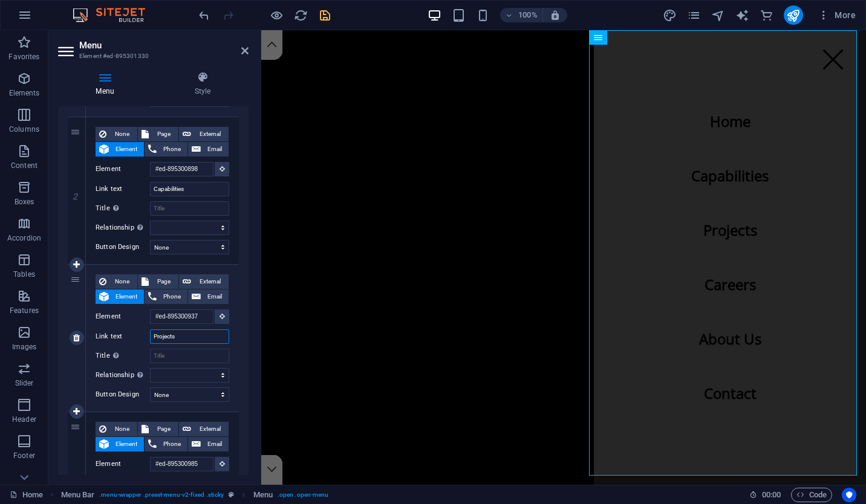
scroll to position [247, 0]
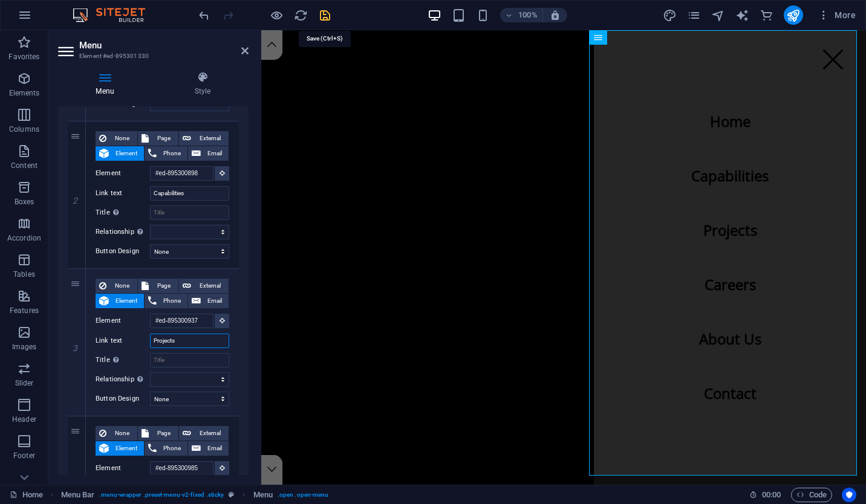
type input "Projects"
click at [326, 16] on icon "save" at bounding box center [325, 15] width 14 height 14
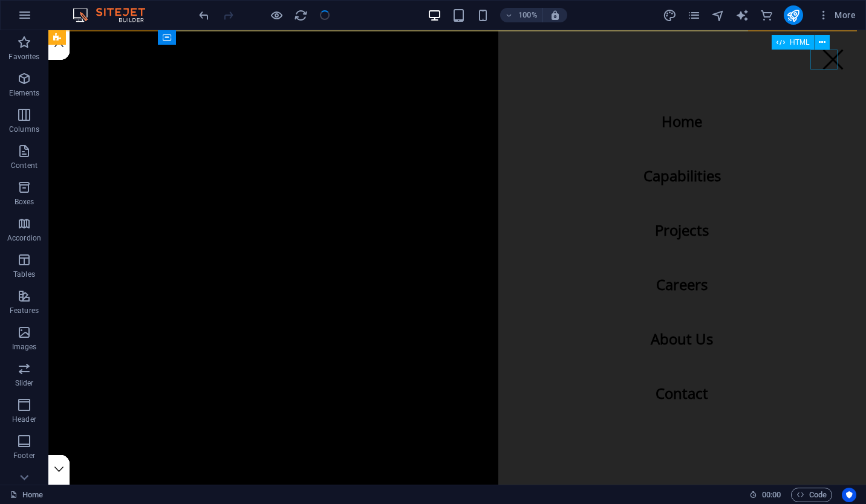
click at [825, 51] on div at bounding box center [832, 60] width 27 height 20
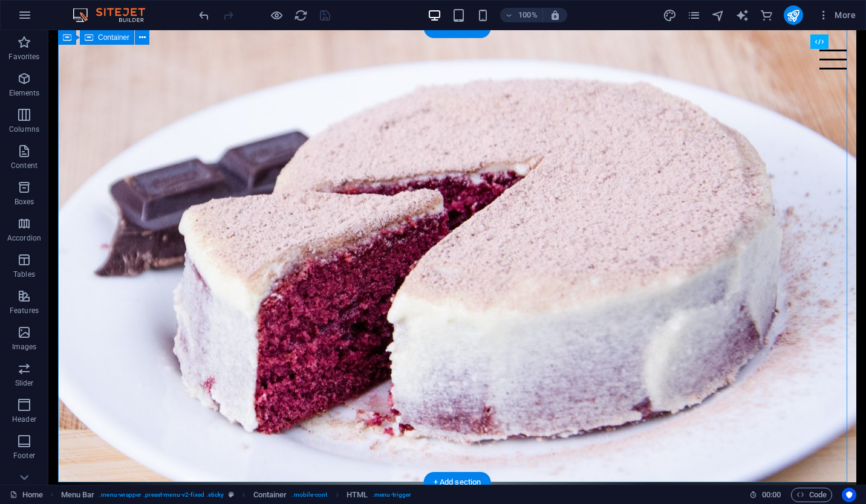
scroll to position [458, 0]
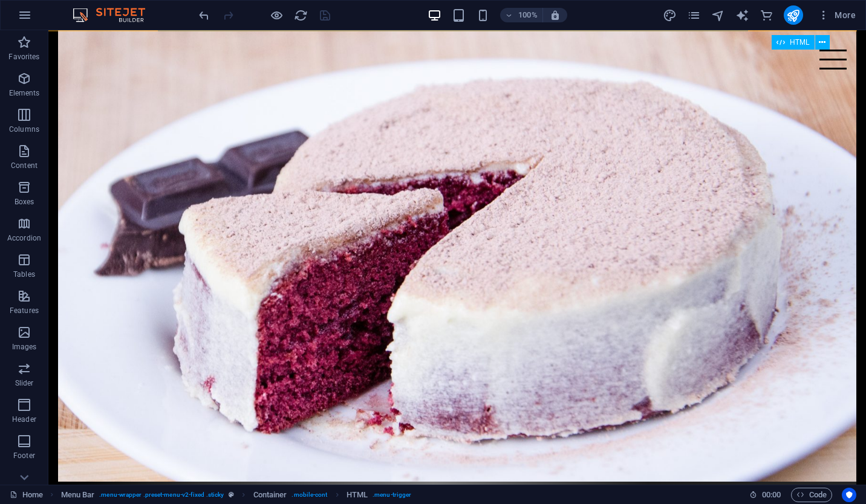
click at [821, 65] on div at bounding box center [832, 60] width 27 height 20
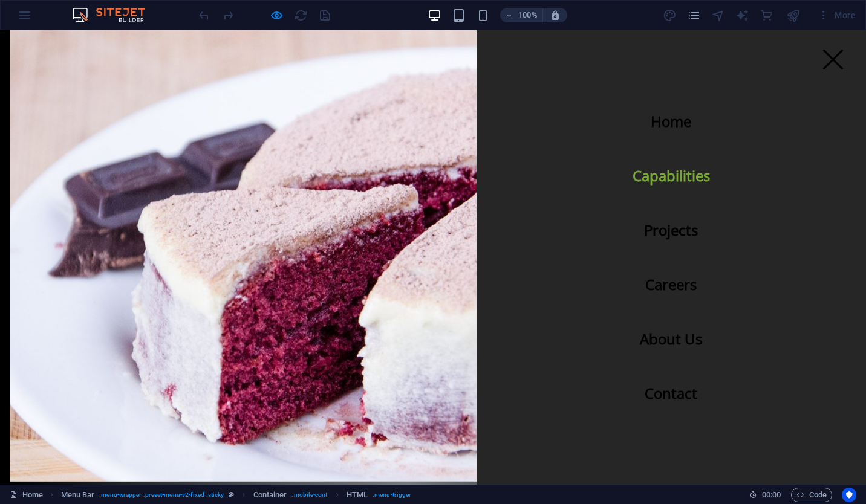
click at [663, 174] on link "Capabilities" at bounding box center [671, 176] width 97 height 34
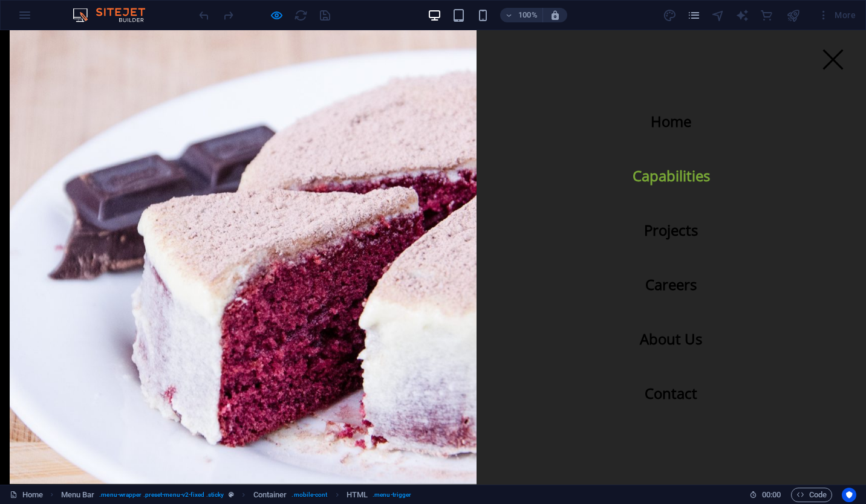
scroll to position [455, 0]
click at [663, 174] on link "Capabilities" at bounding box center [671, 176] width 97 height 34
click at [663, 235] on link "Projects" at bounding box center [670, 230] width 73 height 34
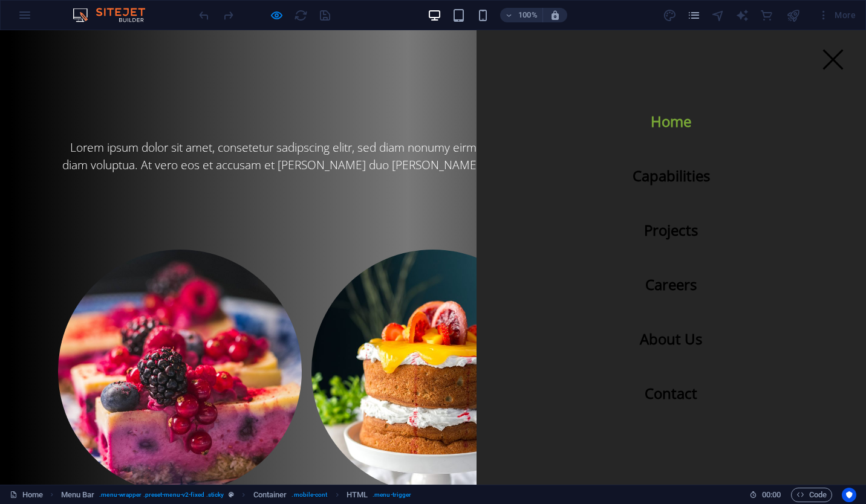
click at [669, 118] on link "Home" at bounding box center [671, 122] width 60 height 34
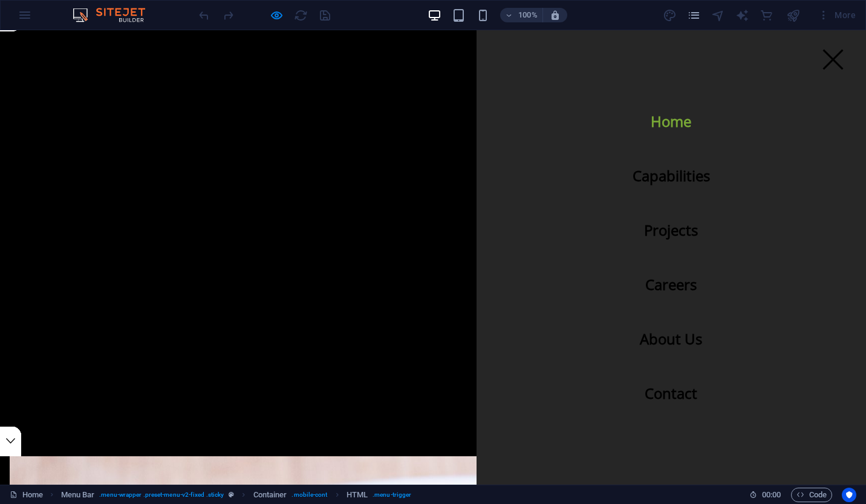
scroll to position [0, 0]
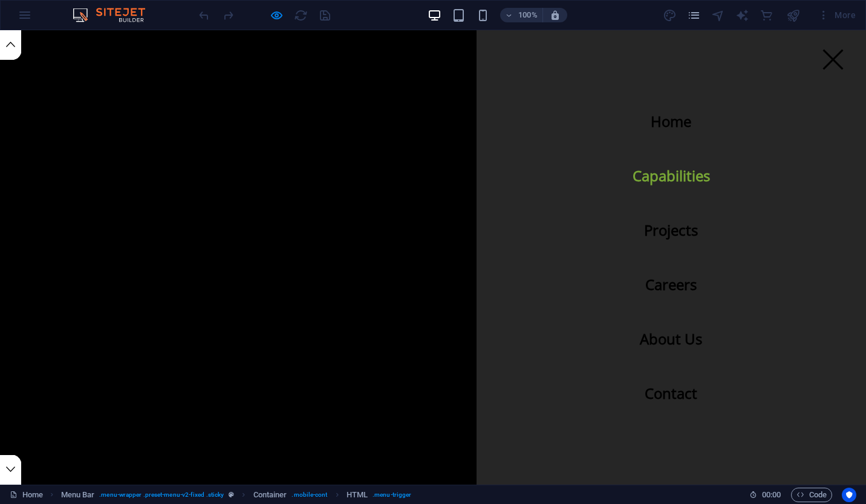
click at [680, 183] on link "Capabilities" at bounding box center [671, 176] width 97 height 34
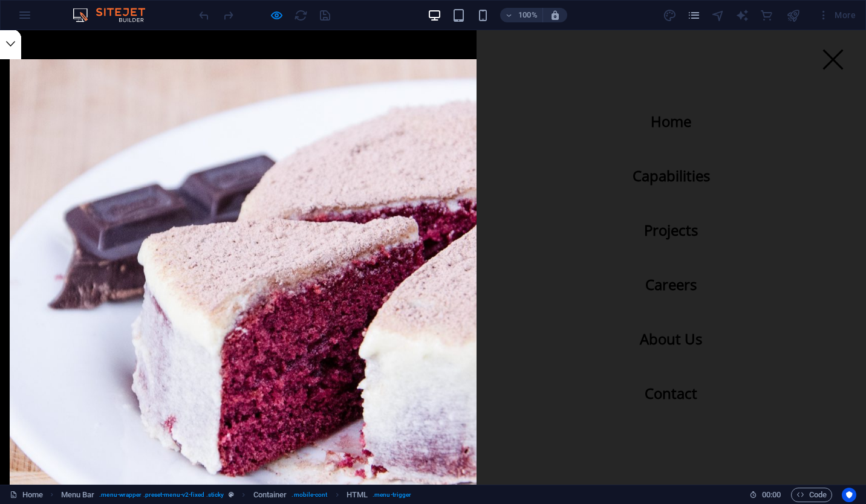
scroll to position [455, 0]
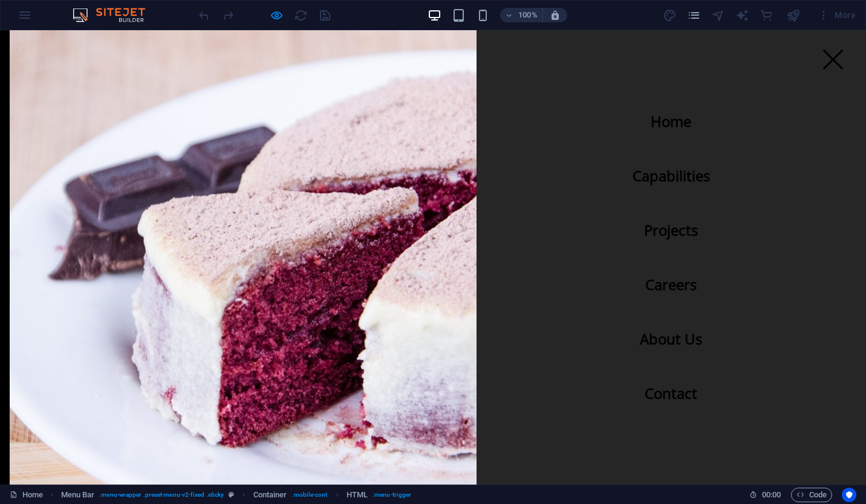
click at [823, 62] on div at bounding box center [832, 60] width 27 height 20
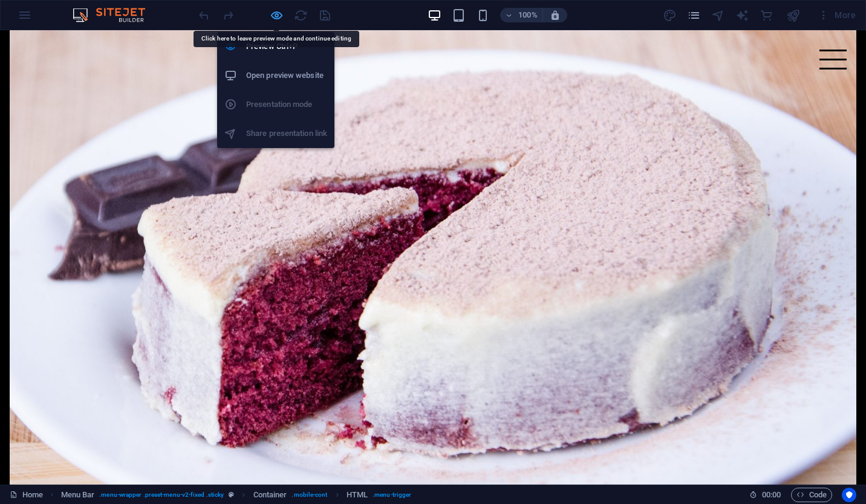
click at [0, 0] on icon "button" at bounding box center [0, 0] width 0 height 0
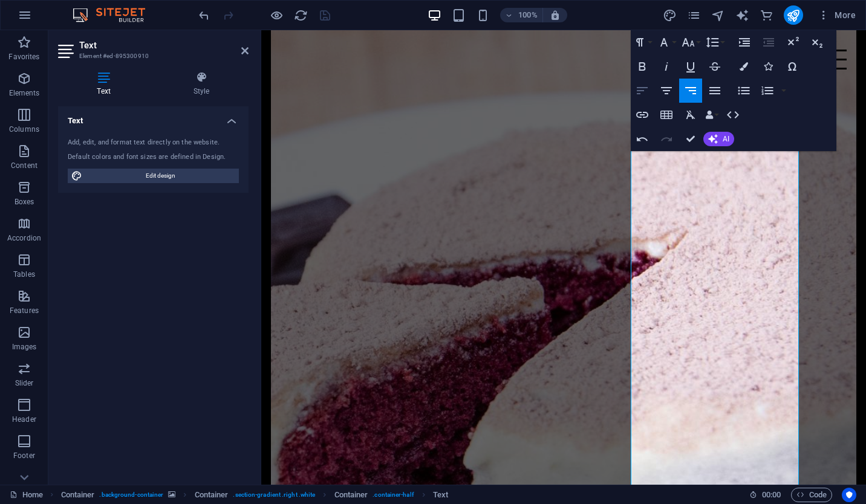
click at [645, 92] on icon "button" at bounding box center [642, 90] width 15 height 15
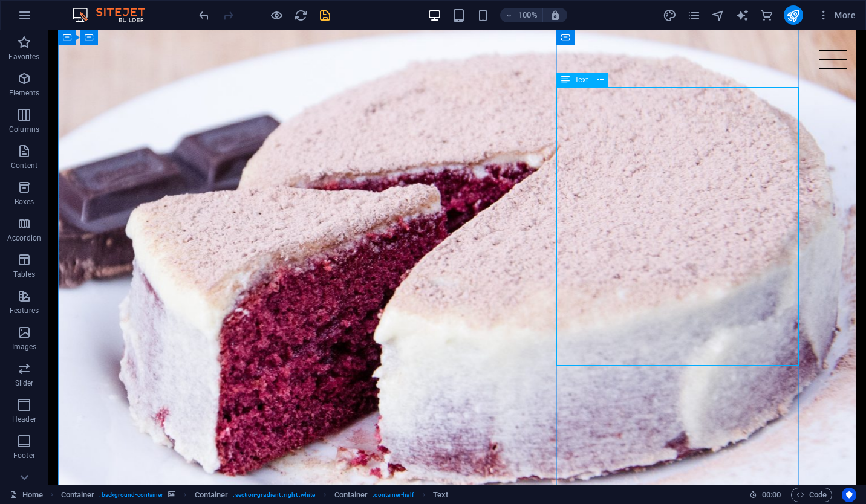
scroll to position [507, 0]
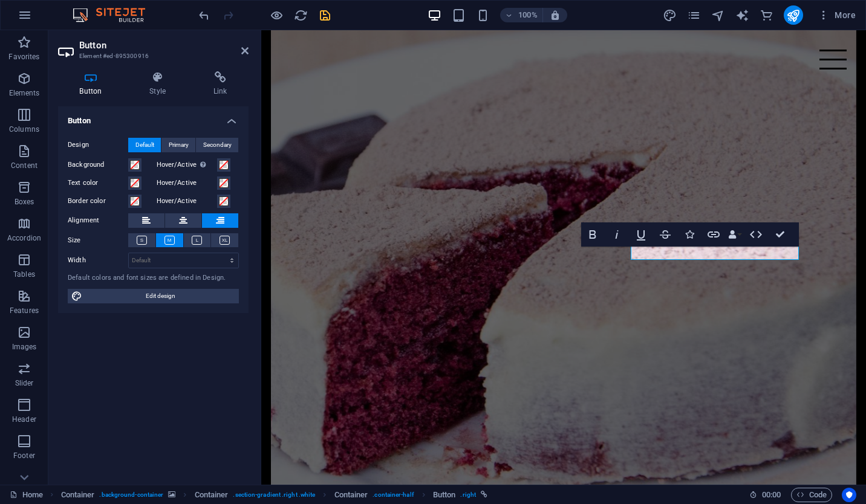
scroll to position [781, 0]
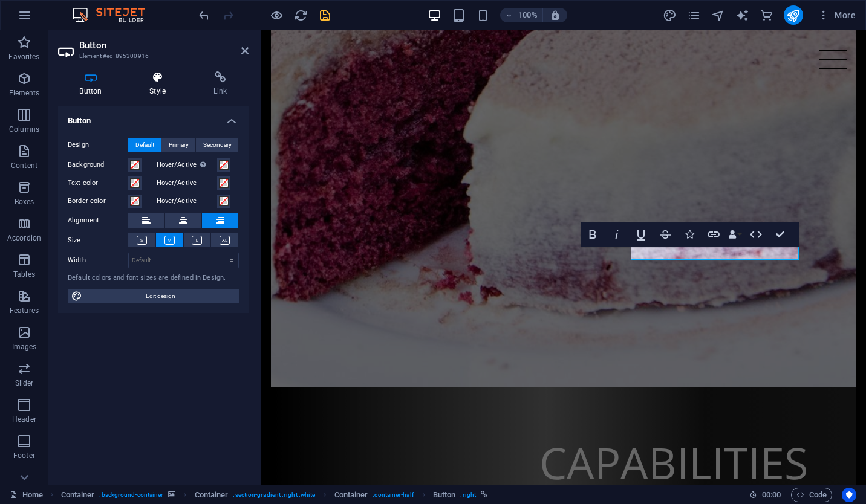
click at [158, 75] on icon at bounding box center [157, 77] width 59 height 12
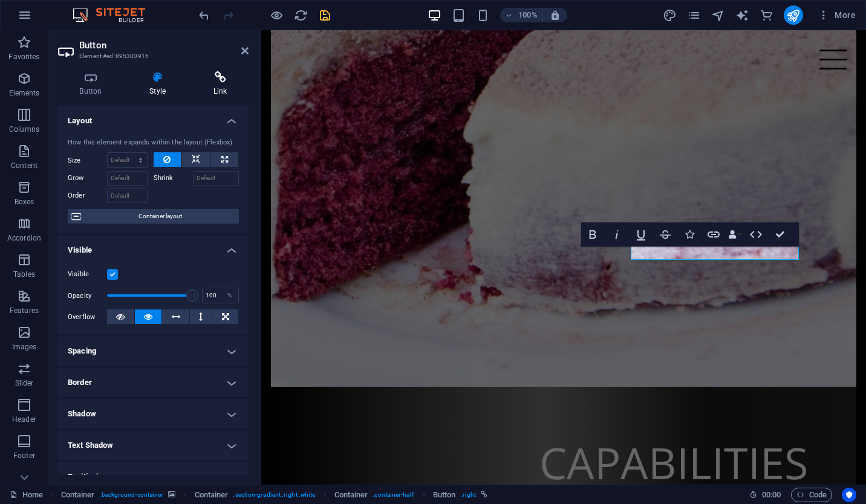
click at [225, 89] on h4 "Link" at bounding box center [220, 83] width 57 height 25
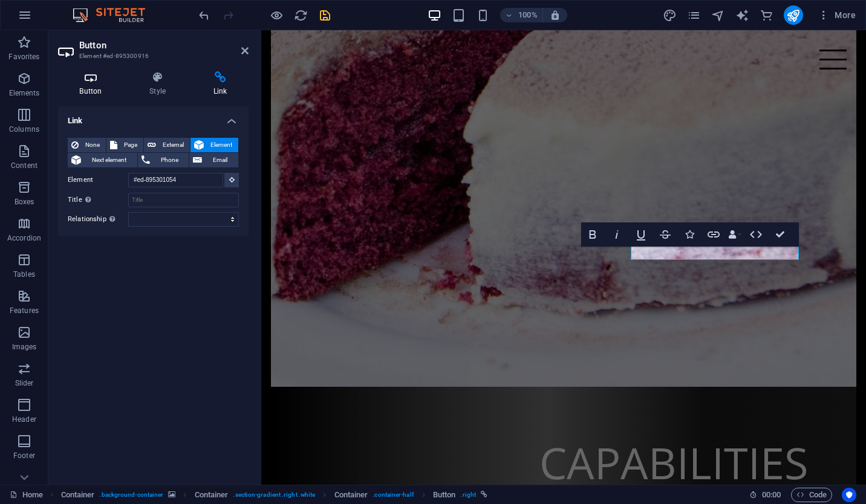
click at [91, 79] on icon at bounding box center [90, 77] width 65 height 12
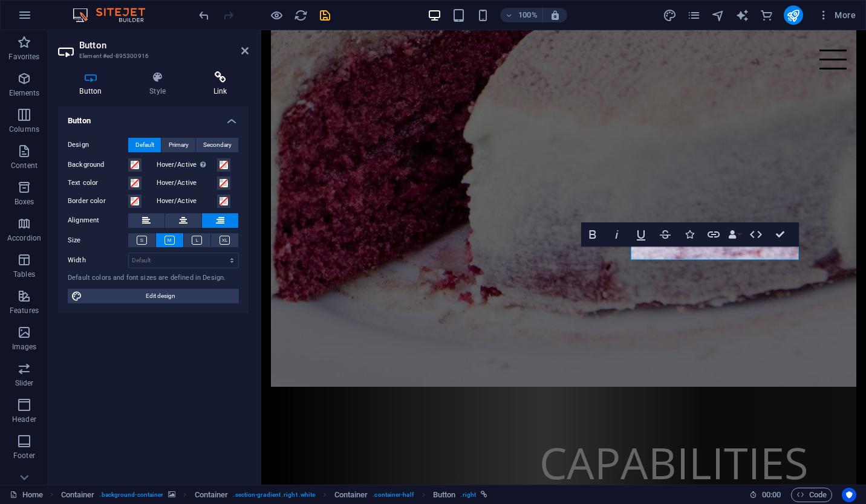
click at [219, 86] on h4 "Link" at bounding box center [220, 83] width 57 height 25
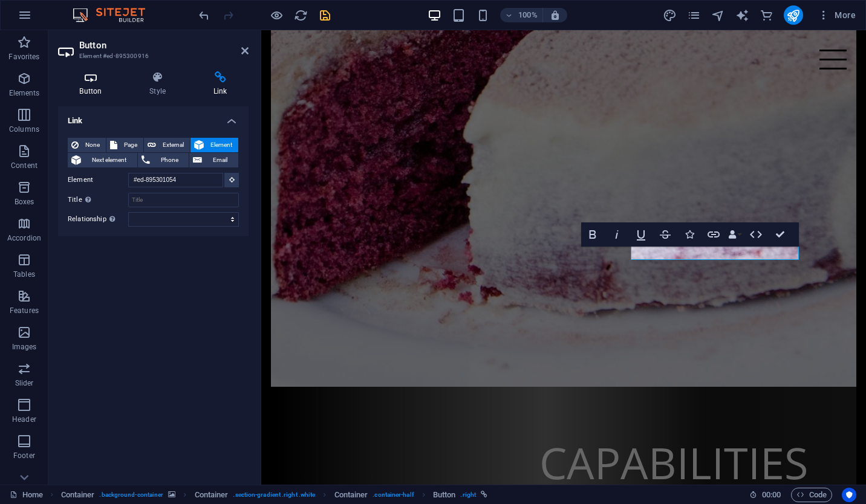
click at [88, 83] on h4 "Button" at bounding box center [93, 83] width 70 height 25
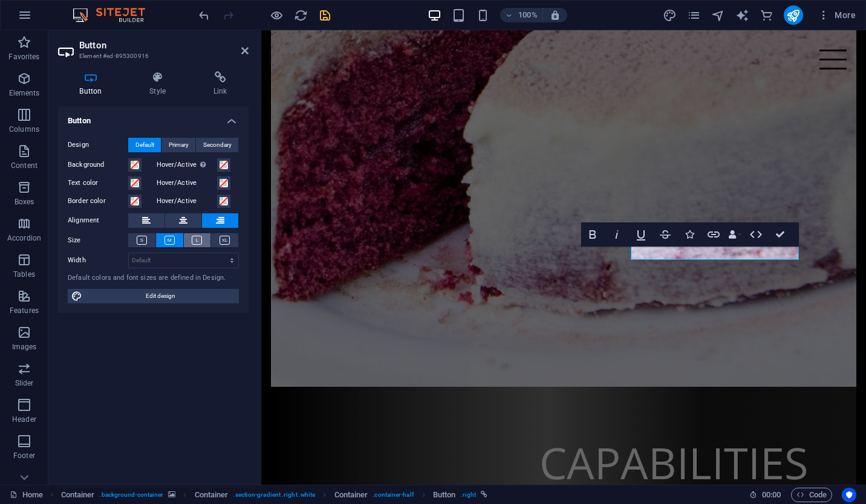
click at [203, 241] on button at bounding box center [197, 240] width 27 height 14
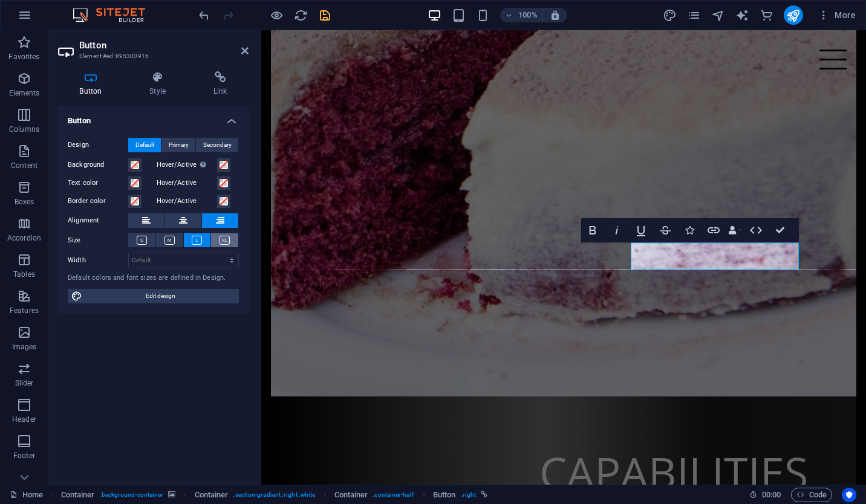
click at [228, 244] on icon at bounding box center [224, 240] width 10 height 9
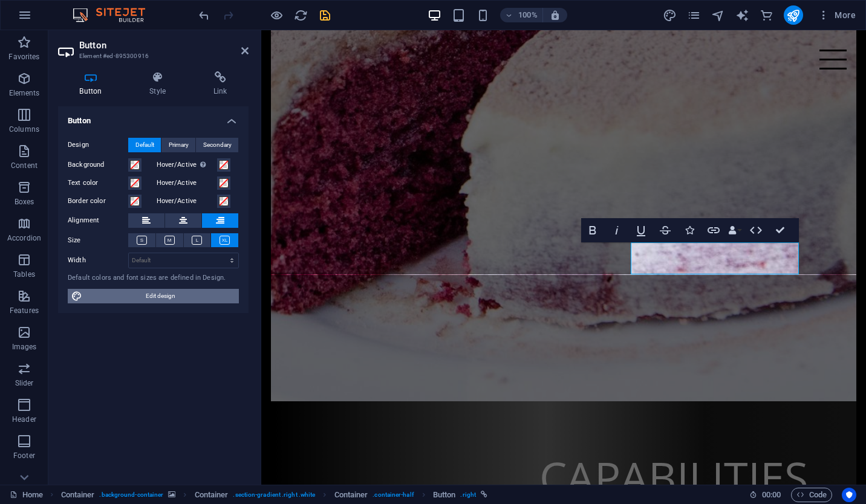
click at [166, 290] on span "Edit design" at bounding box center [160, 296] width 149 height 15
select select "rem"
select select "300"
select select "px"
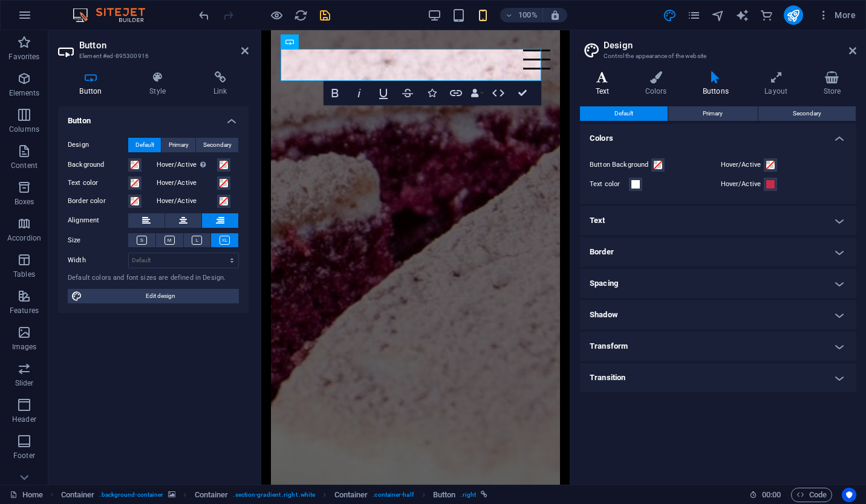
click at [603, 82] on icon at bounding box center [602, 77] width 45 height 12
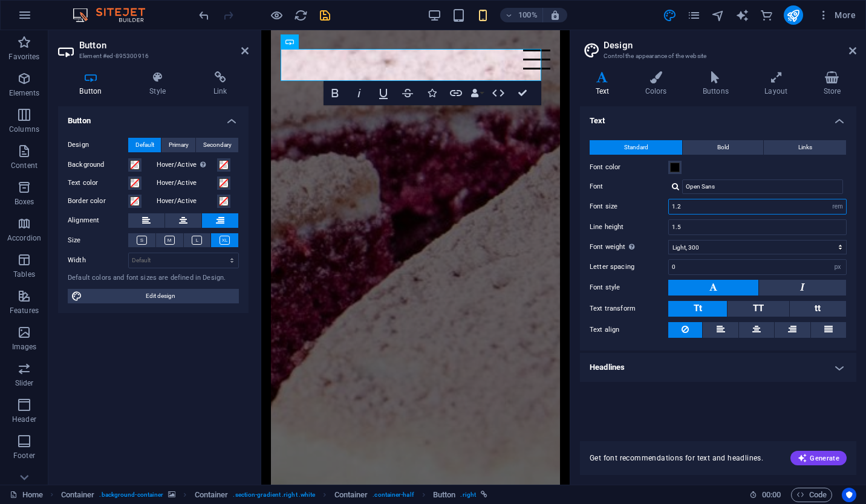
click at [820, 207] on input "1.2" at bounding box center [757, 206] width 177 height 15
click at [771, 311] on button "TT" at bounding box center [757, 309] width 61 height 16
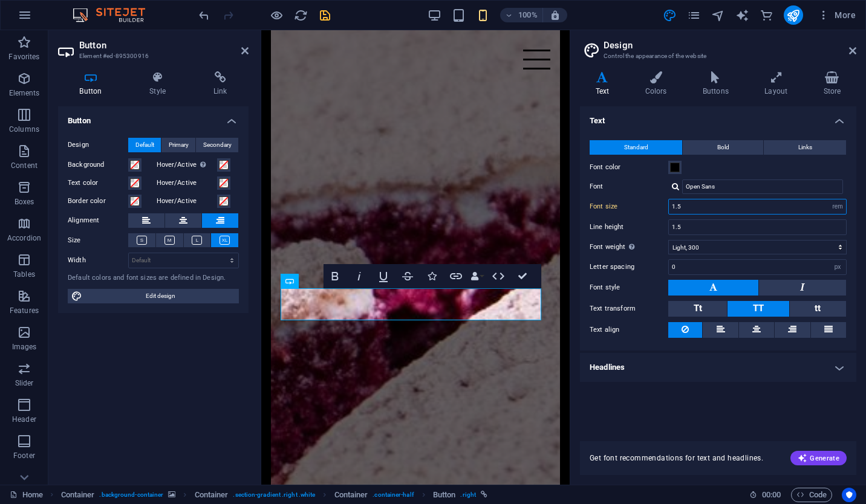
click at [687, 202] on input "1.5" at bounding box center [757, 206] width 177 height 15
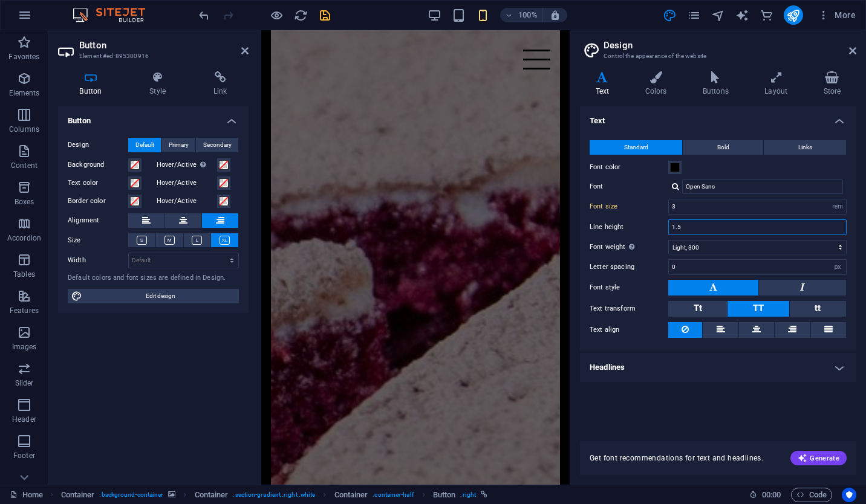
click at [686, 230] on input "1.5" at bounding box center [757, 227] width 177 height 15
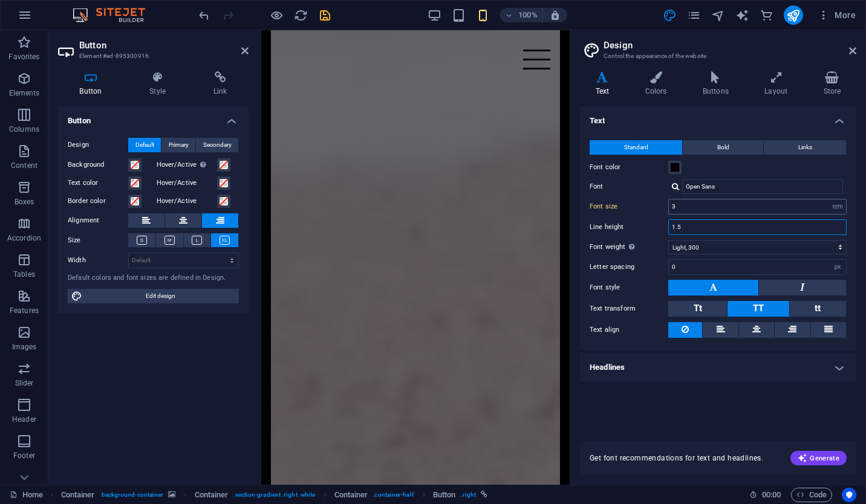
type input "1.5"
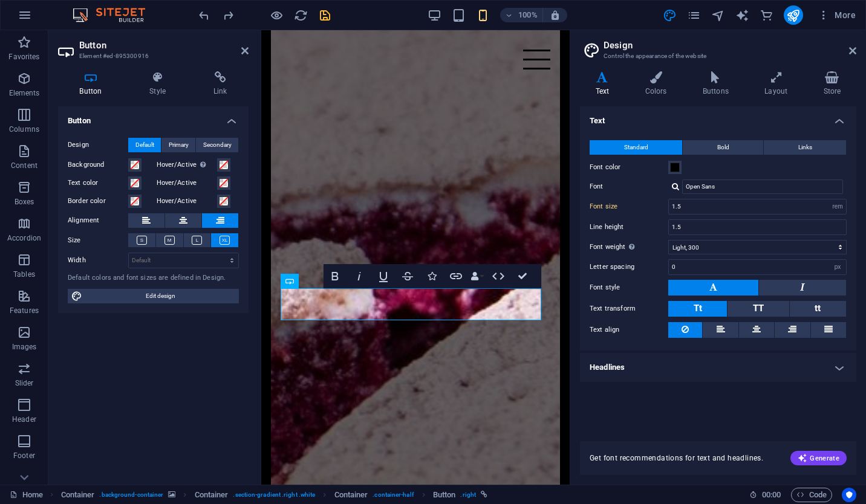
click at [857, 50] on aside "Design Control the appearance of the website Variants Text Colors Buttons Layou…" at bounding box center [717, 257] width 296 height 455
click at [852, 50] on icon at bounding box center [852, 51] width 7 height 10
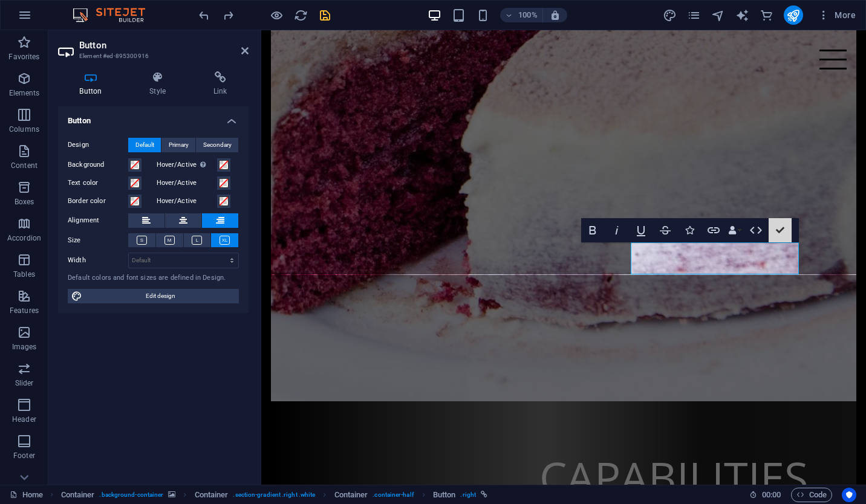
drag, startPoint x: 1040, startPoint y: 266, endPoint x: 744, endPoint y: 257, distance: 295.7
drag, startPoint x: 713, startPoint y: 254, endPoint x: 750, endPoint y: 261, distance: 37.4
click at [594, 224] on icon "button" at bounding box center [592, 230] width 15 height 15
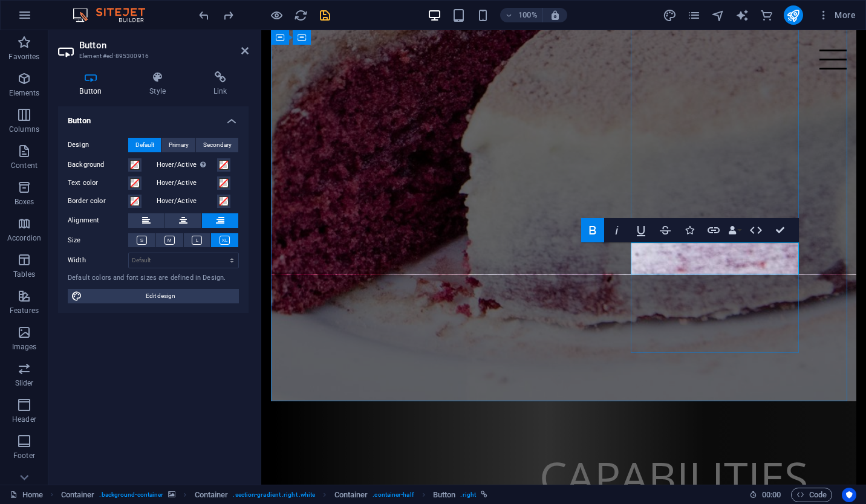
drag, startPoint x: 747, startPoint y: 250, endPoint x: 725, endPoint y: 259, distance: 23.6
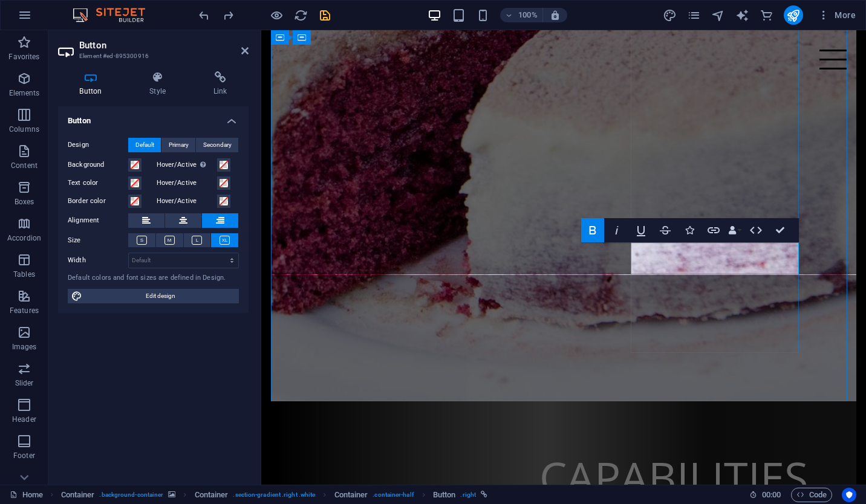
click at [174, 86] on h4 "Style" at bounding box center [160, 83] width 64 height 25
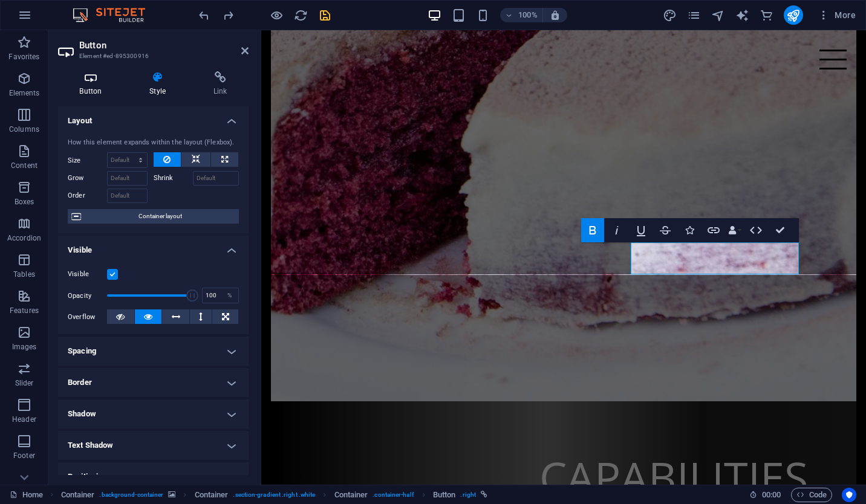
click at [97, 73] on icon at bounding box center [90, 77] width 65 height 12
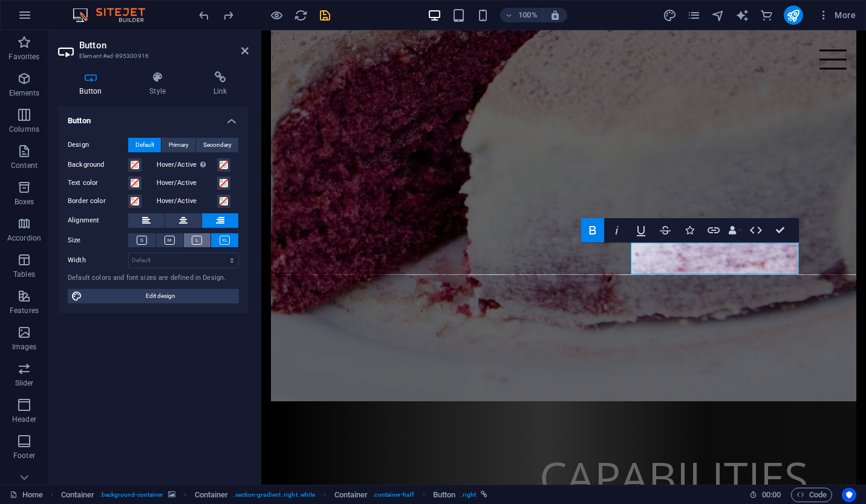
click at [204, 240] on button at bounding box center [197, 240] width 27 height 14
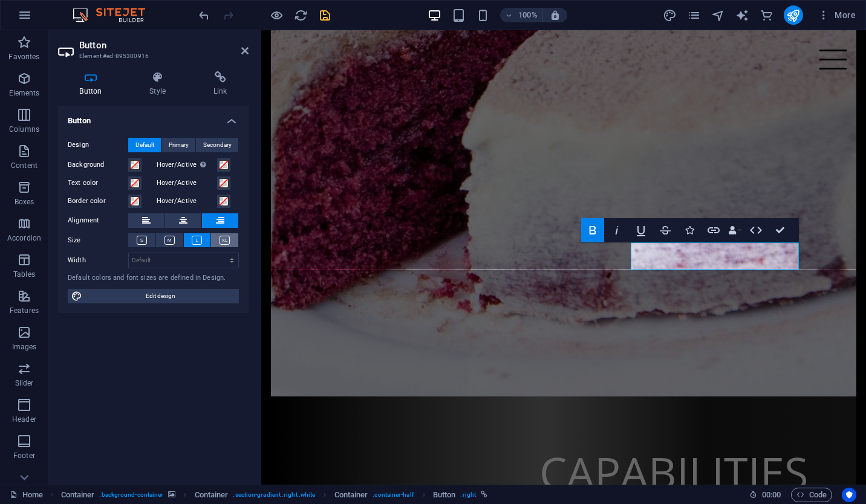
click at [233, 241] on button at bounding box center [224, 240] width 27 height 14
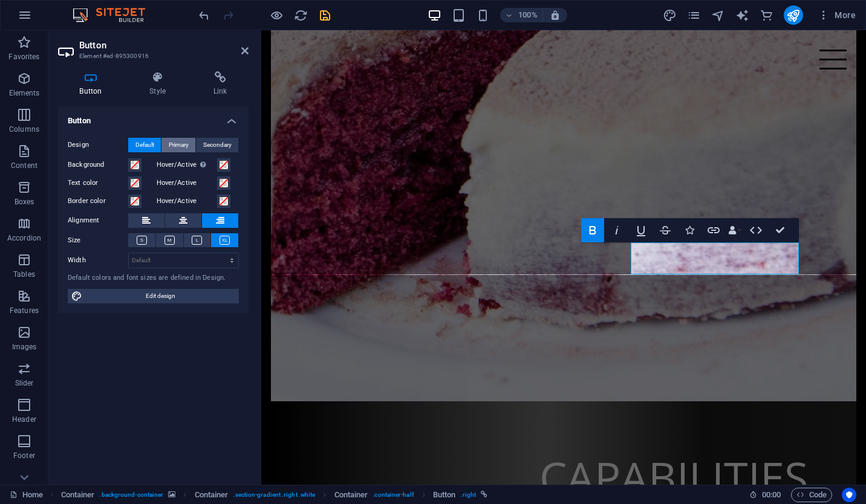
click at [181, 145] on span "Primary" at bounding box center [179, 145] width 20 height 15
click at [210, 147] on span "Secondary" at bounding box center [217, 145] width 28 height 15
click at [144, 144] on span "Default" at bounding box center [144, 145] width 19 height 15
click at [136, 181] on span at bounding box center [135, 183] width 10 height 10
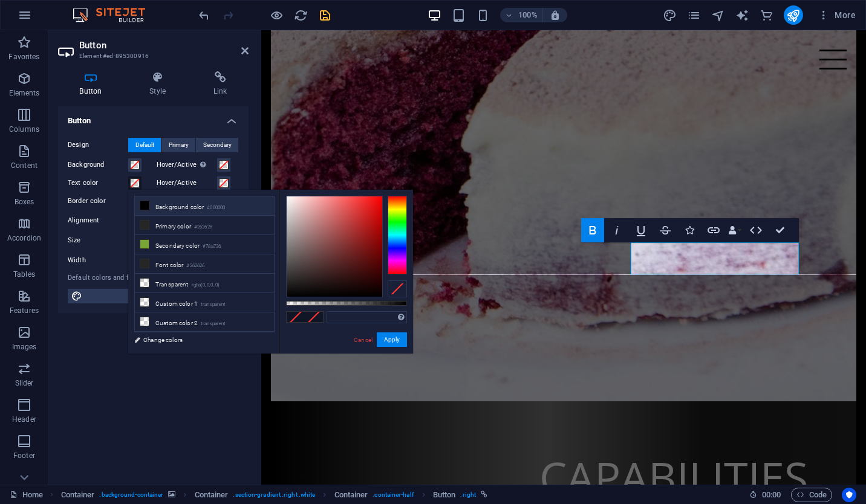
click at [172, 207] on li "Background color #000000" at bounding box center [204, 205] width 139 height 19
type input "#000000"
click at [385, 338] on button "Apply" at bounding box center [392, 339] width 30 height 15
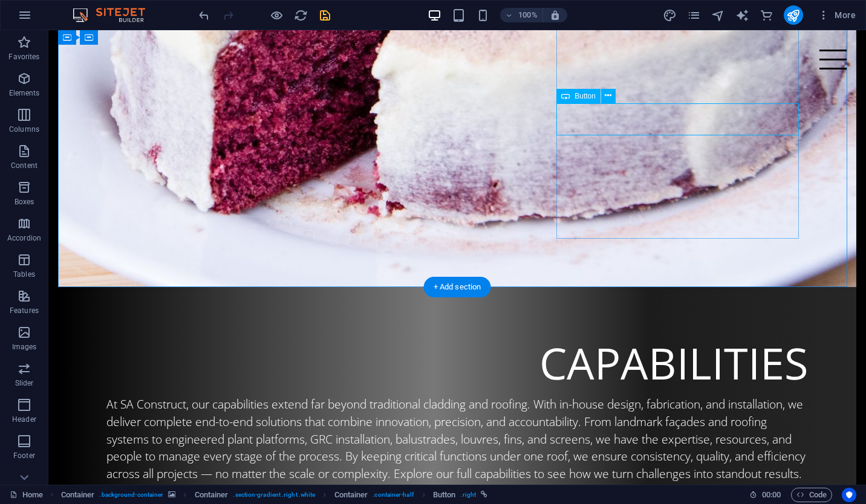
click at [757, 495] on div "REA D MORE" at bounding box center [456, 511] width 701 height 32
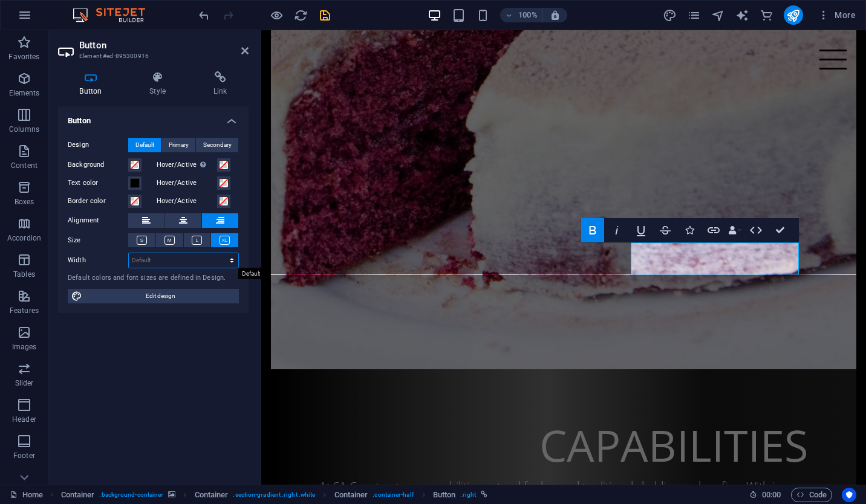
click at [222, 259] on select "Default px rem % em vh vw" at bounding box center [183, 260] width 109 height 15
select select "vw"
click at [221, 253] on select "Default px rem % em vh vw" at bounding box center [183, 260] width 109 height 15
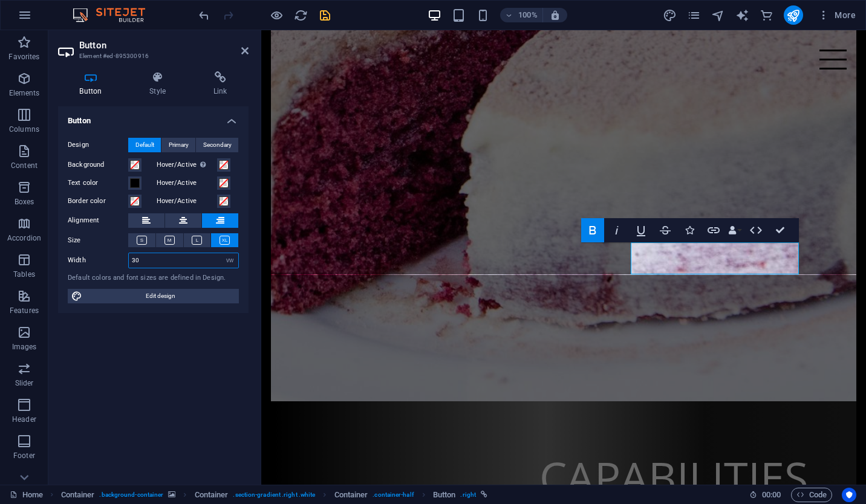
type input "30"
click at [189, 260] on input "30" at bounding box center [183, 260] width 109 height 15
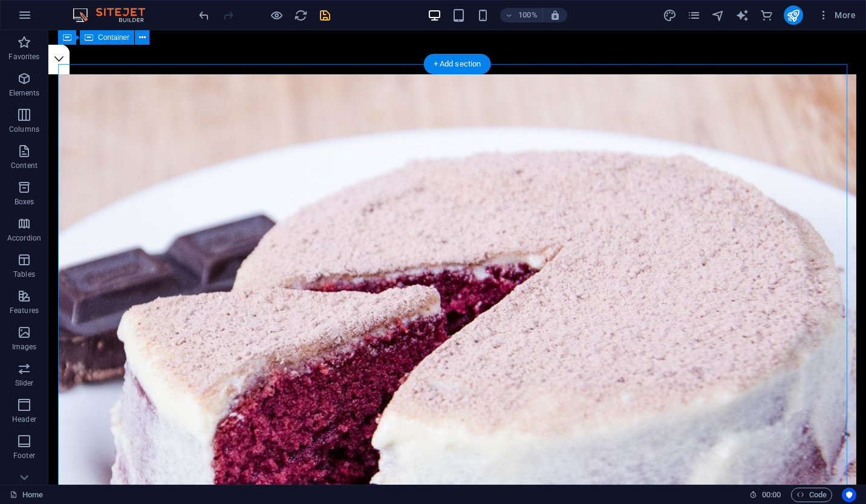
scroll to position [406, 0]
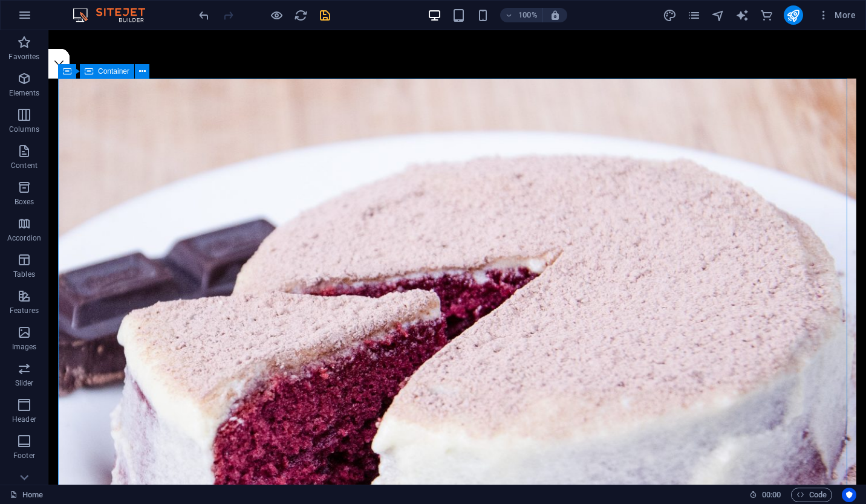
click at [118, 70] on span "Container" at bounding box center [113, 71] width 31 height 7
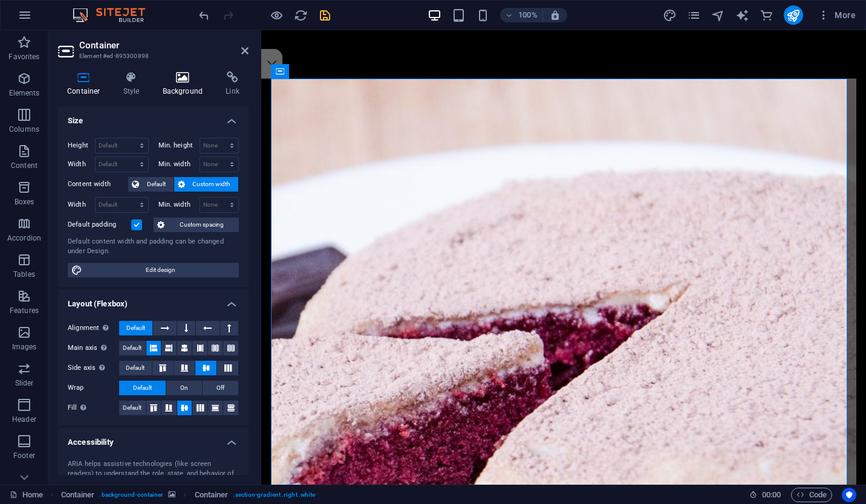
click at [183, 73] on icon at bounding box center [183, 77] width 59 height 12
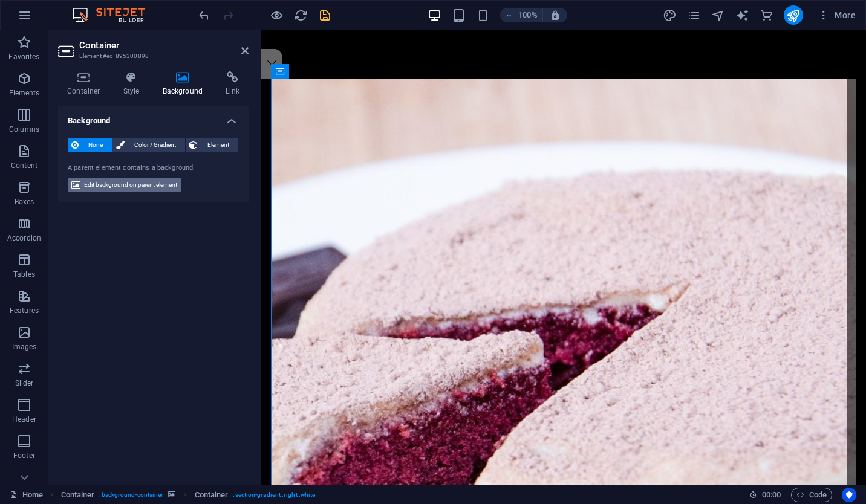
click at [155, 184] on span "Edit background on parent element" at bounding box center [130, 185] width 93 height 15
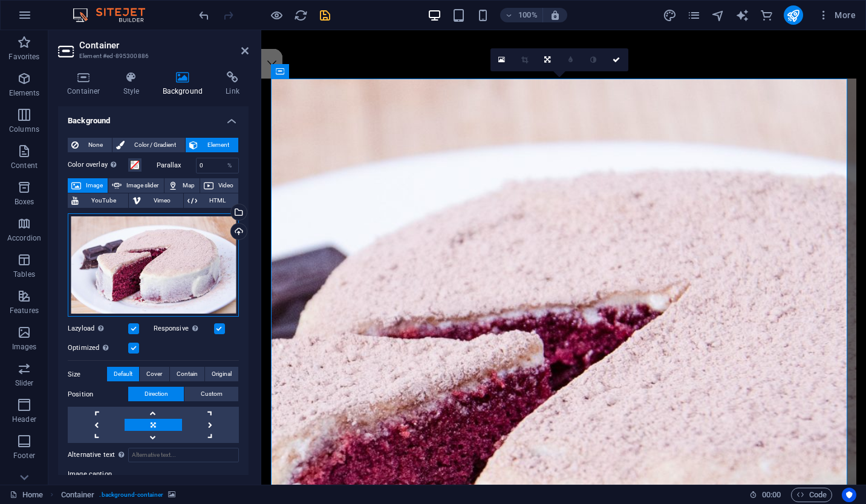
click at [208, 248] on div "Drag files here, click to choose files or select files from Files or our free s…" at bounding box center [153, 264] width 171 height 103
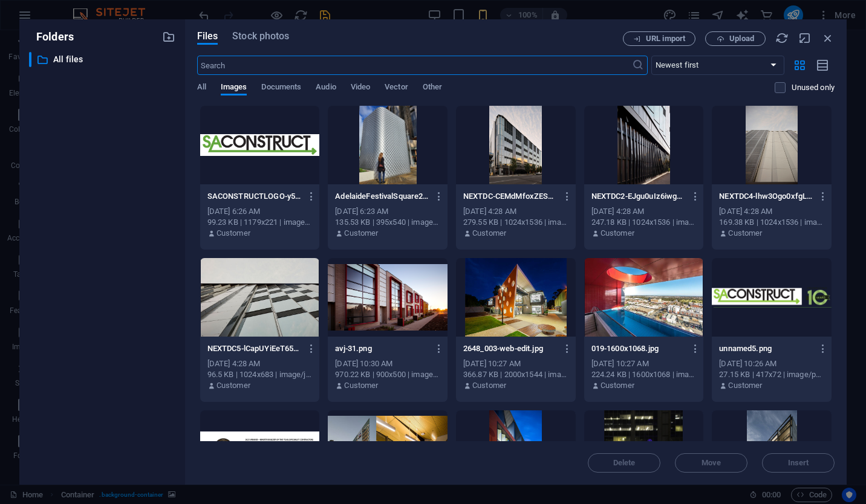
click at [208, 248] on body "saconstruct.com.au Home Favorites Elements Columns Content Boxes Accordion Tabl…" at bounding box center [433, 252] width 866 height 504
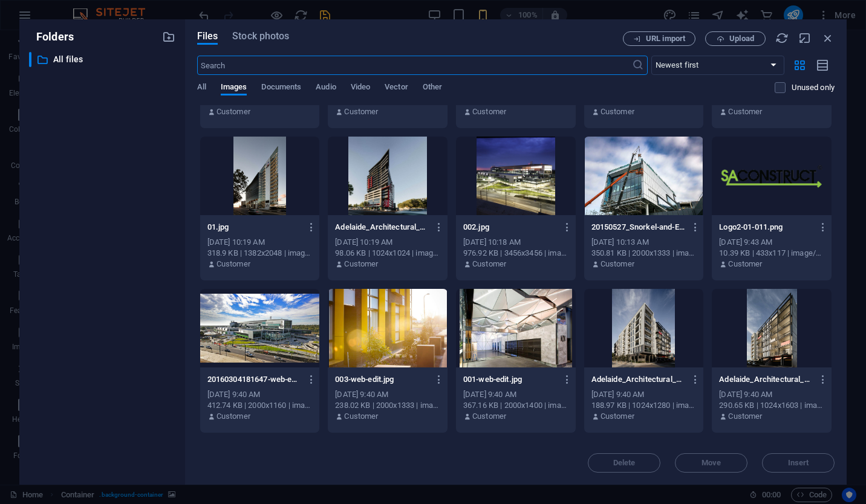
scroll to position [0, 0]
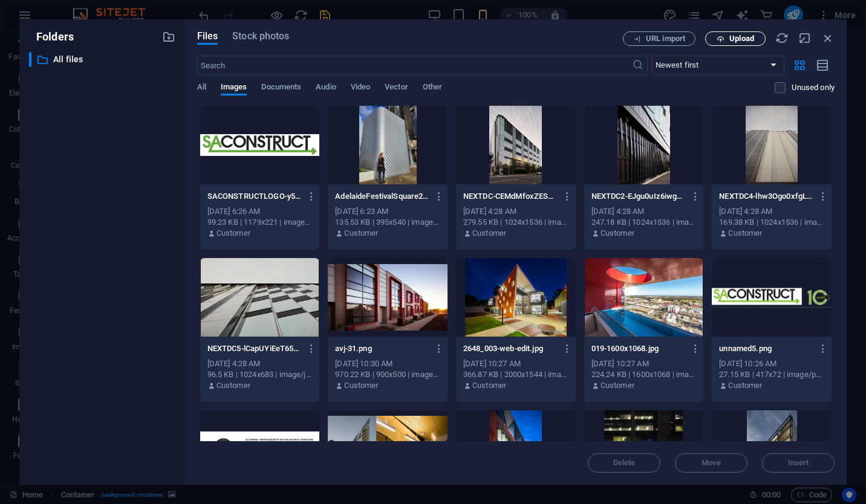
click at [744, 36] on span "Upload" at bounding box center [741, 38] width 25 height 7
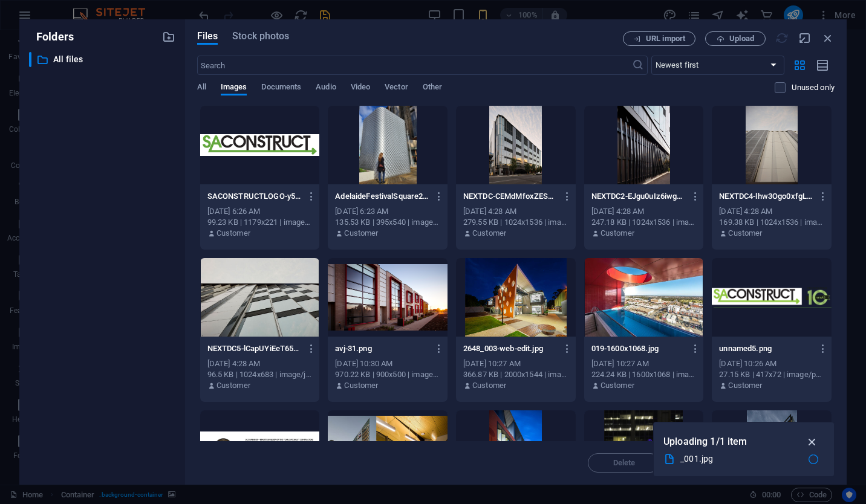
click at [814, 438] on icon "button" at bounding box center [812, 441] width 14 height 13
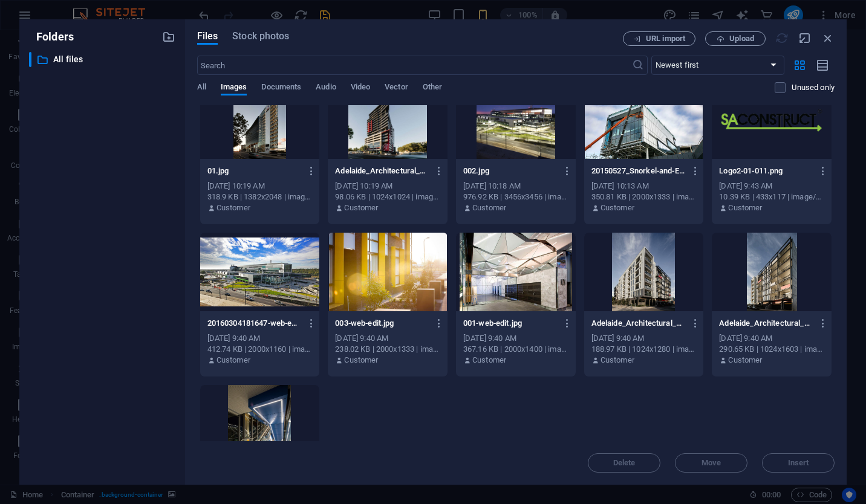
scroll to position [484, 0]
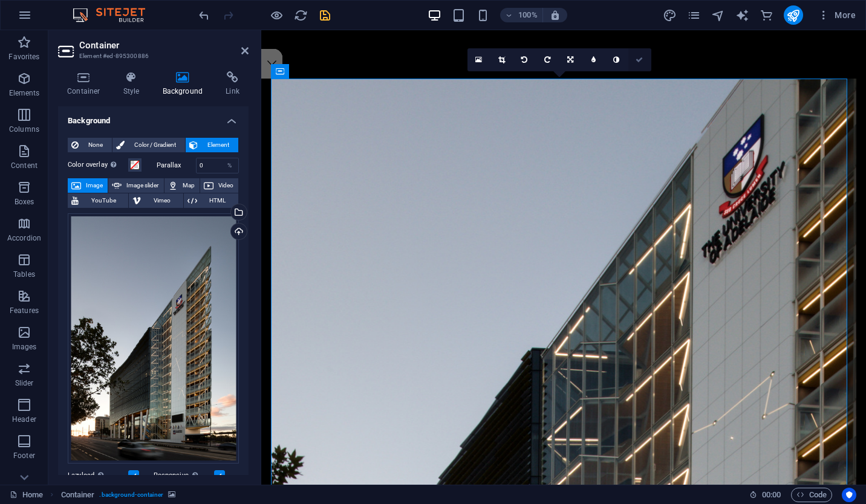
click at [642, 63] on link at bounding box center [639, 59] width 23 height 23
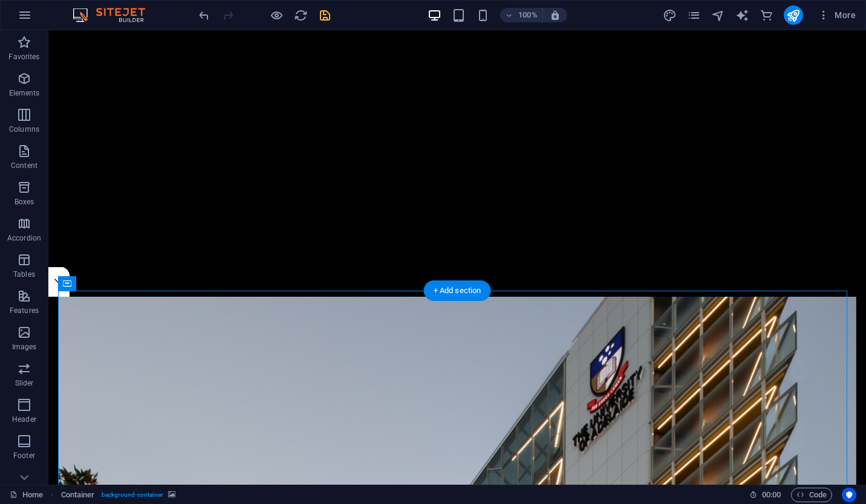
scroll to position [182, 0]
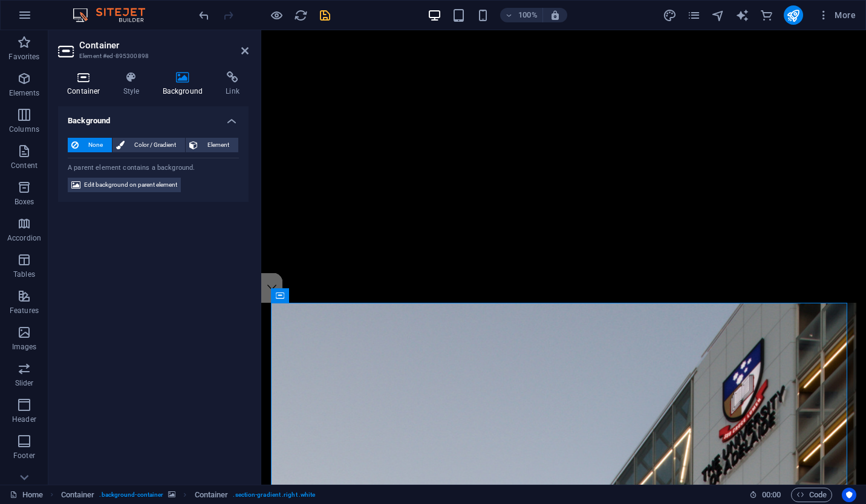
click at [91, 77] on icon at bounding box center [83, 77] width 51 height 12
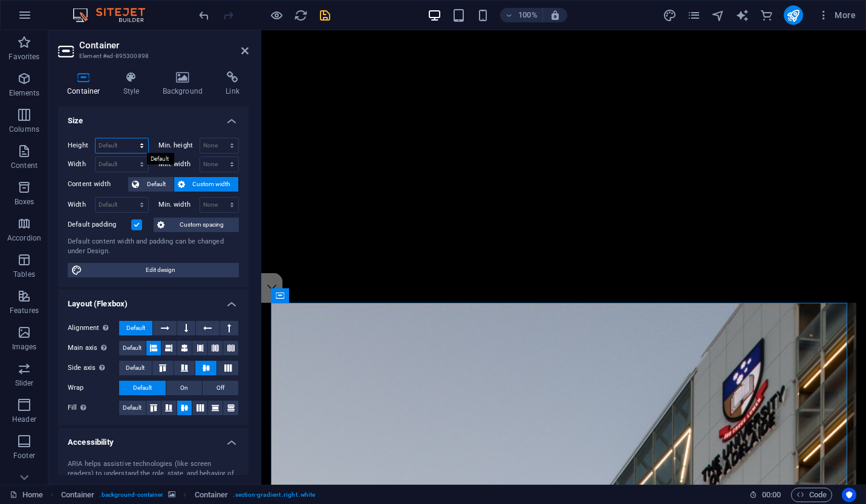
click at [143, 146] on select "Default px rem % vh vw" at bounding box center [122, 145] width 53 height 15
select select "vw"
click at [129, 138] on select "Default px rem % vh vw" at bounding box center [122, 145] width 53 height 15
type input "117.2"
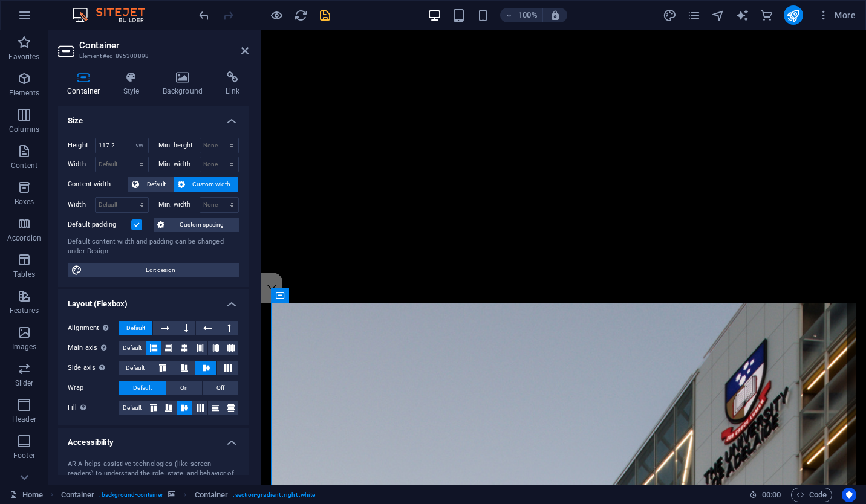
click at [127, 227] on label "Default padding" at bounding box center [99, 225] width 63 height 15
click at [0, 0] on input "Default padding" at bounding box center [0, 0] width 0 height 0
click at [229, 144] on select "None px rem % vh vw" at bounding box center [219, 145] width 39 height 15
select select "vw"
click at [219, 138] on select "None px rem % vh vw" at bounding box center [219, 145] width 39 height 15
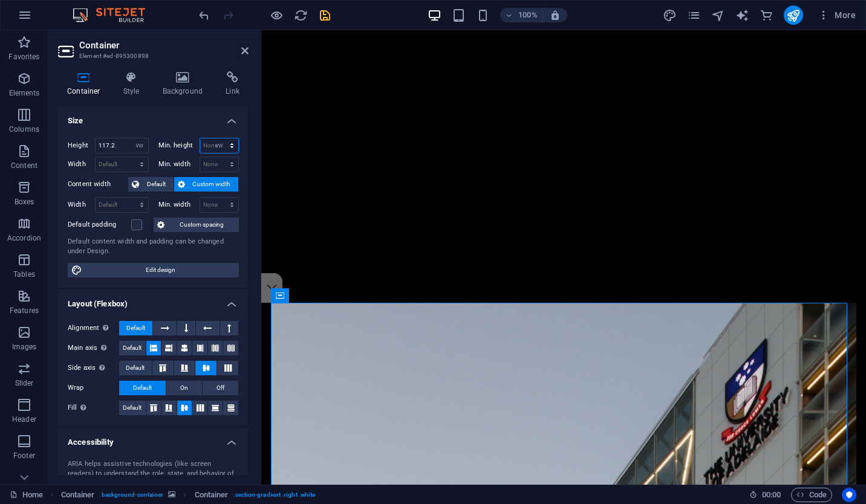
type input "0"
click at [108, 145] on input "117.2" at bounding box center [122, 145] width 53 height 15
click at [121, 144] on input "117.2" at bounding box center [122, 145] width 53 height 15
type input "1"
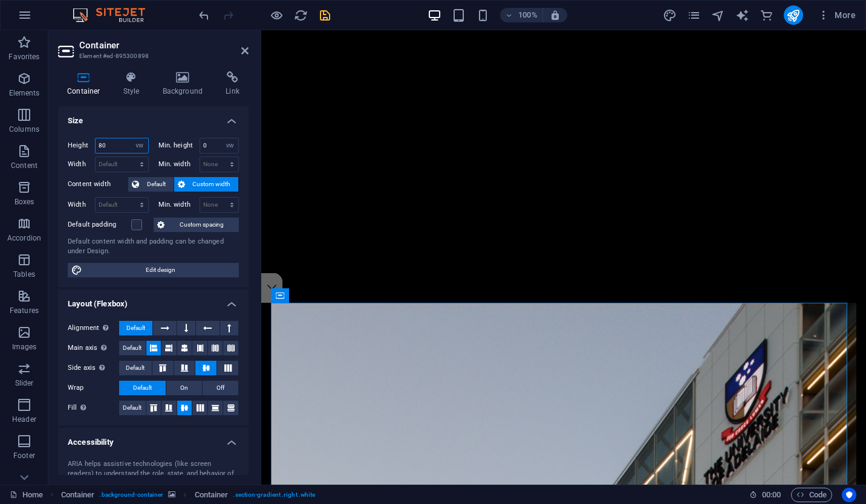
type input "80"
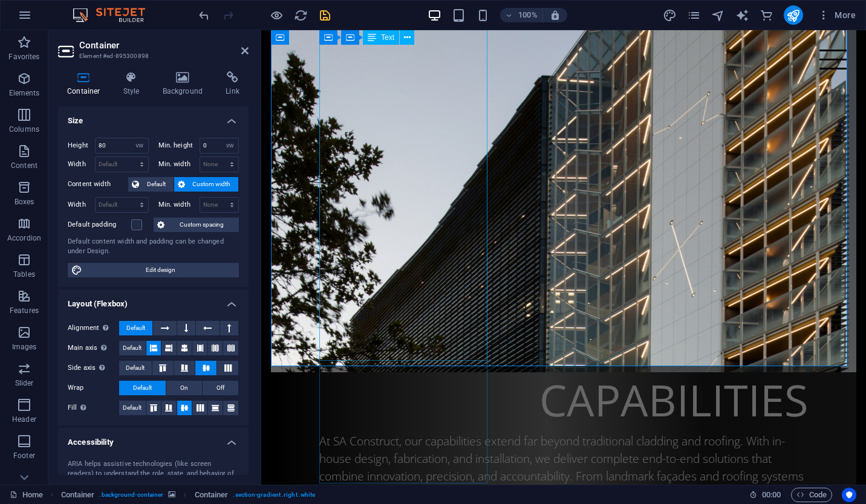
scroll to position [595, 0]
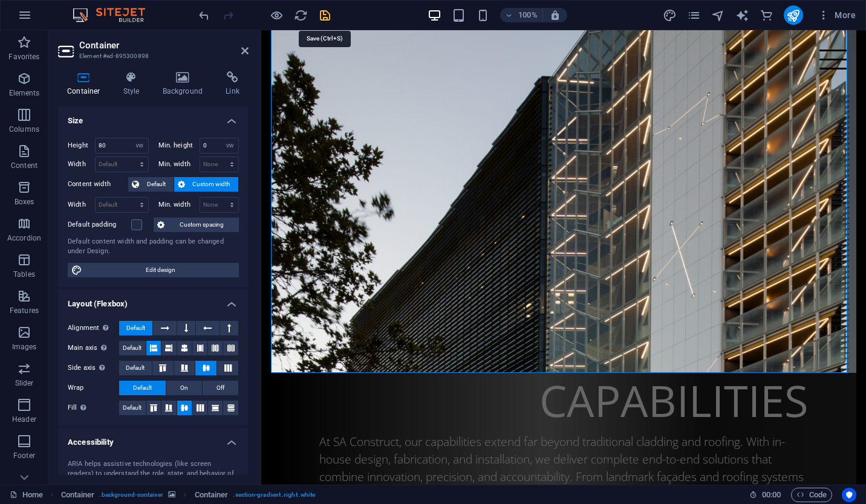
click at [326, 15] on icon "save" at bounding box center [325, 15] width 14 height 14
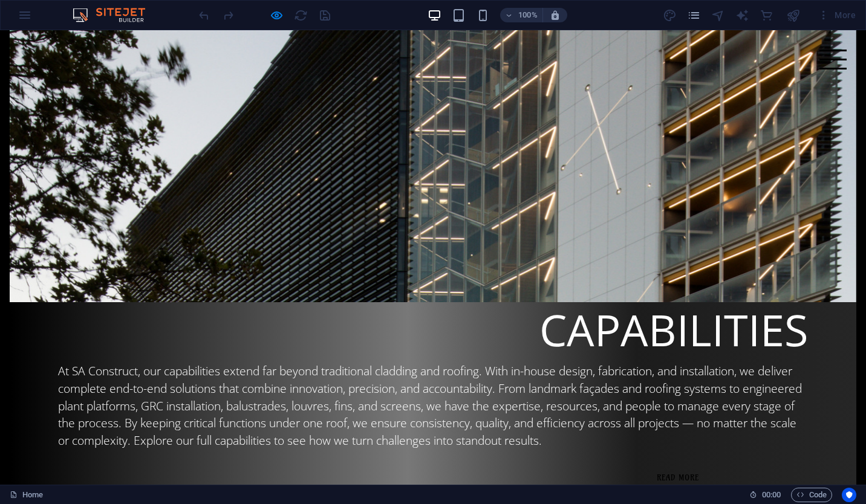
scroll to position [876, 0]
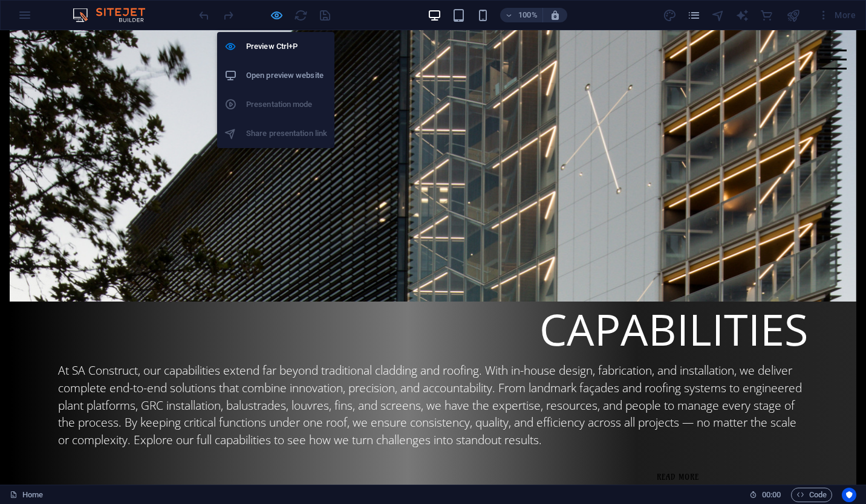
click at [0, 0] on icon "button" at bounding box center [0, 0] width 0 height 0
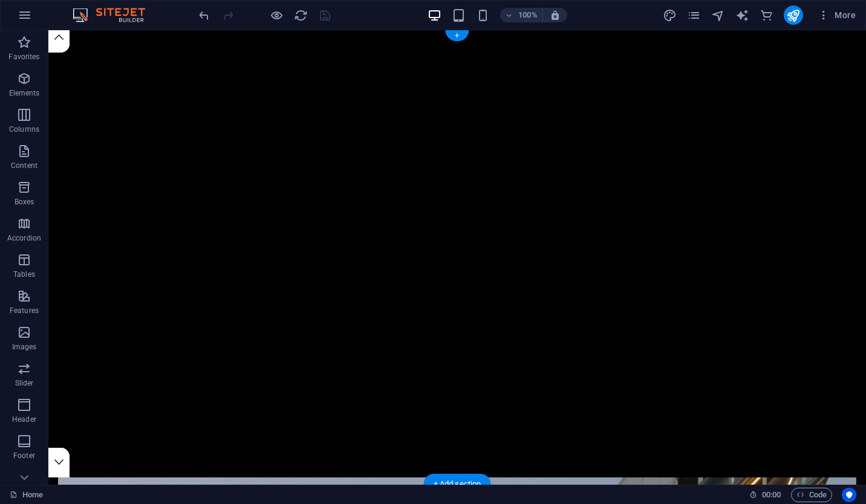
scroll to position [0, 0]
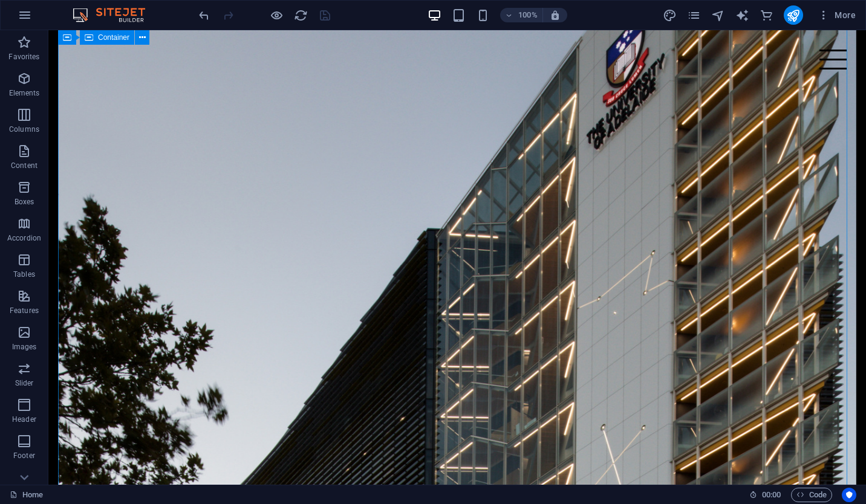
scroll to position [510, 0]
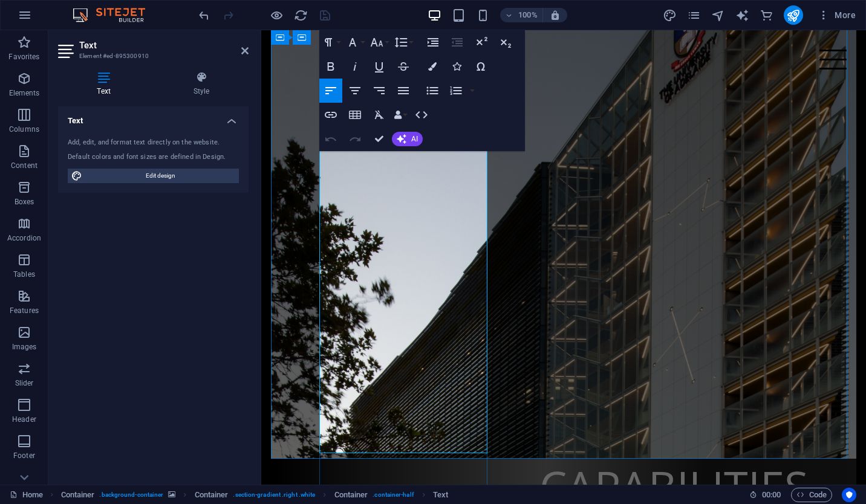
click at [206, 87] on h4 "Style" at bounding box center [201, 83] width 94 height 25
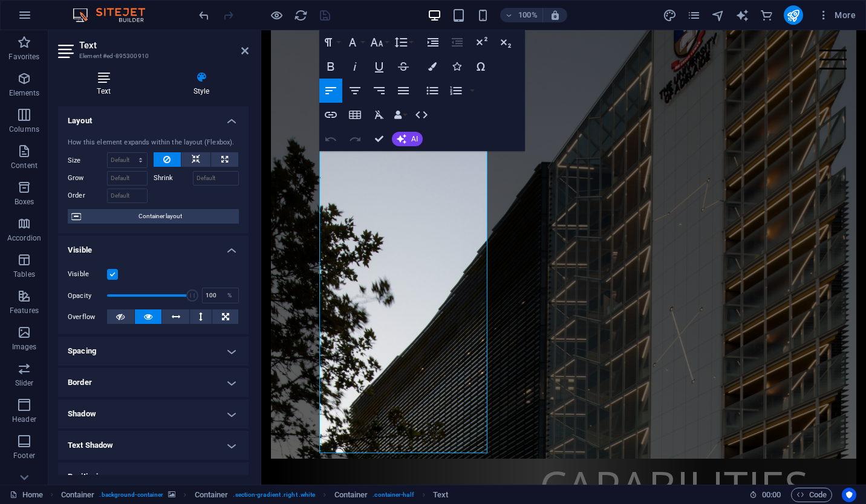
click at [118, 92] on h4 "Text" at bounding box center [106, 83] width 96 height 25
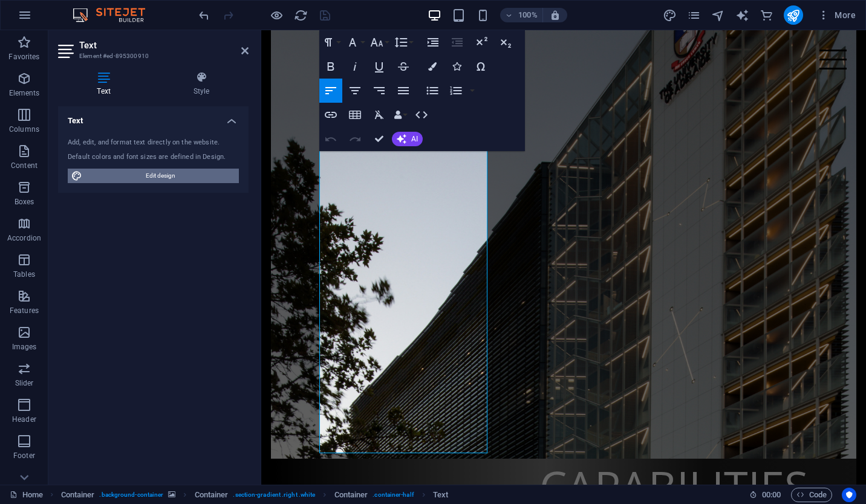
click at [173, 177] on span "Edit design" at bounding box center [160, 176] width 149 height 15
select select "rem"
select select "300"
select select "px"
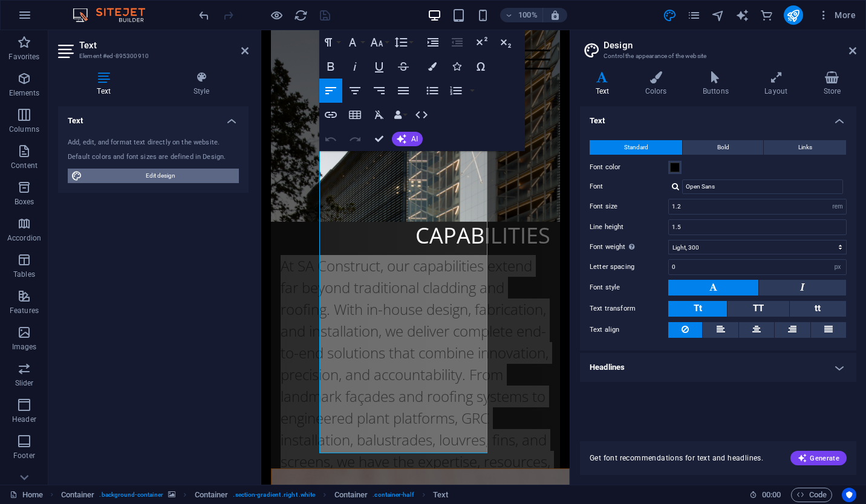
type input "1.5"
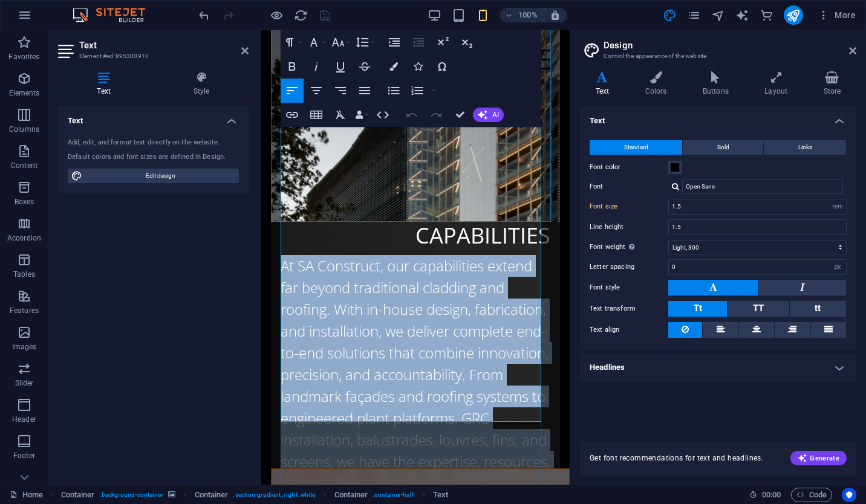
click at [413, 255] on p "At SA Construct, our capabilities extend far beyond traditional cladding and ro…" at bounding box center [415, 440] width 270 height 370
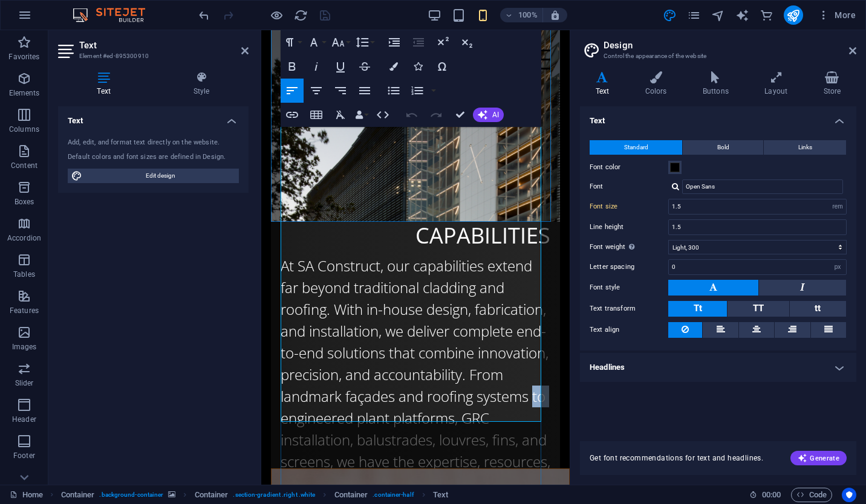
click at [413, 255] on p "At SA Construct, our capabilities extend far beyond traditional cladding and ro…" at bounding box center [415, 440] width 270 height 370
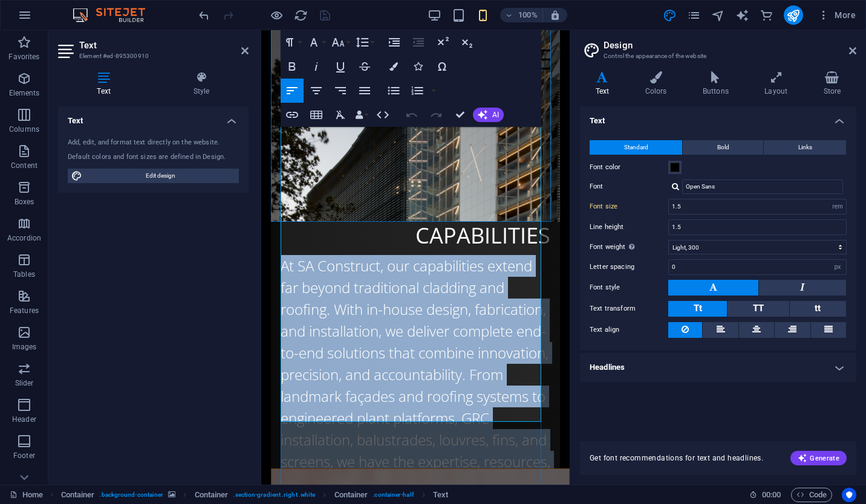
click at [413, 255] on p "At SA Construct, our capabilities extend far beyond traditional cladding and ro…" at bounding box center [415, 440] width 270 height 370
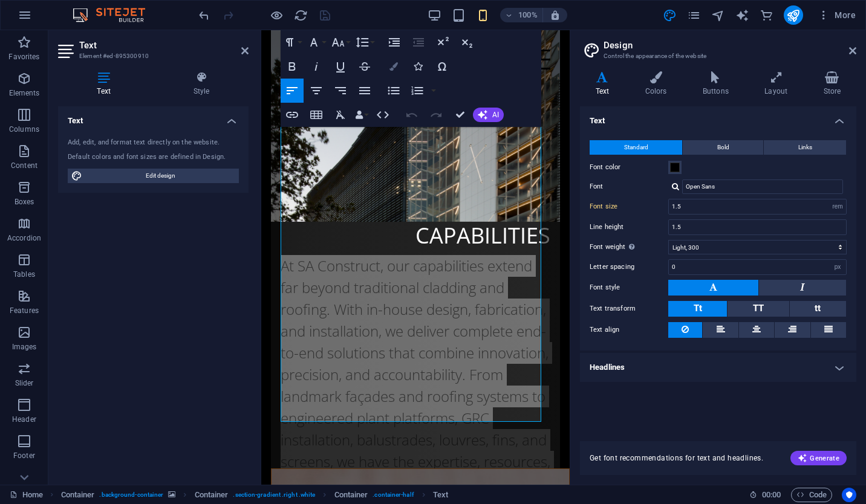
click at [399, 66] on button "Colors" at bounding box center [393, 66] width 23 height 24
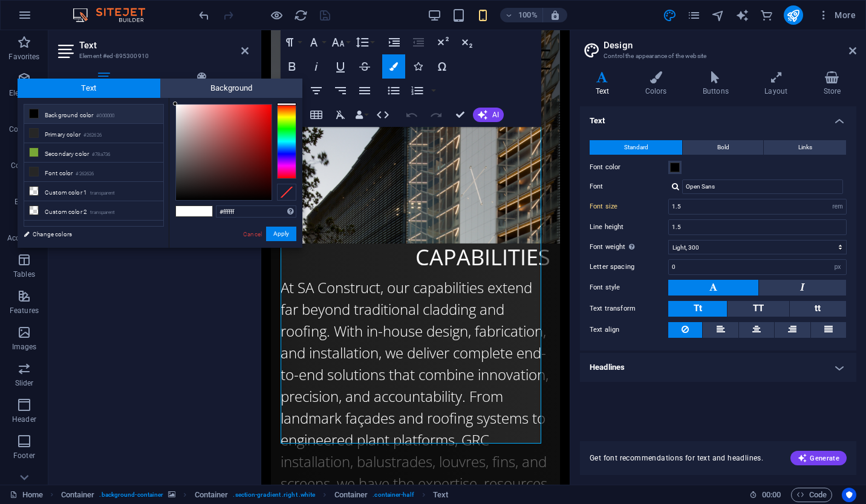
click at [86, 118] on li "Background color #000000" at bounding box center [93, 114] width 139 height 19
type input "#000000"
click at [274, 232] on button "Apply" at bounding box center [281, 234] width 30 height 15
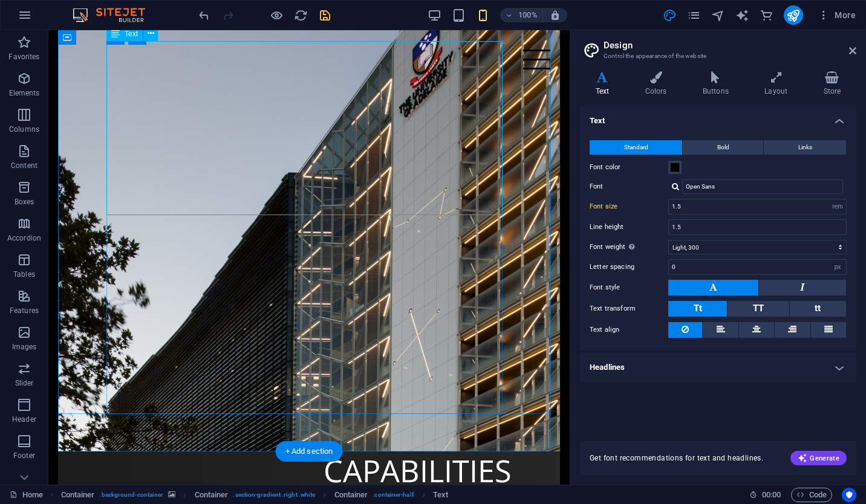
type input "1.2"
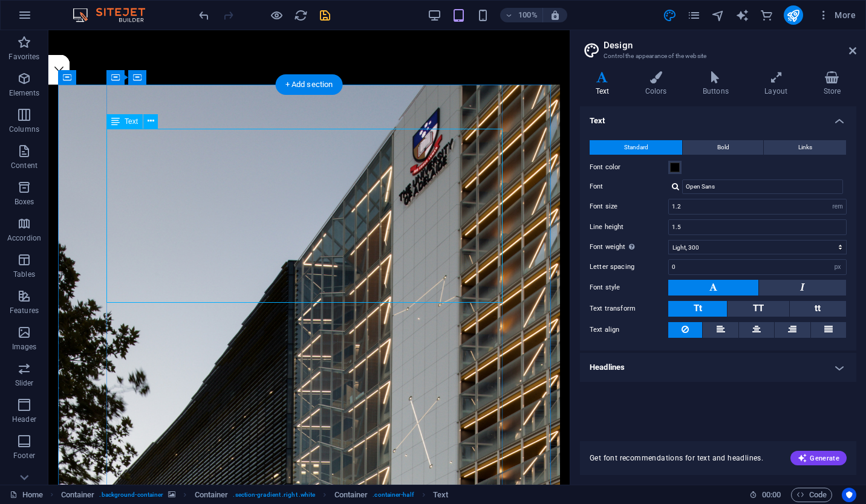
scroll to position [404, 0]
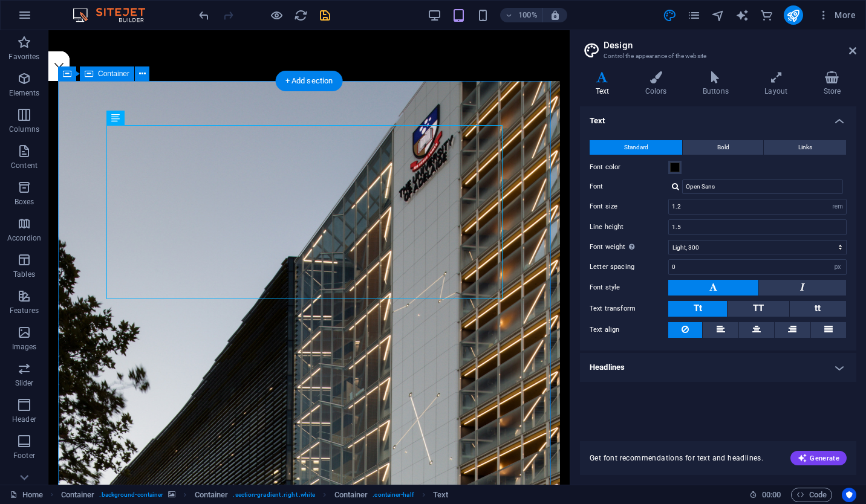
select select "vw"
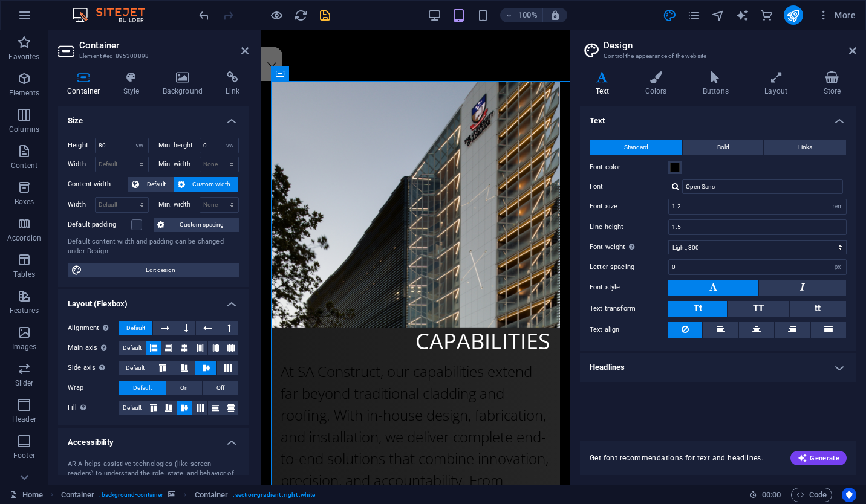
type input "1.5"
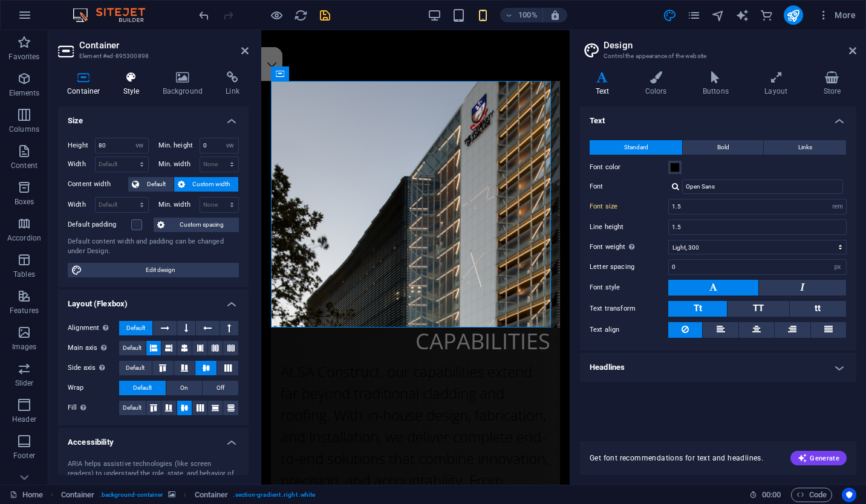
click at [138, 74] on icon at bounding box center [131, 77] width 34 height 12
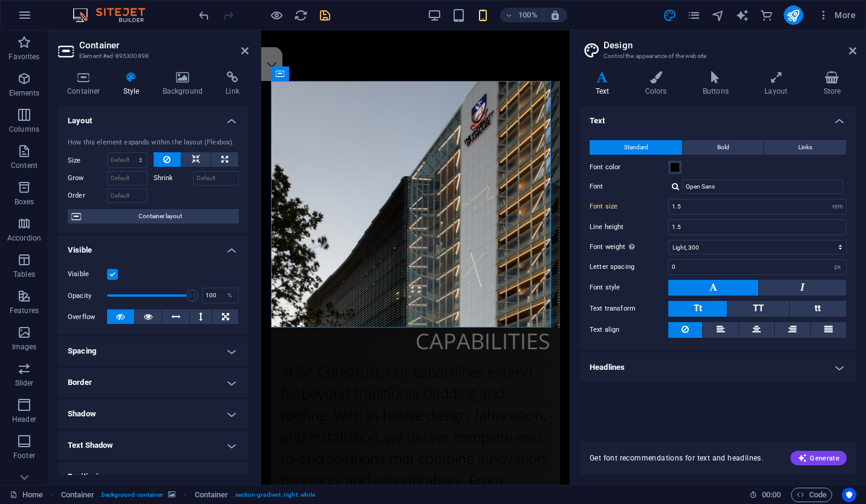
click at [114, 274] on label at bounding box center [112, 274] width 11 height 11
click at [0, 0] on input "Visible" at bounding box center [0, 0] width 0 height 0
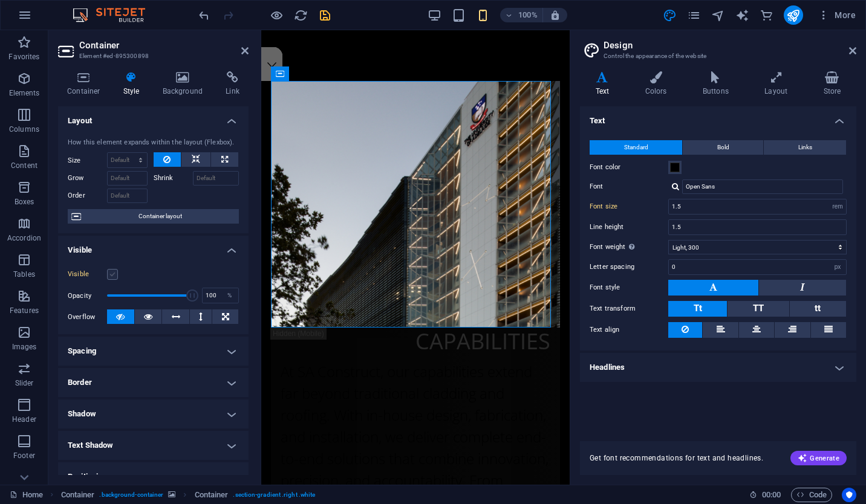
click at [113, 274] on label at bounding box center [112, 274] width 11 height 11
click at [0, 0] on input "Visible" at bounding box center [0, 0] width 0 height 0
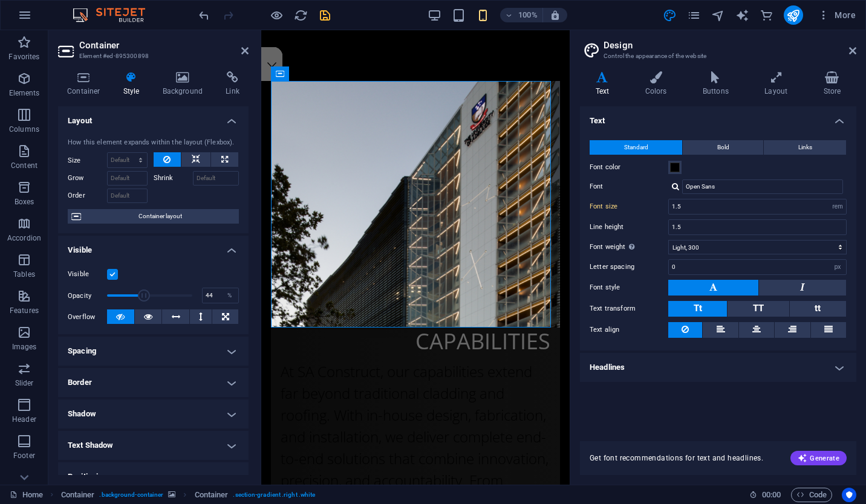
drag, startPoint x: 187, startPoint y: 295, endPoint x: 143, endPoint y: 296, distance: 44.1
click at [143, 296] on span at bounding box center [144, 296] width 12 height 12
click at [138, 296] on span at bounding box center [139, 296] width 12 height 12
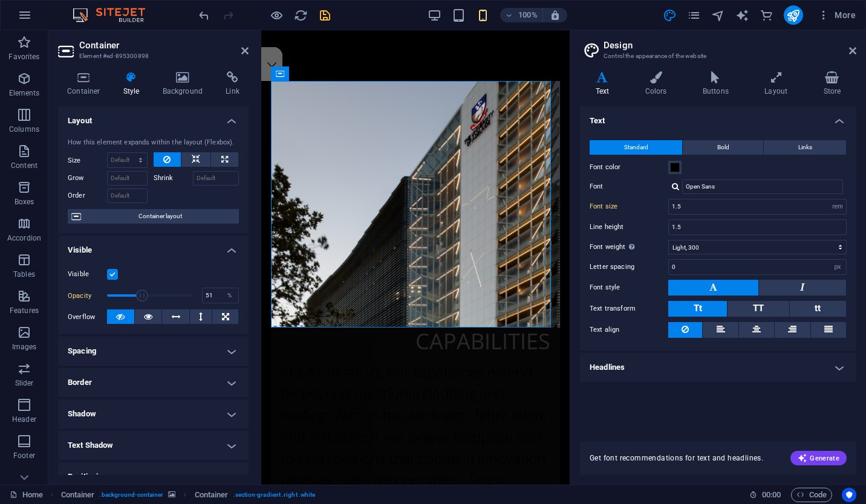
type input "52"
drag, startPoint x: 138, startPoint y: 296, endPoint x: 150, endPoint y: 298, distance: 12.2
click at [150, 298] on span at bounding box center [151, 296] width 12 height 12
click at [248, 50] on icon at bounding box center [244, 51] width 7 height 10
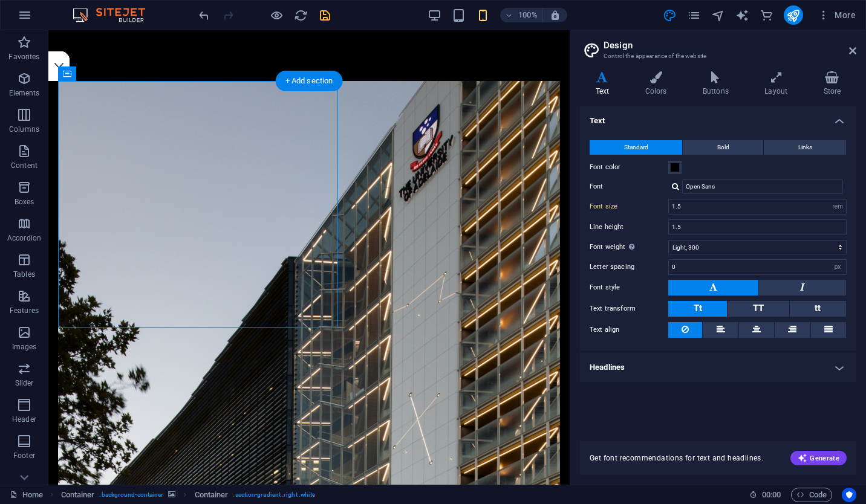
type input "1.2"
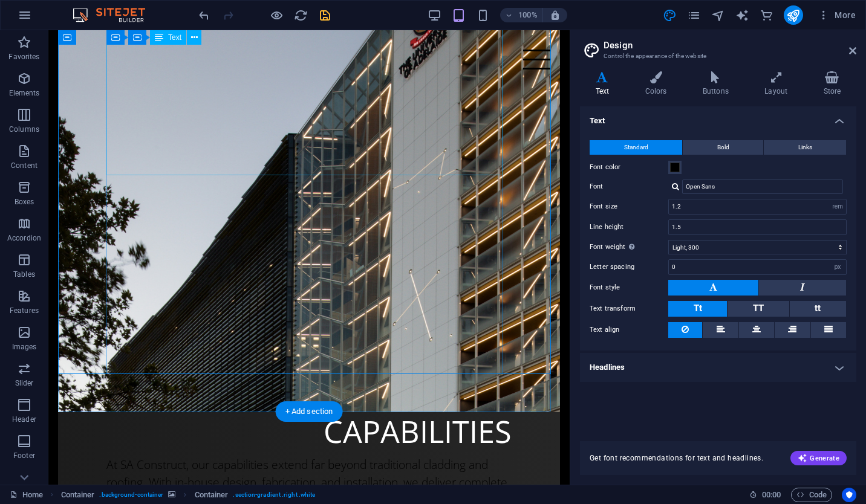
scroll to position [528, 0]
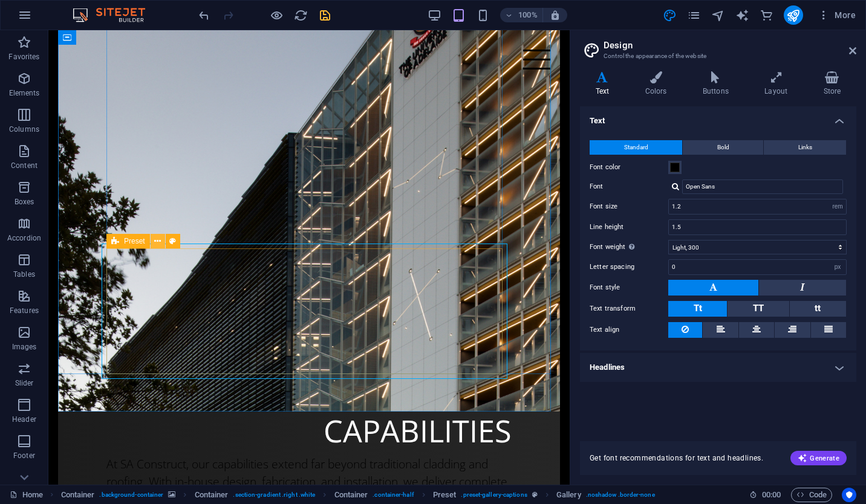
click at [159, 242] on icon at bounding box center [157, 241] width 7 height 13
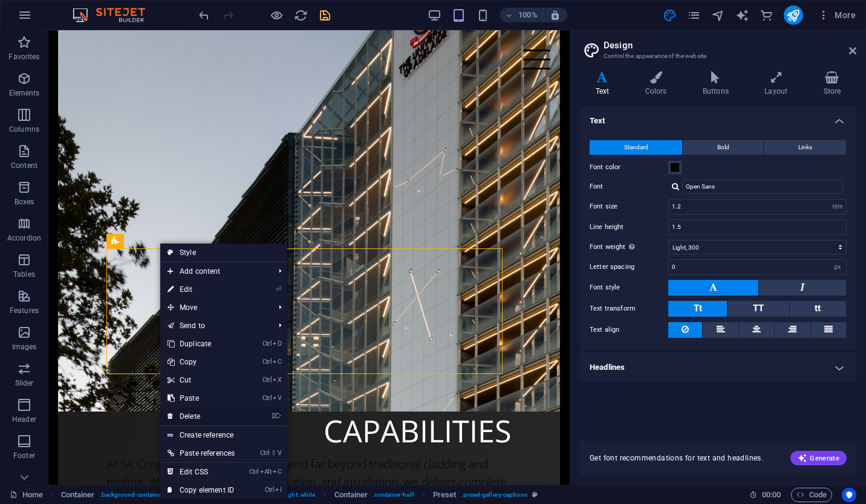
click at [241, 415] on link "⌦ Delete" at bounding box center [201, 416] width 82 height 18
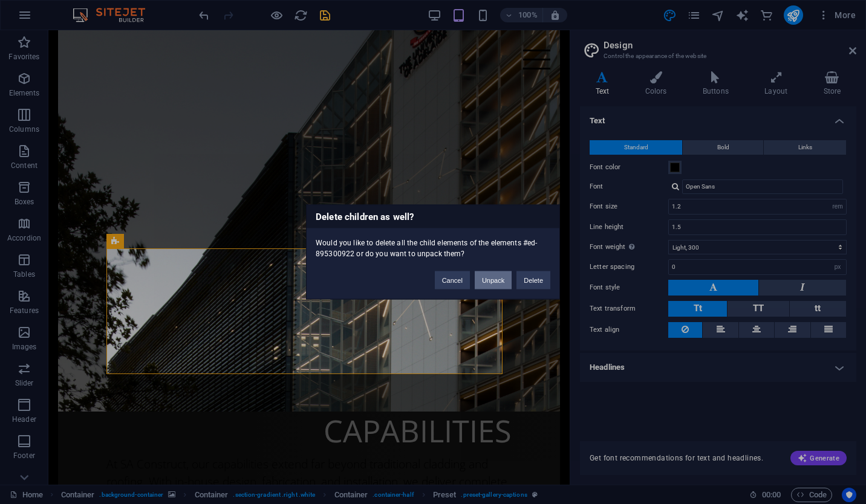
click at [508, 282] on button "Unpack" at bounding box center [493, 280] width 37 height 18
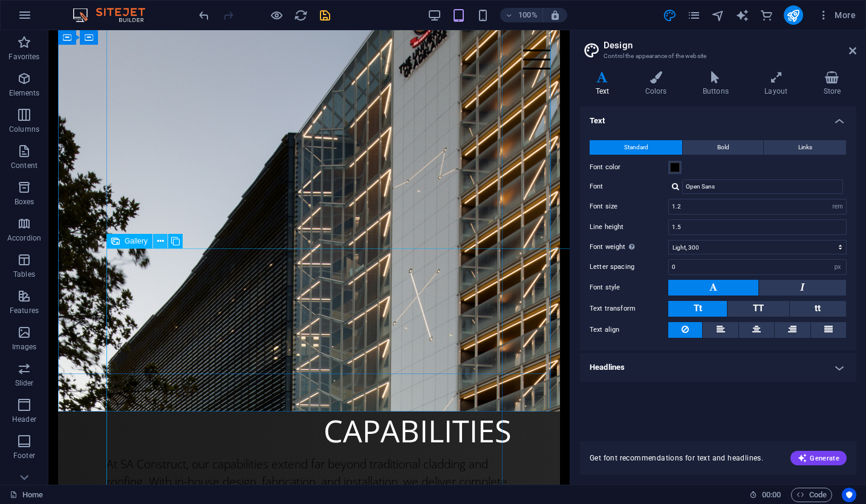
click at [355, 111] on button at bounding box center [403, 91] width 97 height 40
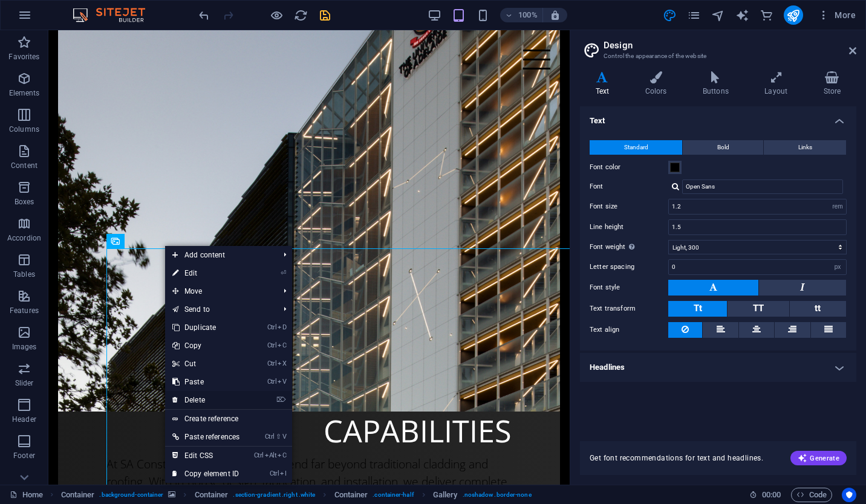
click at [230, 402] on link "⌦ Delete" at bounding box center [206, 400] width 82 height 18
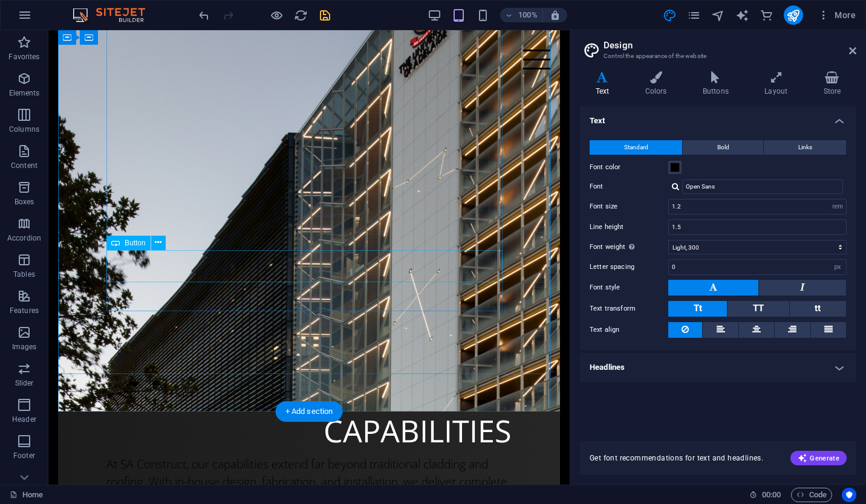
select select "vw"
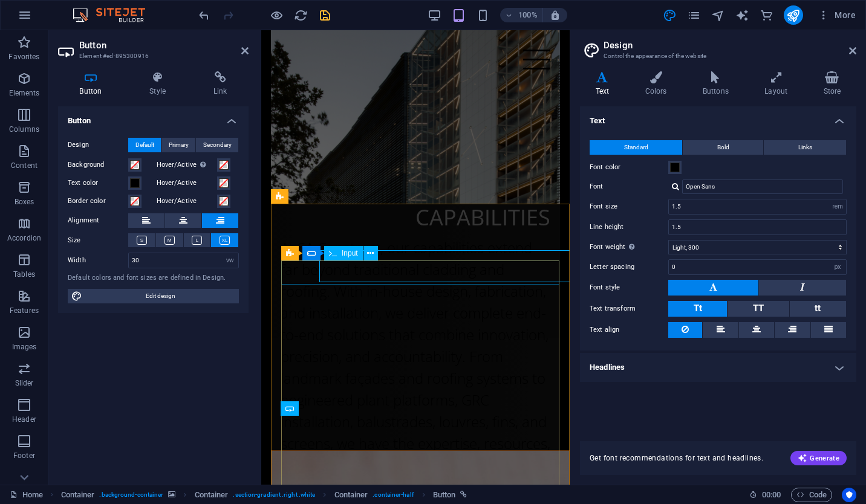
scroll to position [273, 0]
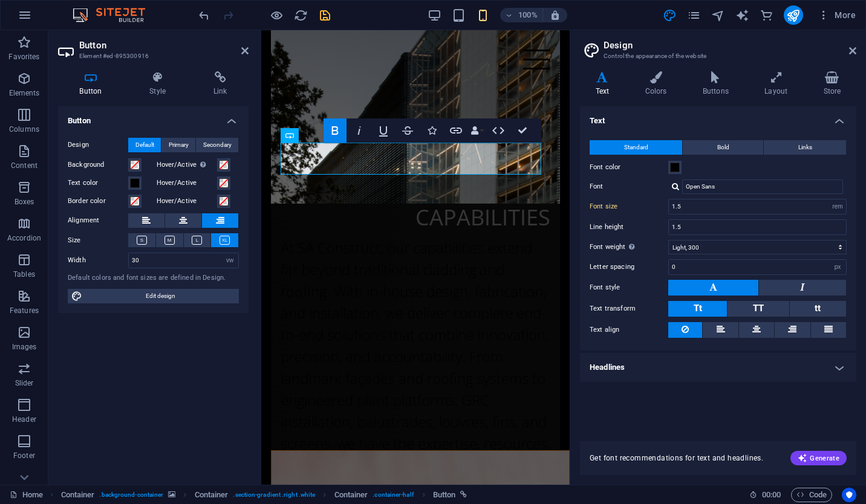
click at [97, 83] on h4 "Button" at bounding box center [93, 83] width 70 height 25
click at [152, 89] on h4 "Style" at bounding box center [160, 83] width 64 height 25
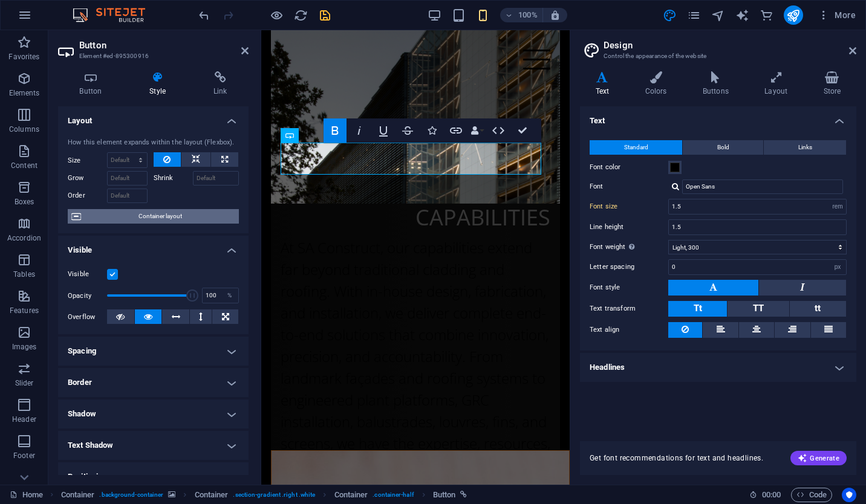
click at [149, 215] on span "Container layout" at bounding box center [160, 216] width 151 height 15
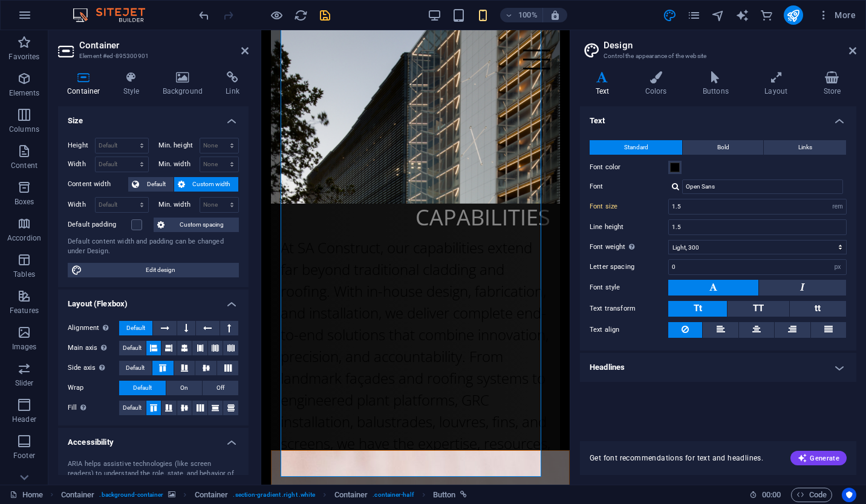
scroll to position [0, 0]
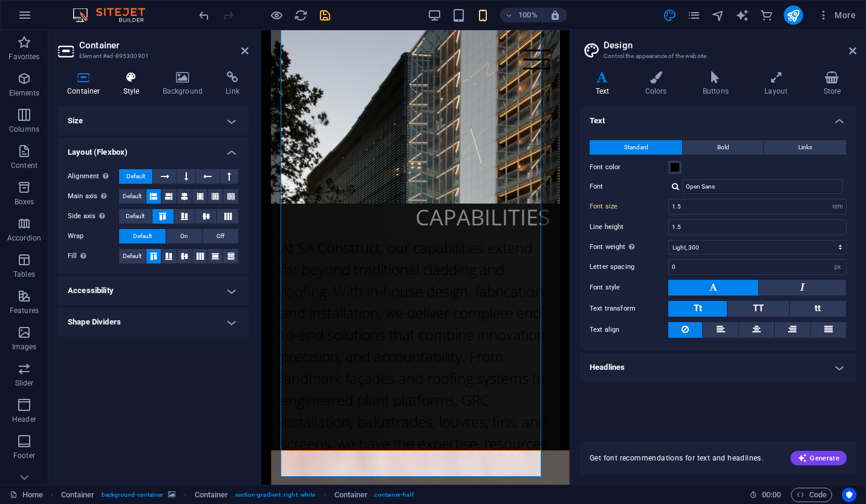
click at [126, 80] on icon at bounding box center [131, 77] width 34 height 12
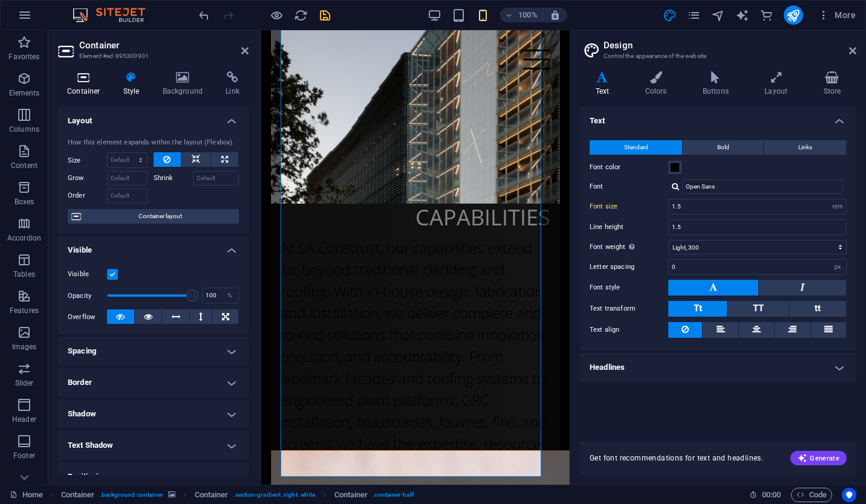
click at [80, 79] on icon at bounding box center [83, 77] width 51 height 12
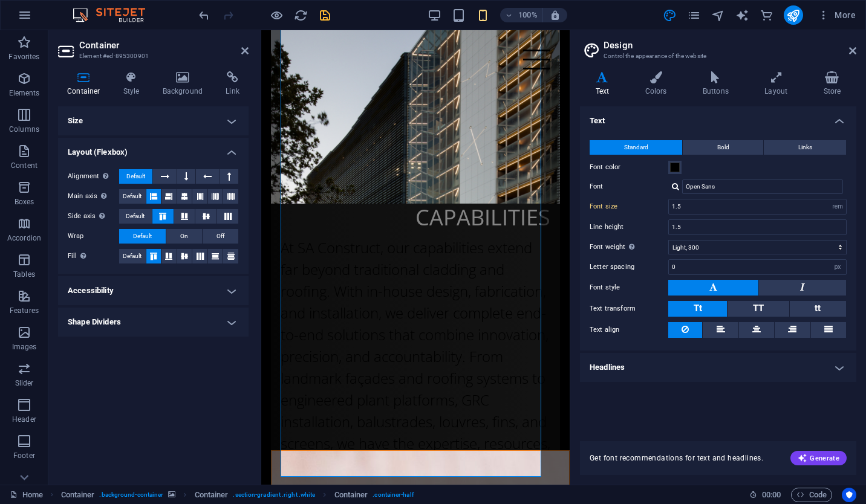
click at [231, 121] on h4 "Size" at bounding box center [153, 120] width 190 height 29
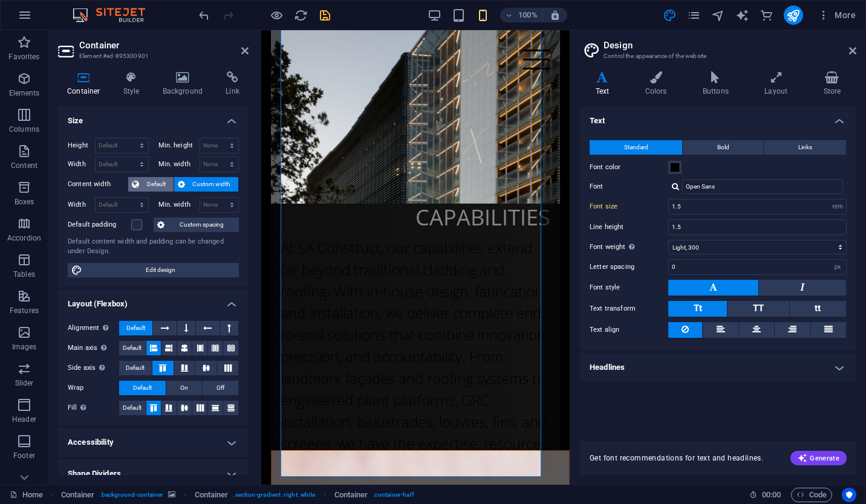
click at [160, 180] on span "Default" at bounding box center [156, 184] width 27 height 15
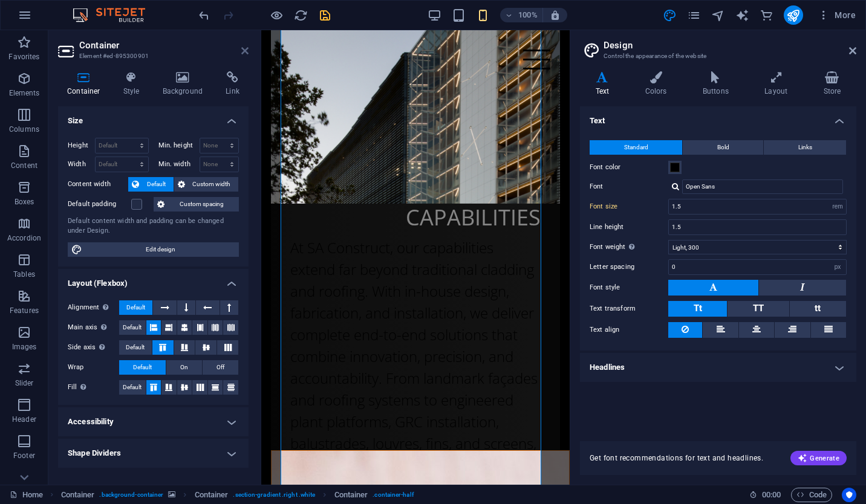
click at [246, 50] on icon at bounding box center [244, 51] width 7 height 10
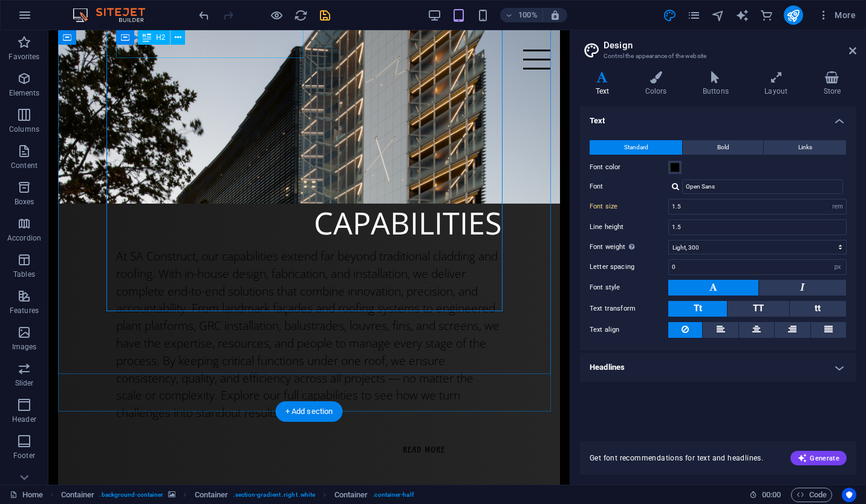
type input "1.2"
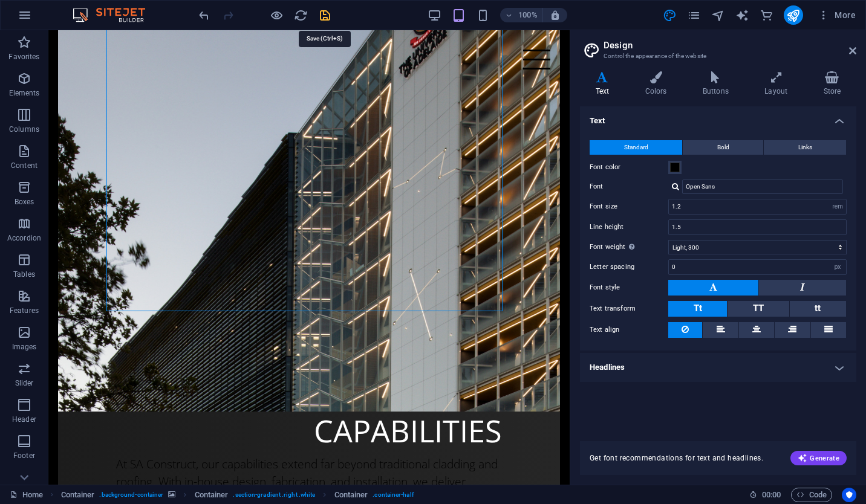
click at [318, 16] on icon "save" at bounding box center [325, 15] width 14 height 14
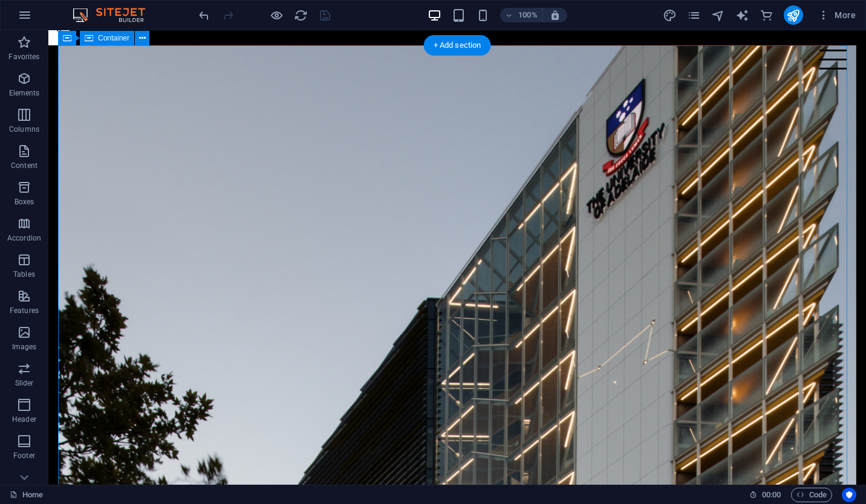
scroll to position [439, 0]
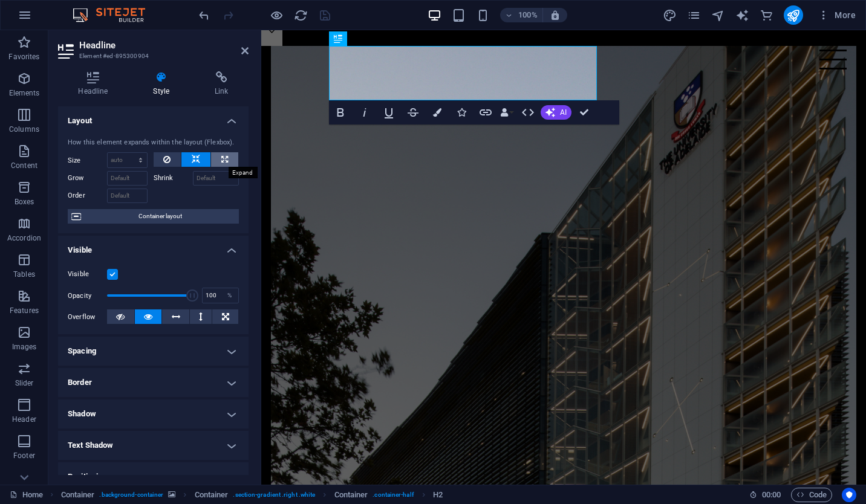
click at [223, 155] on icon at bounding box center [224, 159] width 7 height 15
type input "100"
select select "%"
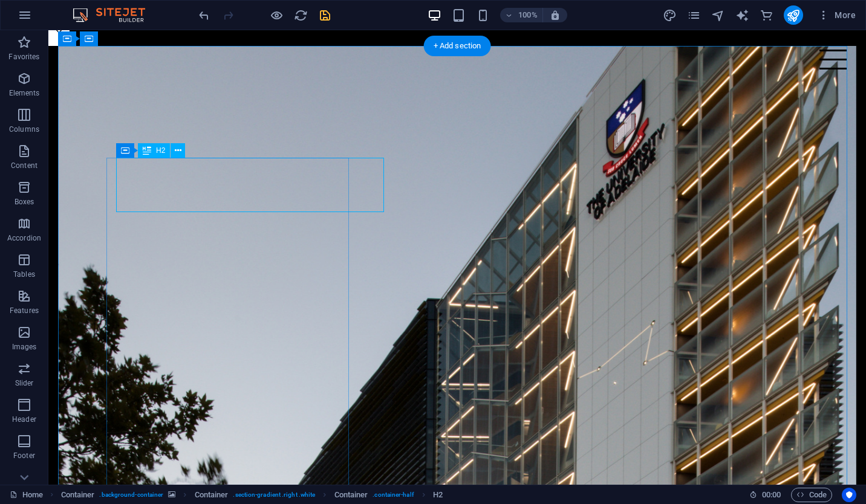
select select "%"
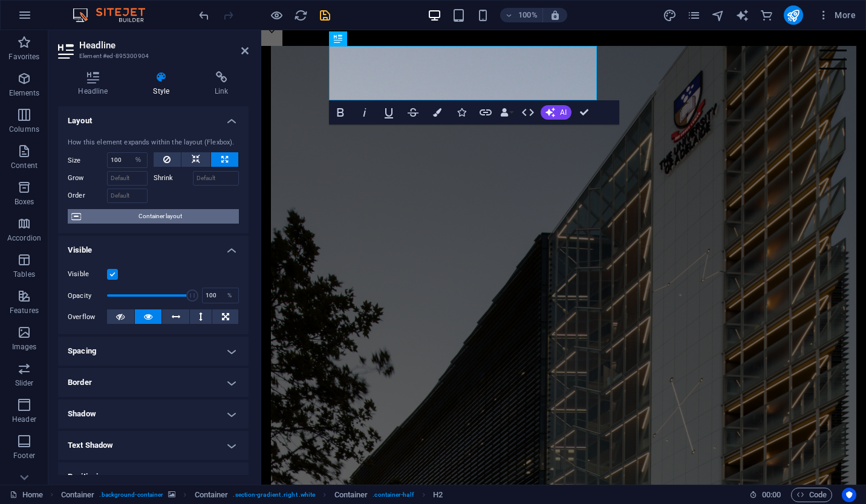
click at [166, 215] on span "Container layout" at bounding box center [160, 216] width 151 height 15
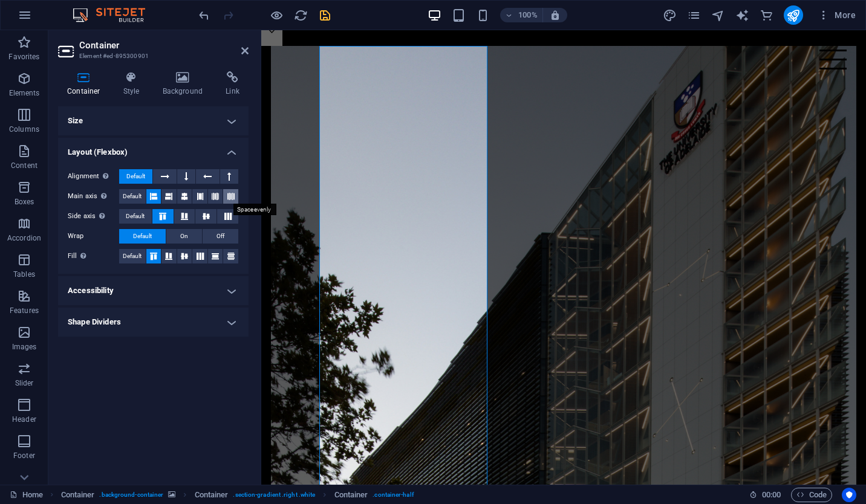
click at [229, 197] on icon at bounding box center [230, 196] width 7 height 15
click at [244, 51] on icon at bounding box center [244, 51] width 7 height 10
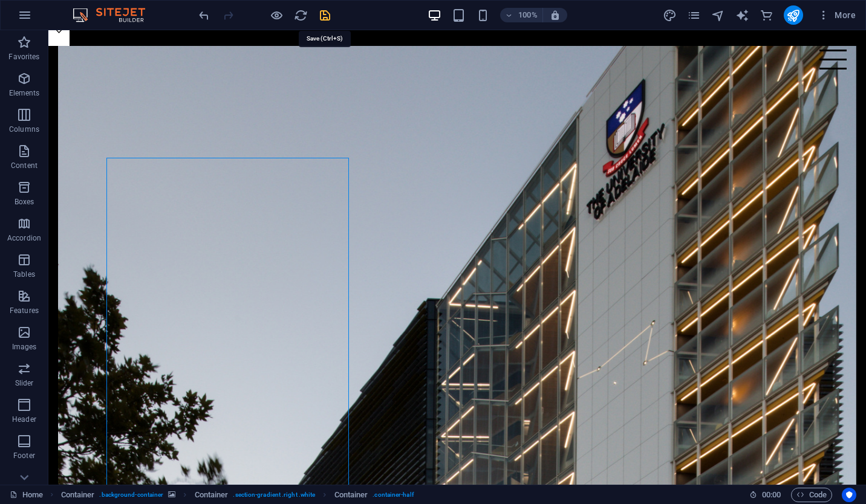
click at [325, 11] on icon "save" at bounding box center [325, 15] width 14 height 14
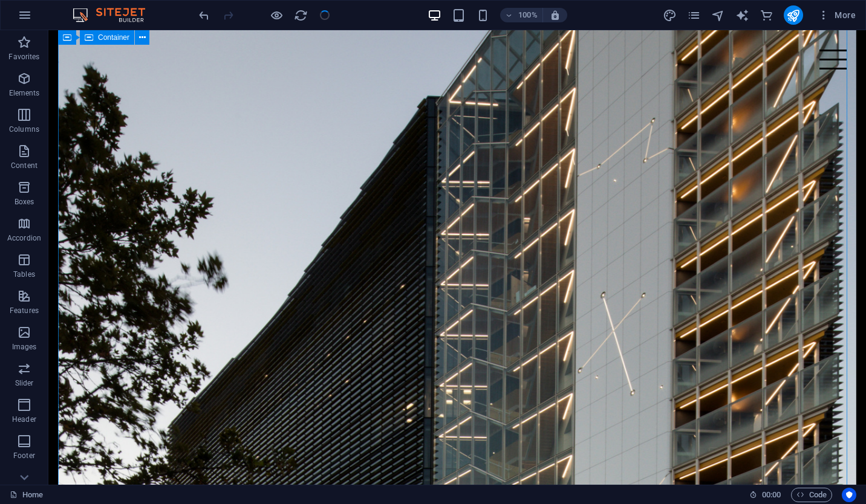
scroll to position [643, 0]
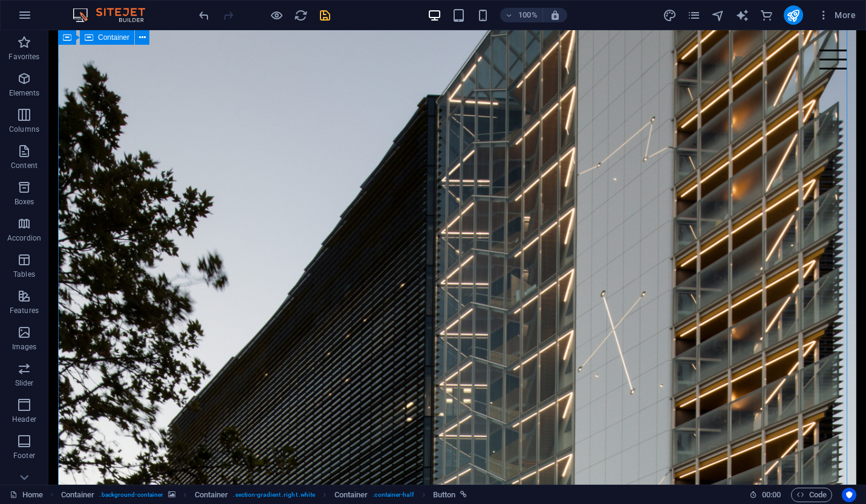
scroll to position [0, 0]
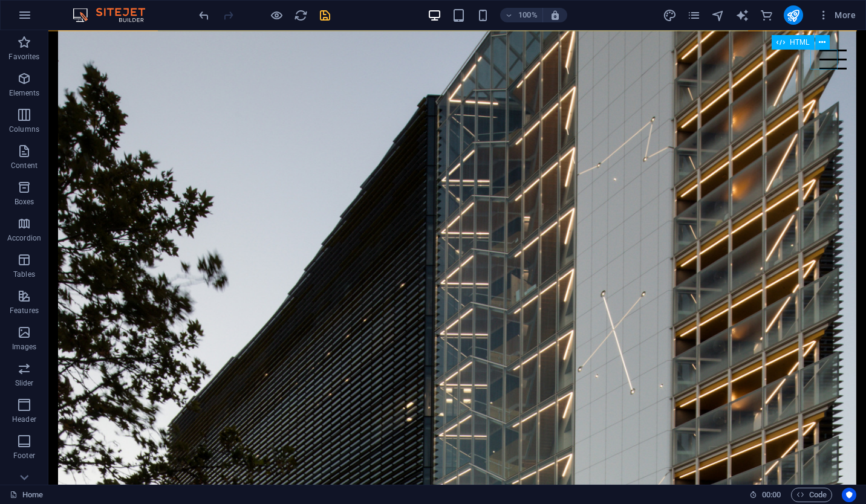
click at [822, 61] on div at bounding box center [832, 60] width 27 height 20
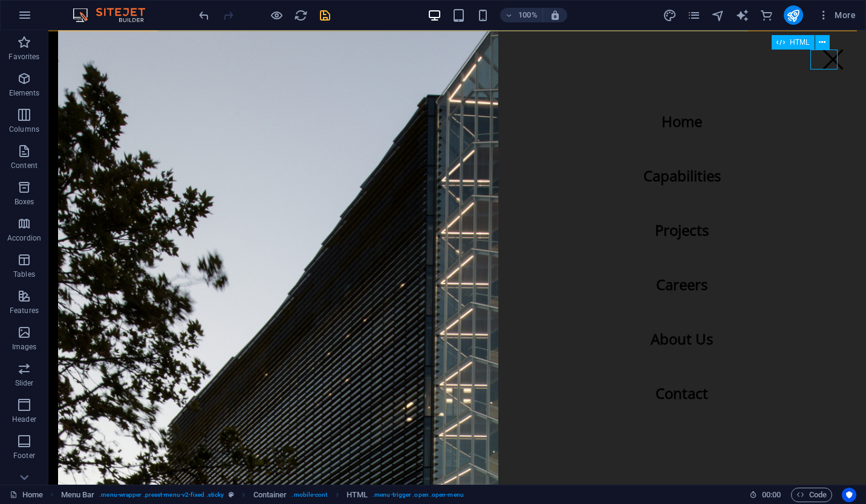
click at [830, 53] on div at bounding box center [832, 60] width 27 height 20
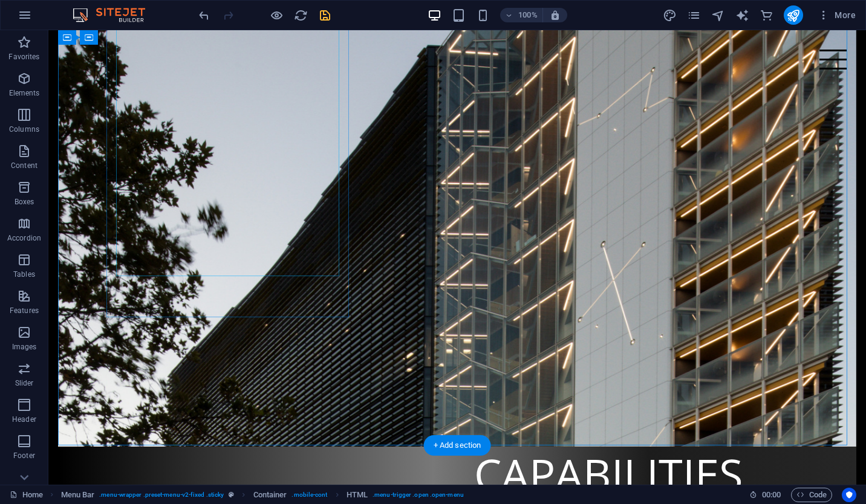
scroll to position [696, 0]
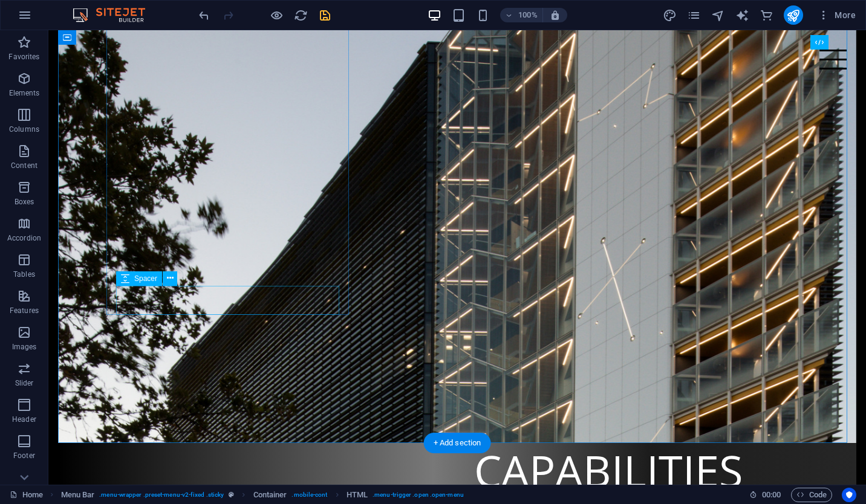
select select "rem"
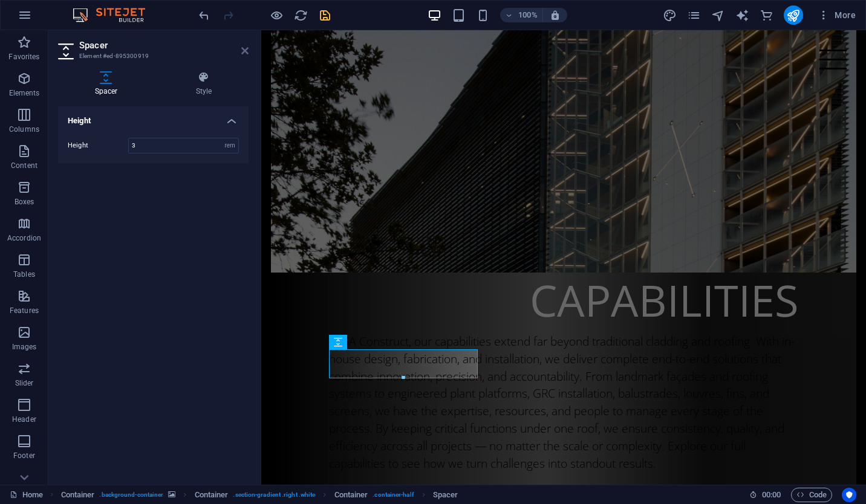
click at [243, 47] on icon at bounding box center [244, 51] width 7 height 10
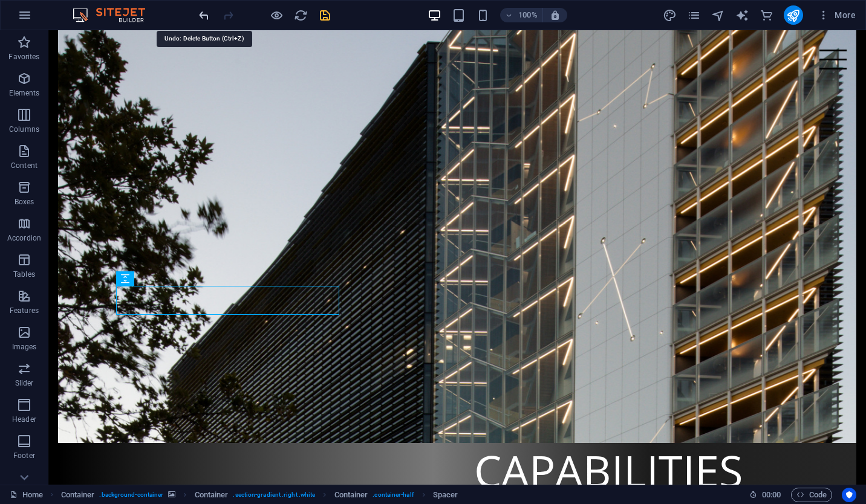
click at [206, 11] on icon "undo" at bounding box center [204, 15] width 14 height 14
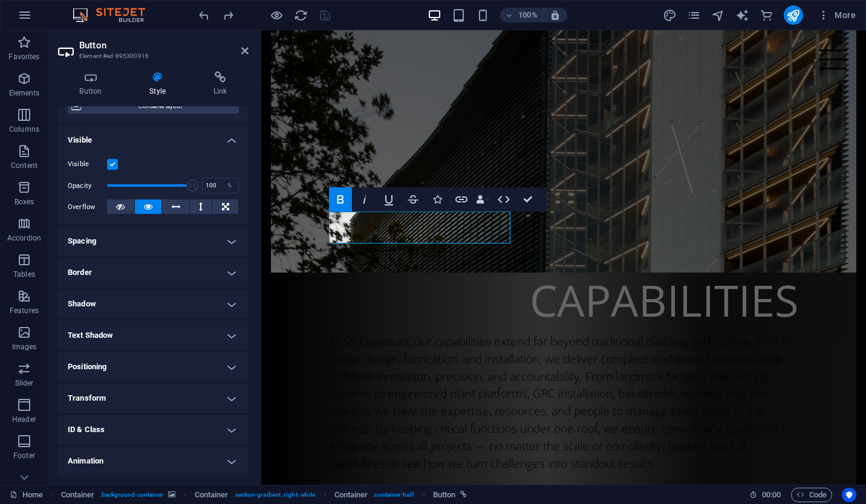
scroll to position [142, 0]
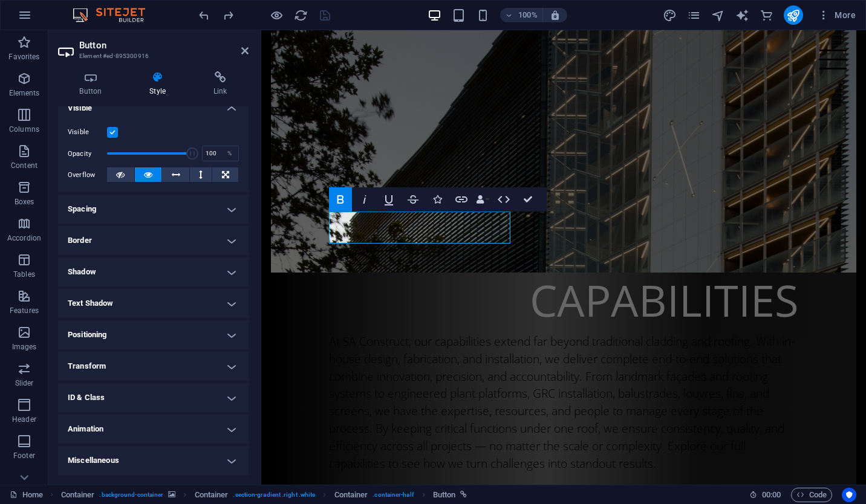
click at [109, 330] on h4 "Positioning" at bounding box center [153, 334] width 190 height 29
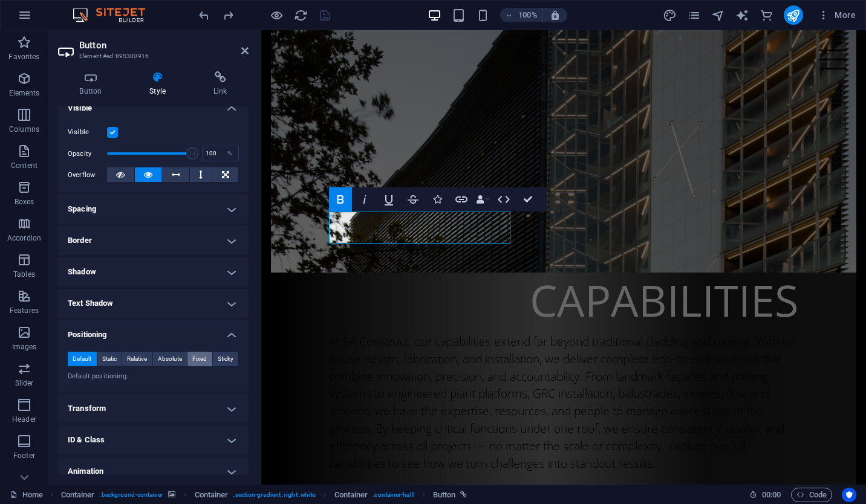
click at [200, 358] on span "Fixed" at bounding box center [199, 359] width 15 height 15
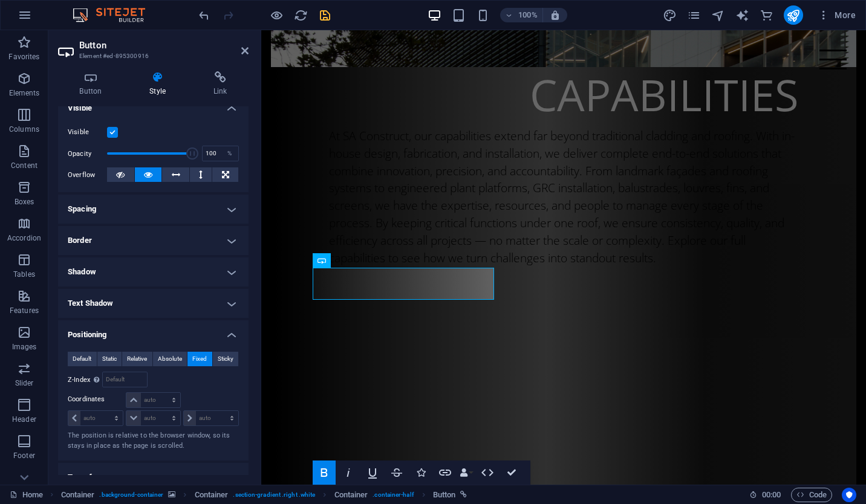
scroll to position [1191, 0]
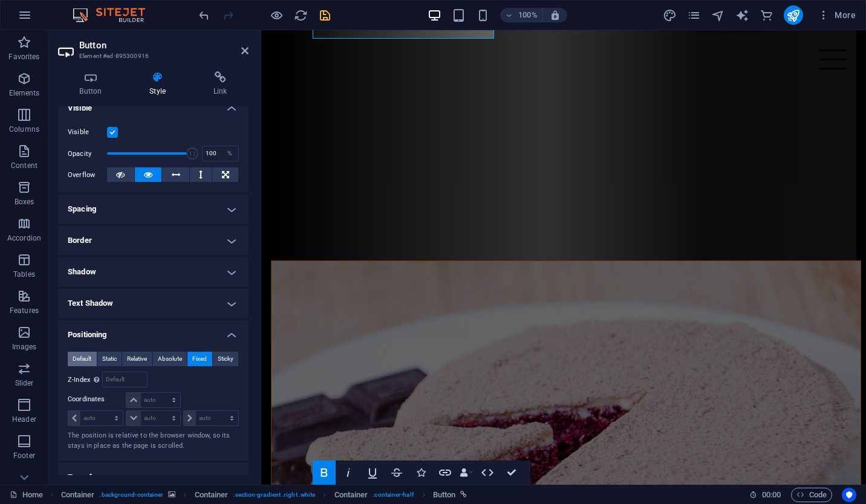
click at [83, 354] on span "Default" at bounding box center [82, 359] width 19 height 15
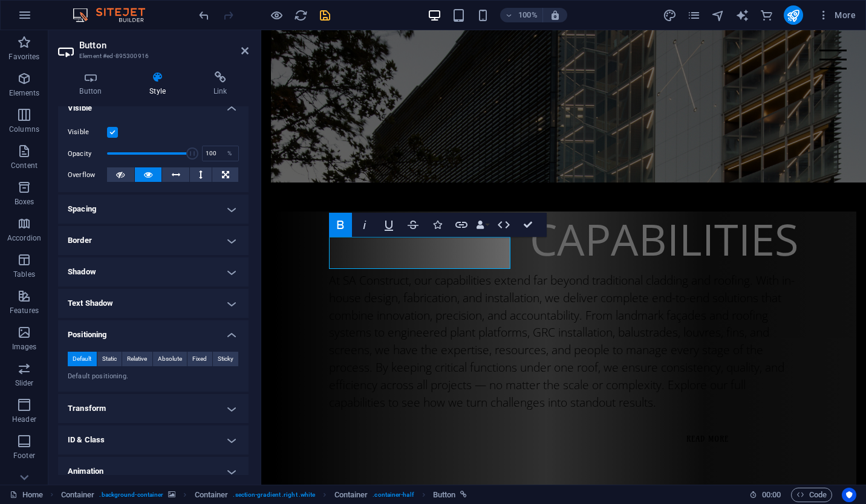
scroll to position [702, 0]
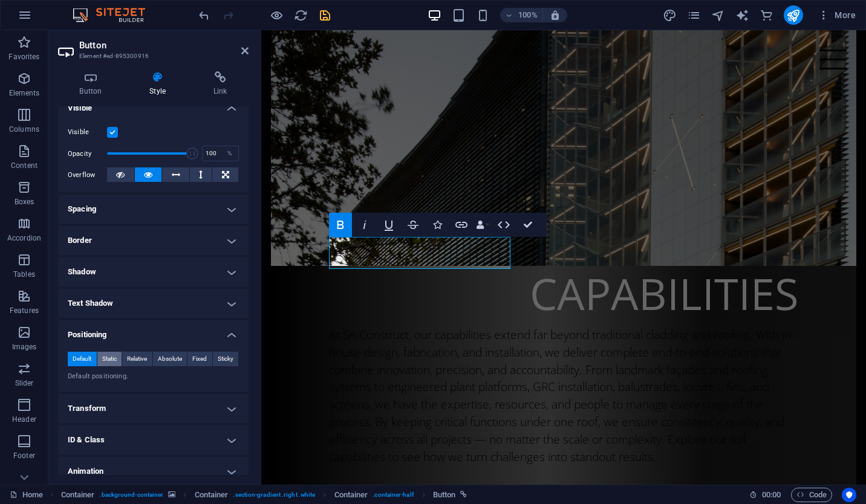
click at [117, 355] on button "Static" at bounding box center [109, 359] width 25 height 15
click at [178, 359] on span "Absolute" at bounding box center [170, 359] width 24 height 15
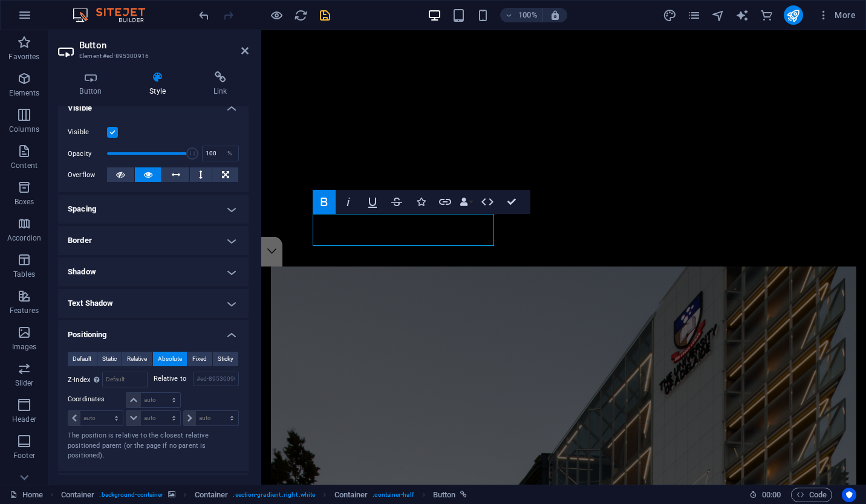
scroll to position [142, 0]
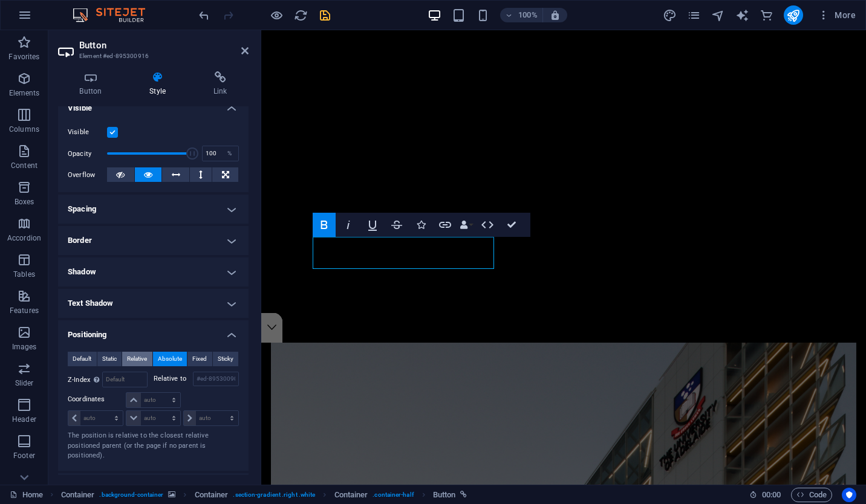
click at [151, 359] on button "Relative" at bounding box center [137, 359] width 30 height 15
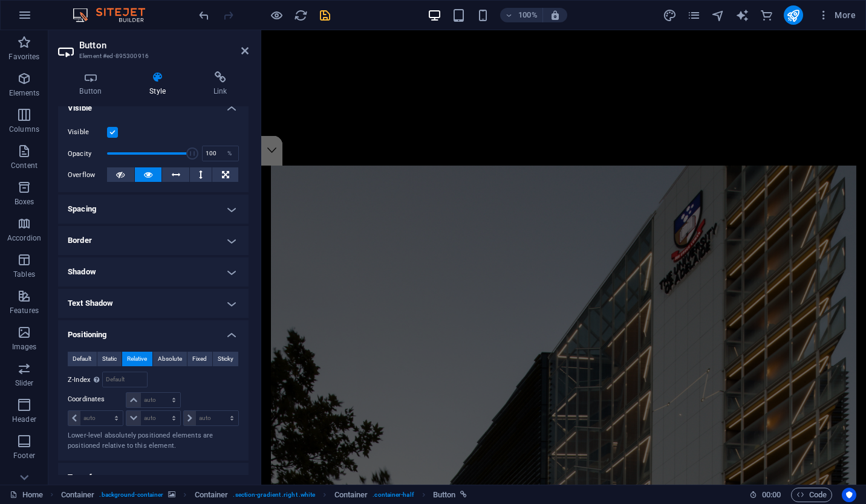
scroll to position [702, 0]
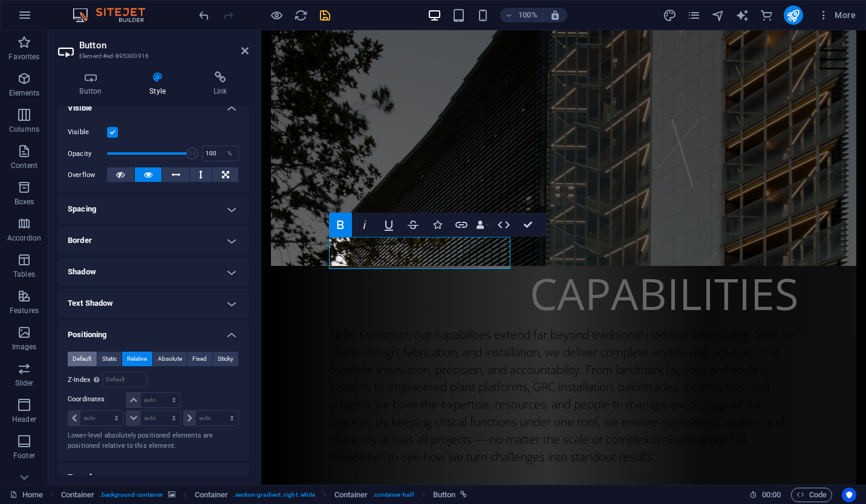
click at [89, 356] on span "Default" at bounding box center [82, 359] width 19 height 15
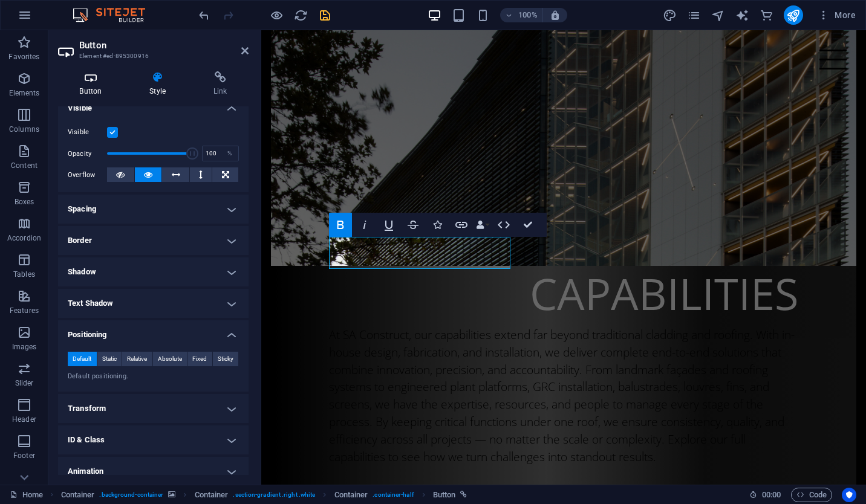
click at [93, 82] on icon at bounding box center [90, 77] width 65 height 12
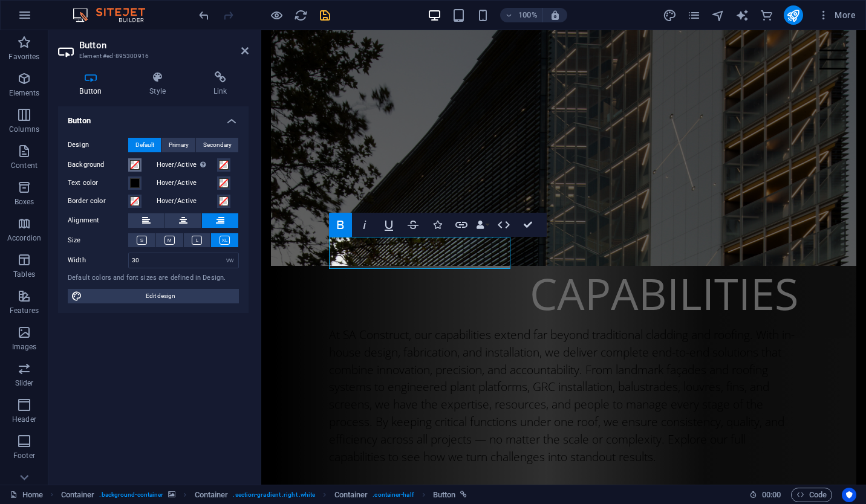
click at [139, 165] on span at bounding box center [135, 165] width 10 height 10
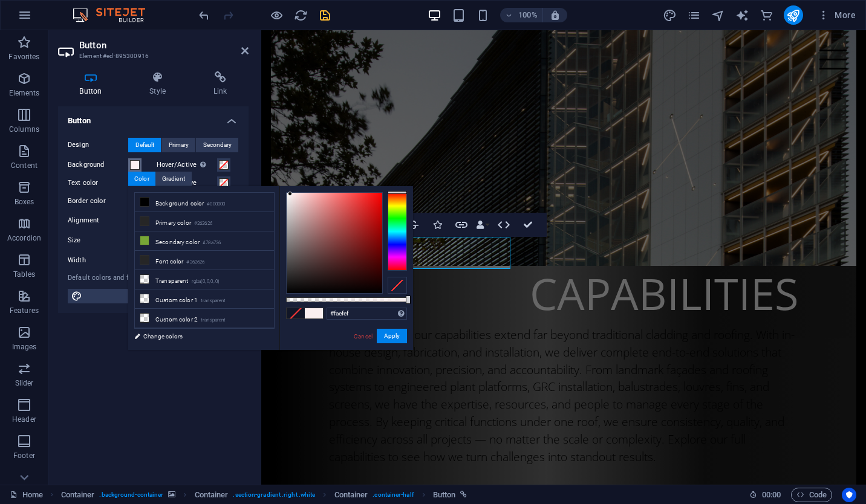
click at [290, 194] on div at bounding box center [335, 243] width 96 height 100
type input "#fbfbfb"
drag, startPoint x: 288, startPoint y: 192, endPoint x: 259, endPoint y: 193, distance: 29.0
click at [259, 193] on div "less Background color #000000 Primary color #262626 Secondary color #78a736 Fon…" at bounding box center [270, 268] width 285 height 164
click at [400, 213] on div at bounding box center [396, 231] width 19 height 79
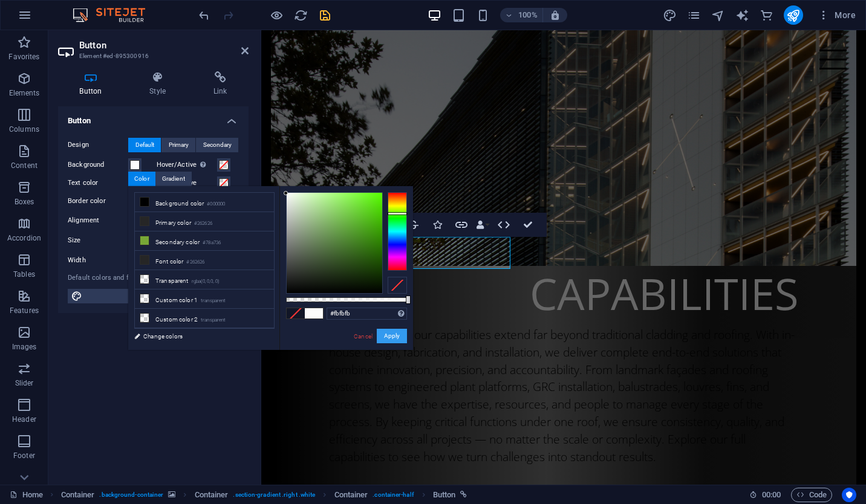
click at [400, 337] on button "Apply" at bounding box center [392, 336] width 30 height 15
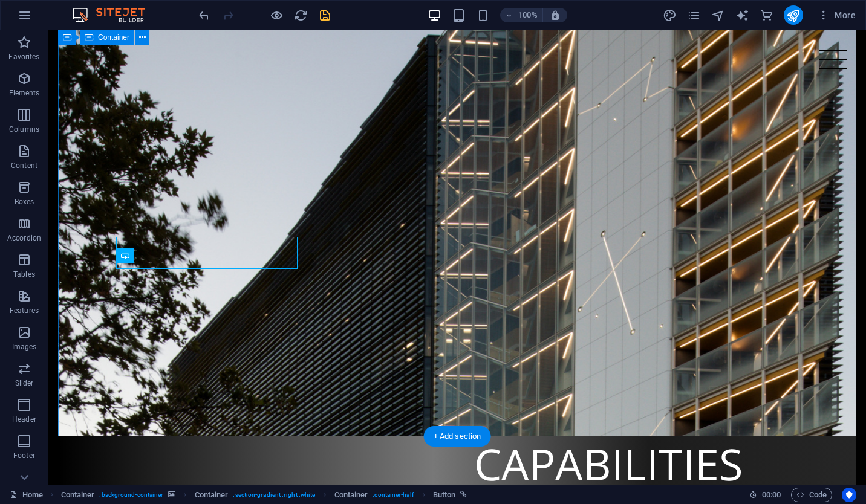
scroll to position [0, 0]
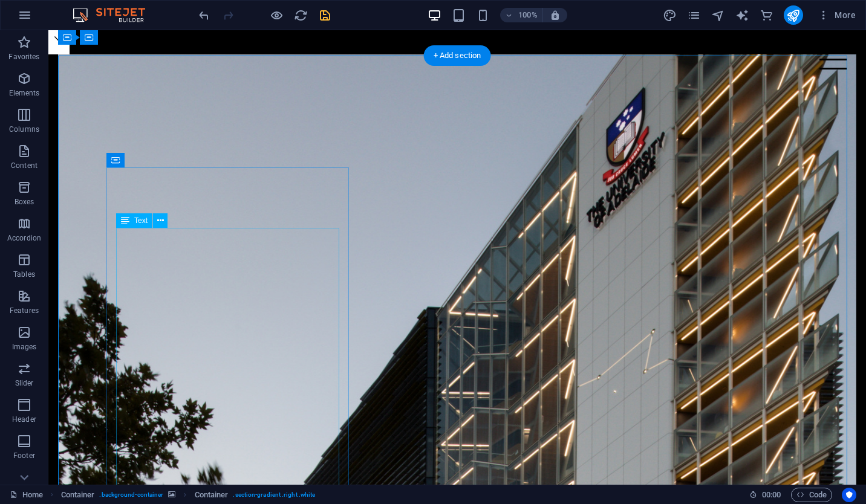
scroll to position [429, 0]
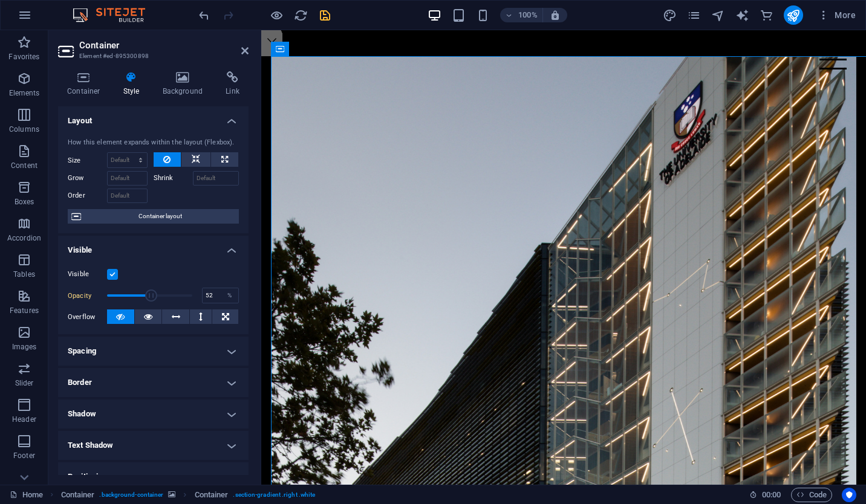
type input "100"
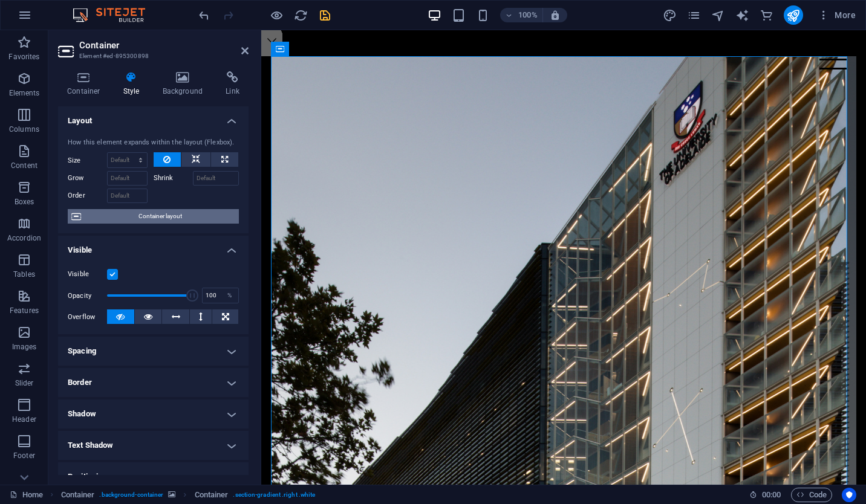
click at [172, 216] on span "Container layout" at bounding box center [160, 216] width 151 height 15
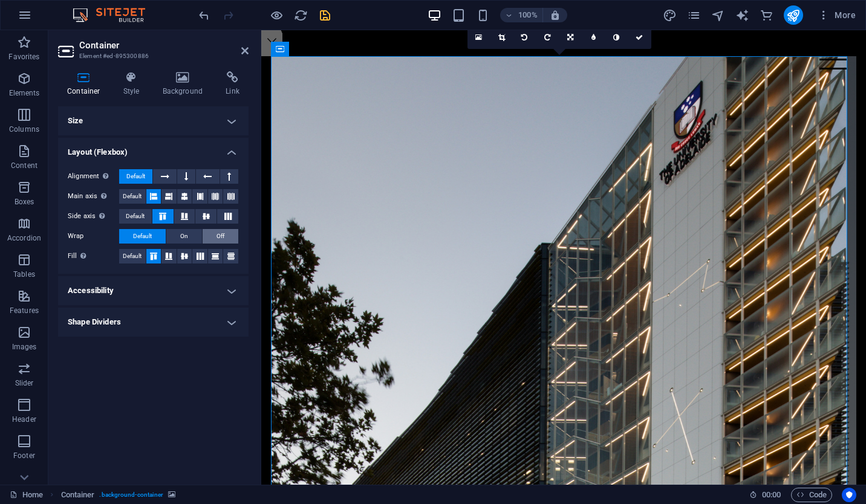
click at [218, 232] on span "Off" at bounding box center [220, 236] width 8 height 15
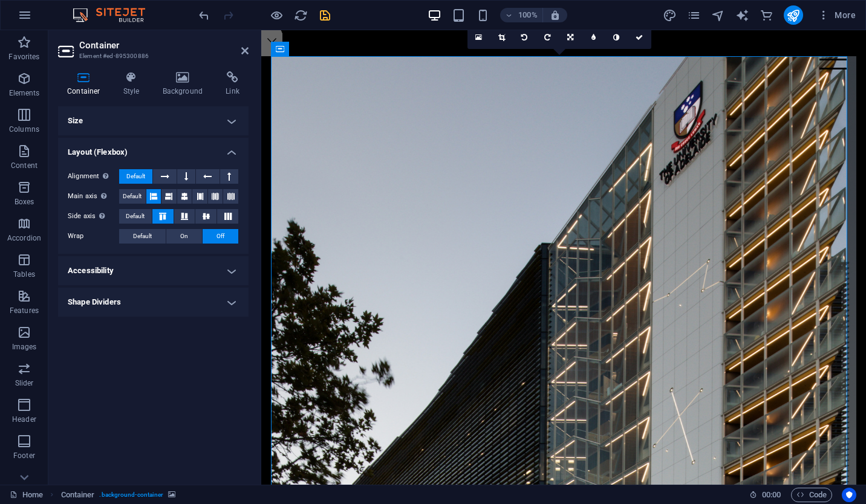
click at [218, 232] on span "Off" at bounding box center [220, 236] width 8 height 15
click at [149, 232] on span "Default" at bounding box center [142, 236] width 19 height 15
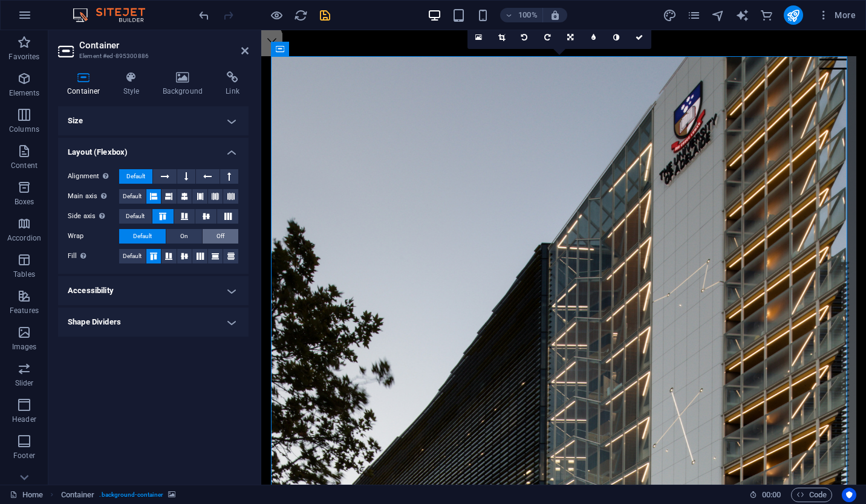
click at [217, 238] on span "Off" at bounding box center [220, 236] width 8 height 15
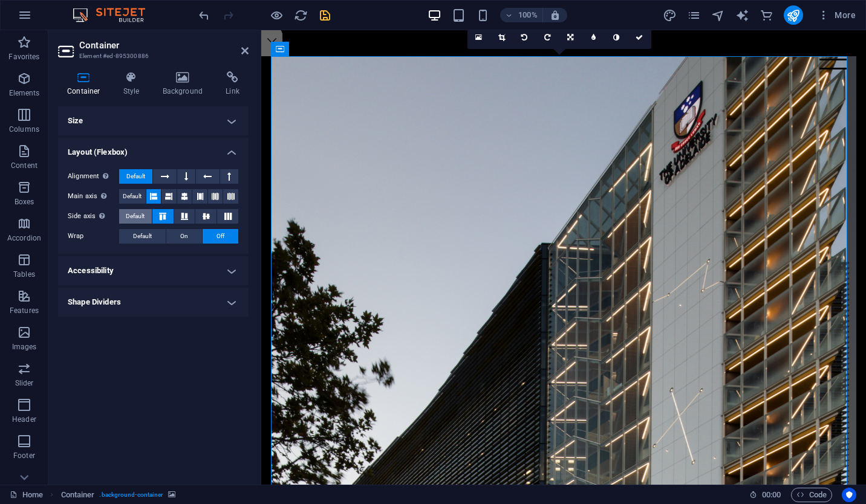
click at [147, 216] on button "Default" at bounding box center [135, 216] width 33 height 15
click at [143, 196] on button "Default" at bounding box center [132, 196] width 27 height 15
click at [125, 302] on h4 "Shape Dividers" at bounding box center [153, 302] width 190 height 29
click at [146, 300] on h4 "Shape Dividers" at bounding box center [153, 299] width 190 height 22
click at [196, 274] on h4 "Accessibility" at bounding box center [153, 270] width 190 height 29
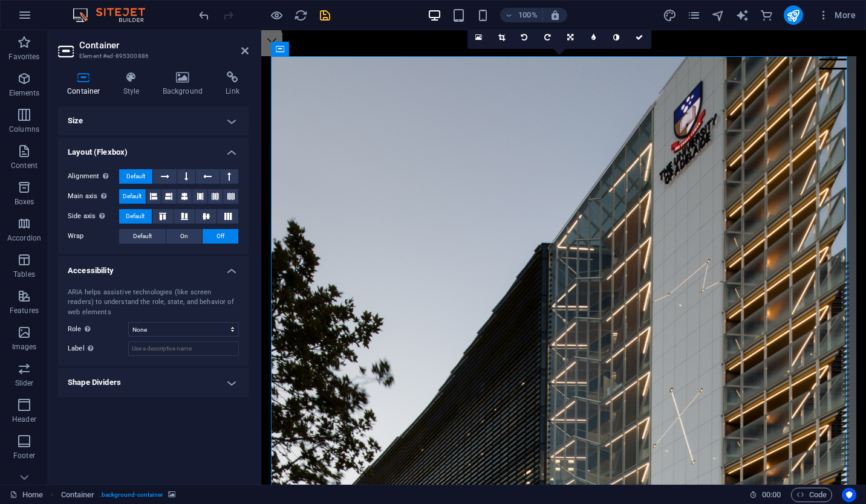
click at [196, 274] on h4 "Accessibility" at bounding box center [153, 267] width 190 height 22
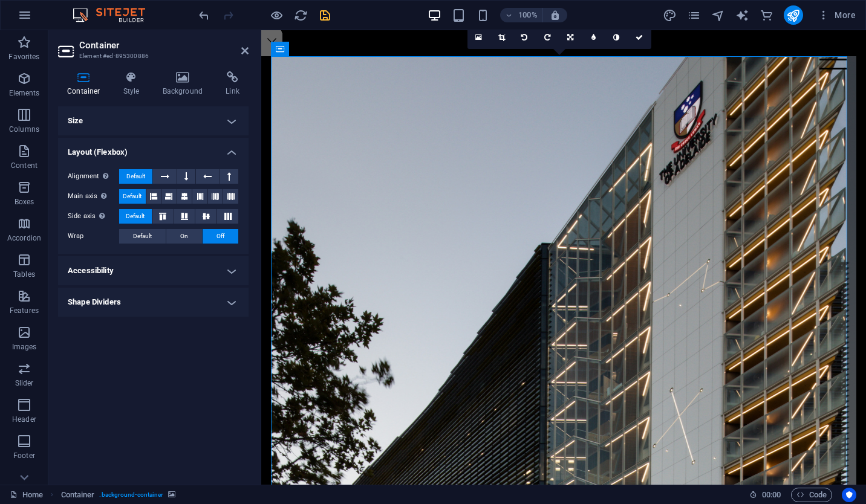
click at [179, 117] on h4 "Size" at bounding box center [153, 120] width 190 height 29
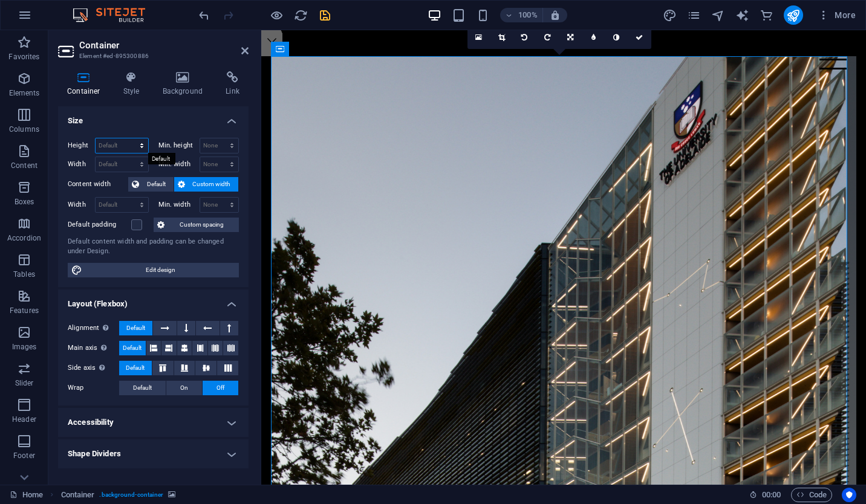
click at [134, 143] on select "Default px rem % vh vw" at bounding box center [122, 145] width 53 height 15
select select "vh"
click at [131, 138] on select "Default px rem % vh vw" at bounding box center [122, 145] width 53 height 15
type input "108.5"
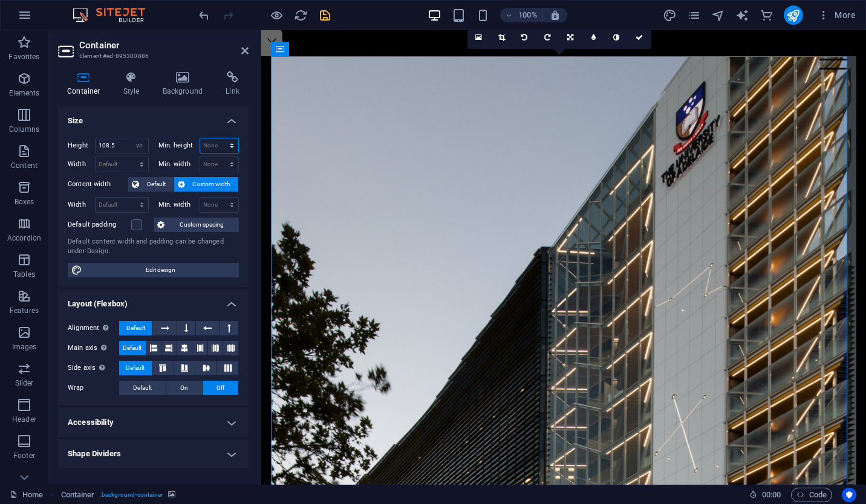
click at [227, 149] on select "None px rem % vh vw" at bounding box center [219, 145] width 39 height 15
select select "vh"
click at [221, 138] on select "None px rem % vh vw" at bounding box center [219, 145] width 39 height 15
type input "0"
click at [107, 148] on input "108.5" at bounding box center [122, 145] width 53 height 15
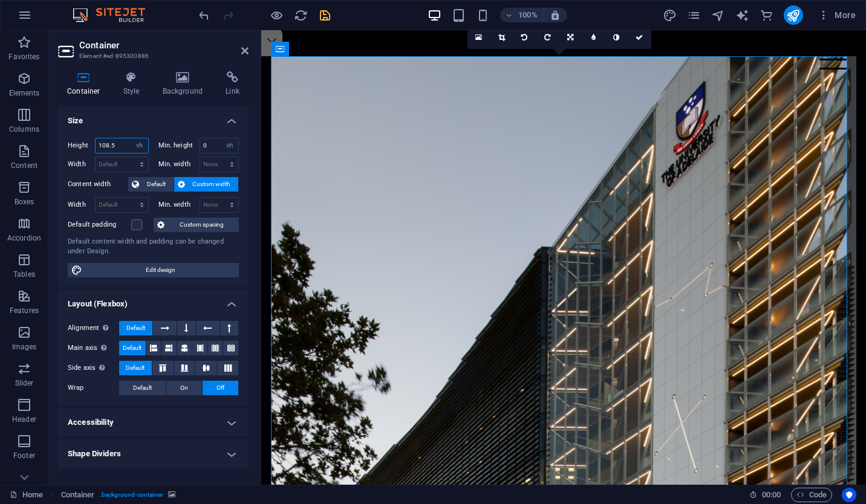
click at [107, 148] on input "108.5" at bounding box center [122, 145] width 53 height 15
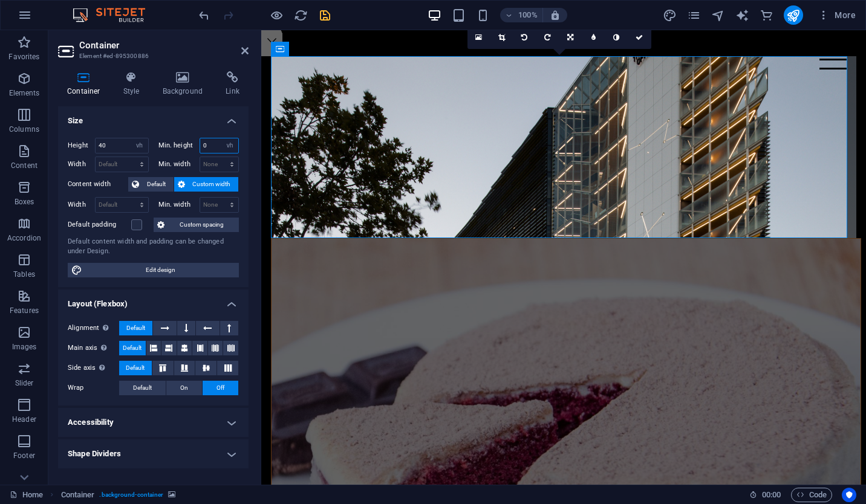
click at [206, 146] on input "0" at bounding box center [219, 145] width 39 height 15
click at [99, 145] on input "40" at bounding box center [122, 145] width 53 height 15
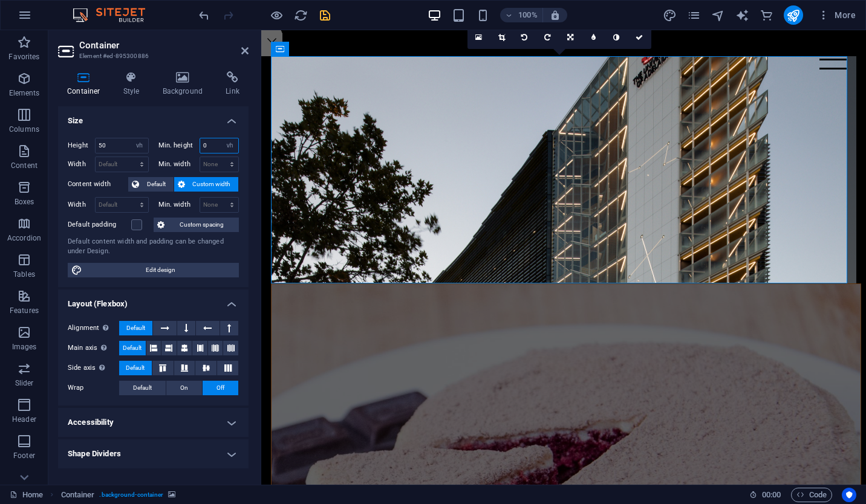
click at [220, 146] on input "0" at bounding box center [219, 145] width 39 height 15
click at [99, 152] on input "50" at bounding box center [122, 145] width 53 height 15
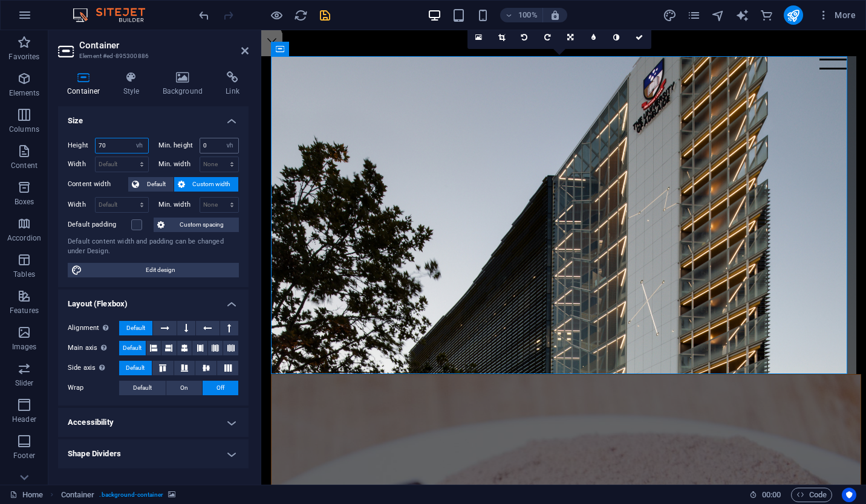
type input "70"
click at [215, 143] on input "0" at bounding box center [219, 145] width 39 height 15
click at [324, 9] on icon "save" at bounding box center [325, 15] width 14 height 14
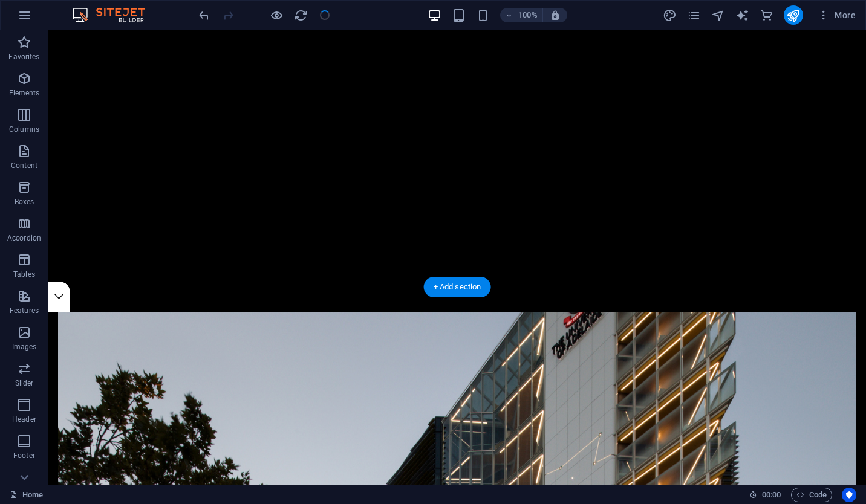
scroll to position [0, 0]
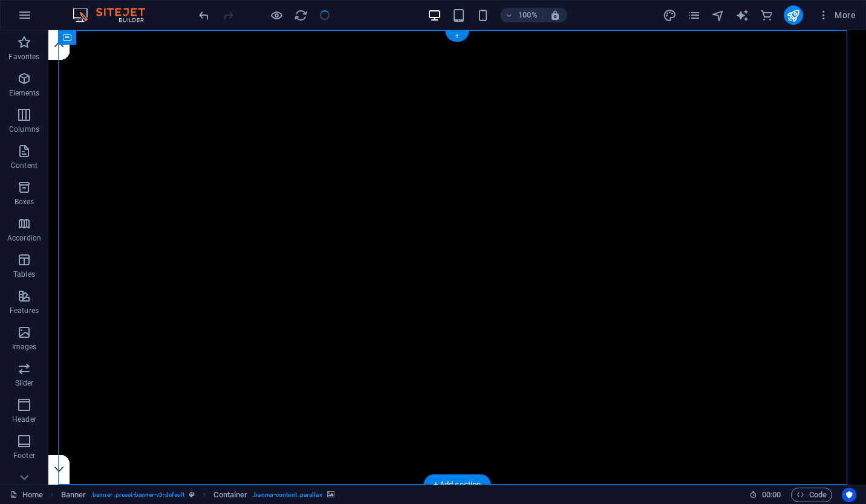
select select "vh"
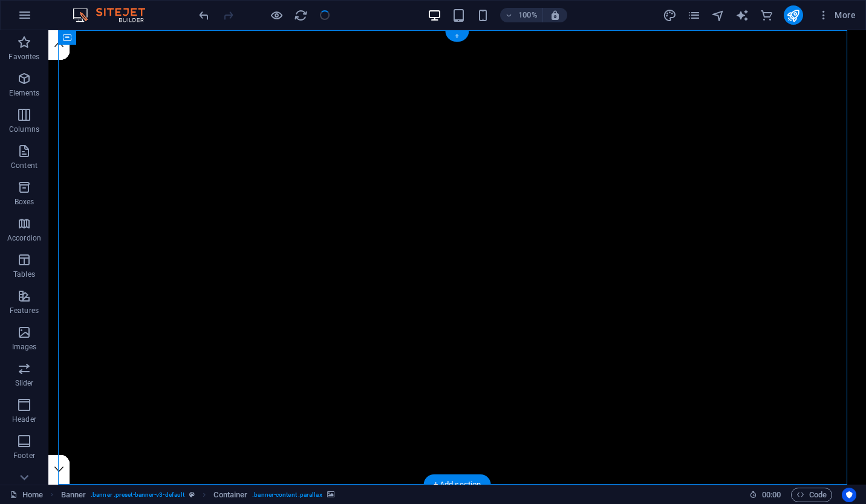
select select "px"
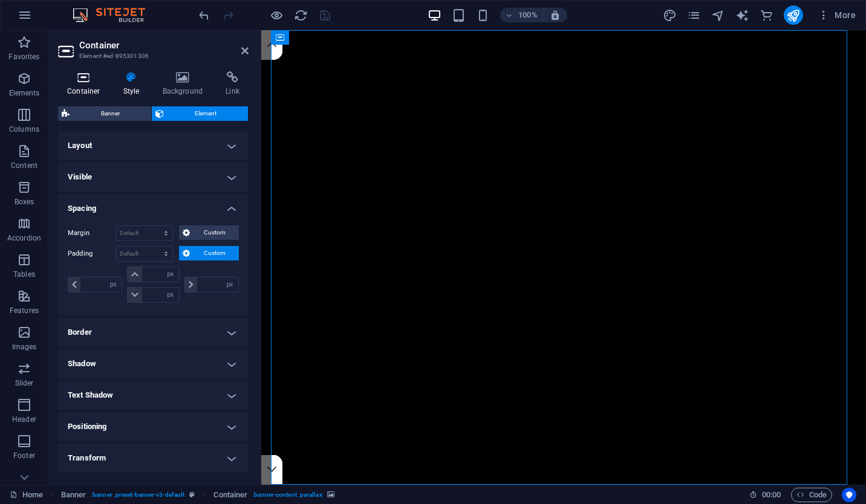
click at [94, 74] on icon at bounding box center [83, 77] width 51 height 12
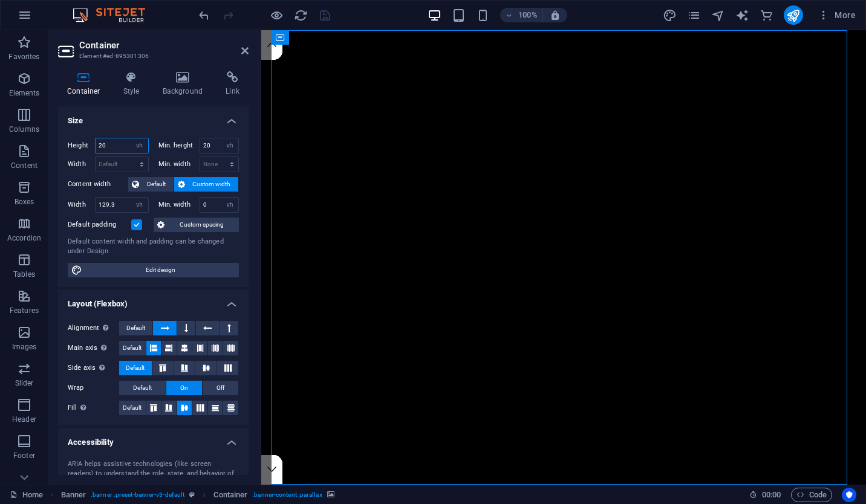
click at [126, 142] on input "20" at bounding box center [122, 145] width 53 height 15
click at [125, 144] on input "20" at bounding box center [122, 145] width 53 height 15
type input "2"
click at [210, 145] on input "20" at bounding box center [219, 145] width 39 height 15
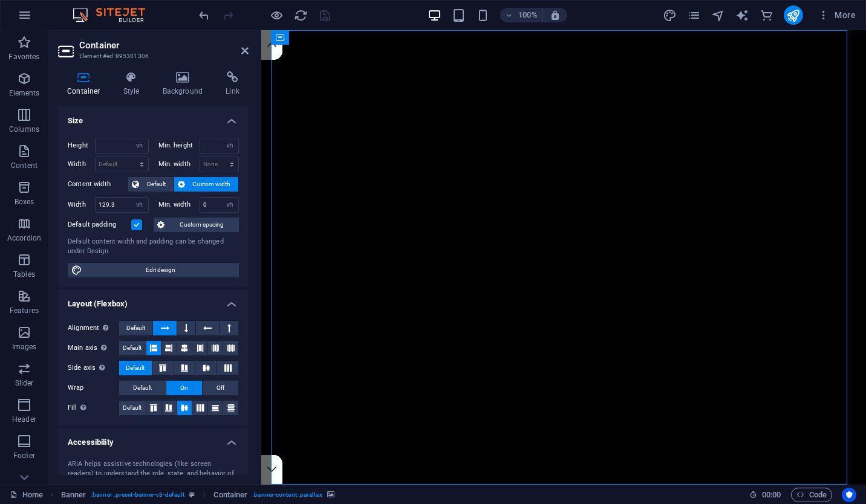
click at [123, 156] on div "Height Default px rem % vh vw" at bounding box center [111, 147] width 86 height 19
click at [143, 148] on select "Default px rem % vh vw" at bounding box center [139, 145] width 17 height 15
select select "vw"
click at [131, 138] on select "Default px rem % vh vw" at bounding box center [139, 145] width 17 height 15
type input "76.3"
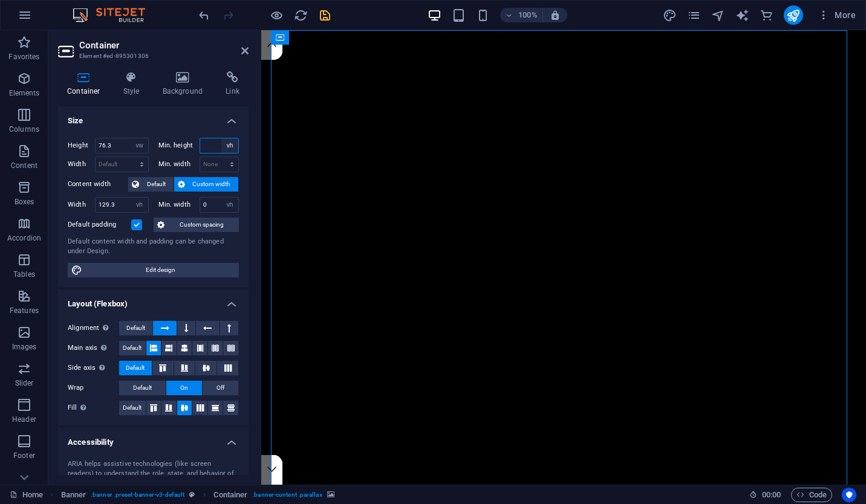
click at [230, 143] on select "None px rem % vh vw" at bounding box center [229, 145] width 17 height 15
select select "vw"
click at [221, 138] on select "None px rem % vh vw" at bounding box center [229, 145] width 17 height 15
type input "0"
click at [118, 148] on input "76.3" at bounding box center [122, 145] width 53 height 15
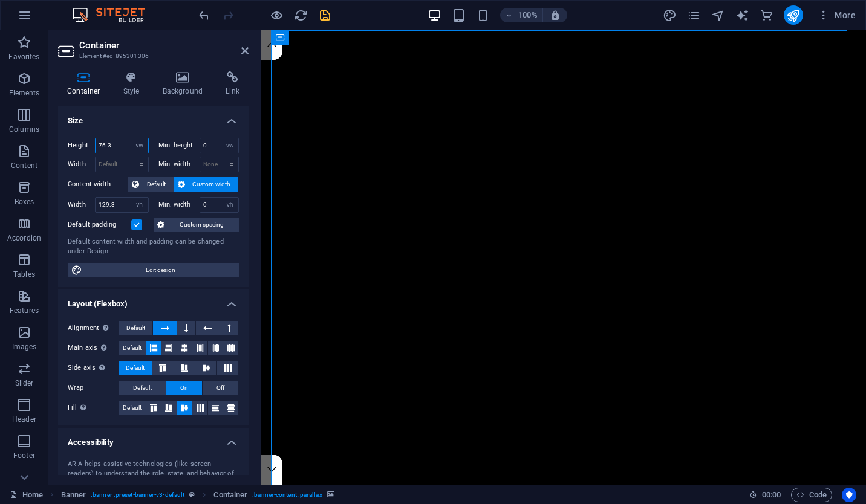
click at [118, 148] on input "76.3" at bounding box center [122, 145] width 53 height 15
click at [139, 143] on select "Default px rem % vh vw" at bounding box center [139, 145] width 17 height 15
select select "vh"
click at [131, 138] on select "Default px rem % vh vw" at bounding box center [139, 145] width 17 height 15
type input "103.5"
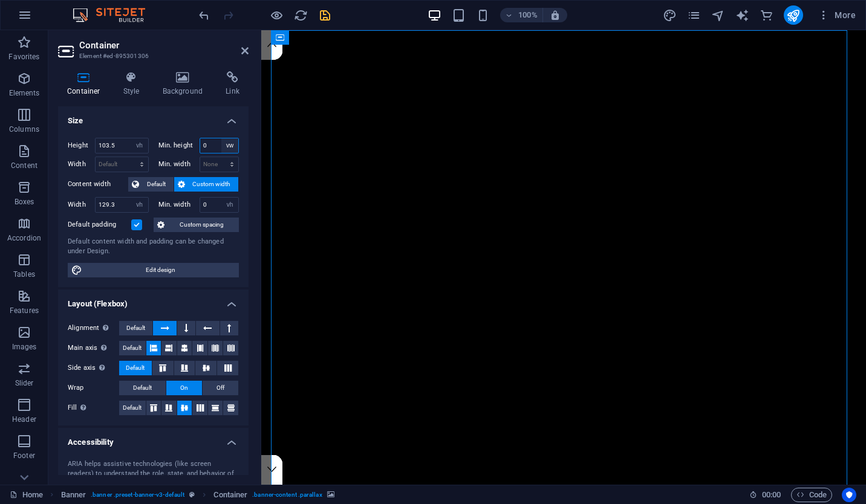
click at [228, 141] on select "None px rem % vh vw" at bounding box center [229, 145] width 17 height 15
select select "vh"
click at [221, 138] on select "None px rem % vh vw" at bounding box center [229, 145] width 17 height 15
click at [115, 146] on input "103.5" at bounding box center [122, 145] width 53 height 15
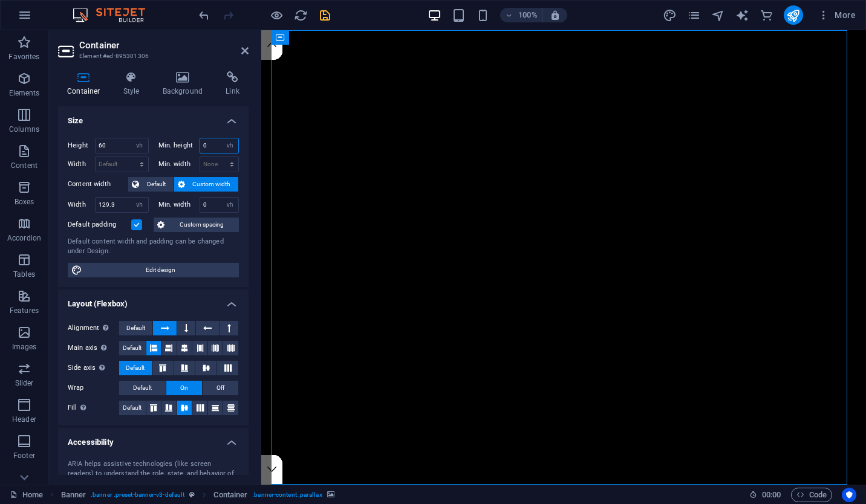
click at [203, 143] on input "0" at bounding box center [219, 145] width 39 height 15
click at [101, 143] on input "60" at bounding box center [122, 145] width 53 height 15
type input "3"
type input "20"
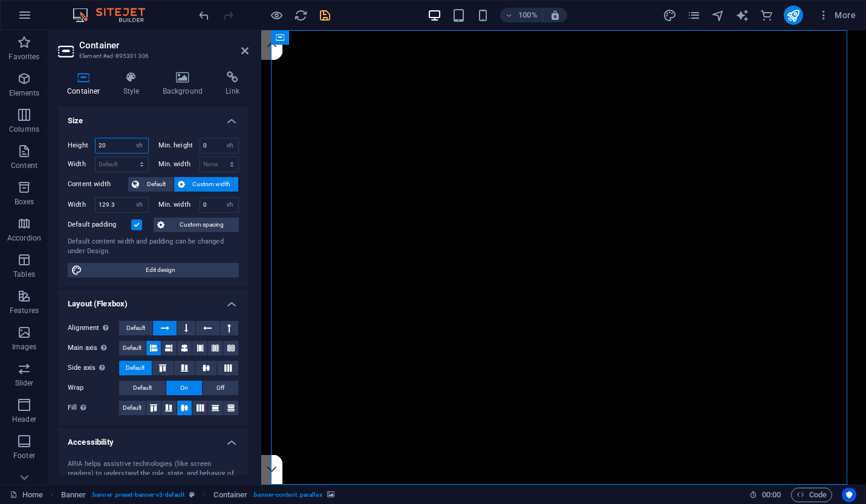
click at [101, 143] on input "20" at bounding box center [122, 145] width 53 height 15
click at [122, 164] on select "Default px rem % em vh vw" at bounding box center [122, 164] width 53 height 15
click at [213, 143] on input "0" at bounding box center [219, 145] width 39 height 15
click at [246, 48] on icon at bounding box center [244, 51] width 7 height 10
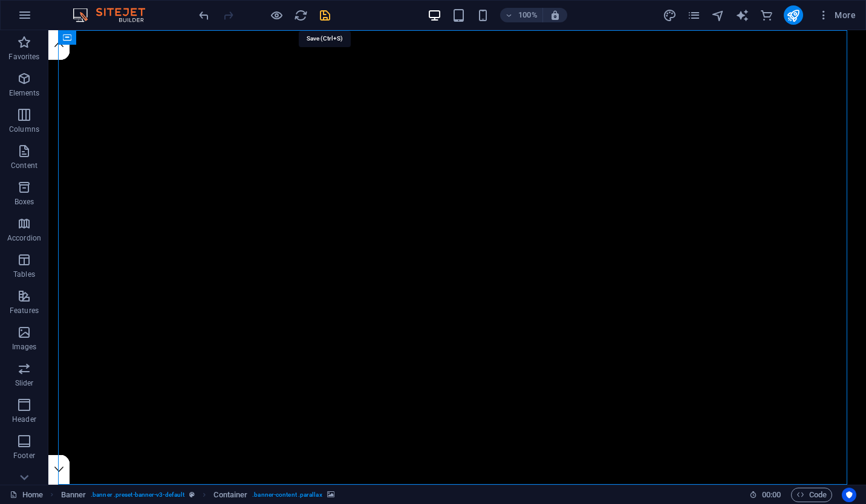
click at [323, 14] on icon "save" at bounding box center [325, 15] width 14 height 14
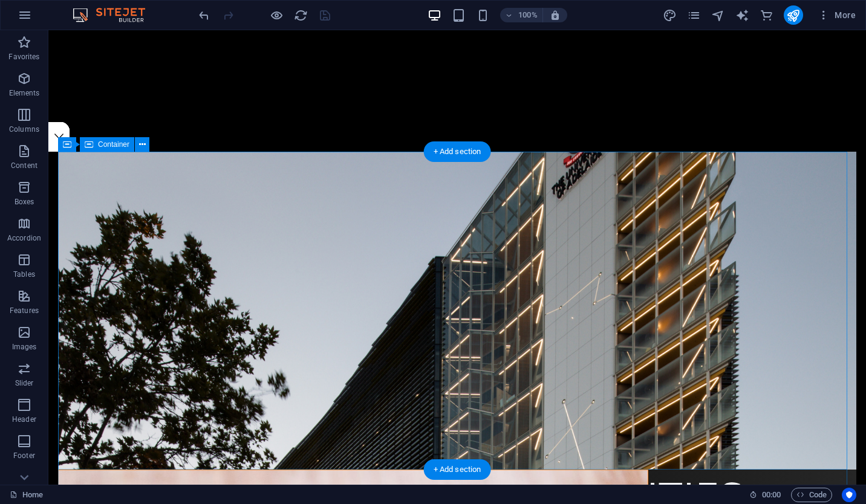
scroll to position [332, 0]
